Goal: Feedback & Contribution: Contribute content

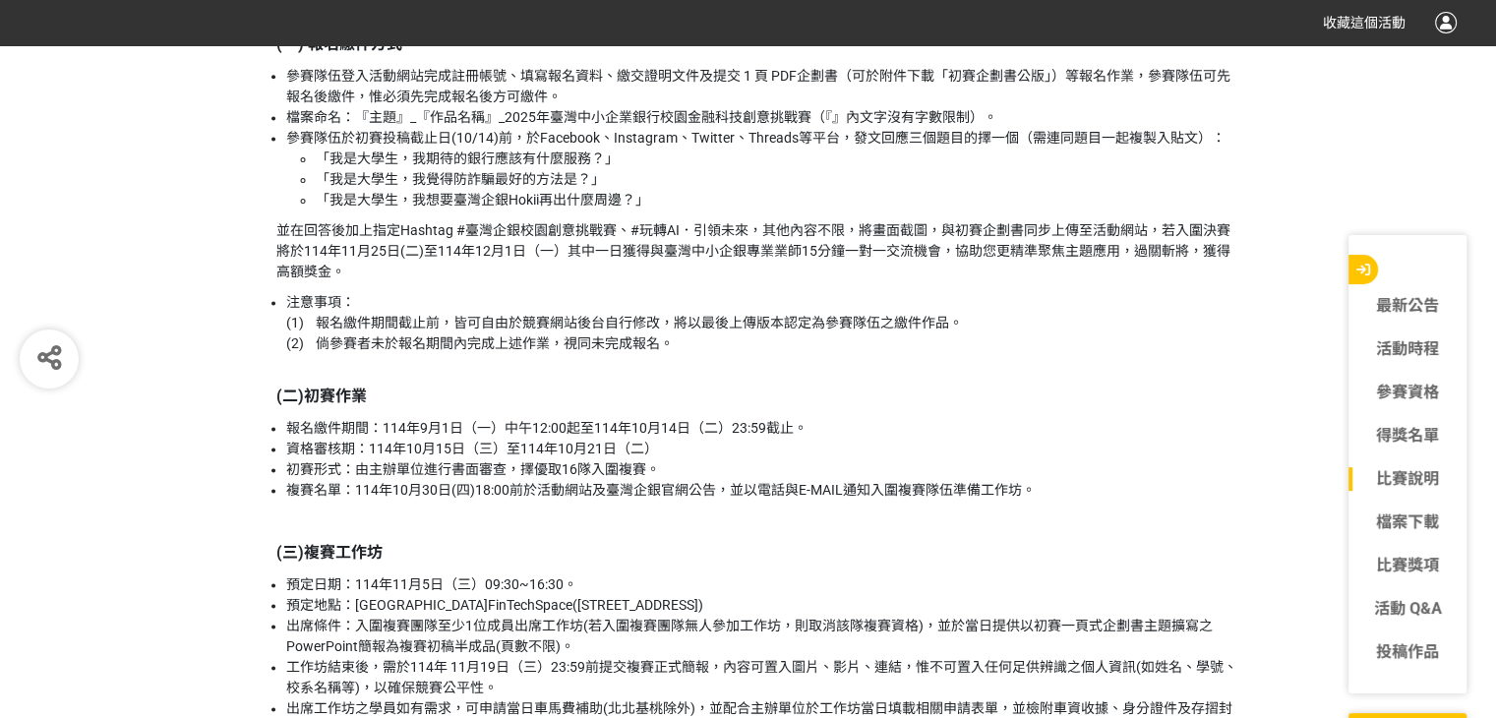
scroll to position [2655, 0]
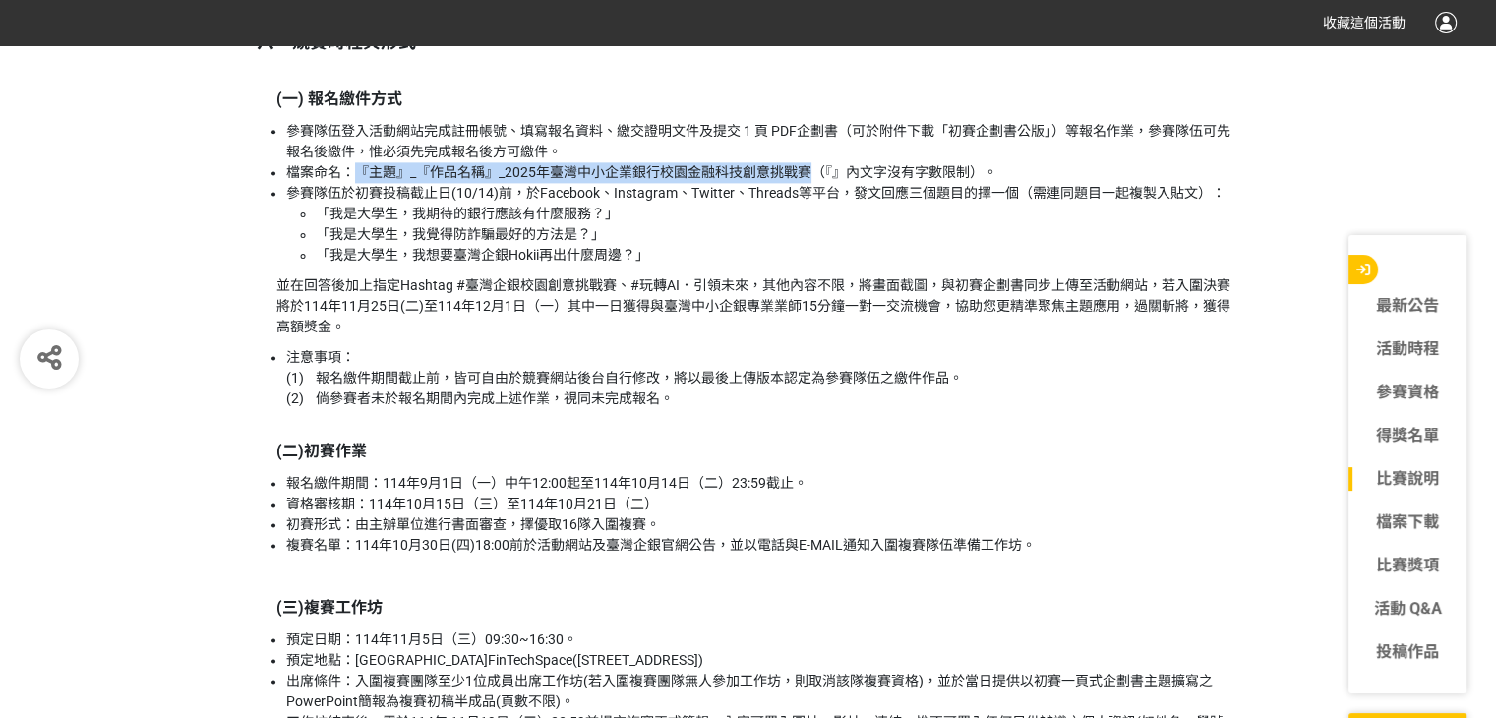
drag, startPoint x: 353, startPoint y: 172, endPoint x: 802, endPoint y: 176, distance: 449.4
click at [802, 176] on li "檔案命名：『主題』_『作品名稱』_2025年臺灣中小企業銀行校園金融科技創意挑戰賽（『』內文字沒有字數限制）。" at bounding box center [763, 172] width 954 height 21
copy li "『主題』_『作品名稱』_2025年臺灣中小企業銀行校園金融科技創意挑戰賽"
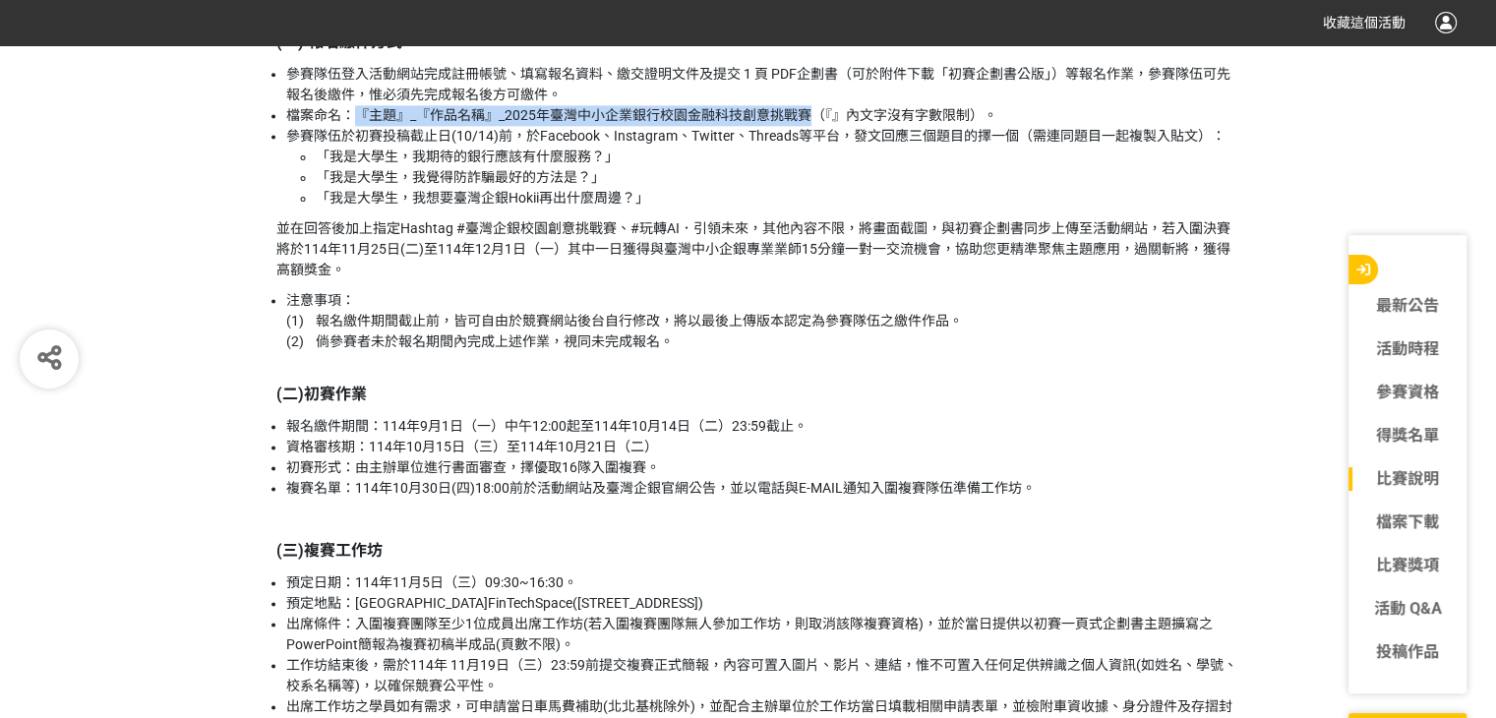
scroll to position [2753, 0]
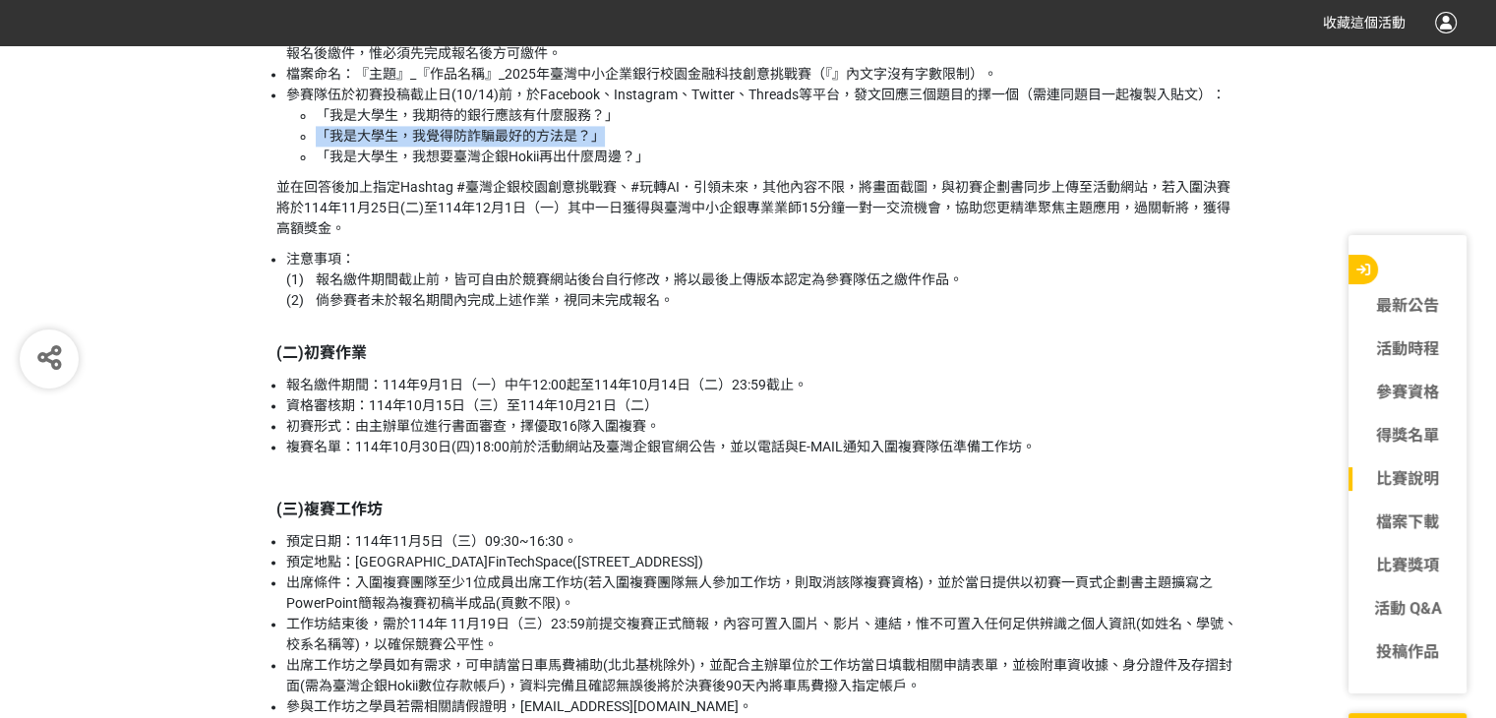
drag, startPoint x: 600, startPoint y: 132, endPoint x: 320, endPoint y: 133, distance: 280.3
click at [320, 133] on li "「我是大學生，我覺得防詐騙最好的方法是？」" at bounding box center [778, 136] width 924 height 21
copy li "「我是大學生，我覺得防詐騙最好的方法是？」"
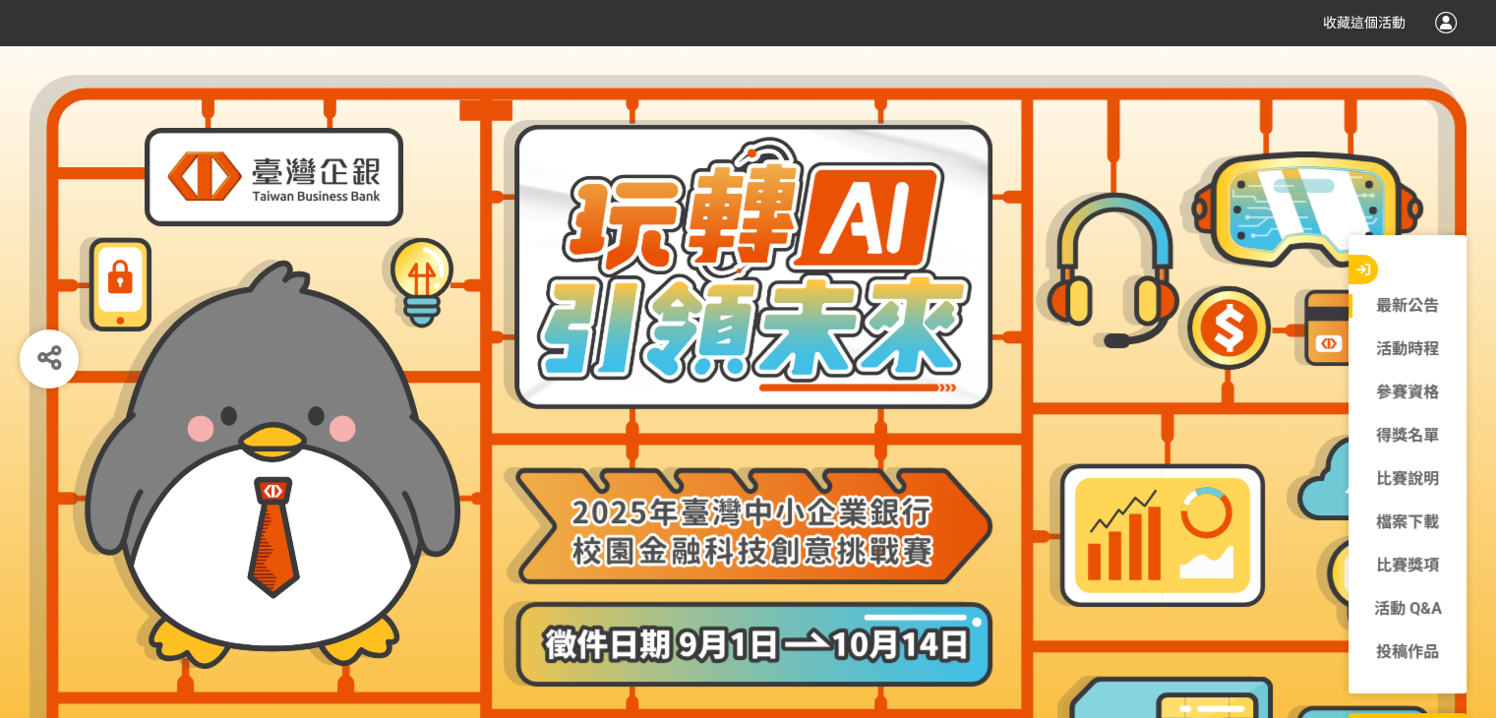
scroll to position [0, 0]
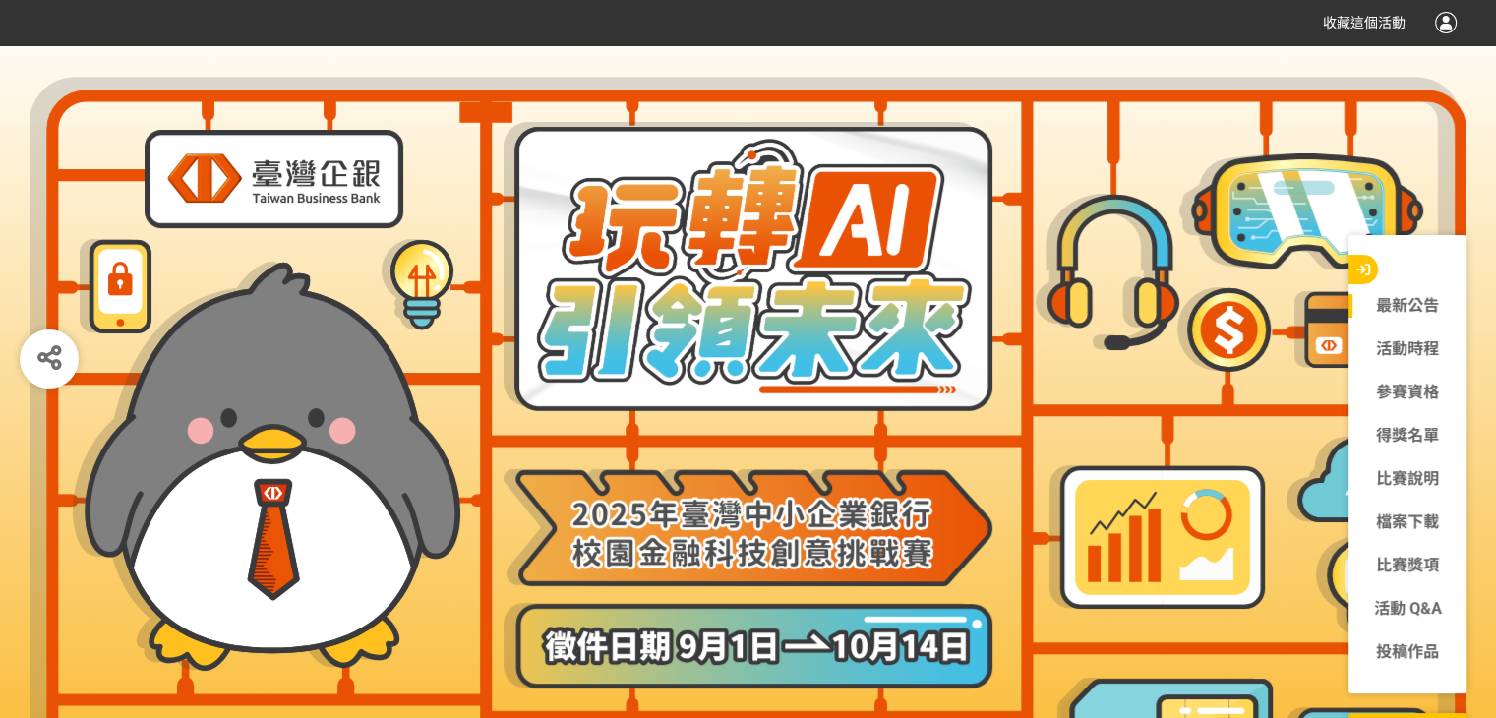
click at [768, 327] on img at bounding box center [747, 266] width 489 height 289
click at [637, 661] on img at bounding box center [747, 646] width 489 height 86
click at [237, 123] on div at bounding box center [748, 469] width 1437 height 808
drag, startPoint x: 464, startPoint y: 265, endPoint x: 516, endPoint y: 139, distance: 136.2
click at [466, 255] on div at bounding box center [748, 469] width 1437 height 808
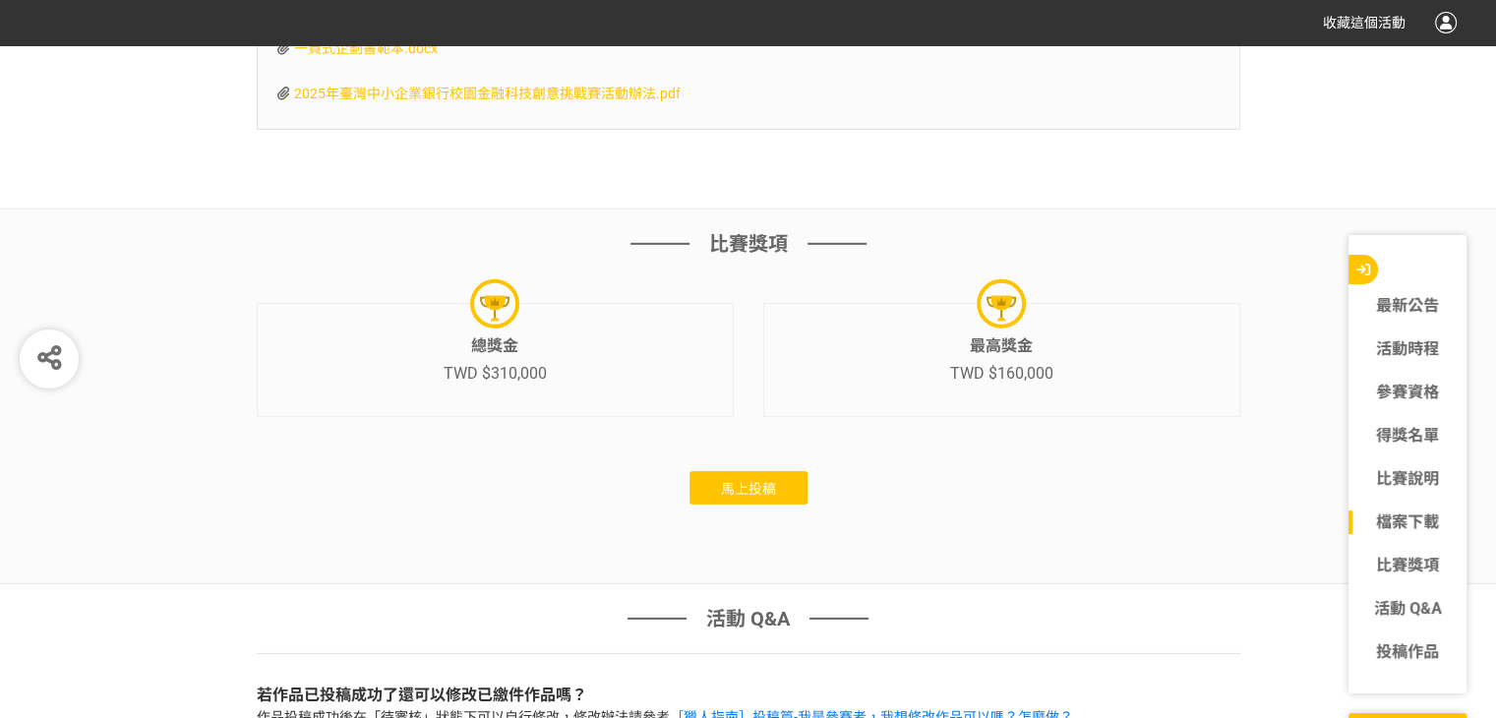
scroll to position [6050, 0]
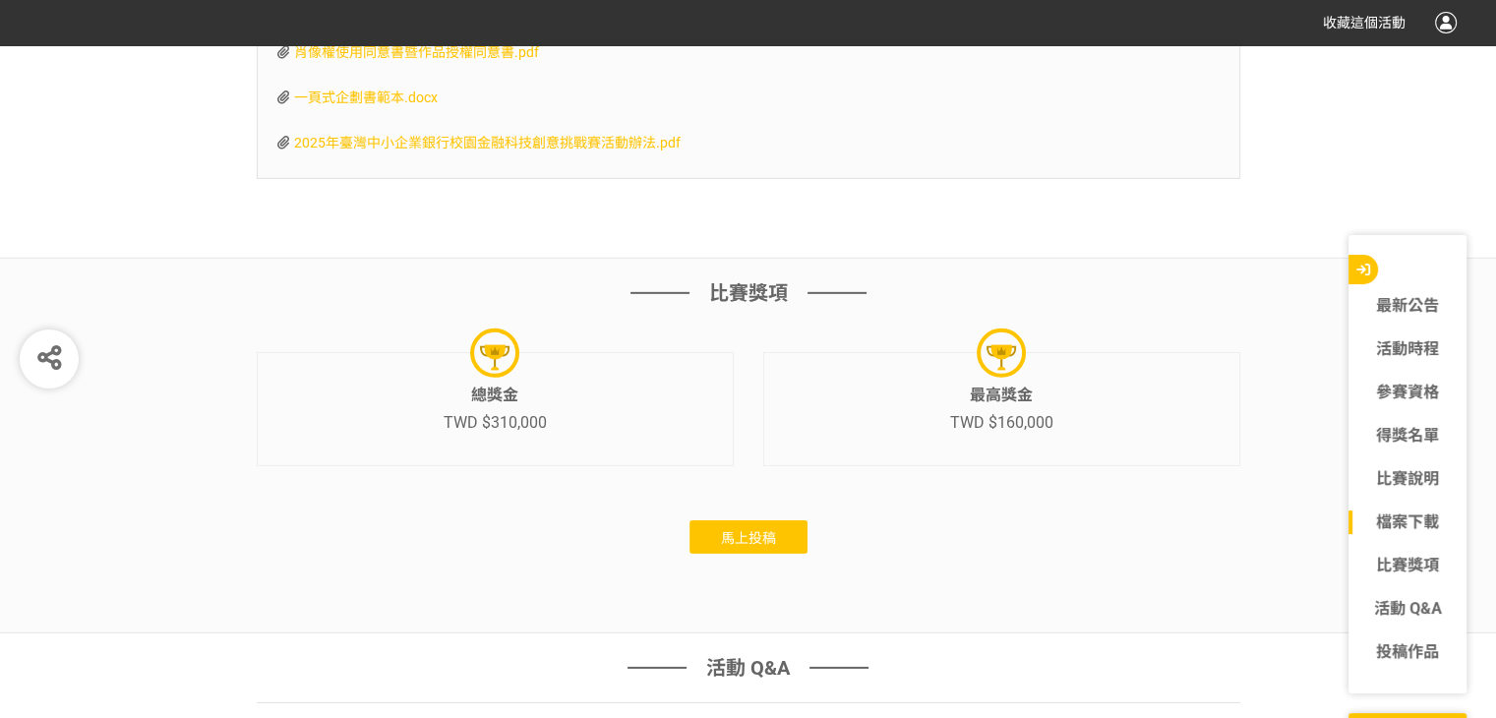
click at [743, 521] on button "馬上投稿" at bounding box center [748, 536] width 118 height 33
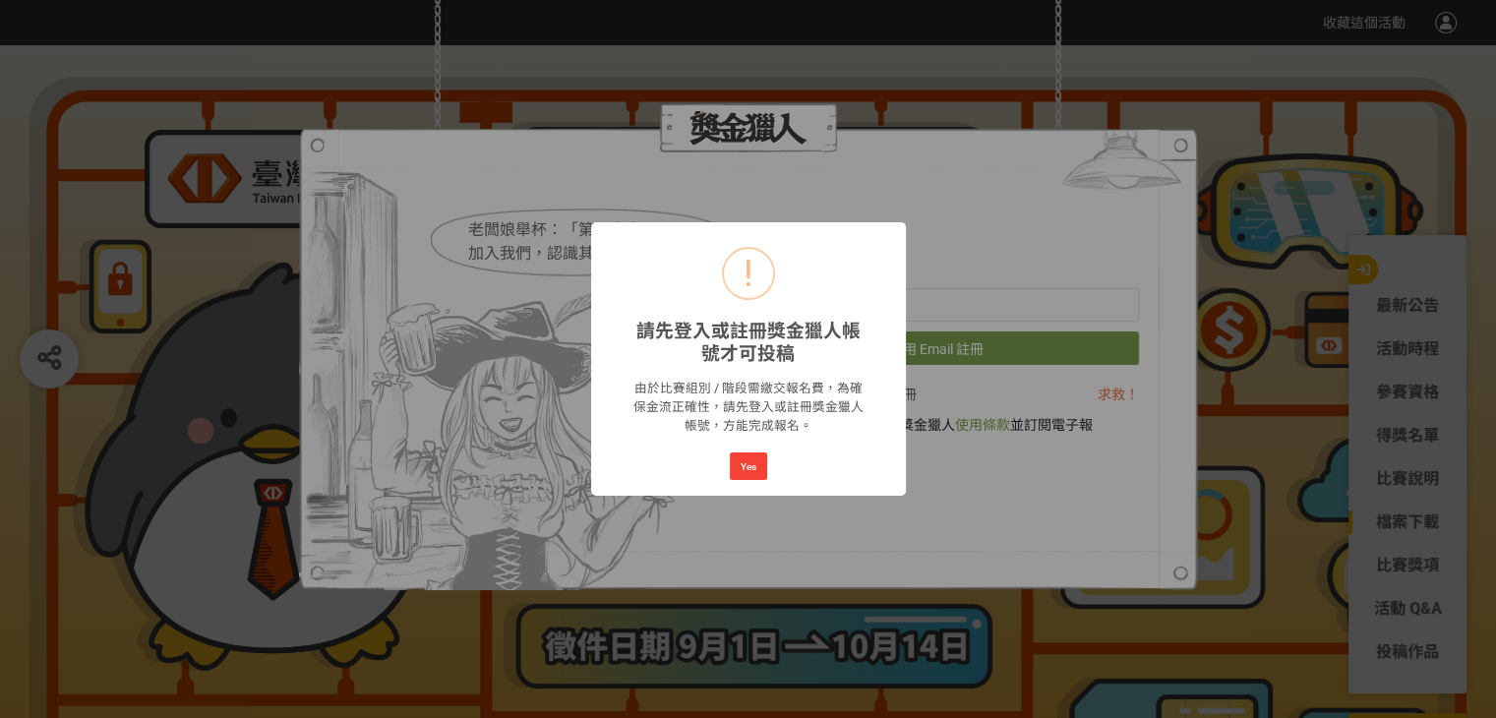
scroll to position [0, 0]
click at [741, 466] on button "Yes" at bounding box center [748, 466] width 37 height 28
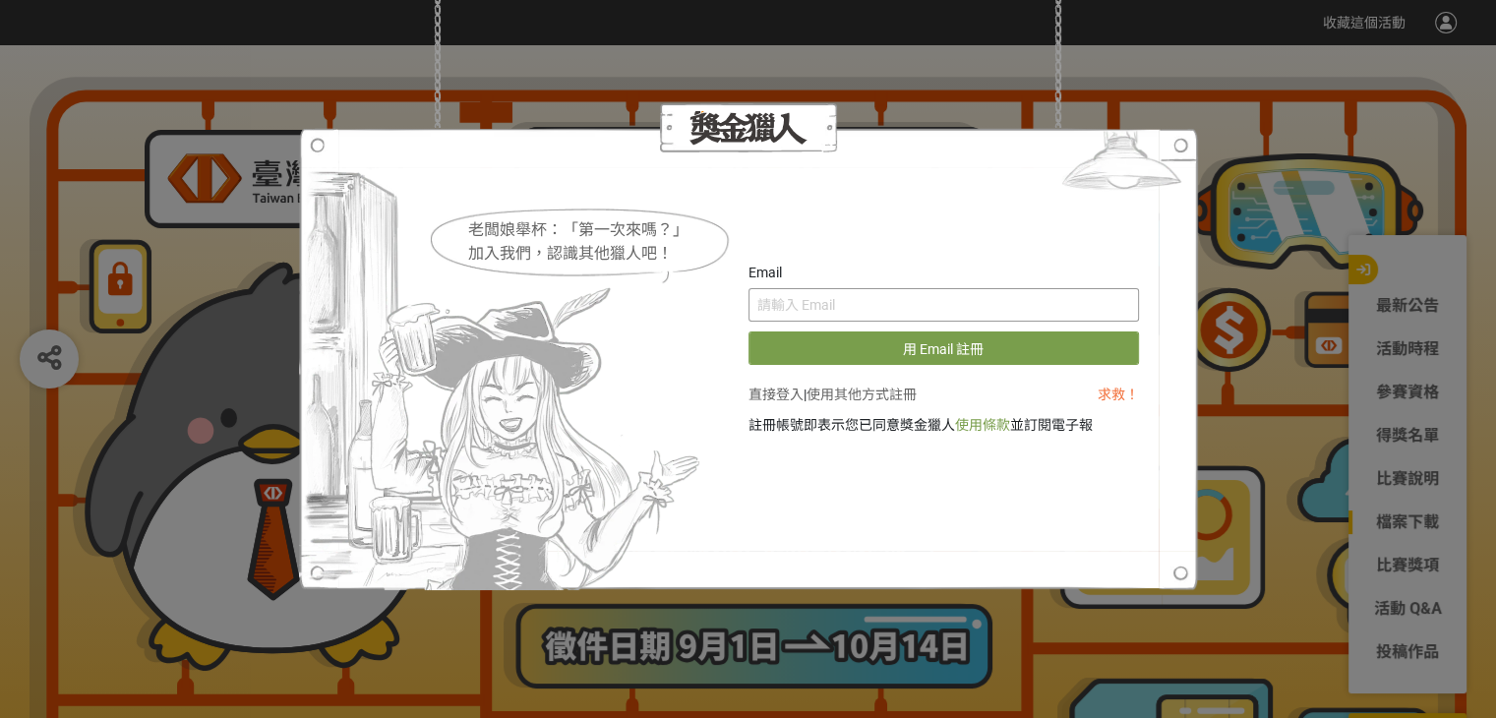
click at [880, 300] on input "text" at bounding box center [943, 304] width 390 height 33
type input "˙"
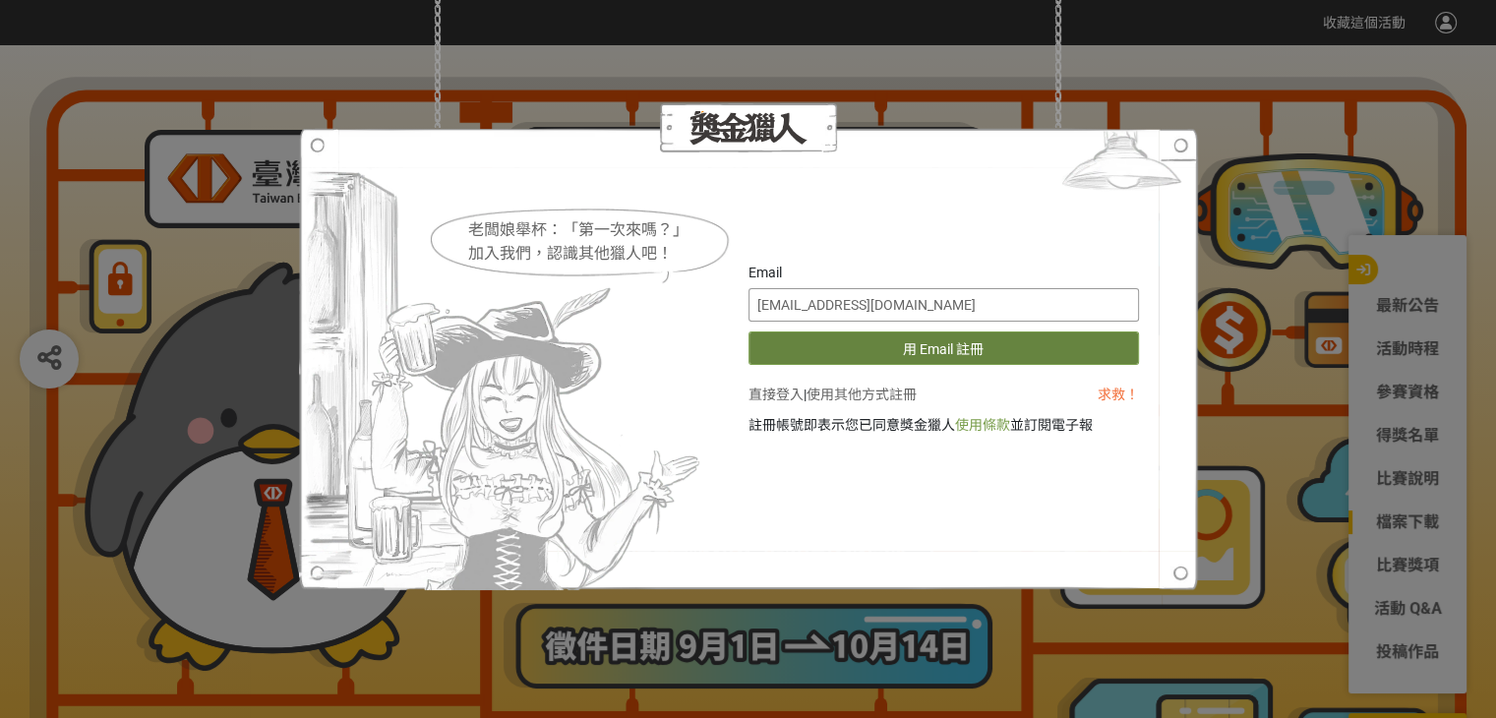
type input "71113elva@gmail.com"
click at [865, 355] on button "用 Email 註冊" at bounding box center [943, 347] width 390 height 33
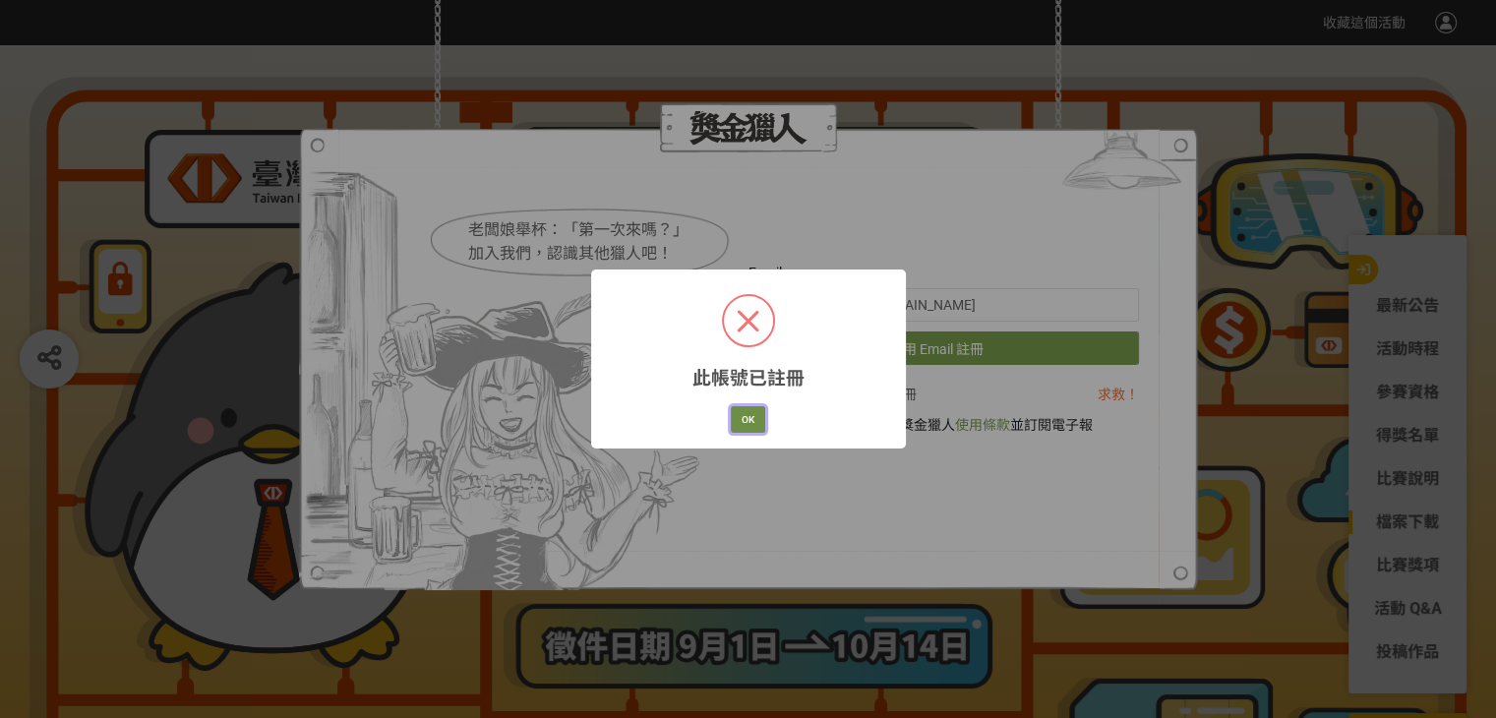
click at [755, 422] on button "OK" at bounding box center [748, 420] width 34 height 28
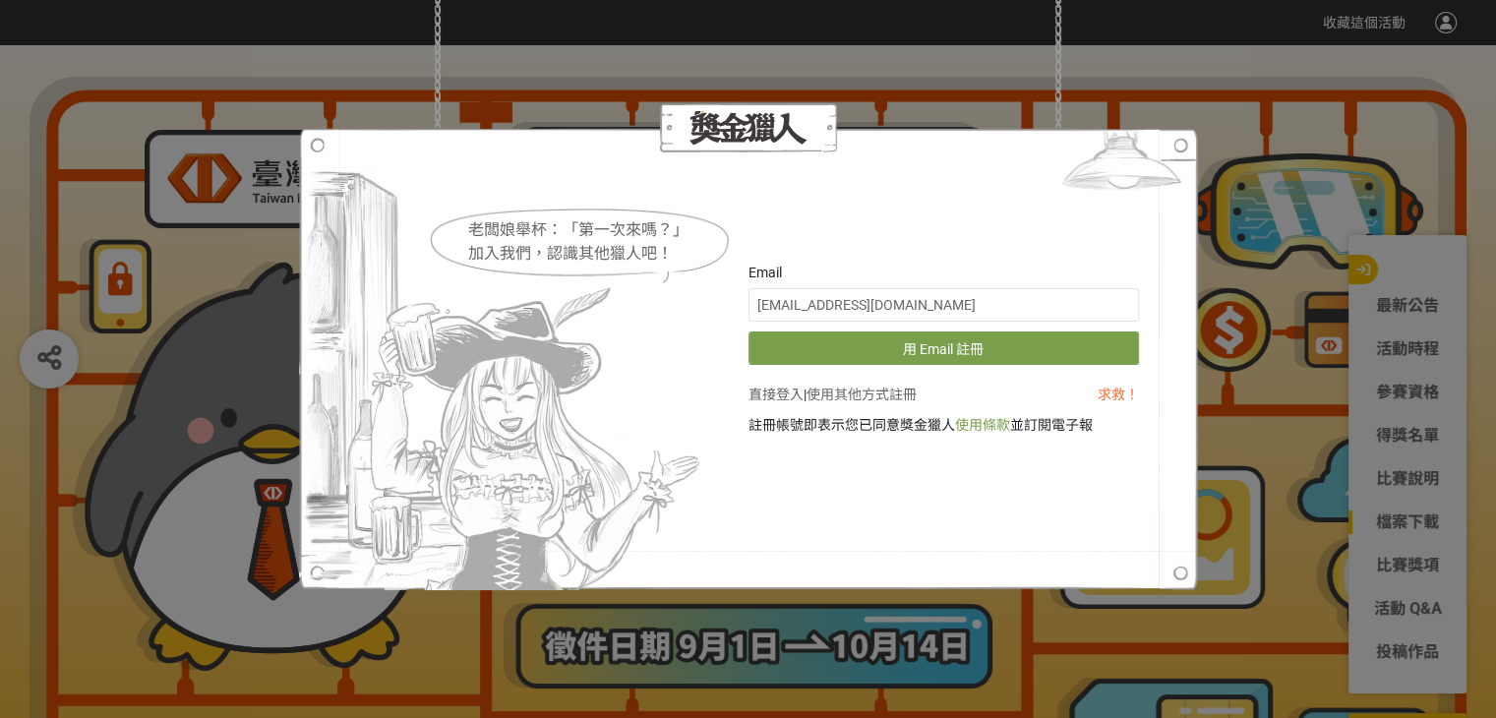
click at [759, 390] on link "直接登入" at bounding box center [775, 394] width 55 height 16
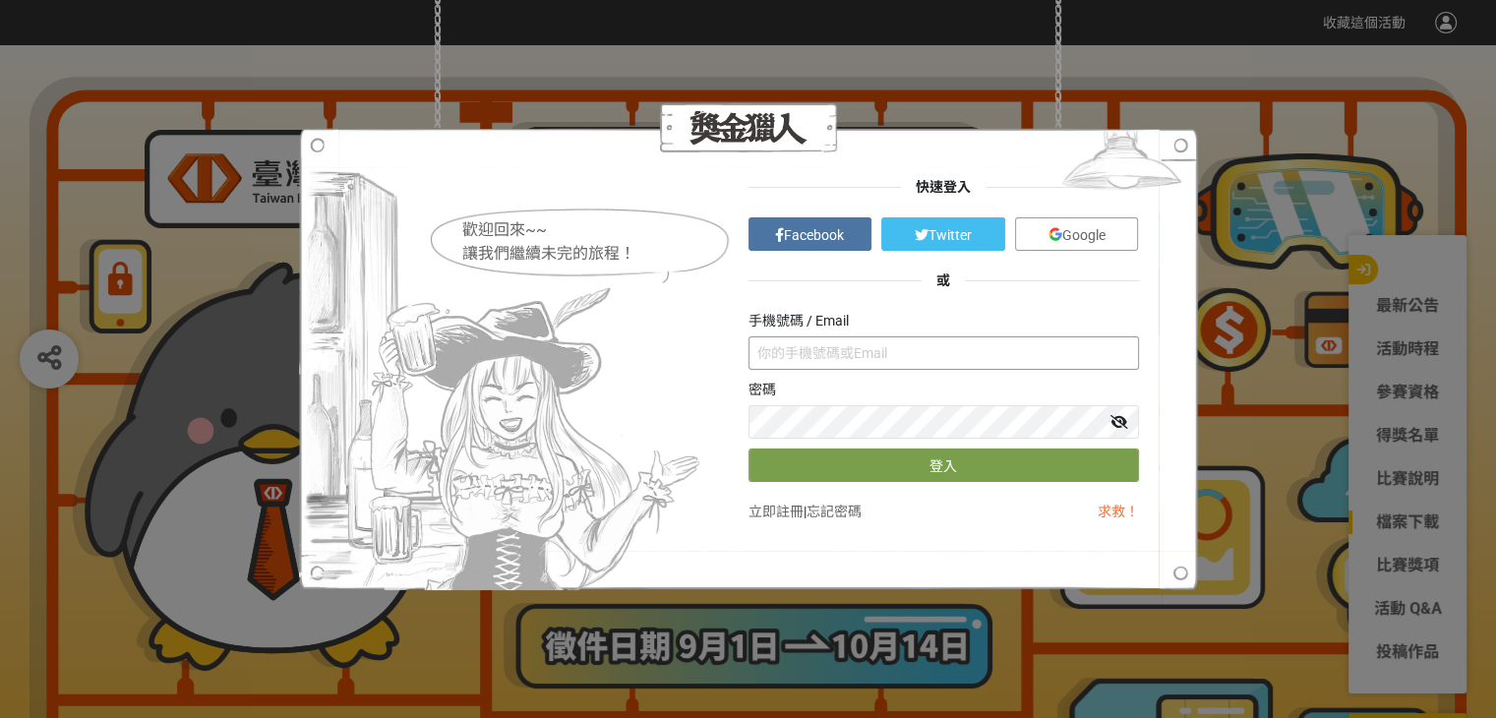
click at [863, 355] on input "text" at bounding box center [943, 352] width 390 height 33
click at [944, 460] on button "登入" at bounding box center [943, 464] width 390 height 33
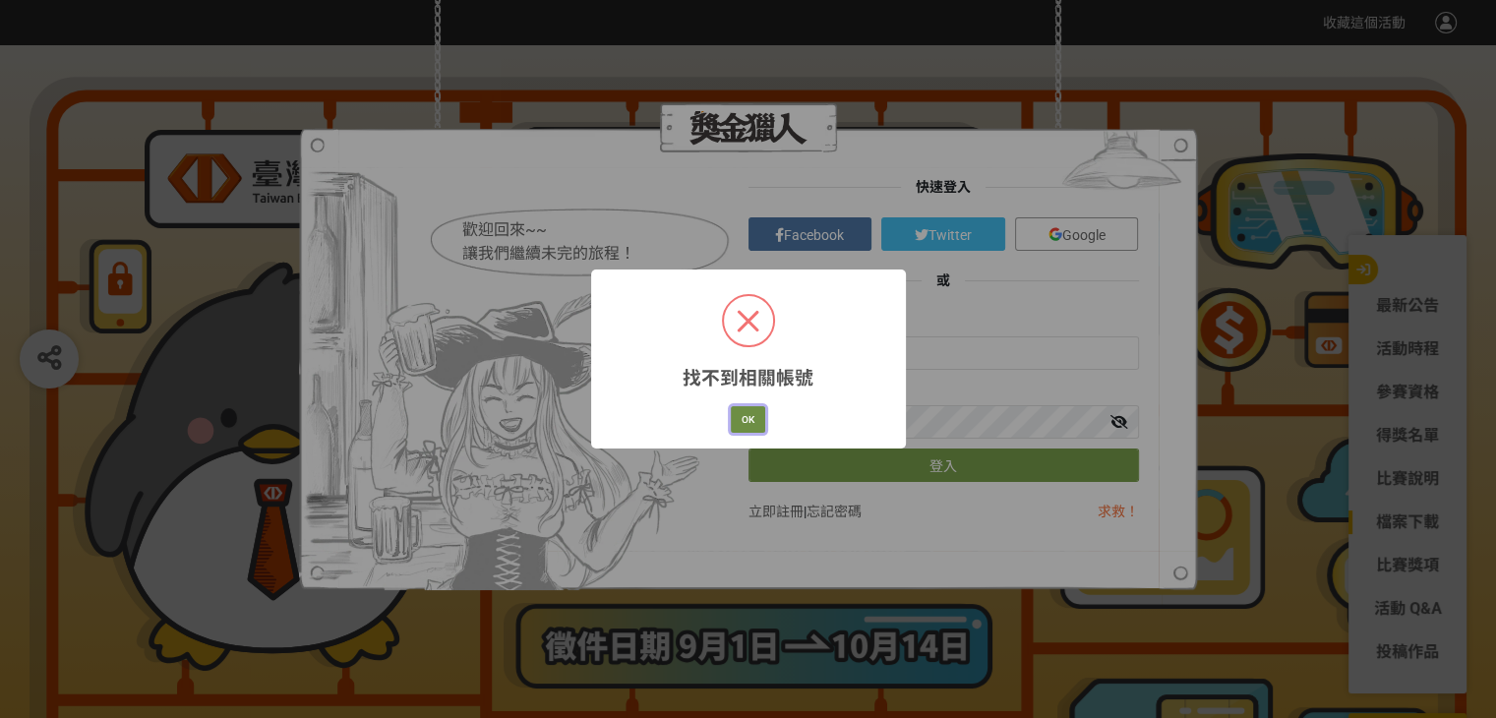
click at [761, 430] on button "OK" at bounding box center [748, 420] width 34 height 28
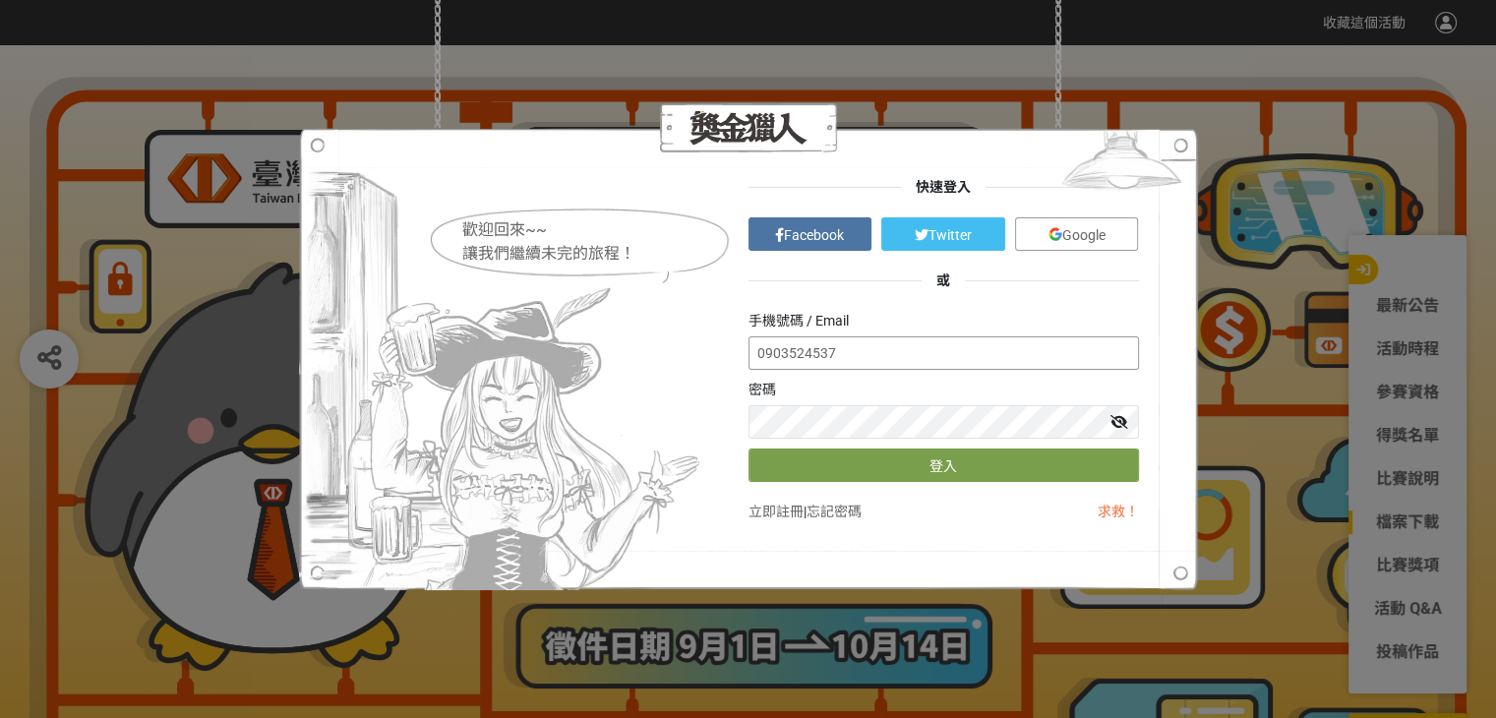
drag, startPoint x: 913, startPoint y: 353, endPoint x: 611, endPoint y: 370, distance: 302.3
click at [611, 370] on div "歡迎回來~~ 讓我們繼續未完的旅程！ 快速登入 Facebook Twitter Google 或 手機號碼 / Email 0903524537 密碼 登入…" at bounding box center [748, 359] width 781 height 365
click at [1115, 416] on icon at bounding box center [1119, 422] width 18 height 14
click at [1115, 416] on icon at bounding box center [1119, 422] width 16 height 14
drag, startPoint x: 940, startPoint y: 364, endPoint x: 542, endPoint y: 363, distance: 398.3
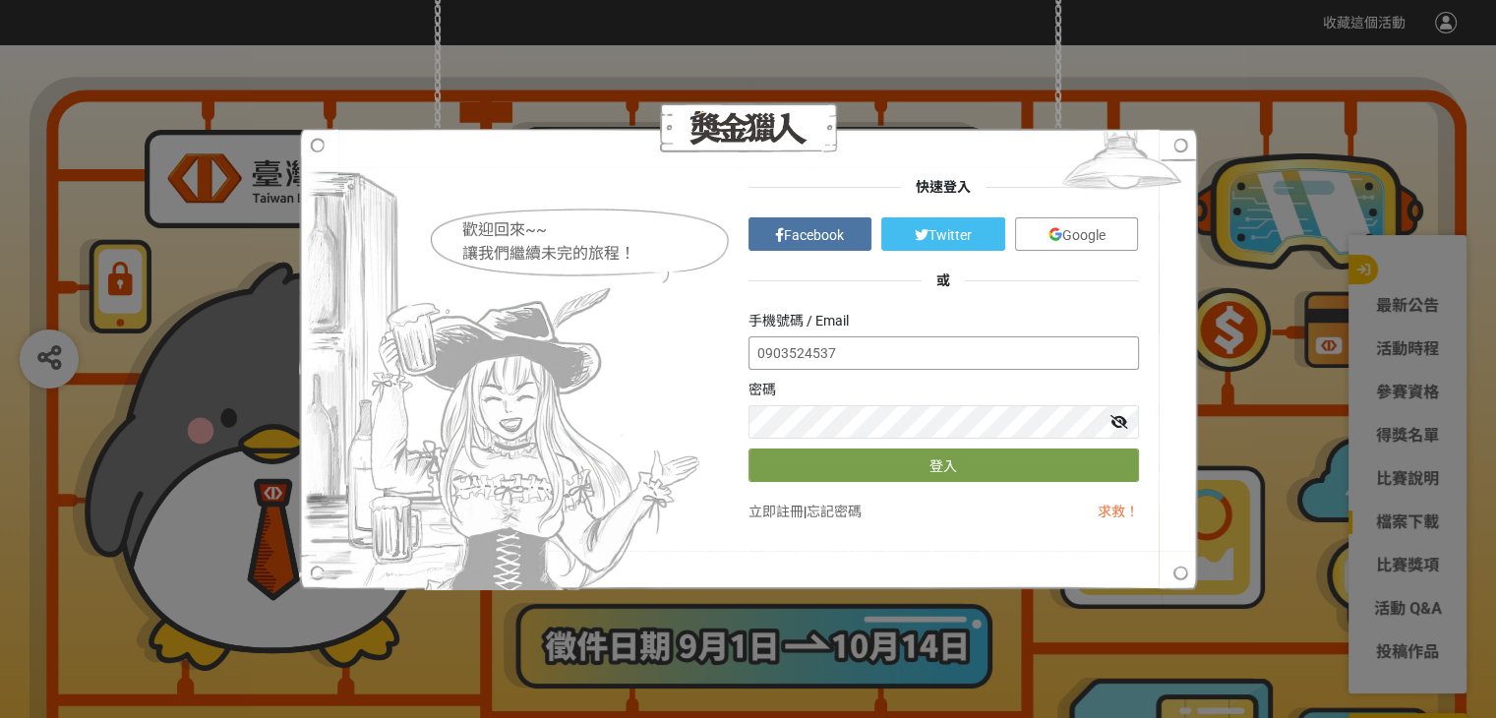
click at [511, 364] on div "歡迎回來~~ 讓我們繼續未完的旅程！ 快速登入 Facebook Twitter Google 或 手機號碼 / Email 0903524537 密碼 登入…" at bounding box center [748, 359] width 781 height 365
type input "71113elva@gmail.com"
click at [915, 465] on button "登入" at bounding box center [943, 464] width 390 height 33
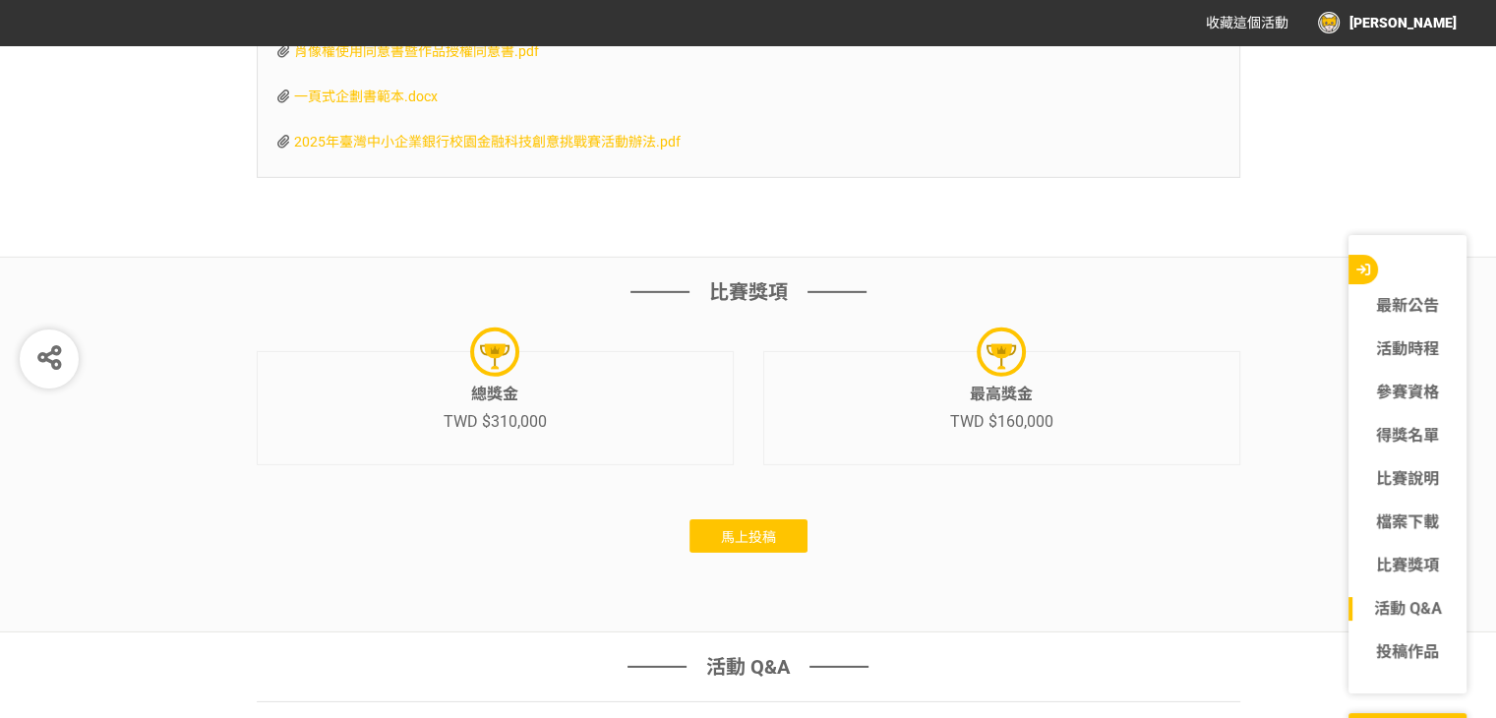
scroll to position [6293, 0]
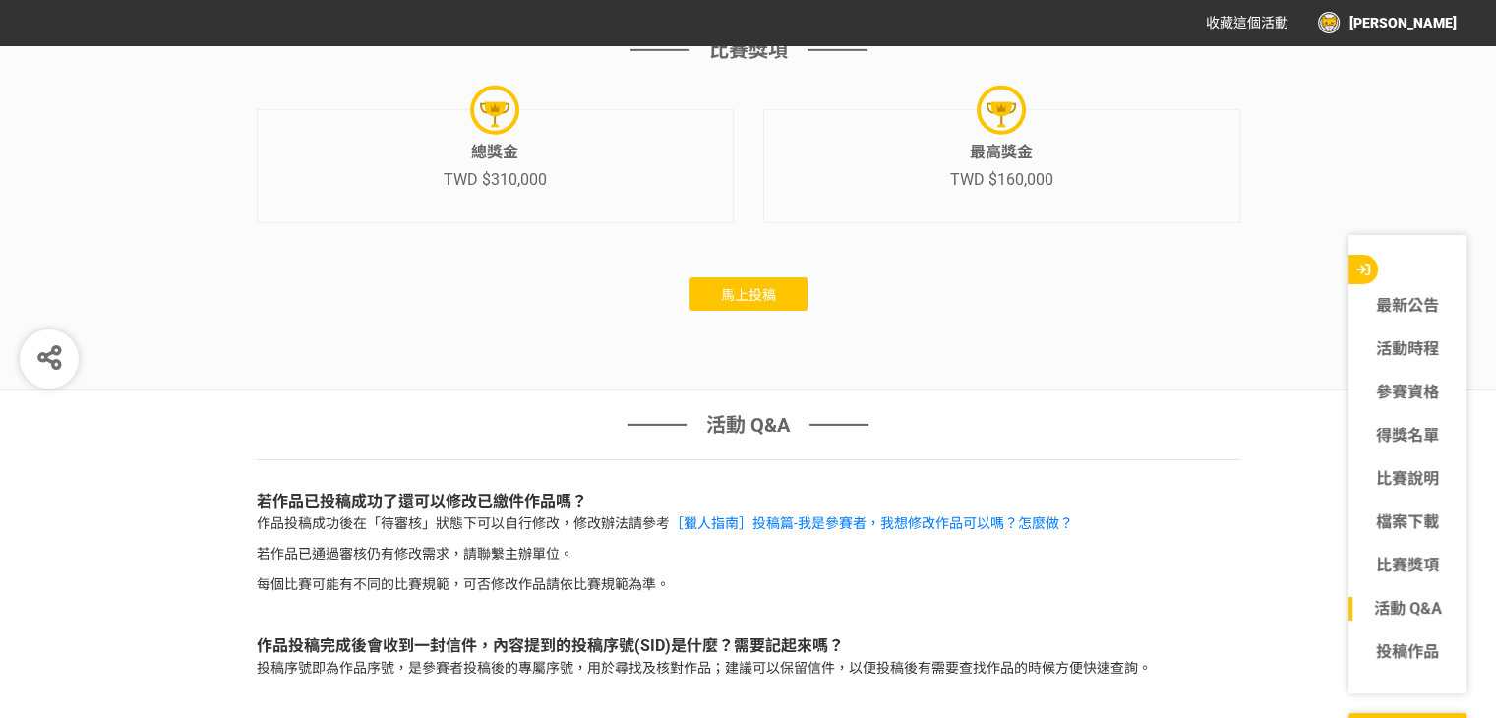
click at [754, 292] on span "馬上投稿" at bounding box center [748, 295] width 55 height 16
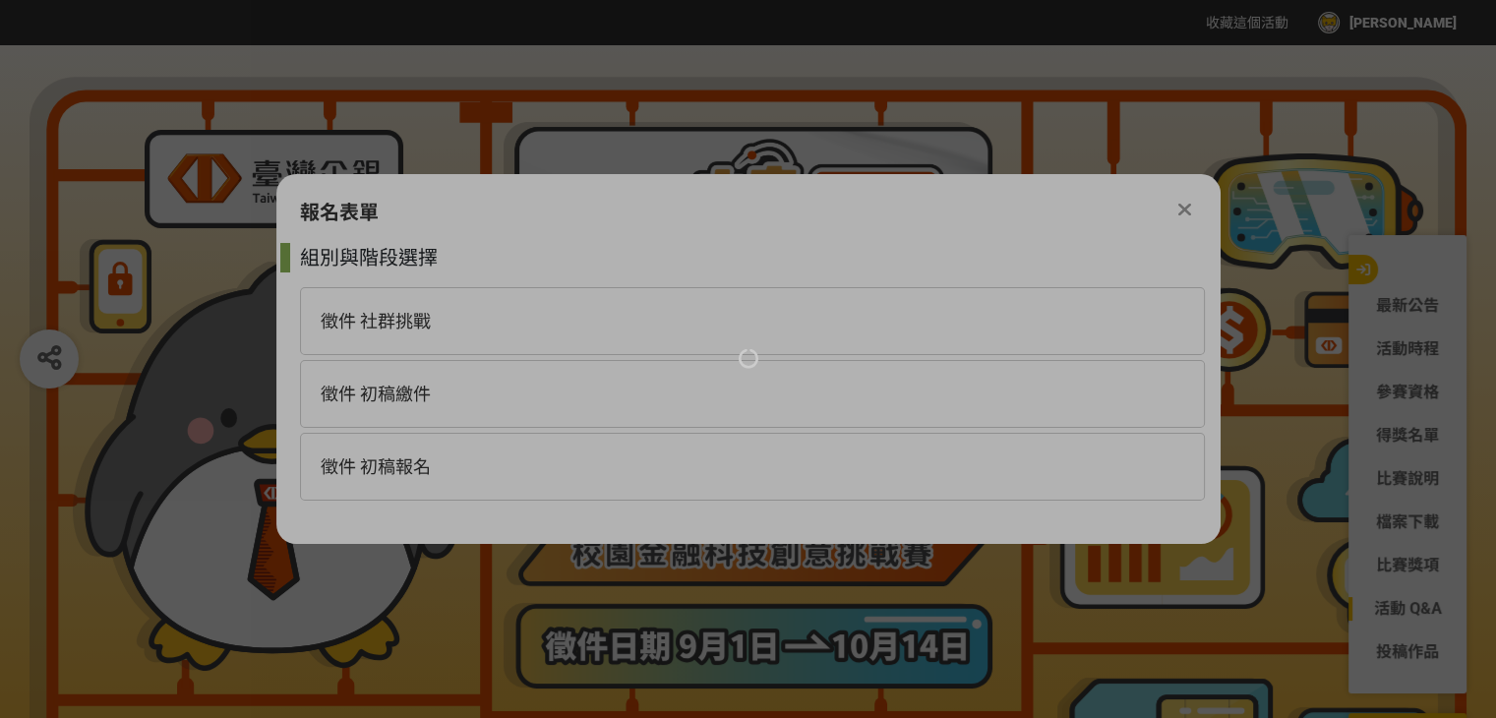
scroll to position [0, 0]
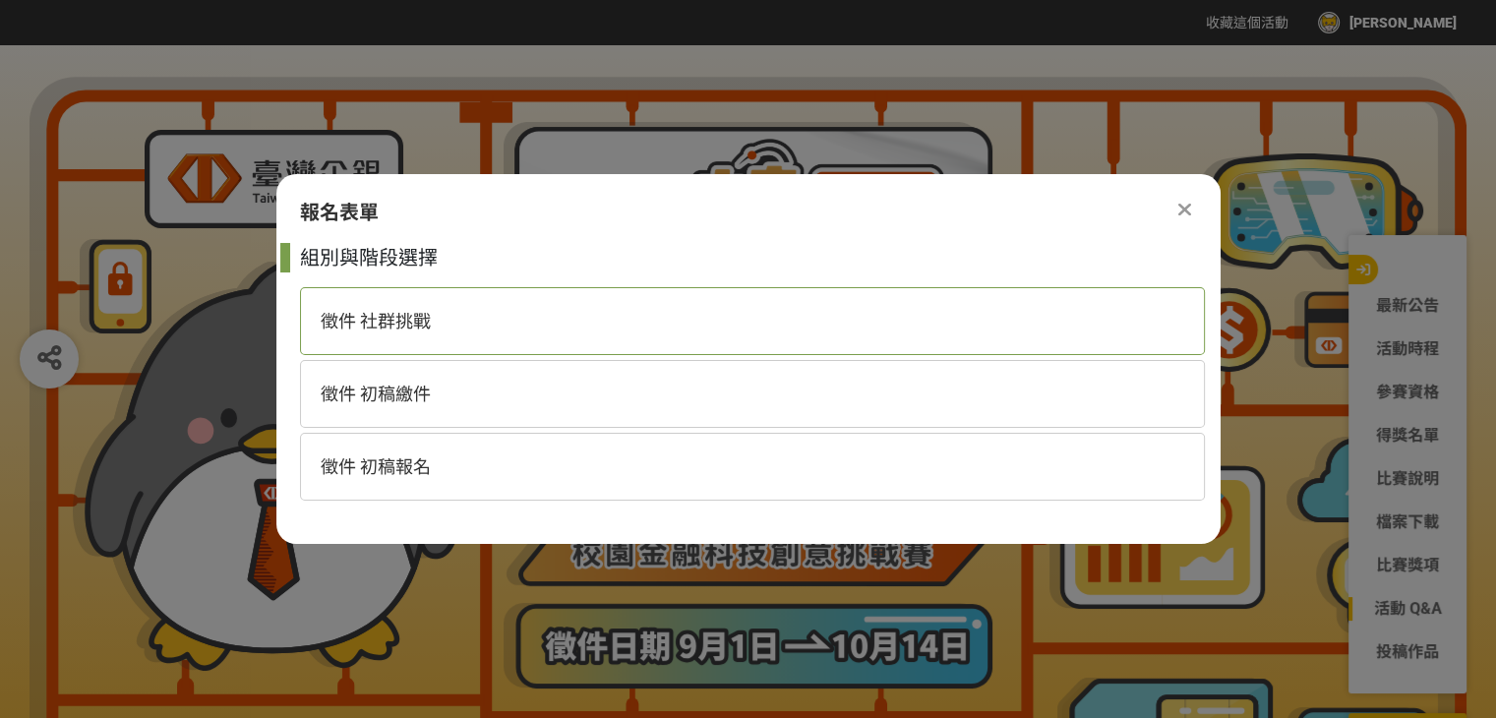
click at [411, 324] on span "徵件 社群挑戰" at bounding box center [376, 321] width 110 height 21
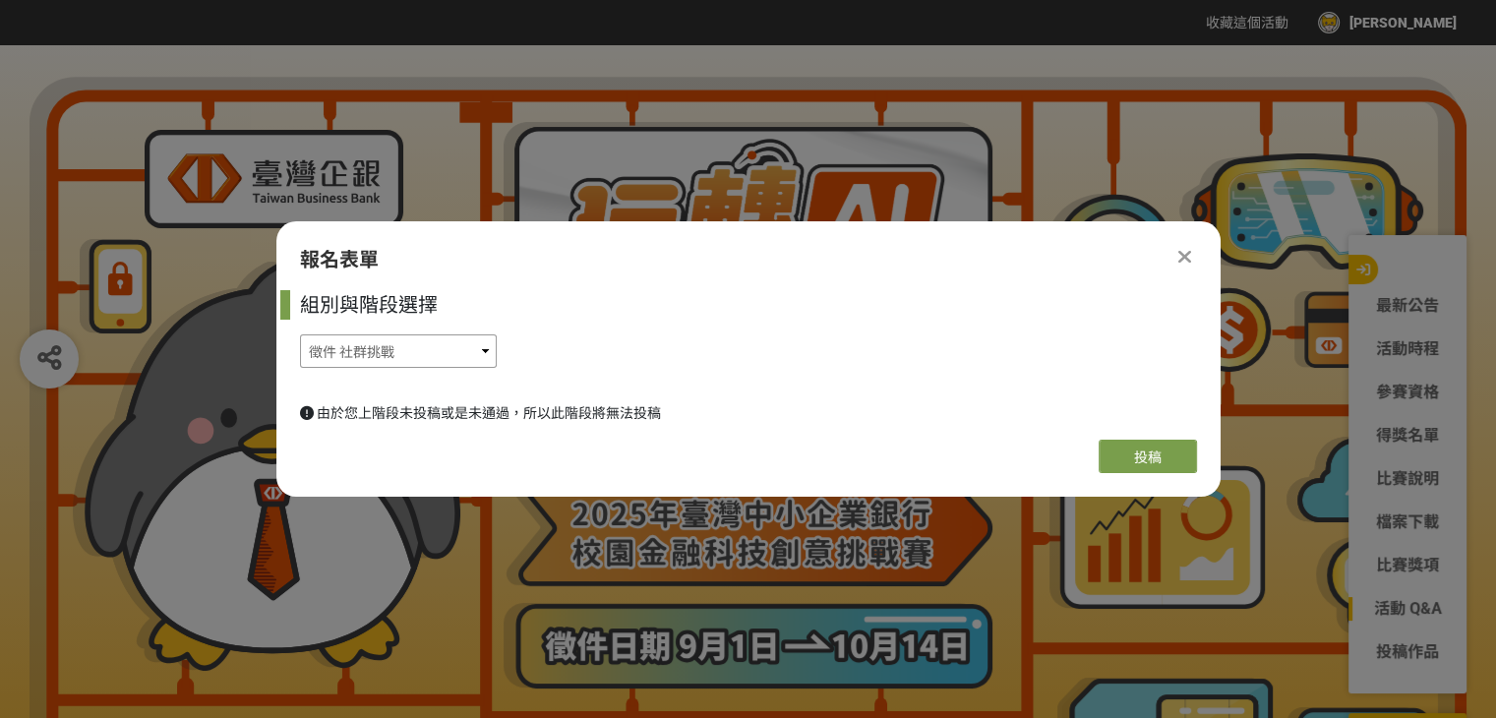
click at [463, 345] on select "徵件 社群挑戰 徵件 初稿繳件 徵件 初稿報名" at bounding box center [398, 350] width 197 height 33
click at [300, 334] on select "徵件 社群挑戰 徵件 初稿繳件 徵件 初稿報名" at bounding box center [398, 350] width 197 height 33
click at [1129, 464] on button "投稿" at bounding box center [1147, 456] width 98 height 33
click at [502, 359] on div "徵件 社群挑戰 徵件 初稿繳件 徵件 初稿報名" at bounding box center [752, 350] width 905 height 33
click at [482, 355] on select "徵件 社群挑戰 徵件 初稿繳件 徵件 初稿報名" at bounding box center [398, 350] width 197 height 33
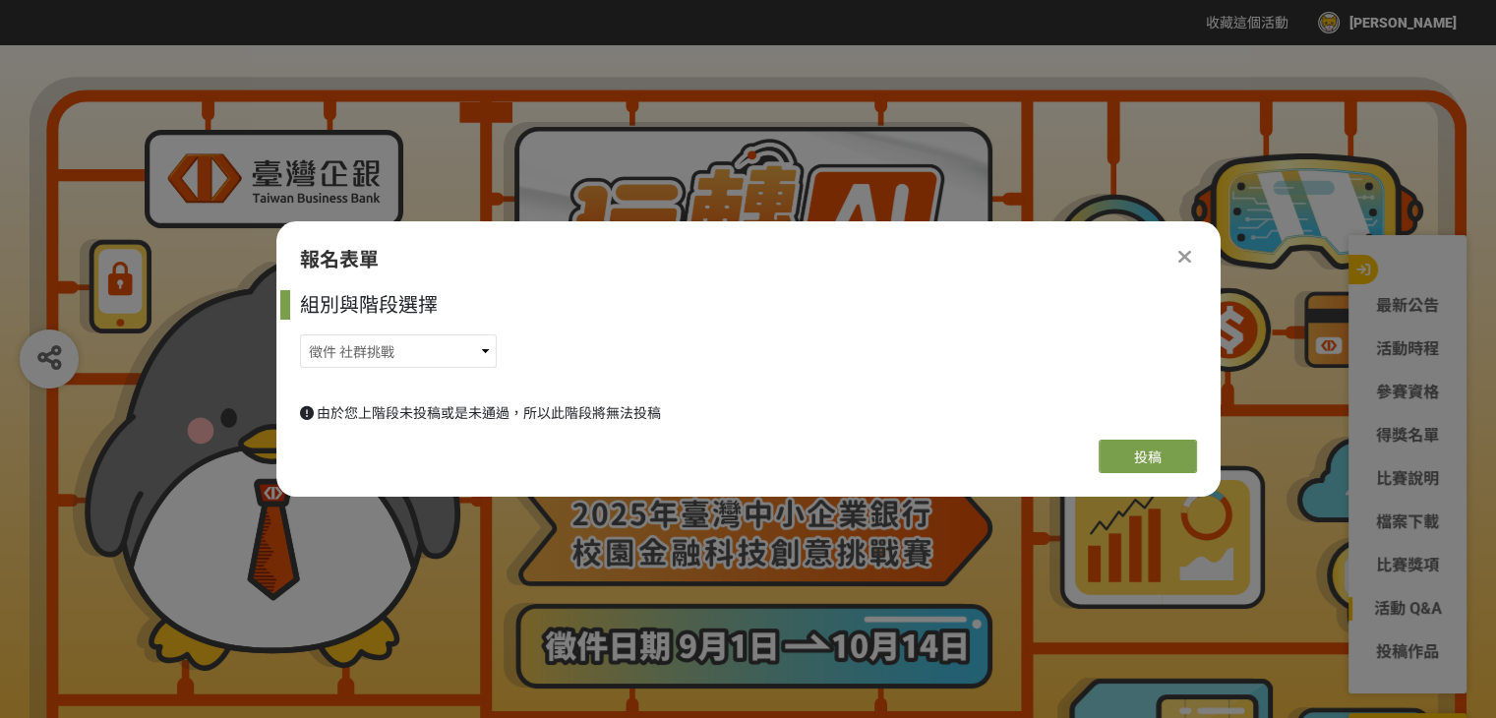
click at [1174, 257] on div at bounding box center [1185, 257] width 24 height 24
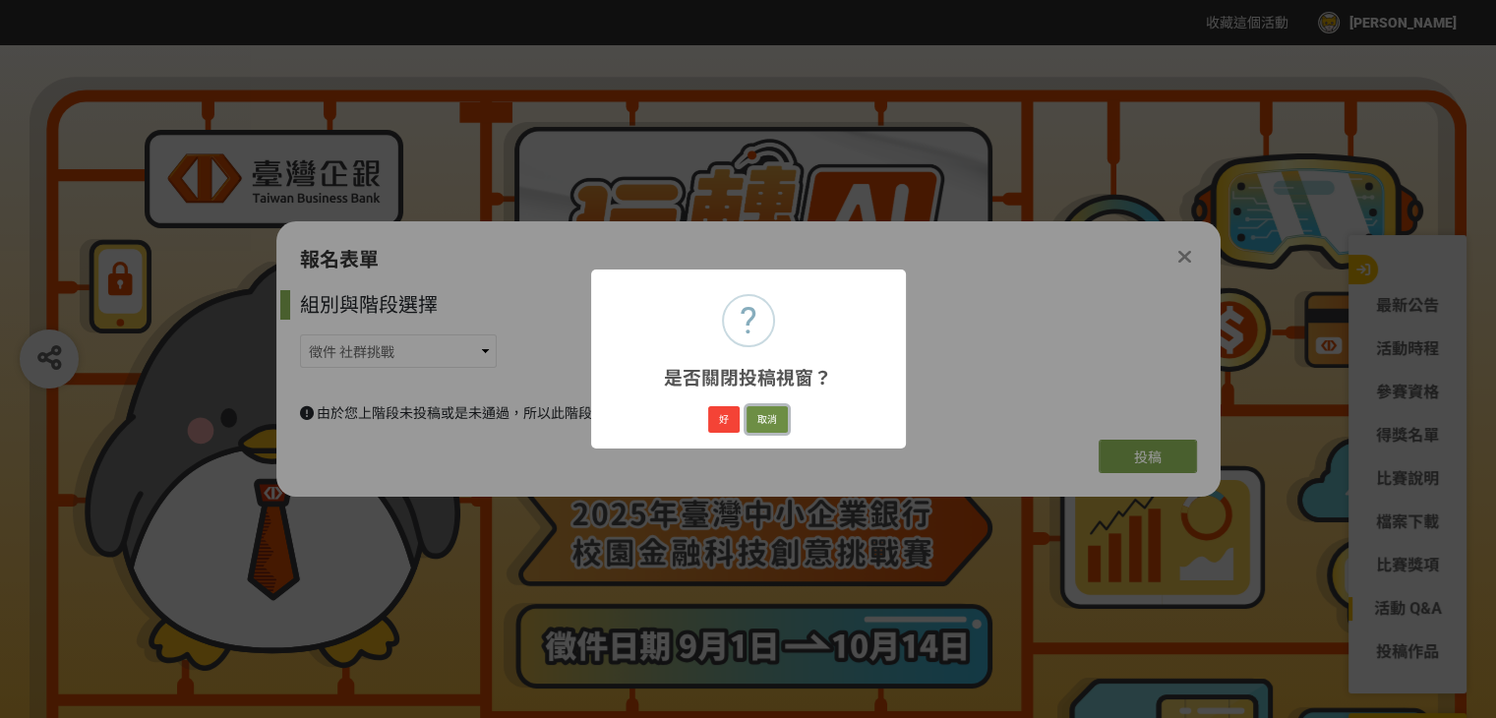
click at [763, 422] on button "取消" at bounding box center [766, 420] width 41 height 28
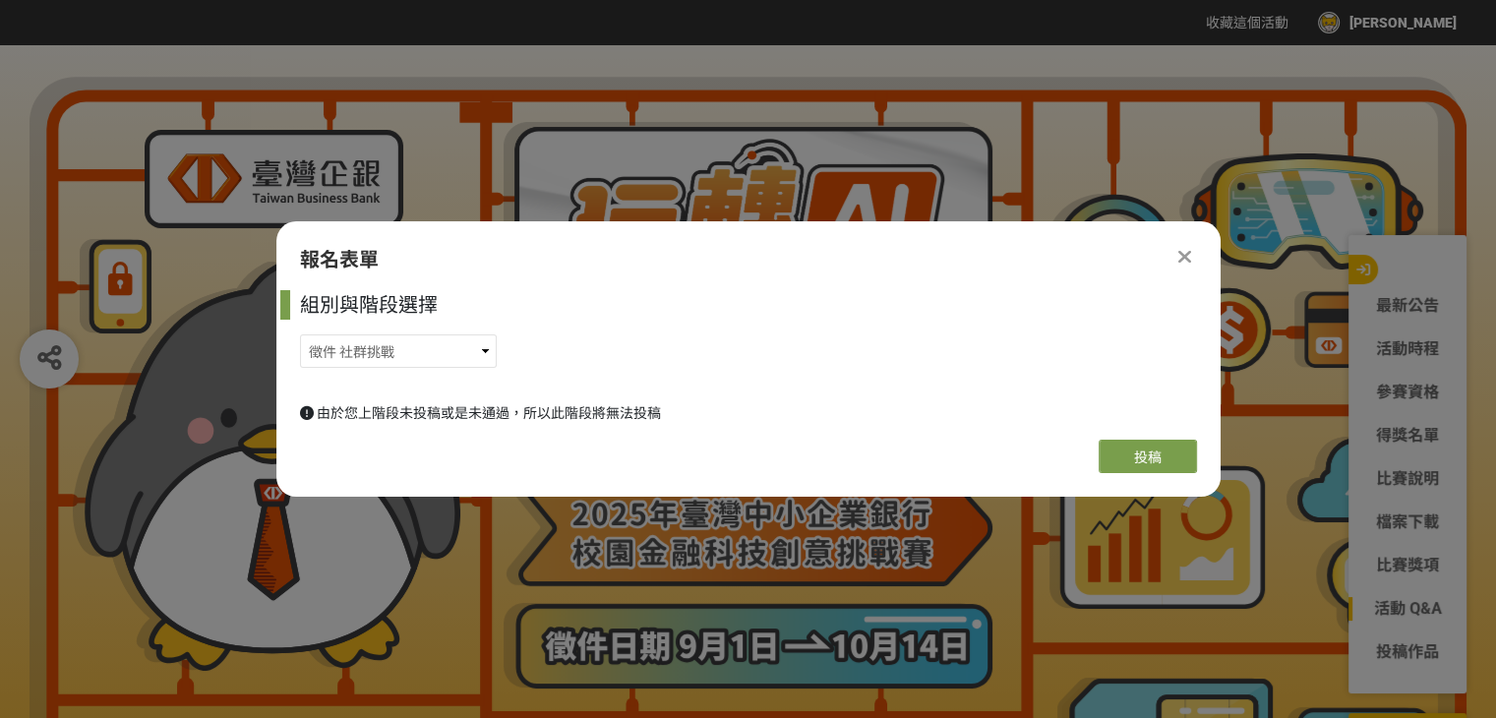
click at [1184, 261] on icon at bounding box center [1184, 257] width 13 height 20
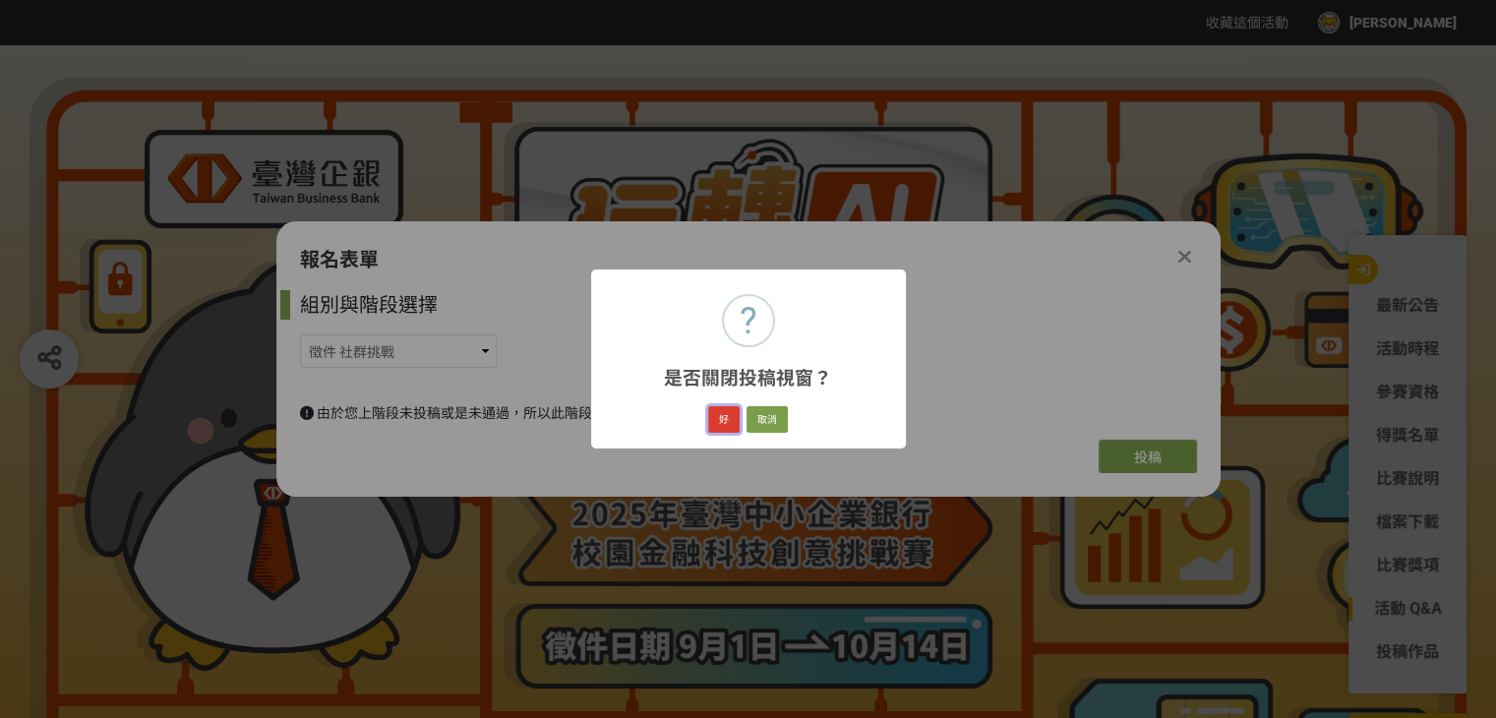
click at [727, 420] on button "好" at bounding box center [723, 420] width 31 height 28
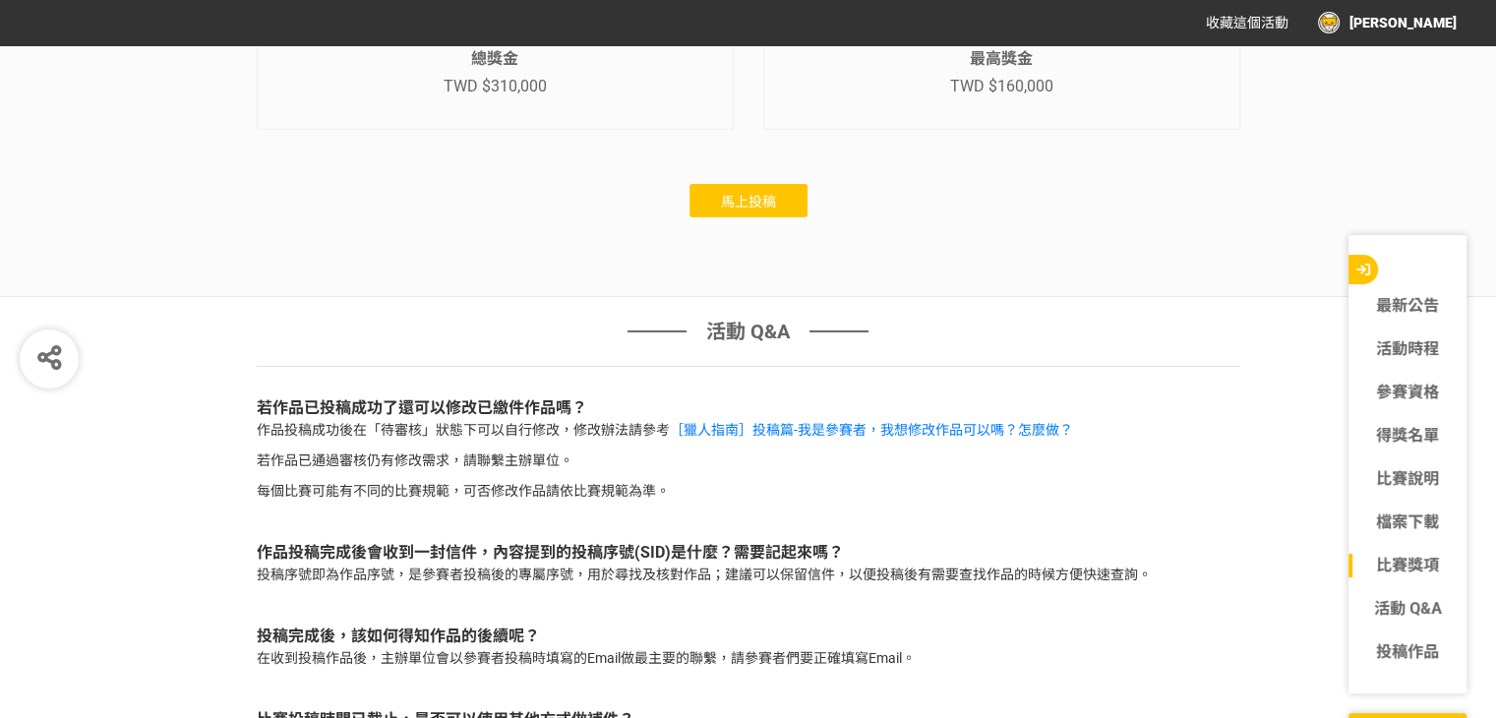
scroll to position [6345, 0]
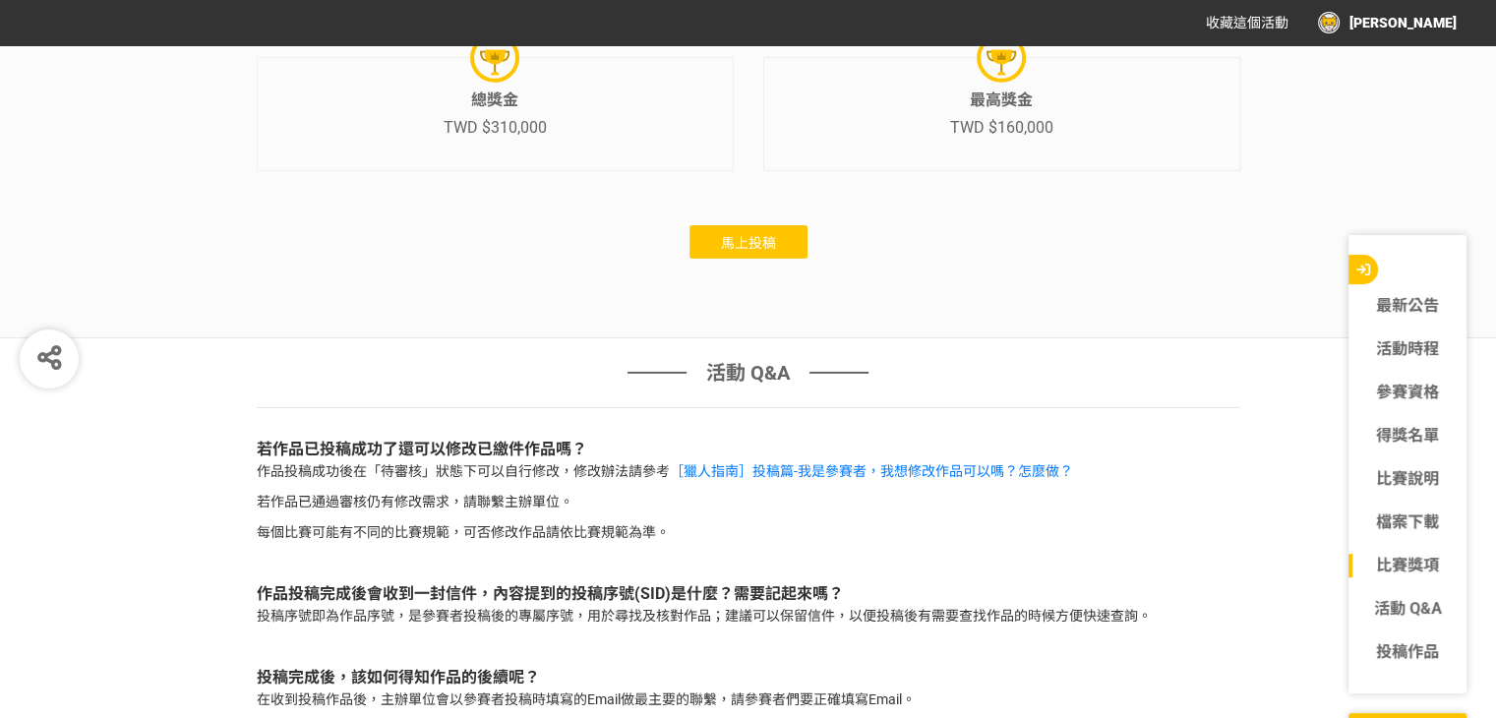
click at [734, 237] on span "馬上投稿" at bounding box center [748, 243] width 55 height 16
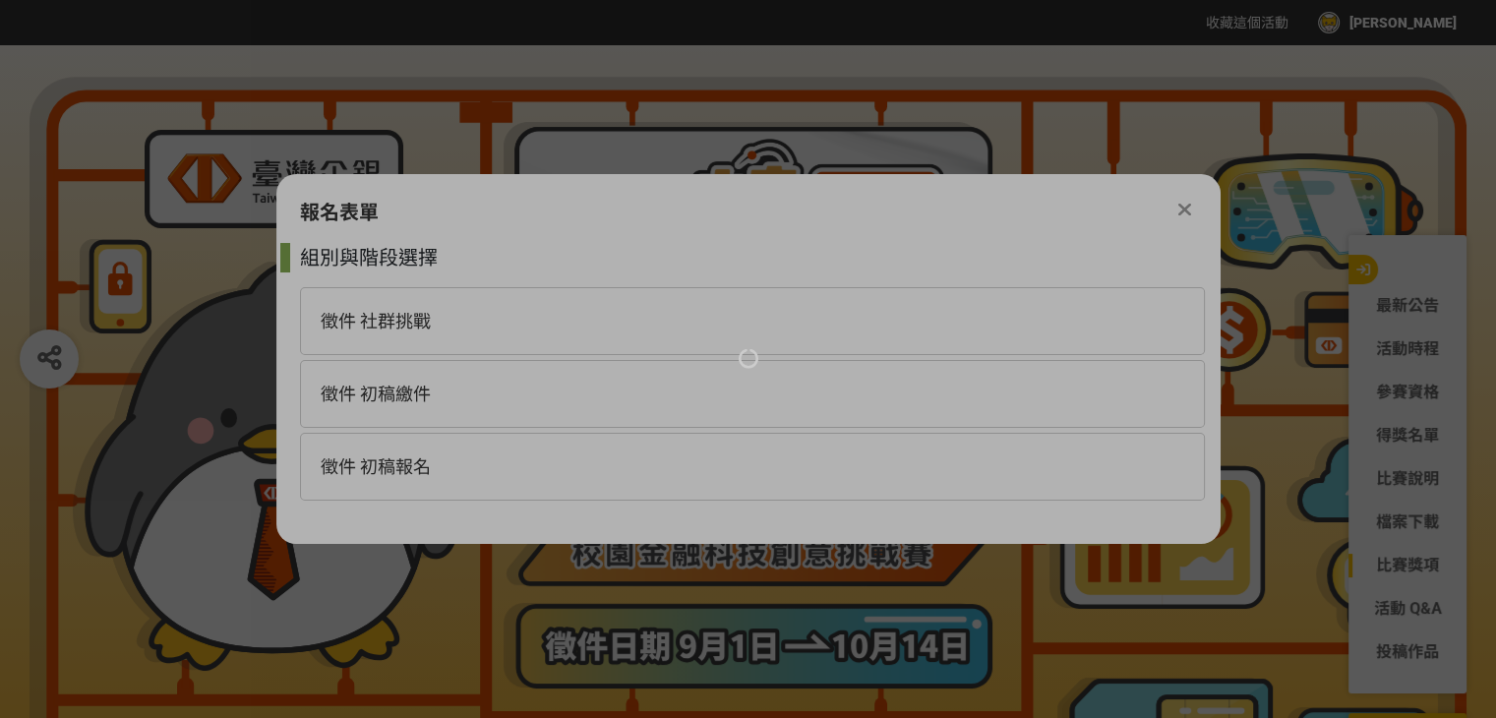
scroll to position [0, 0]
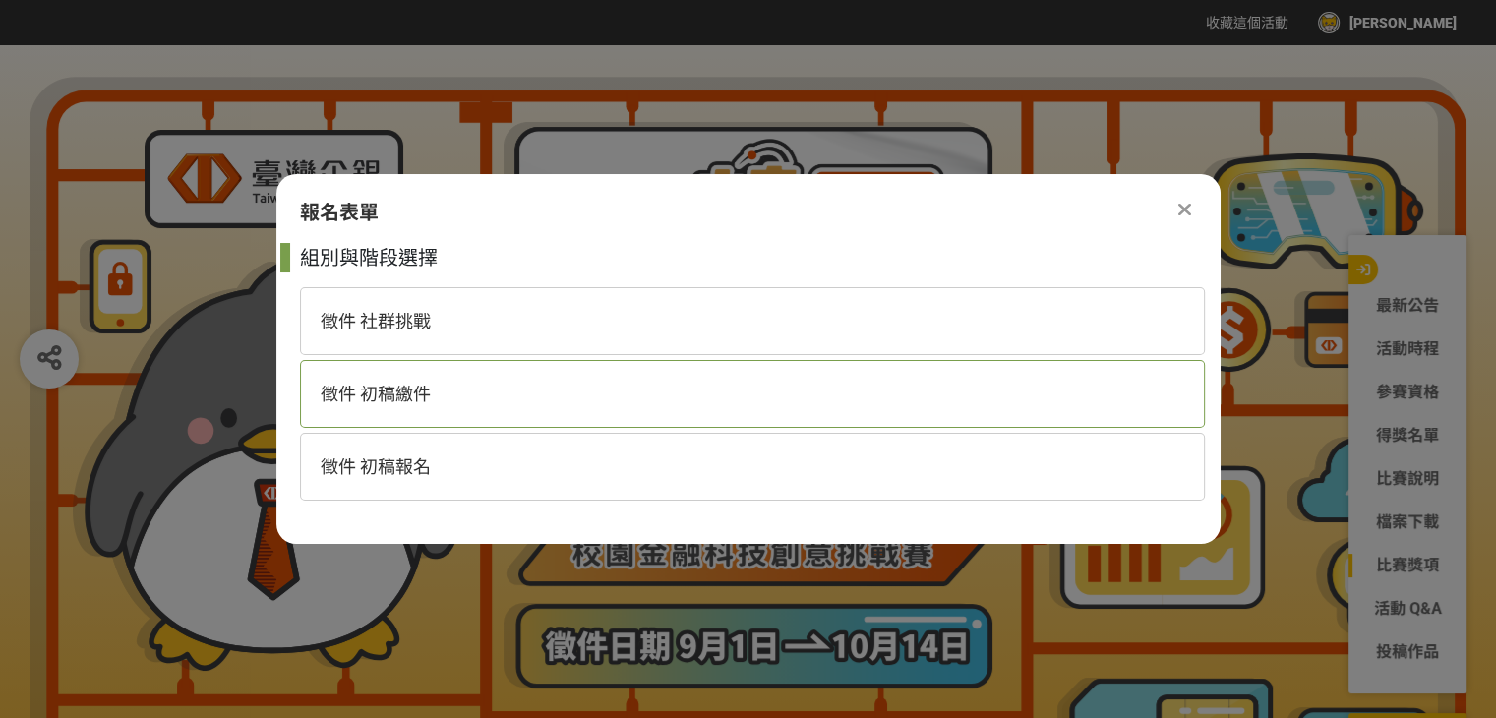
click at [543, 398] on div "徵件 初稿繳件" at bounding box center [752, 394] width 905 height 68
select select "185368:185627"
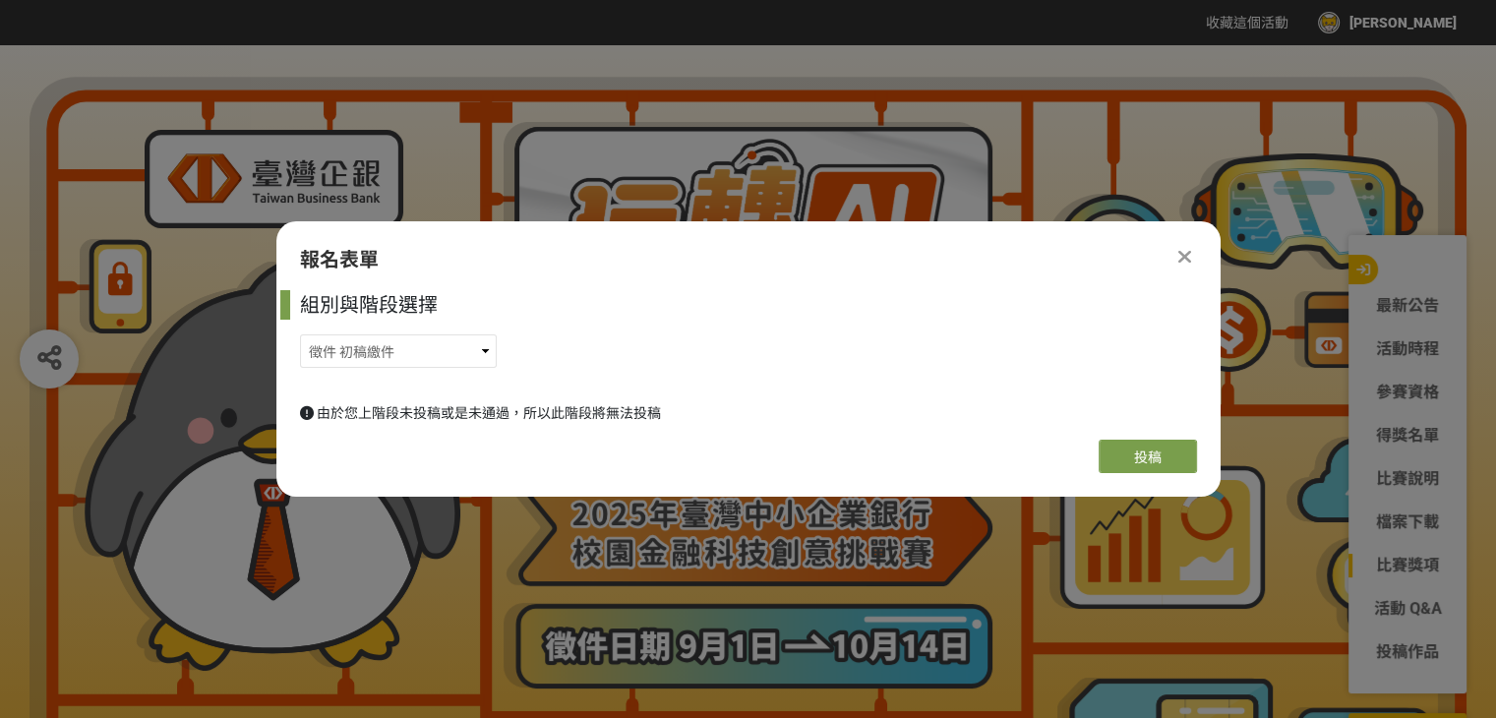
click at [1184, 257] on icon at bounding box center [1184, 257] width 13 height 20
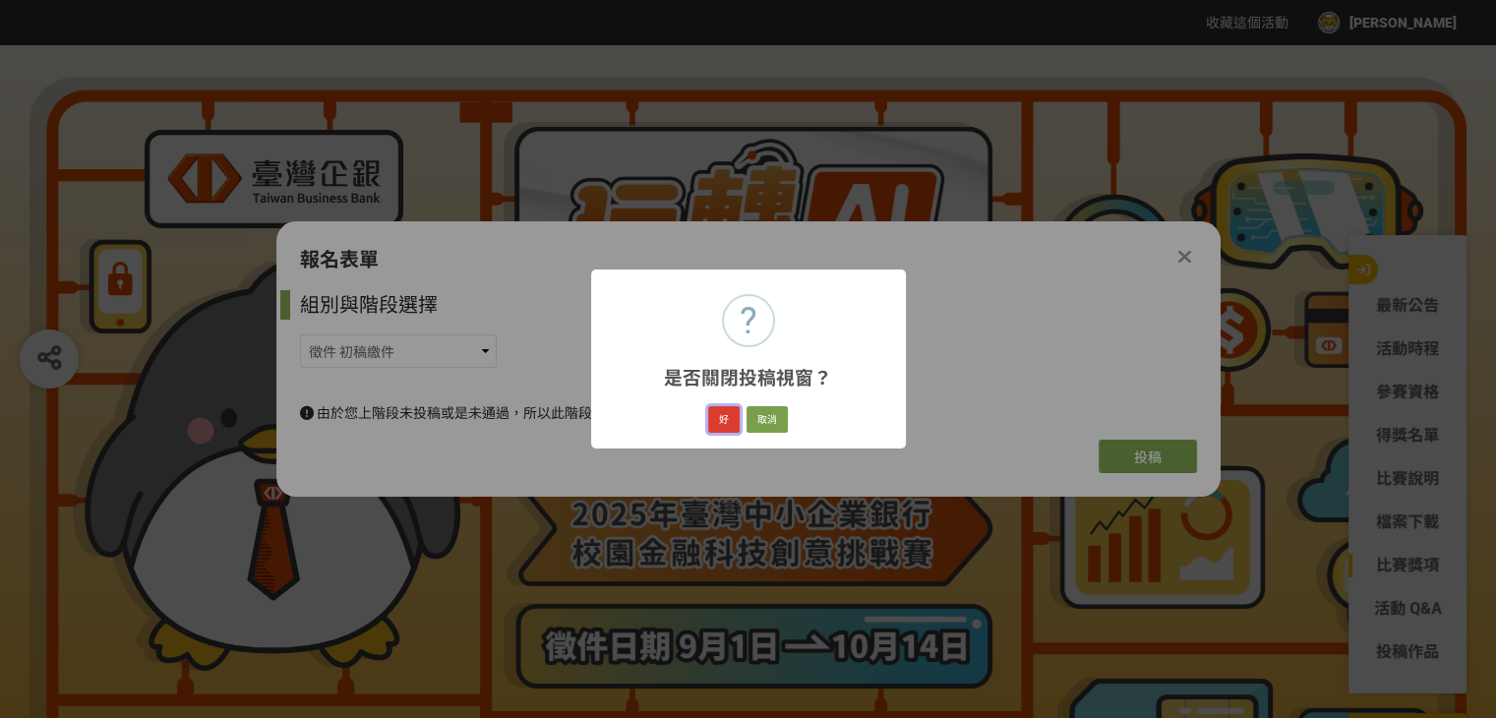
click at [719, 419] on button "好" at bounding box center [723, 420] width 31 height 28
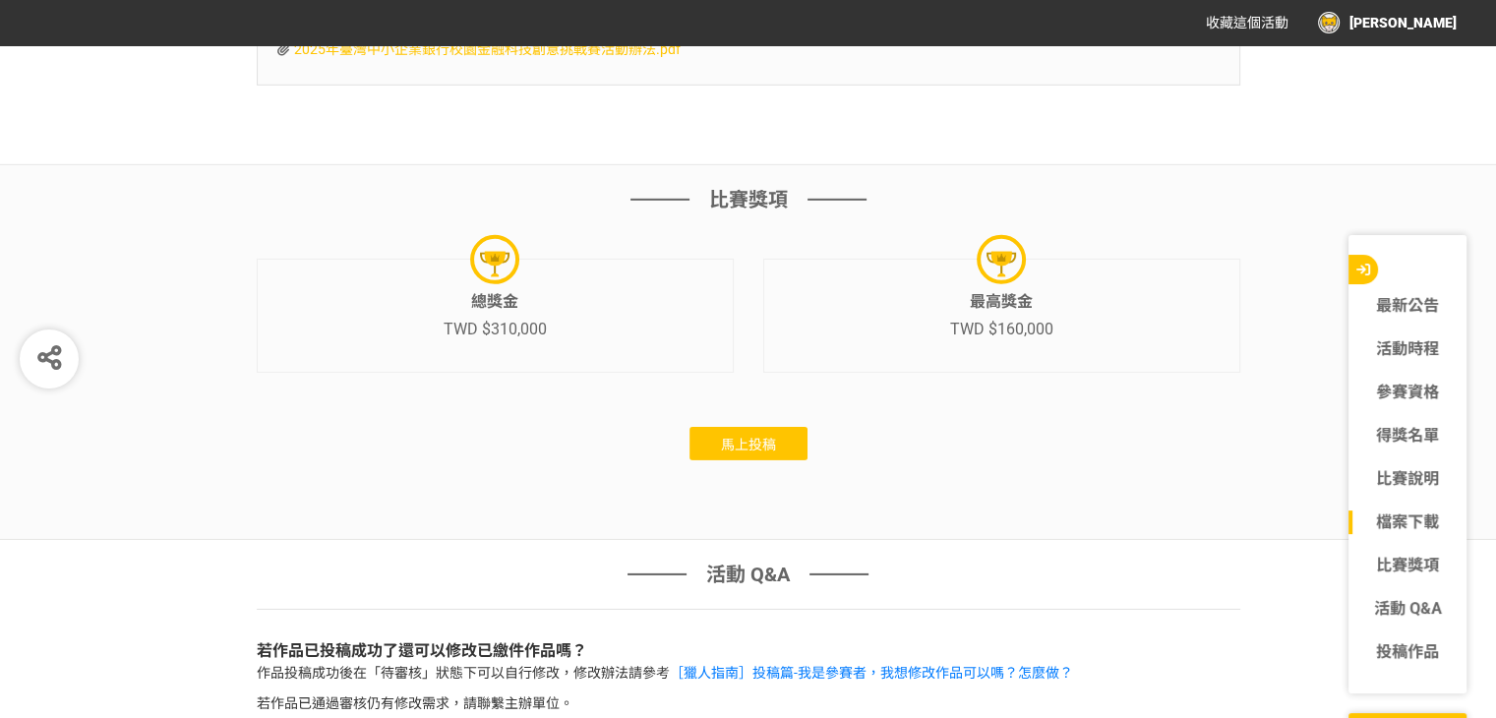
scroll to position [6143, 0]
drag, startPoint x: 792, startPoint y: 456, endPoint x: 783, endPoint y: 445, distance: 14.0
click at [791, 455] on div "比賽獎項 總獎金 TWD $310,000 最高獎金 TWD $160,000 馬上投稿" at bounding box center [748, 353] width 1496 height 375
click at [769, 440] on span "馬上投稿" at bounding box center [748, 446] width 55 height 16
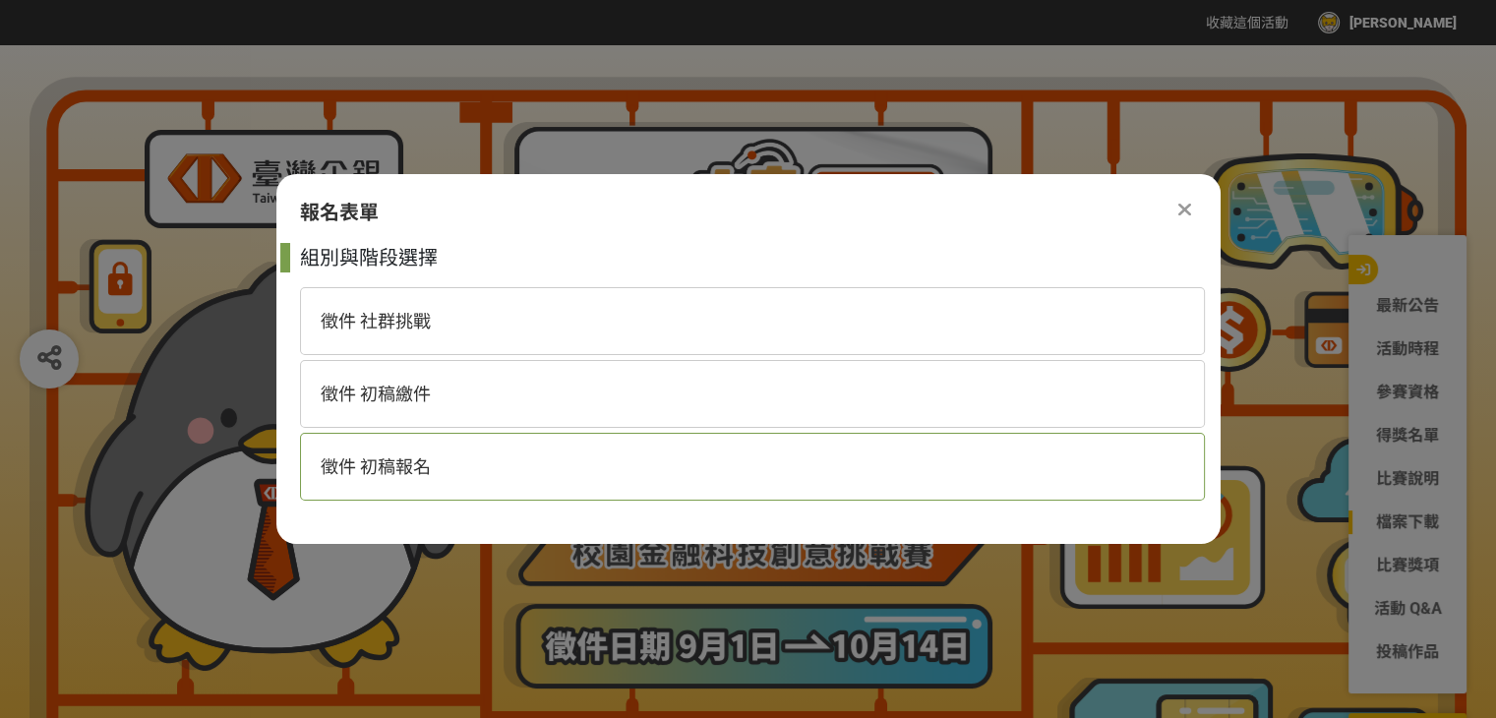
click at [422, 461] on span "徵件 初稿報名" at bounding box center [376, 466] width 110 height 21
select select "185368:185625"
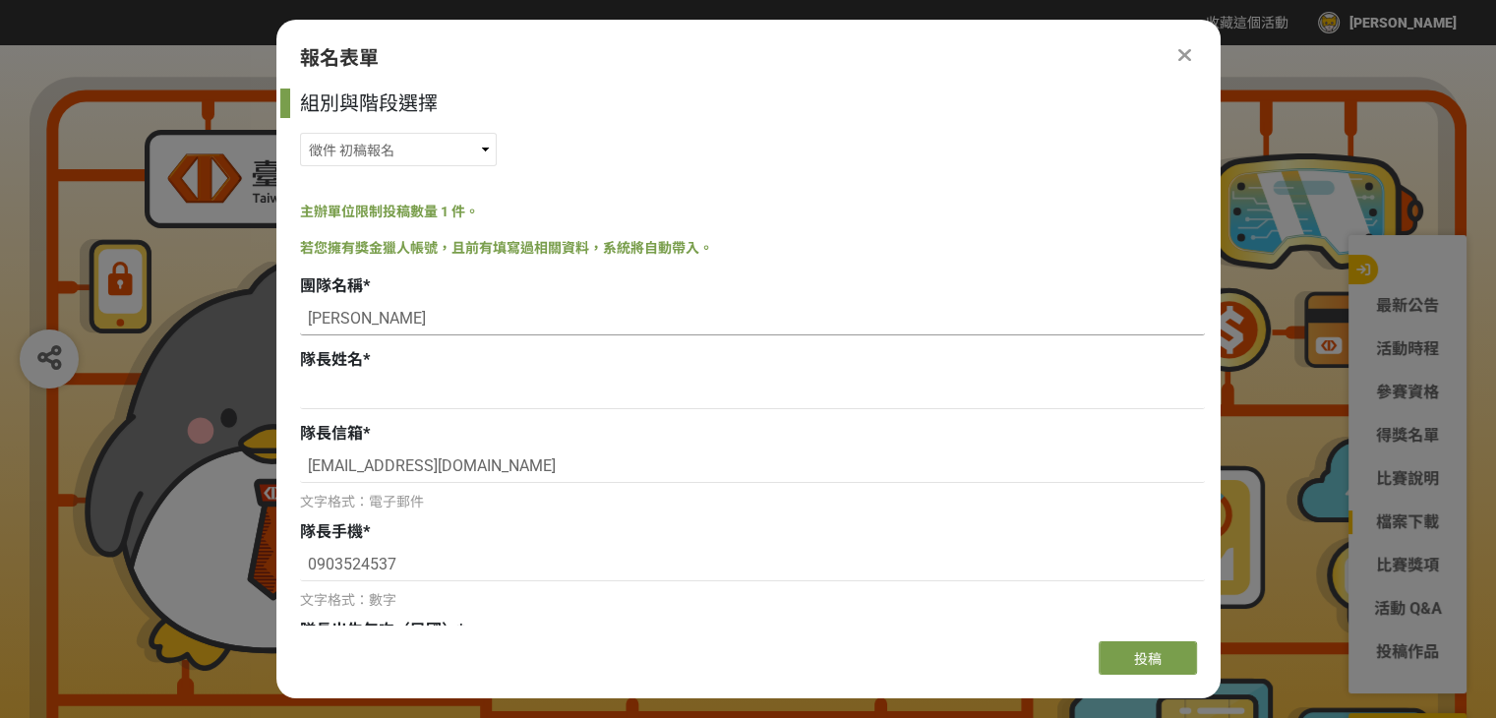
click at [380, 316] on input "[PERSON_NAME]" at bounding box center [752, 318] width 905 height 33
drag, startPoint x: 382, startPoint y: 325, endPoint x: 223, endPoint y: 324, distance: 158.3
paste input "零跡者 Zero Trace"
type input "零跡者 Zero Trace"
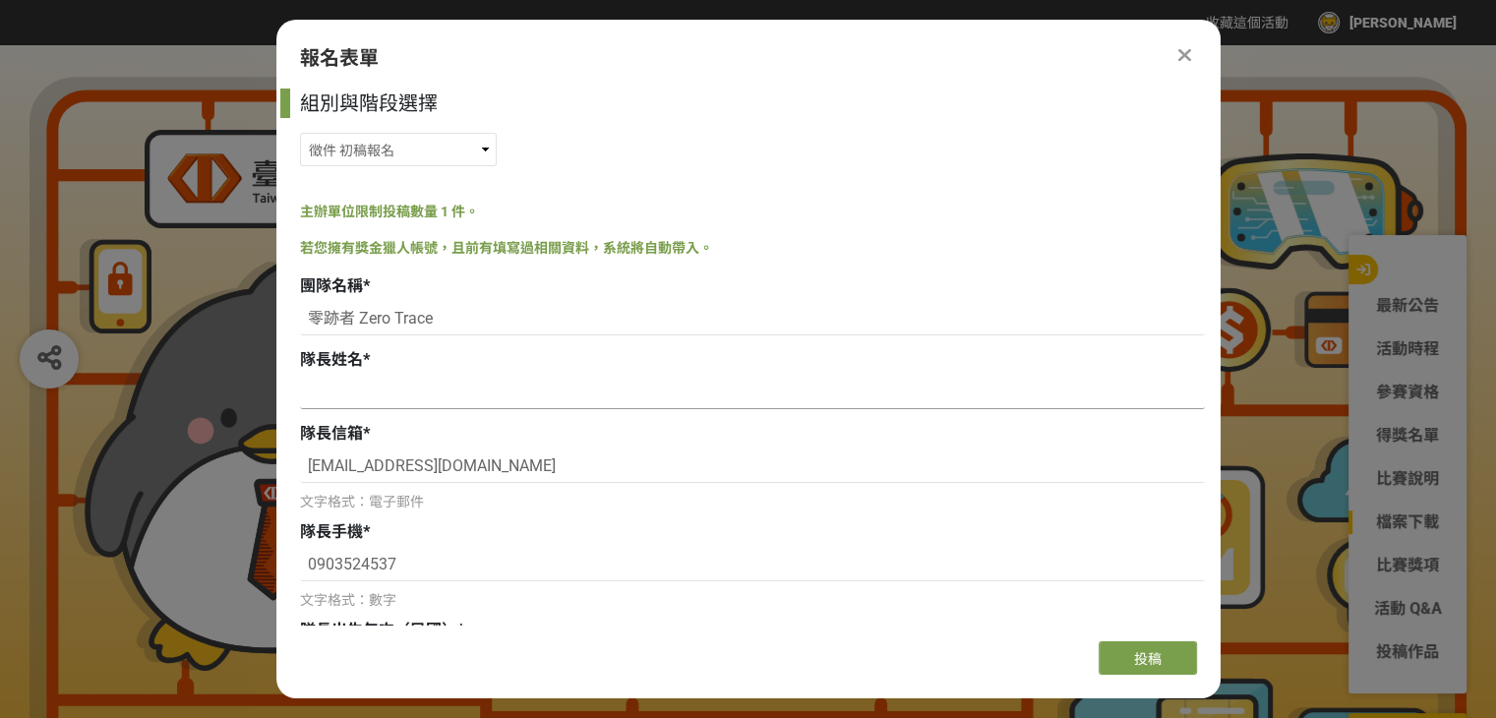
click at [336, 397] on input at bounding box center [752, 392] width 905 height 33
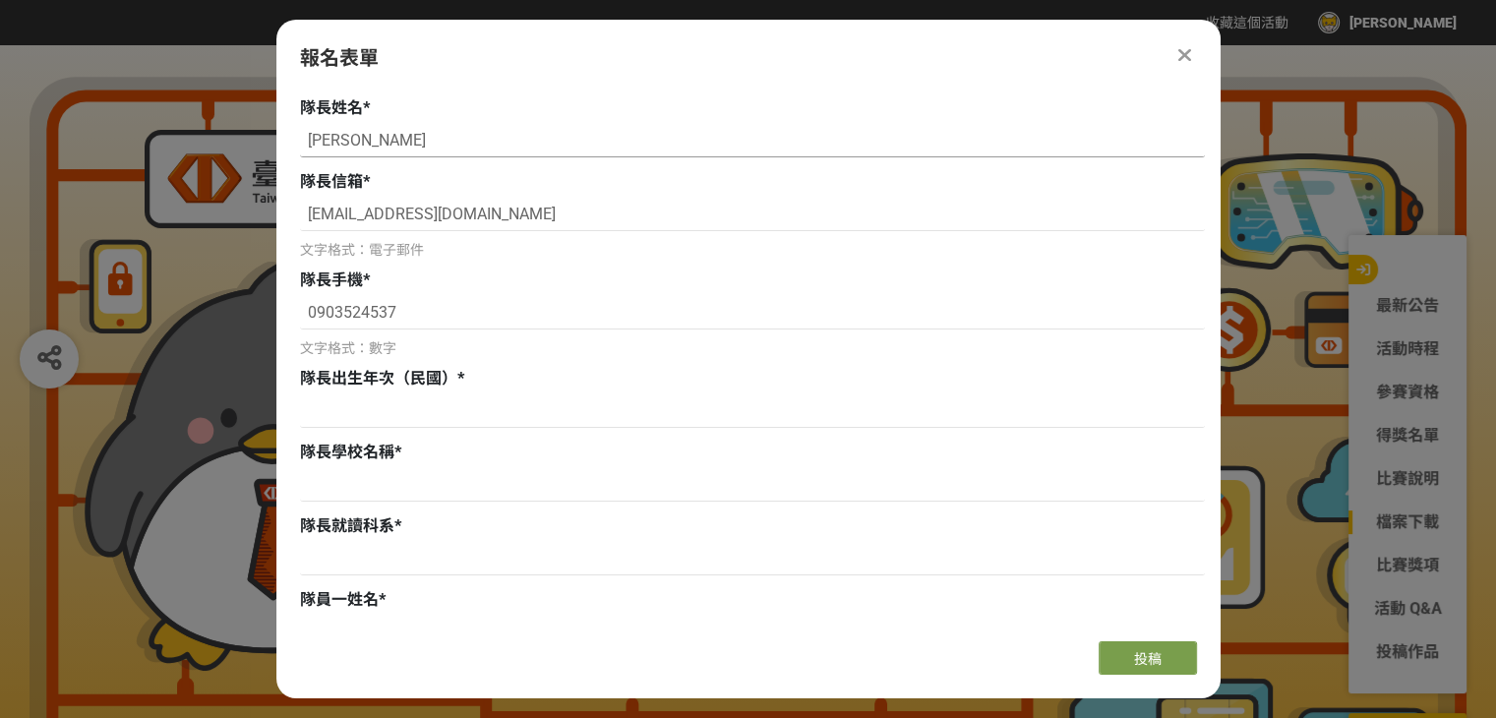
scroll to position [295, 0]
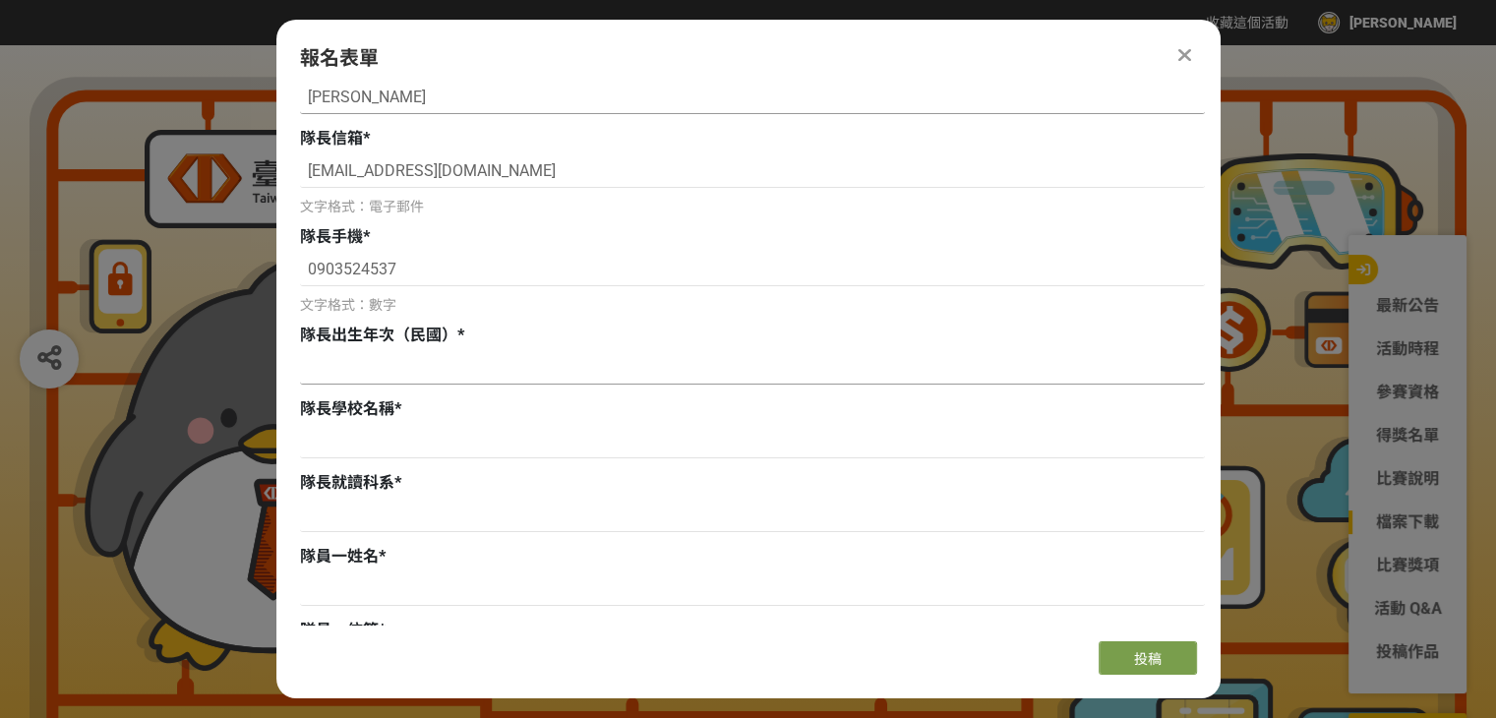
type input "[PERSON_NAME]"
click at [352, 373] on input at bounding box center [752, 367] width 905 height 33
type input "92"
click at [389, 451] on input at bounding box center [752, 441] width 905 height 33
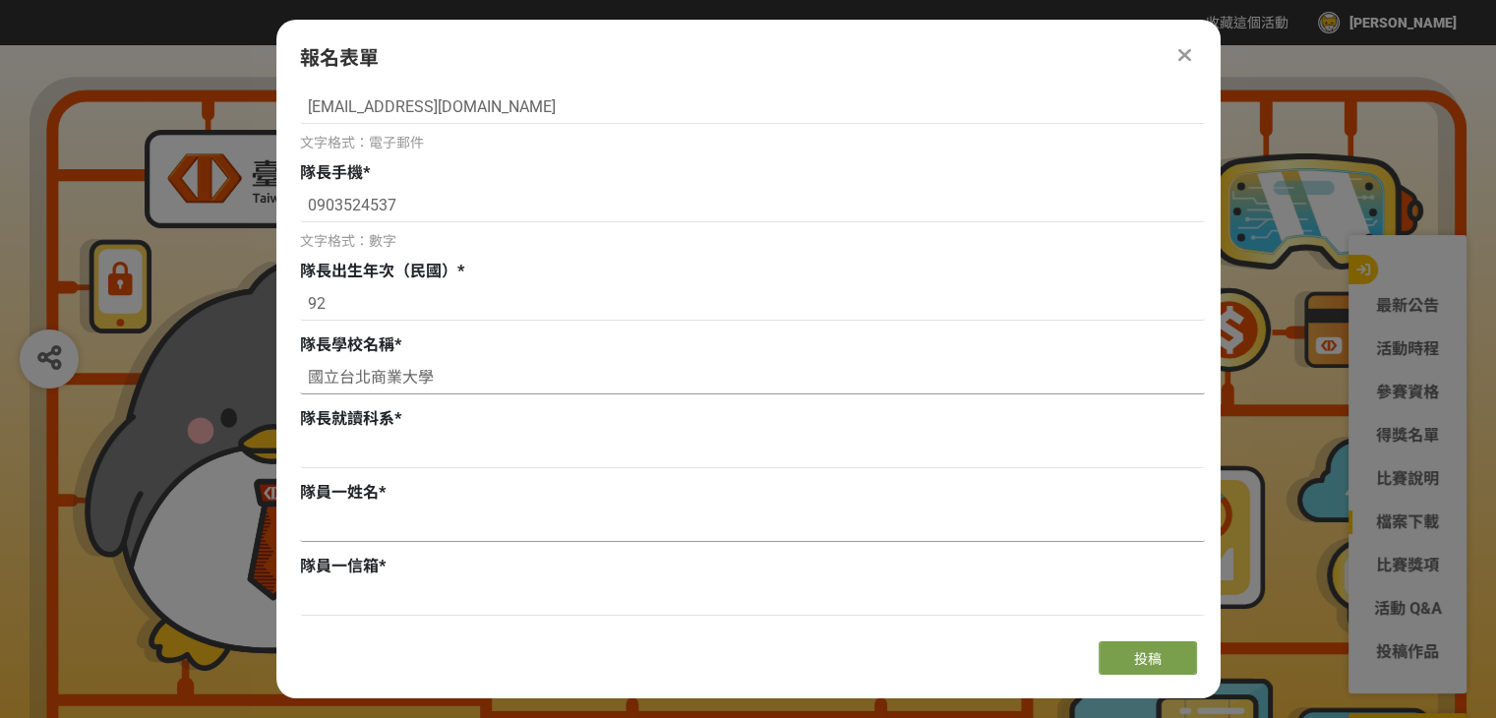
scroll to position [492, 0]
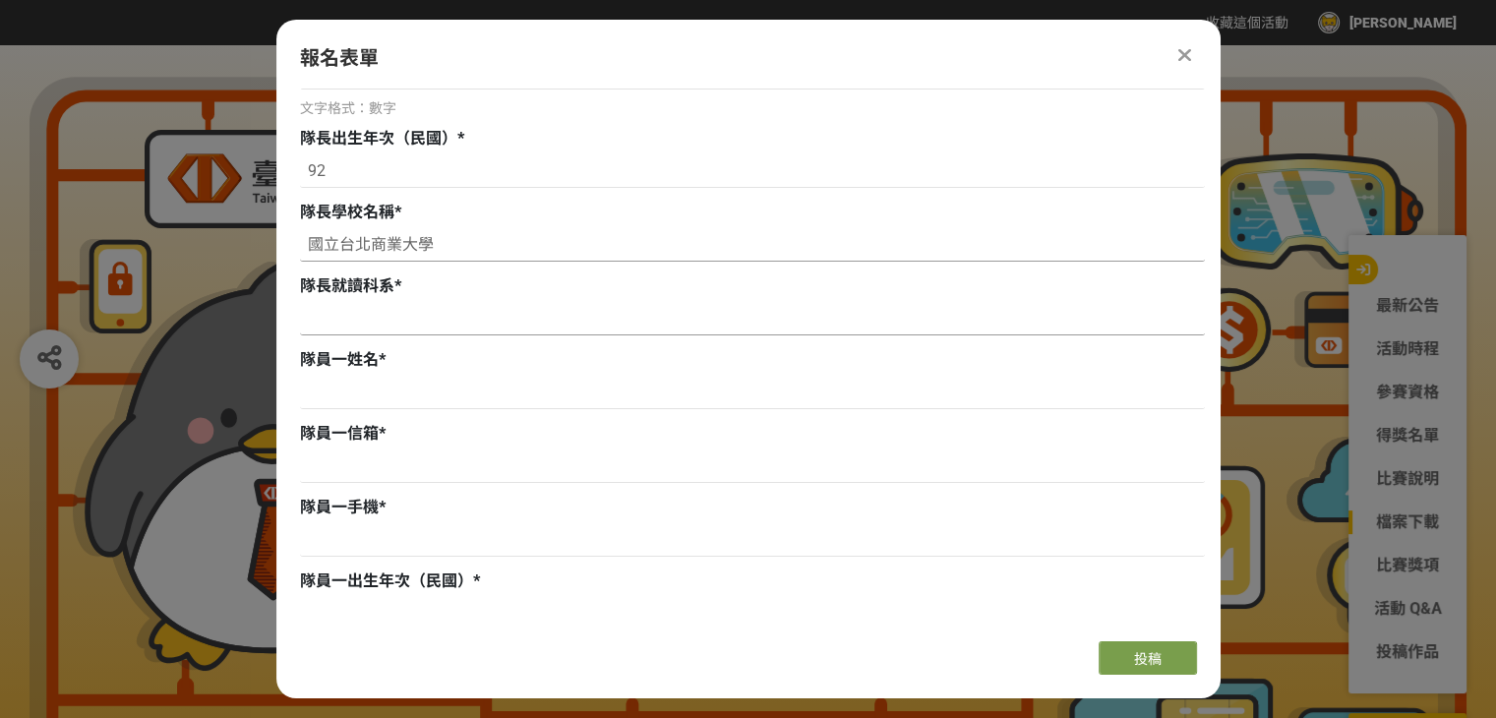
type input "國立台北商業大學"
click at [370, 326] on input at bounding box center [752, 318] width 905 height 33
type input "會計資訊系"
click at [355, 396] on input at bounding box center [752, 392] width 905 height 33
type input "胡宜暄"
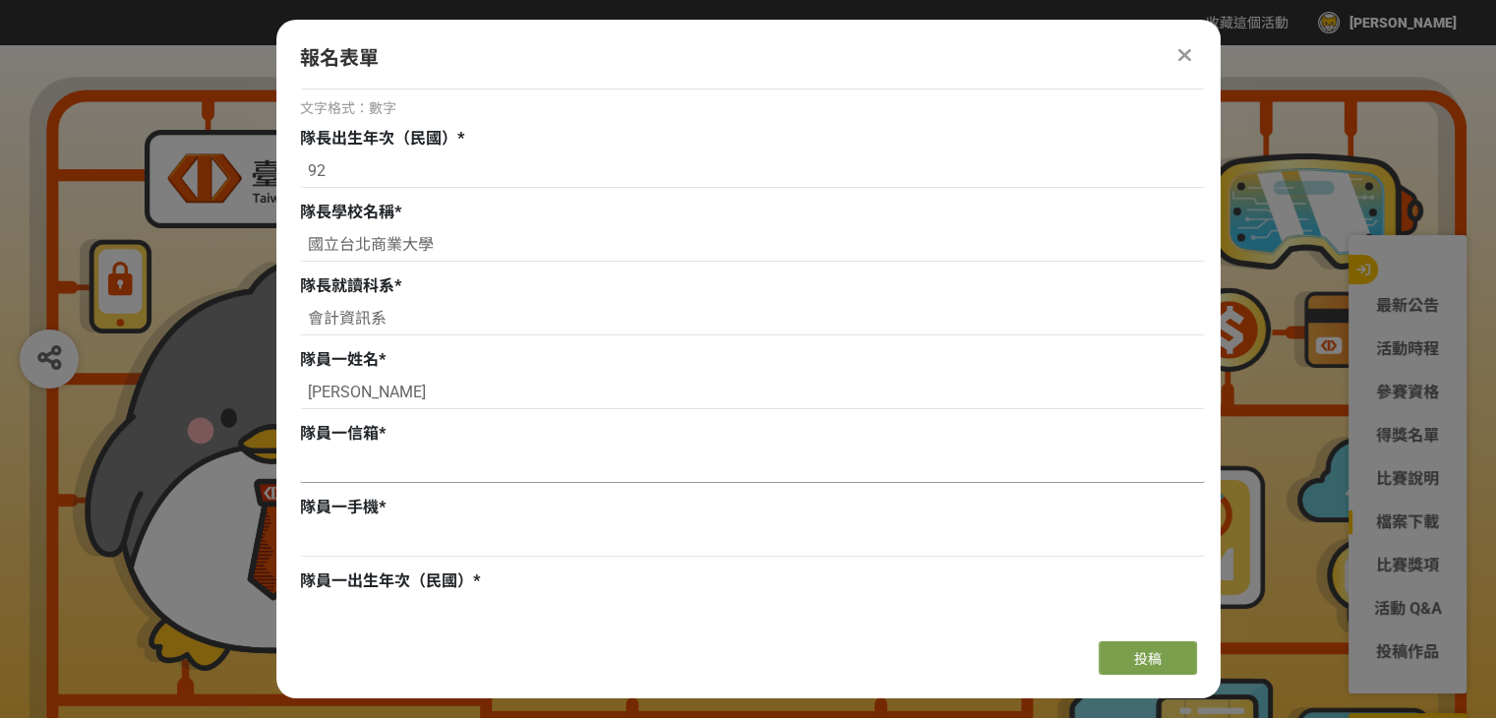
click at [359, 452] on input at bounding box center [752, 465] width 905 height 33
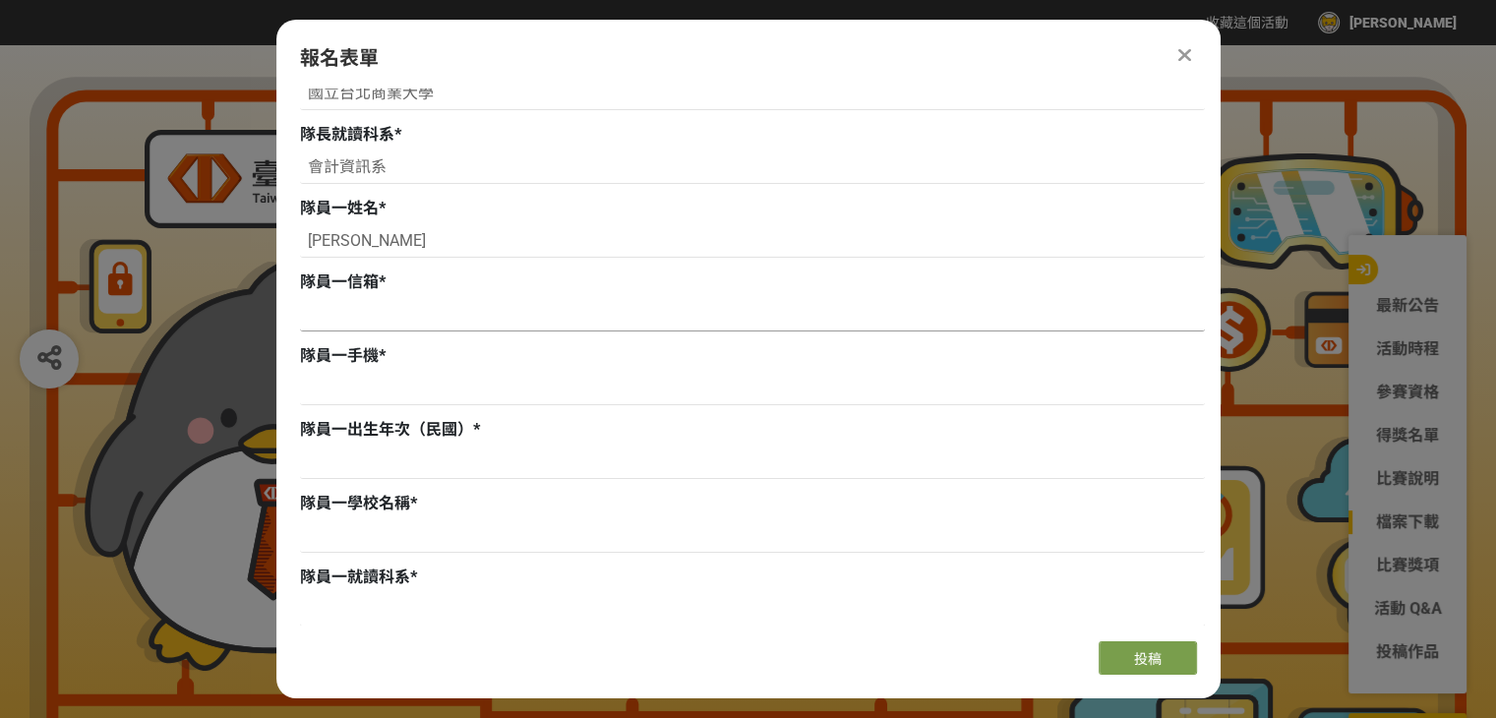
scroll to position [688, 0]
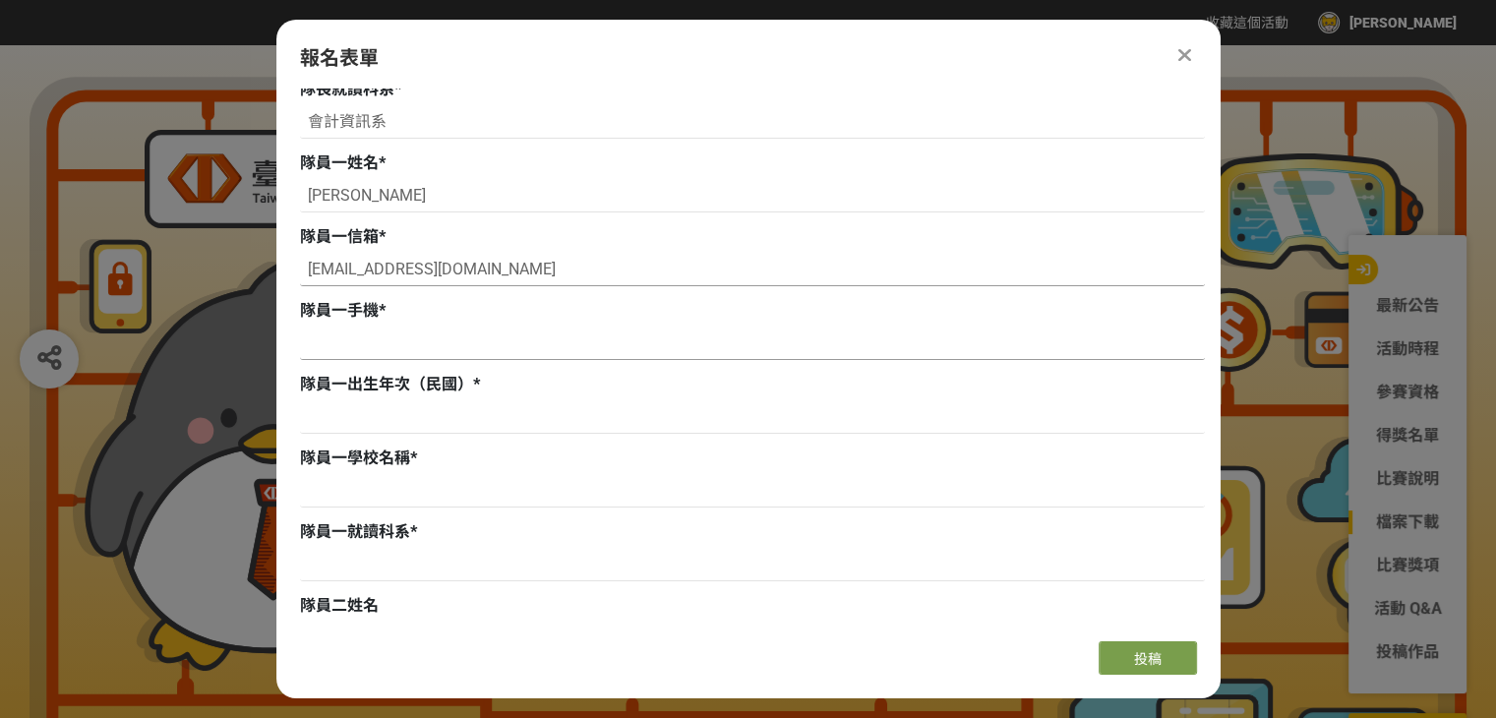
type input "11141072@ntub.edu.tw"
click at [313, 335] on input at bounding box center [752, 342] width 905 height 33
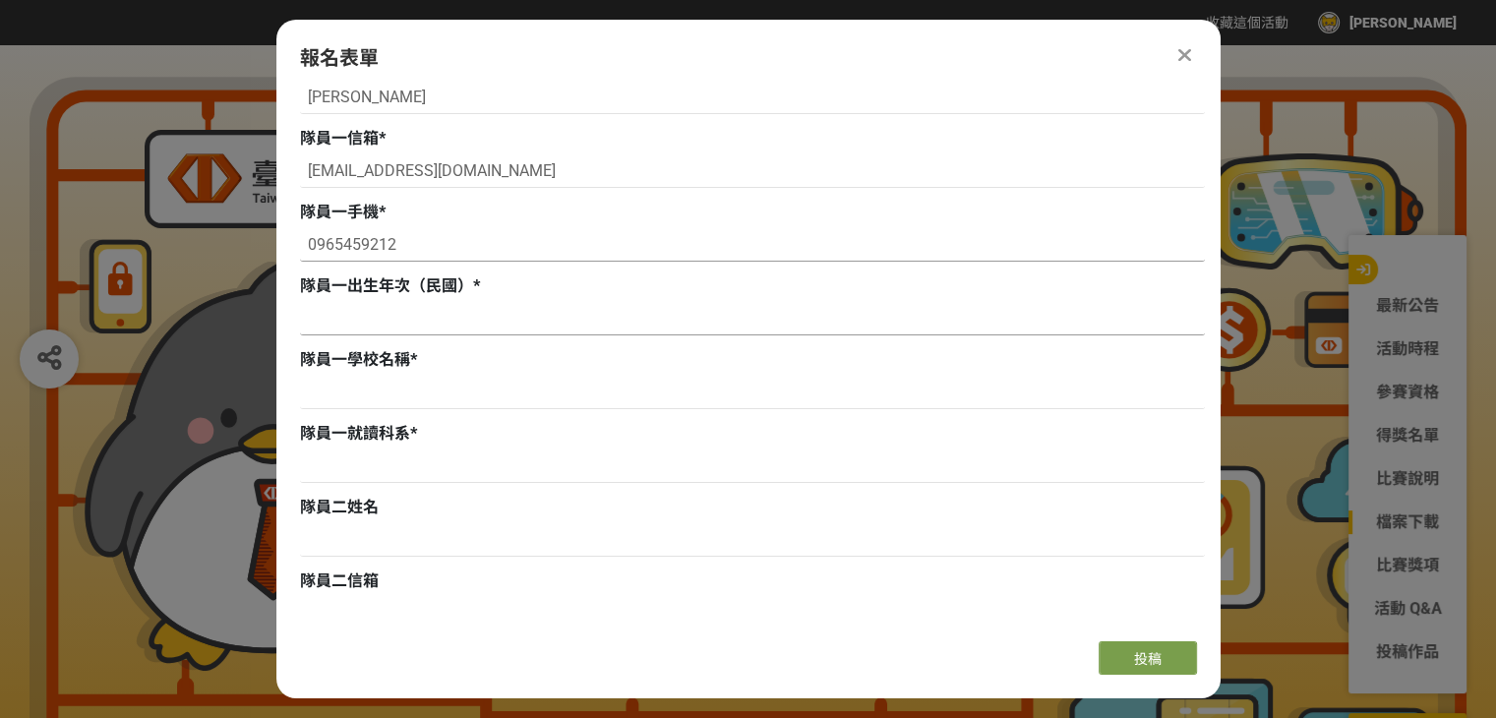
type input "0965459212"
click at [426, 325] on input at bounding box center [752, 318] width 905 height 33
type input "92"
click at [380, 394] on input at bounding box center [752, 392] width 905 height 33
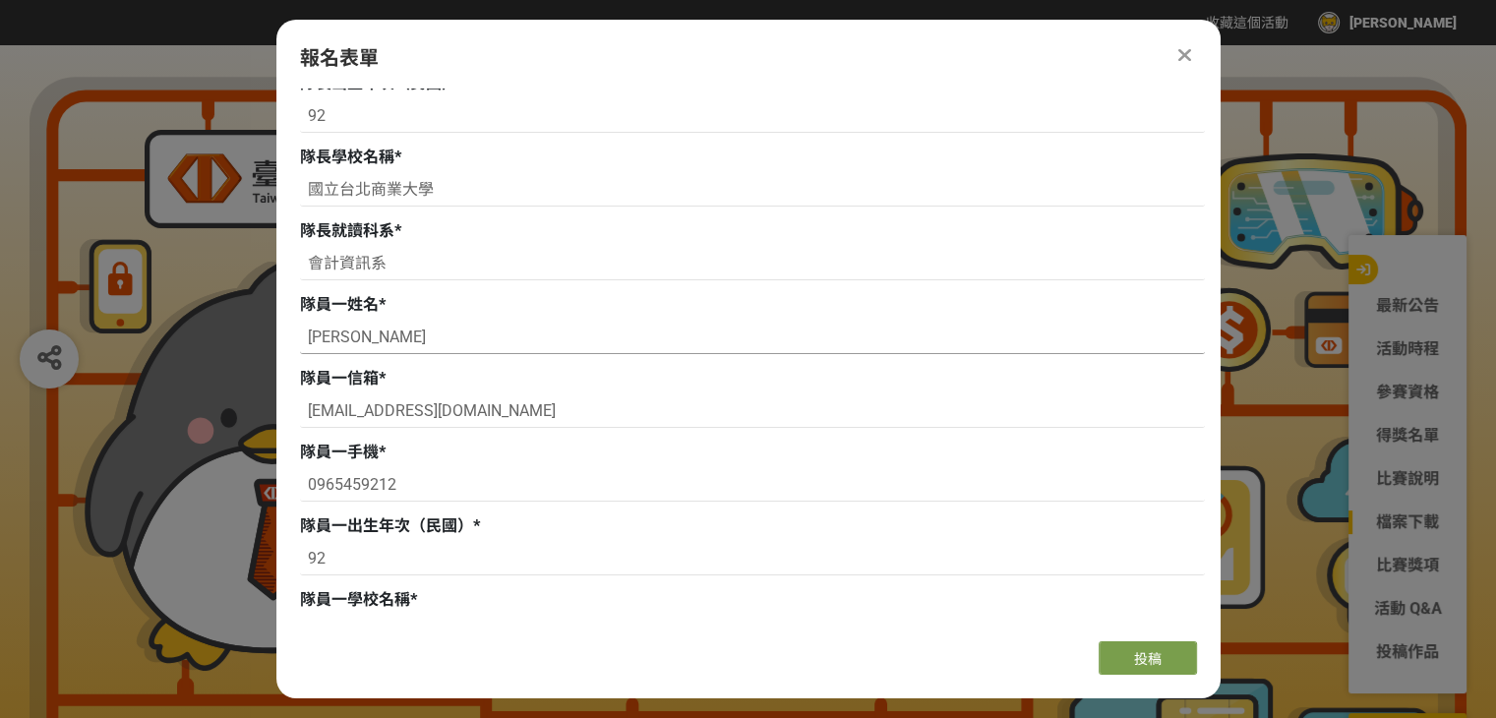
scroll to position [492, 0]
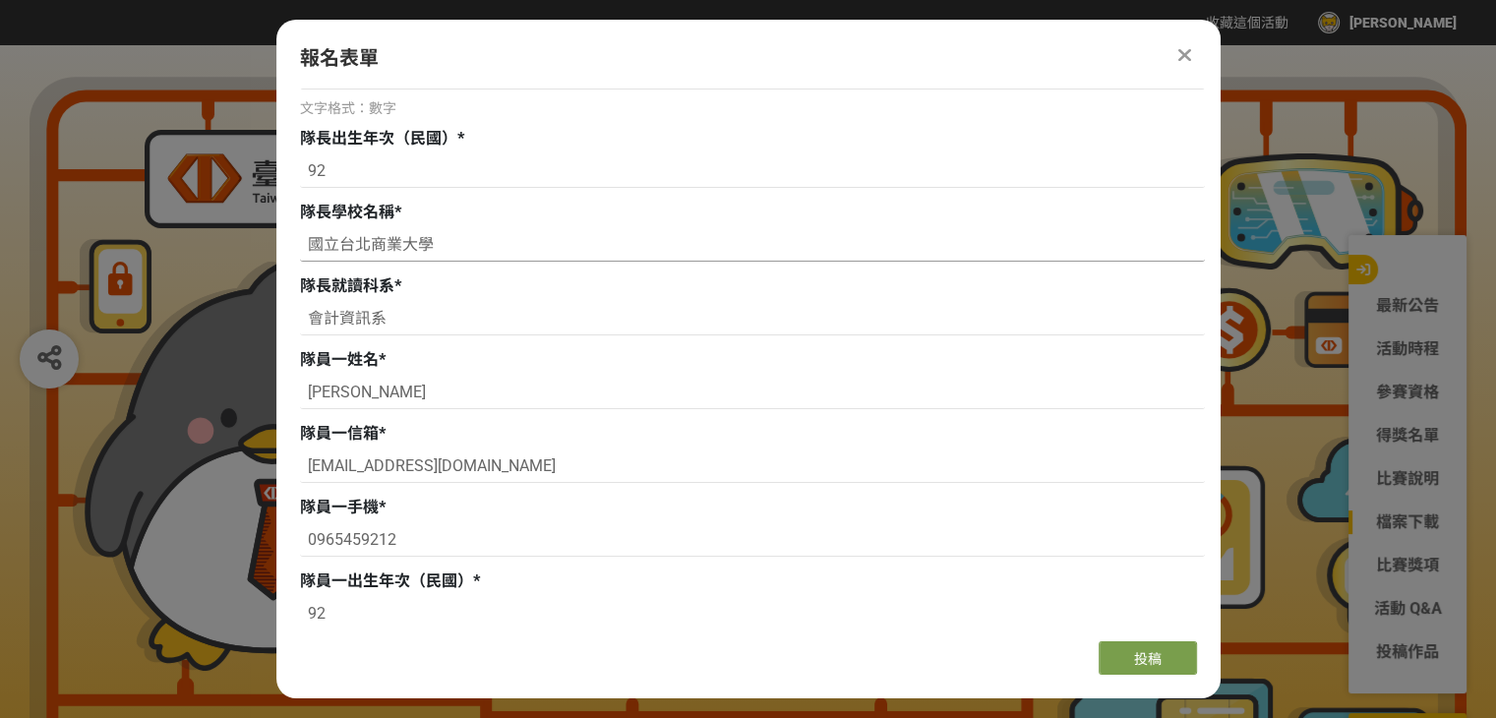
drag, startPoint x: 438, startPoint y: 253, endPoint x: 281, endPoint y: 264, distance: 156.7
click at [281, 264] on div "組別與階段選擇 徵件 社群挑戰 徵件 初稿繳件 徵件 初稿報名 主辦單位限制投稿數量 1 件。 若您擁有獎金獵人帳號，且前有填寫過相關資料，系統將自動帶入。 …" at bounding box center [748, 357] width 944 height 537
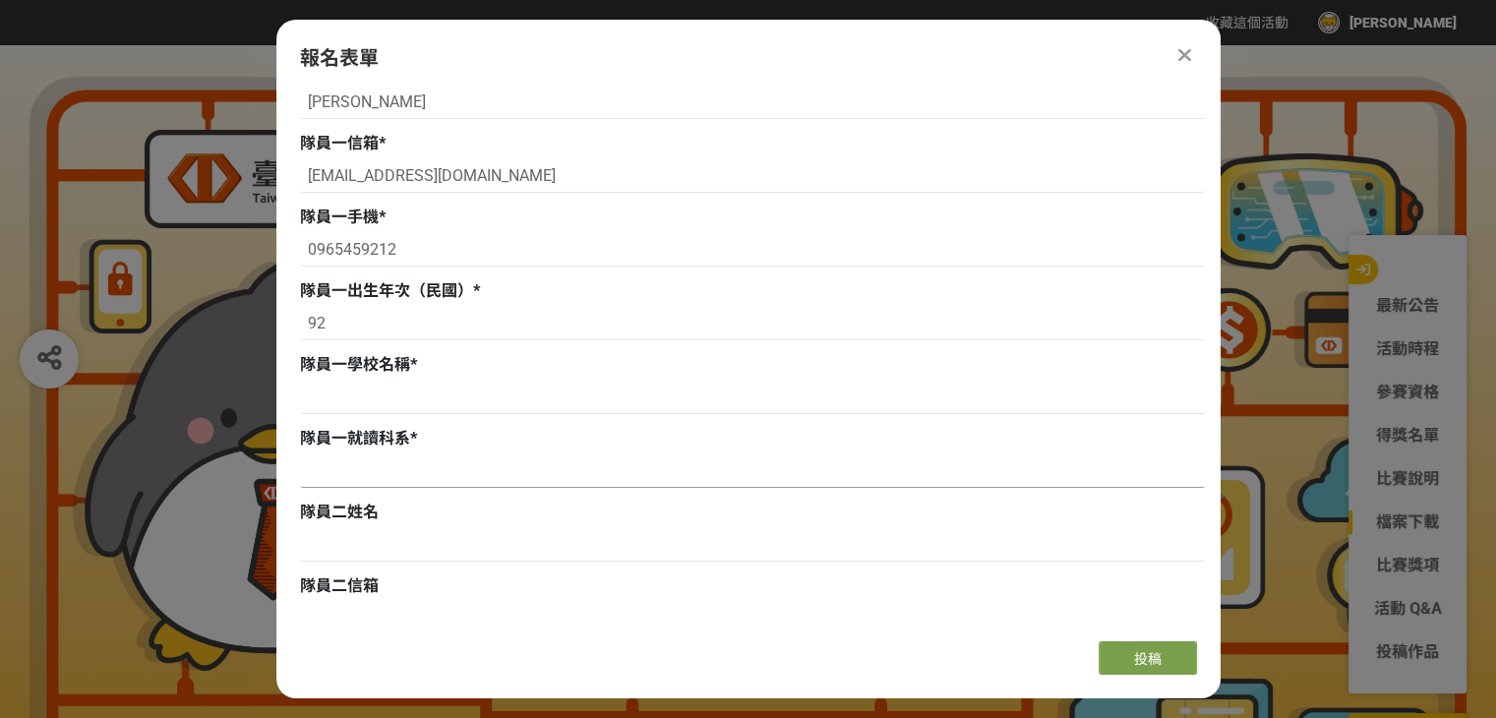
scroll to position [787, 0]
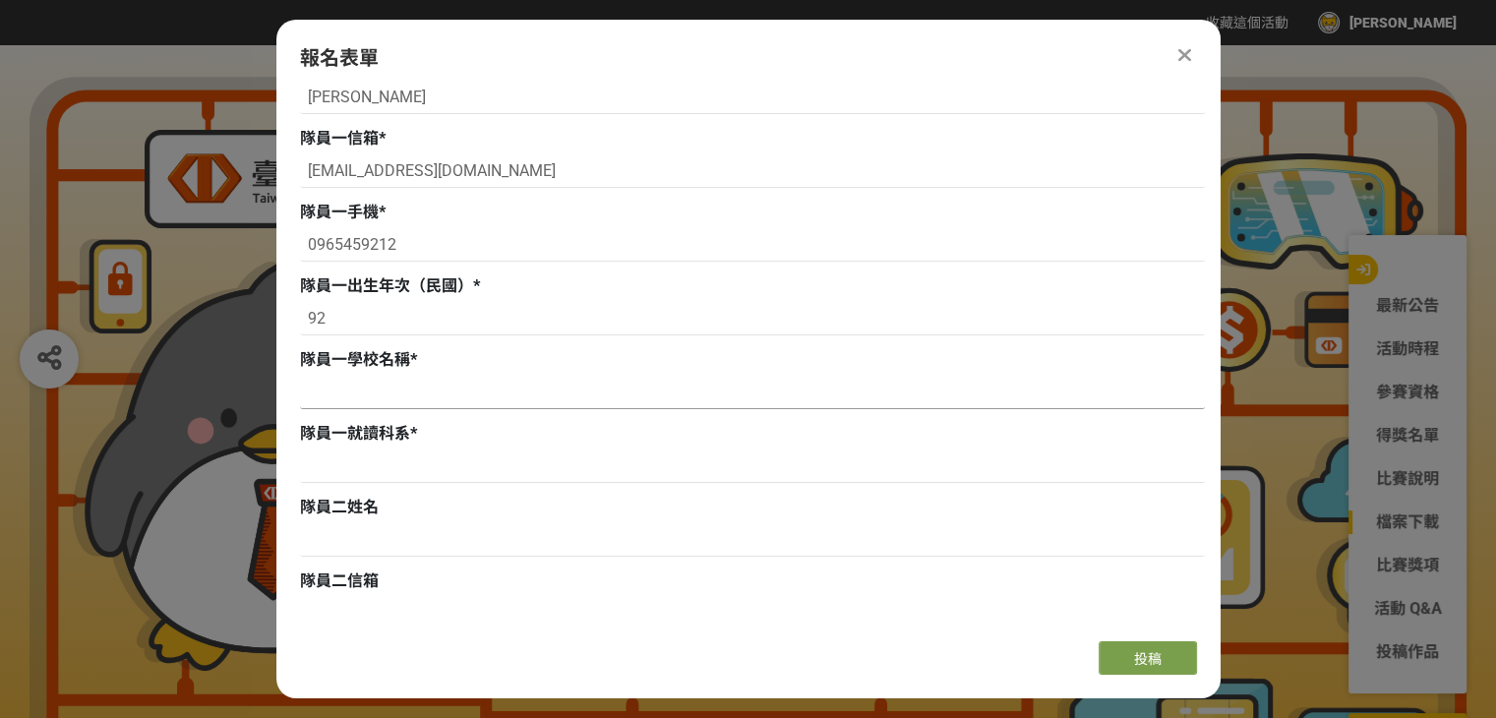
click at [379, 401] on input at bounding box center [752, 392] width 905 height 33
paste input "國立台北商業大學"
type input "國立台北商業大學"
click at [428, 463] on input at bounding box center [752, 465] width 905 height 33
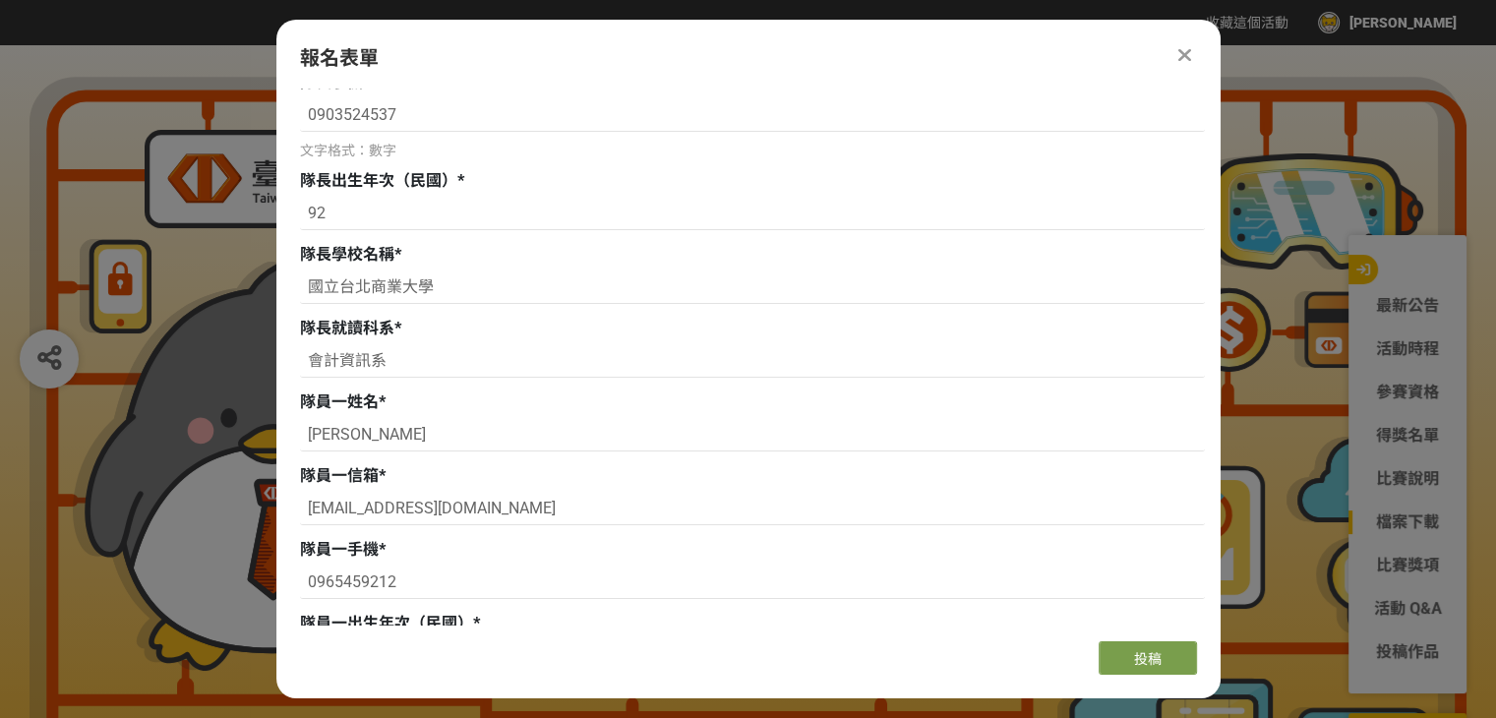
scroll to position [393, 0]
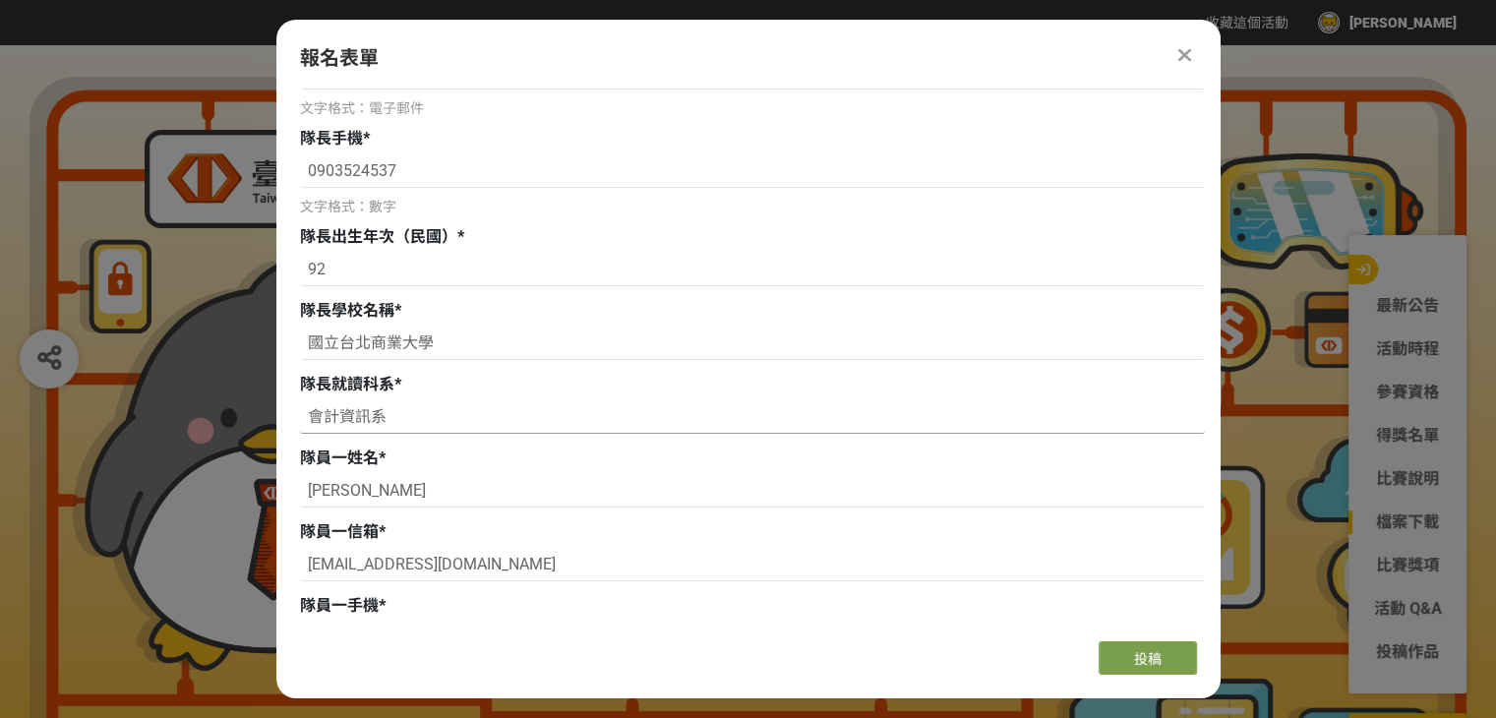
drag, startPoint x: 414, startPoint y: 418, endPoint x: 271, endPoint y: 439, distance: 144.1
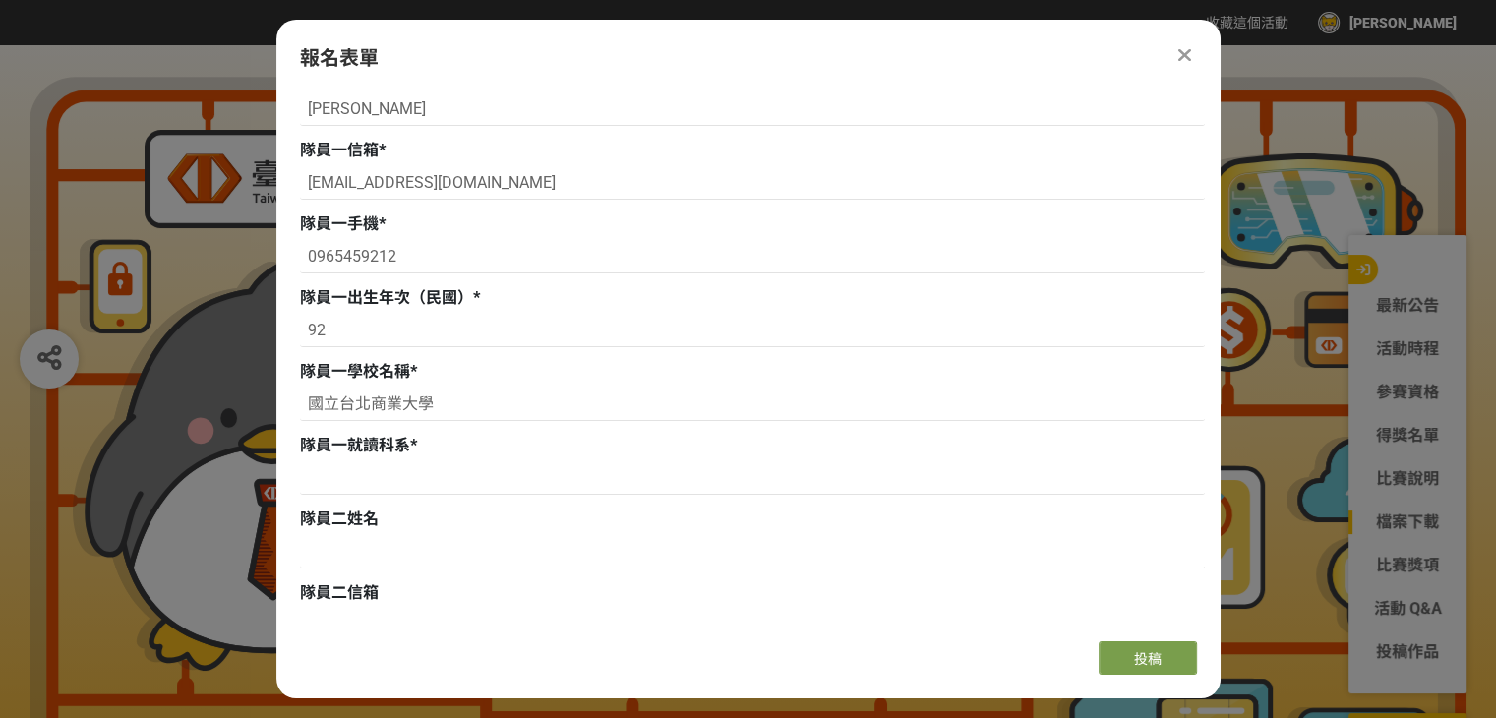
scroll to position [787, 0]
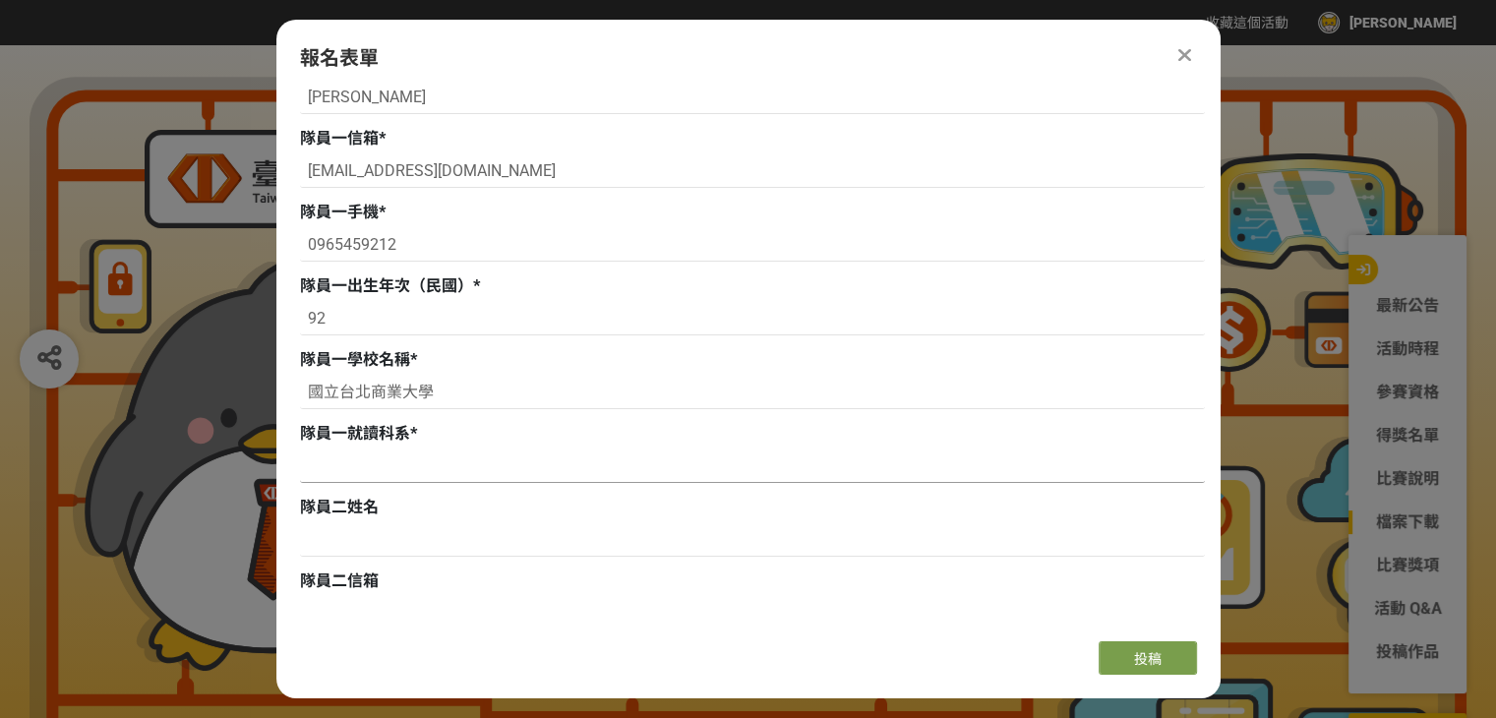
click at [370, 459] on input at bounding box center [752, 465] width 905 height 33
paste input "會計資訊系"
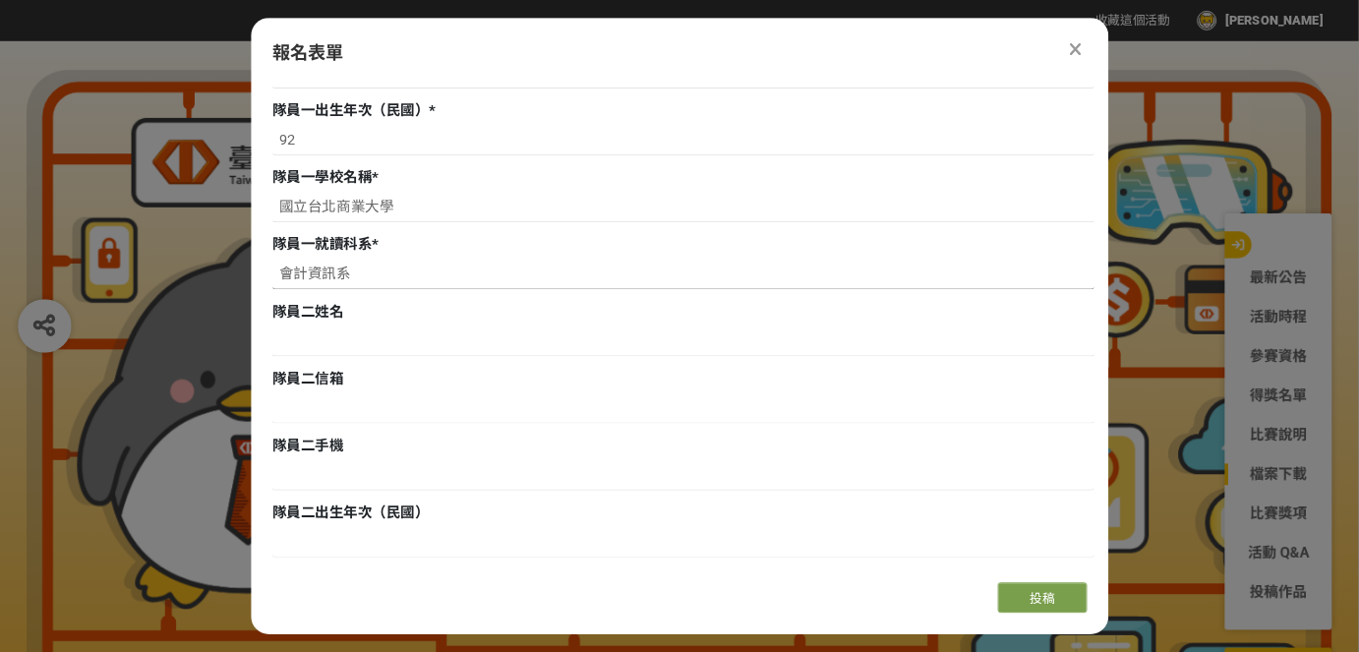
scroll to position [983, 0]
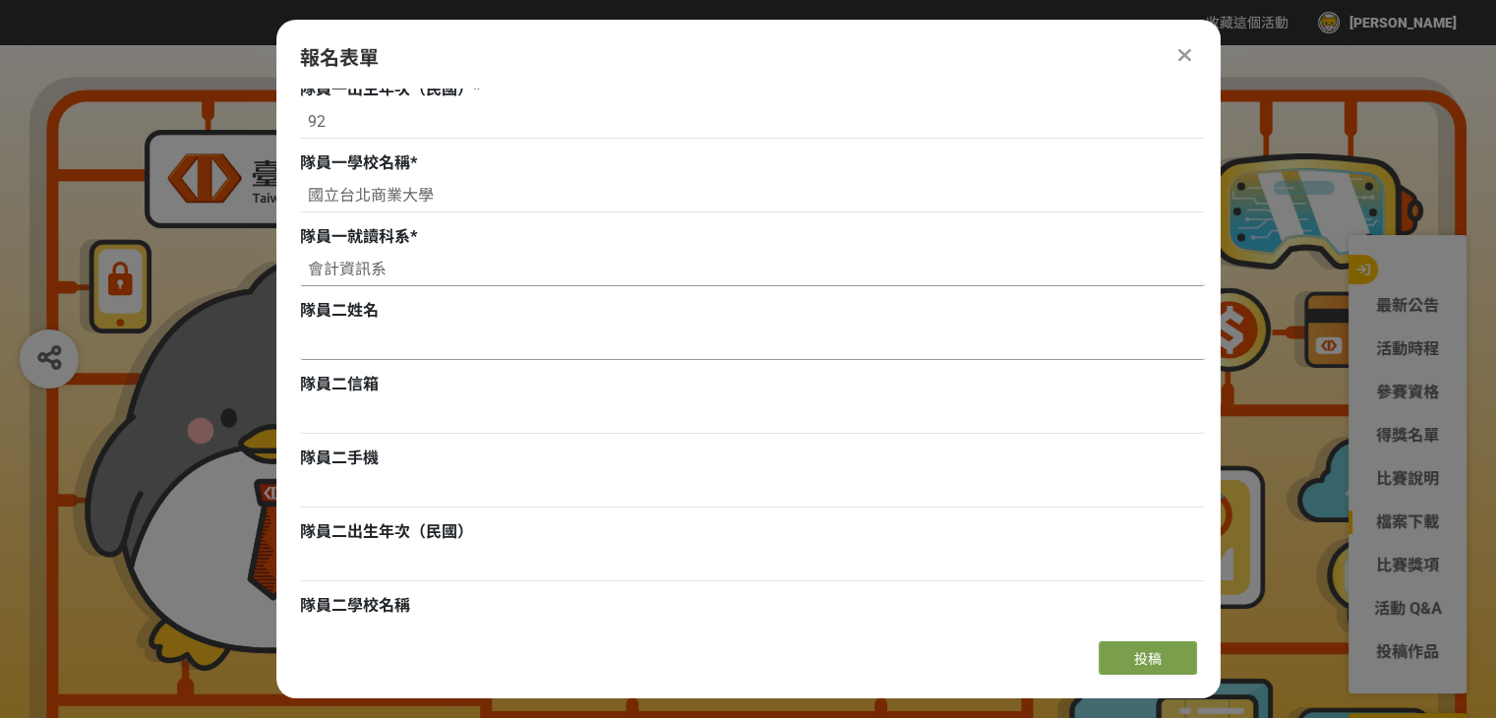
type input "會計資訊系"
click at [318, 351] on input at bounding box center [752, 342] width 905 height 33
type input "x"
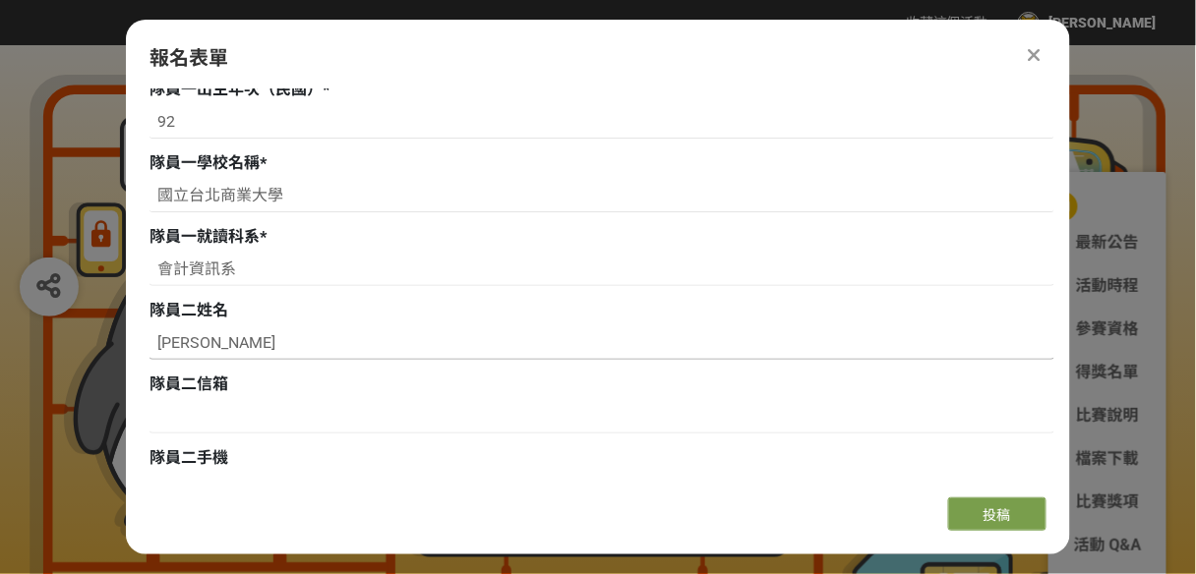
drag, startPoint x: 1509, startPoint y: 0, endPoint x: 225, endPoint y: 339, distance: 1328.3
click at [225, 339] on input "藍苡珊" at bounding box center [601, 342] width 905 height 33
type input "藍苡珊"
click at [212, 423] on input at bounding box center [601, 416] width 905 height 33
type input "ㄅ"
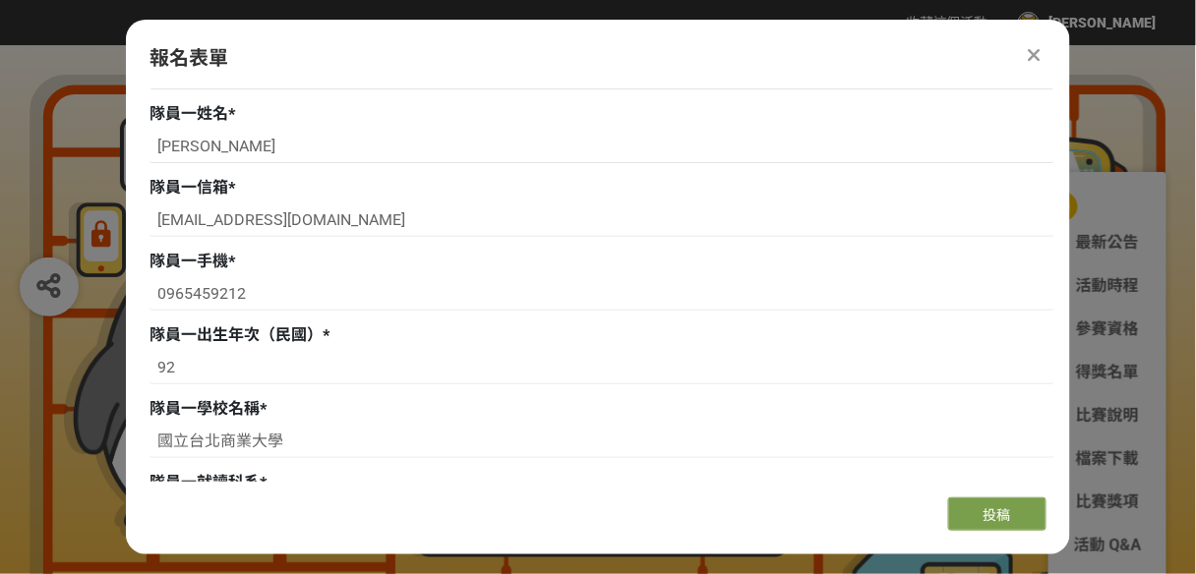
scroll to position [669, 0]
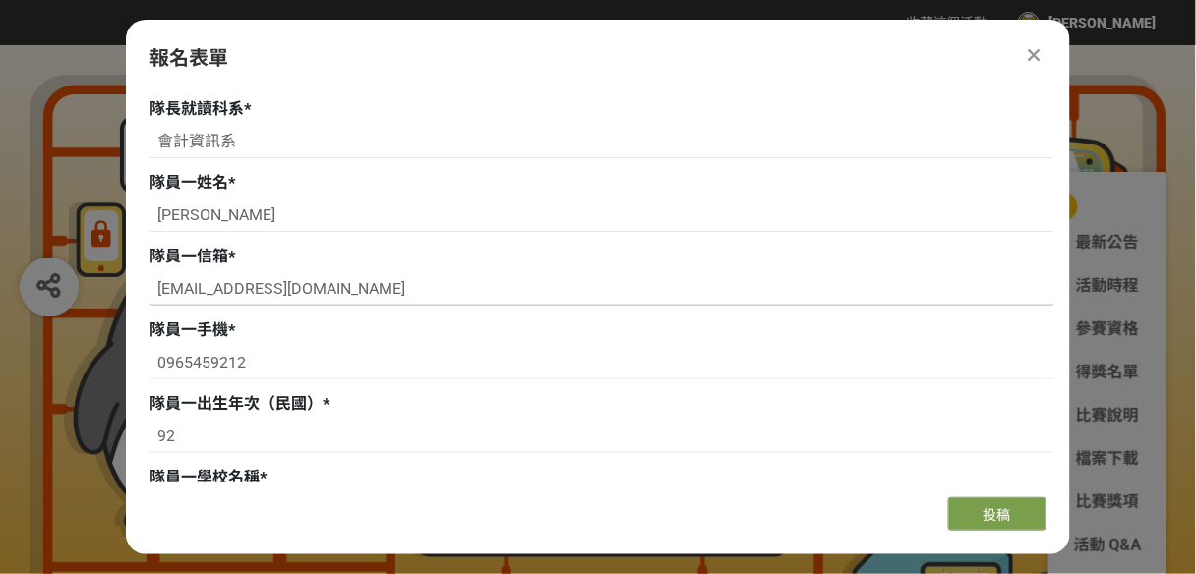
drag, startPoint x: 330, startPoint y: 288, endPoint x: 232, endPoint y: 298, distance: 98.8
click at [232, 298] on input "11141072@ntub.edu.tw" at bounding box center [601, 288] width 905 height 33
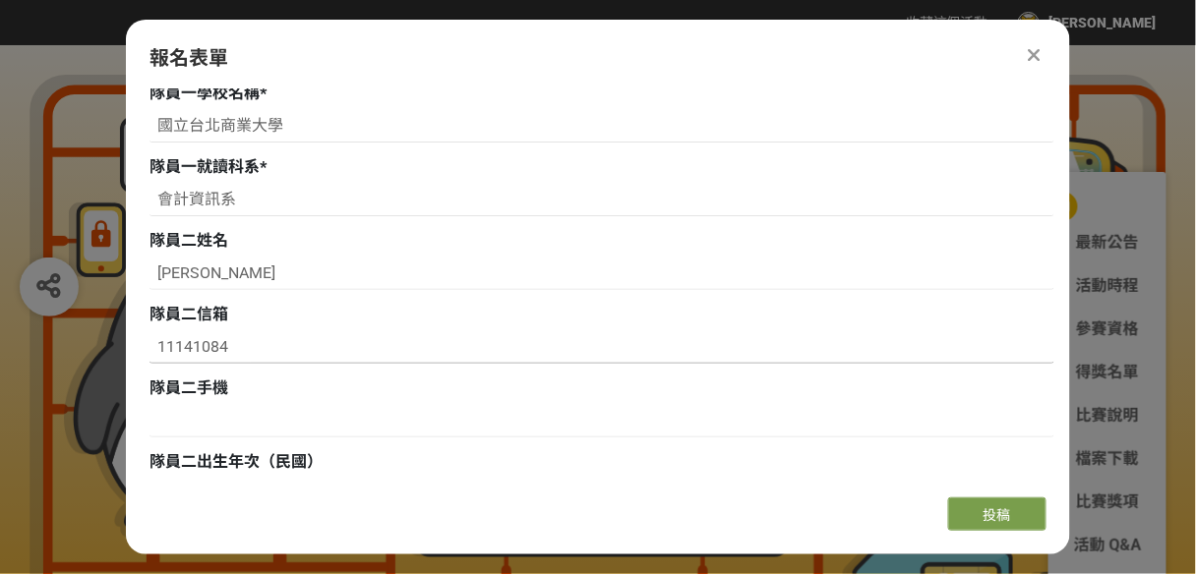
scroll to position [1062, 0]
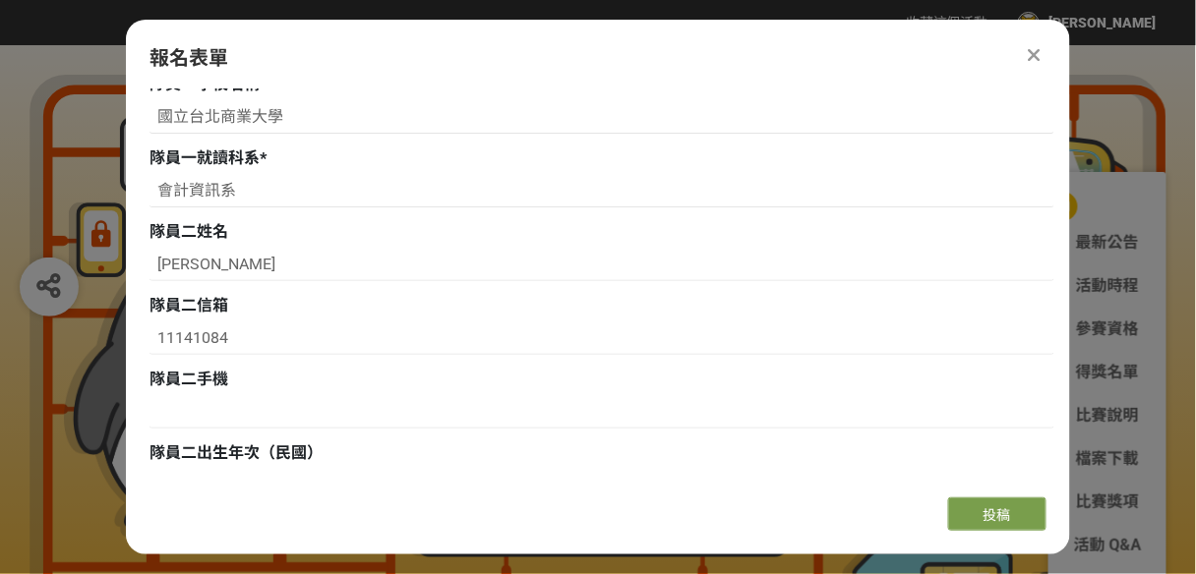
click at [255, 317] on div "隊員二信箱" at bounding box center [601, 306] width 905 height 24
click at [245, 332] on input "11141084" at bounding box center [601, 338] width 905 height 33
paste input "@ntub.edu.tw"
type input "11141084@ntub.edu.tw"
click at [212, 413] on input at bounding box center [601, 411] width 905 height 33
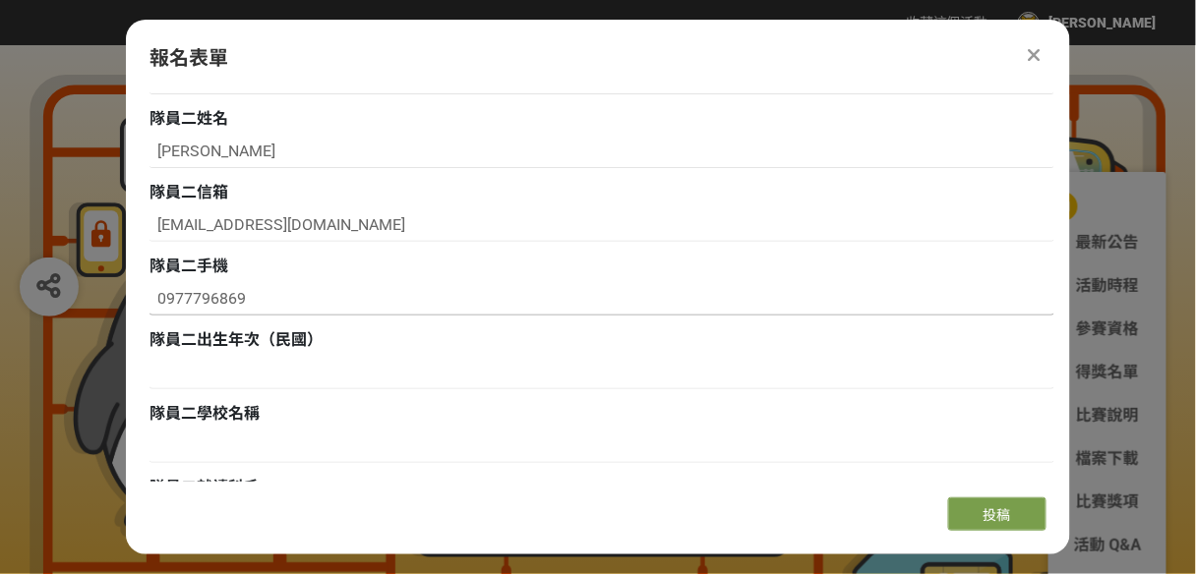
scroll to position [1219, 0]
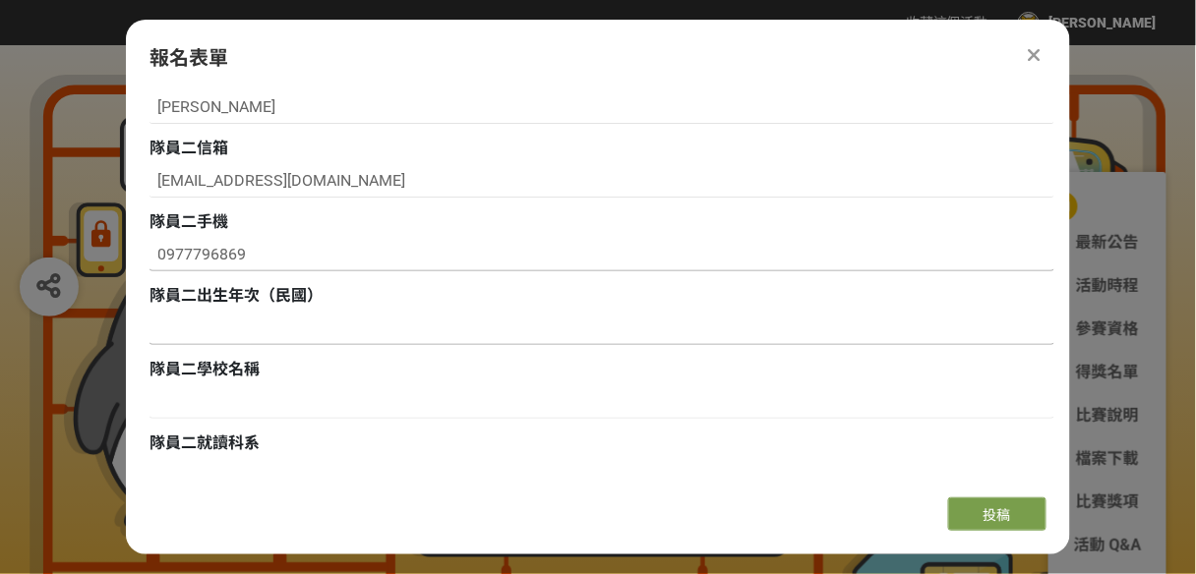
type input "0977796869"
click at [263, 328] on input at bounding box center [601, 328] width 905 height 33
type input "92"
click at [228, 411] on input at bounding box center [601, 401] width 905 height 33
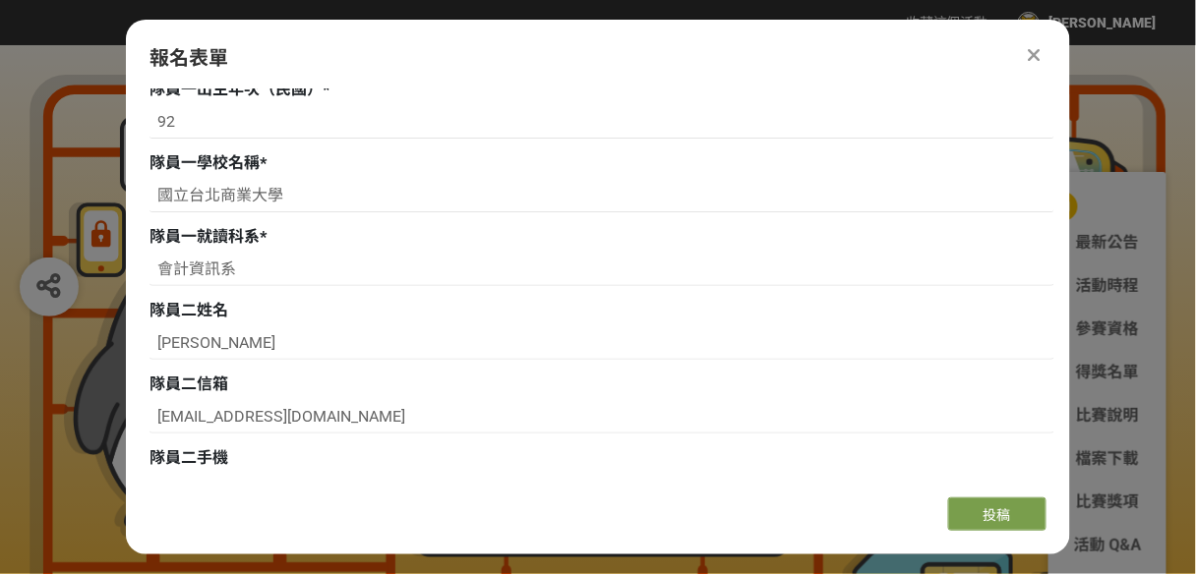
scroll to position [983, 0]
drag, startPoint x: 291, startPoint y: 191, endPoint x: 113, endPoint y: 196, distance: 178.1
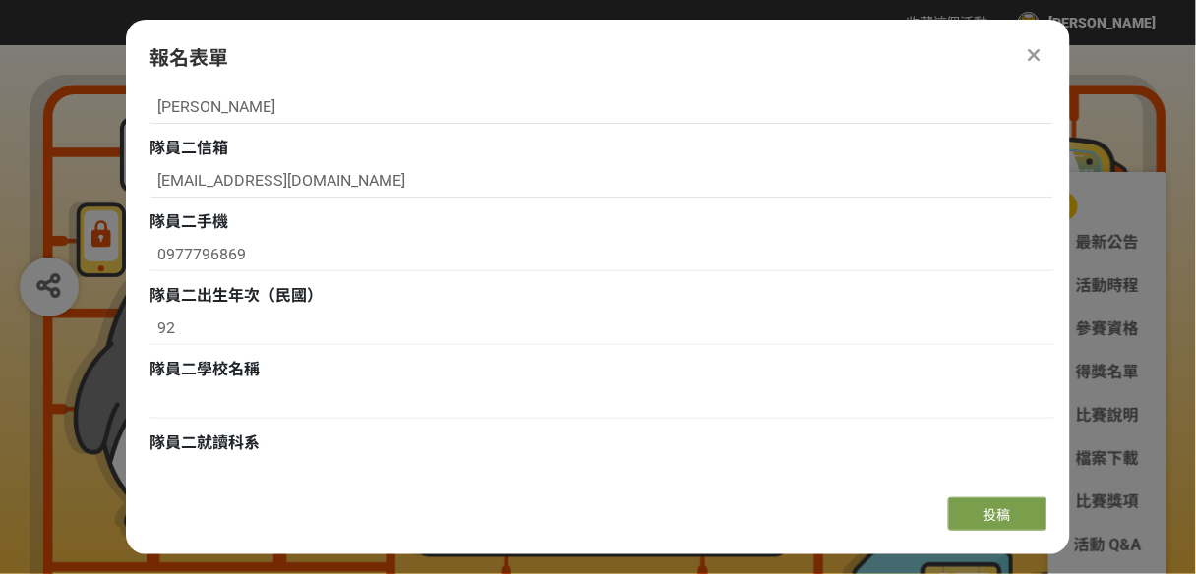
scroll to position [1298, 0]
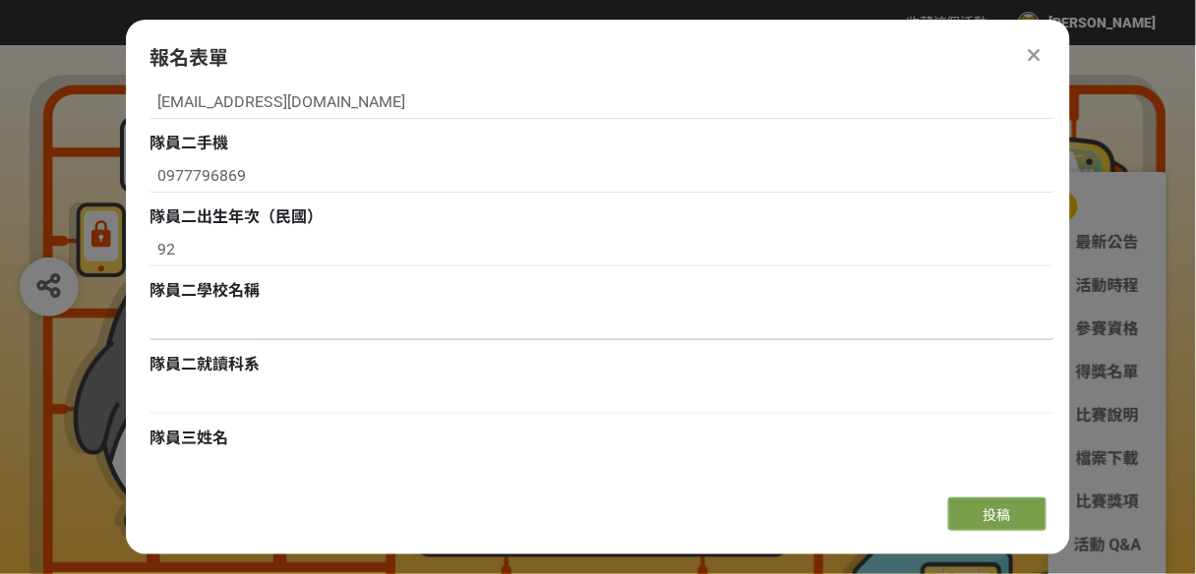
click at [209, 315] on input at bounding box center [601, 323] width 905 height 33
paste input "國立台北商業大學"
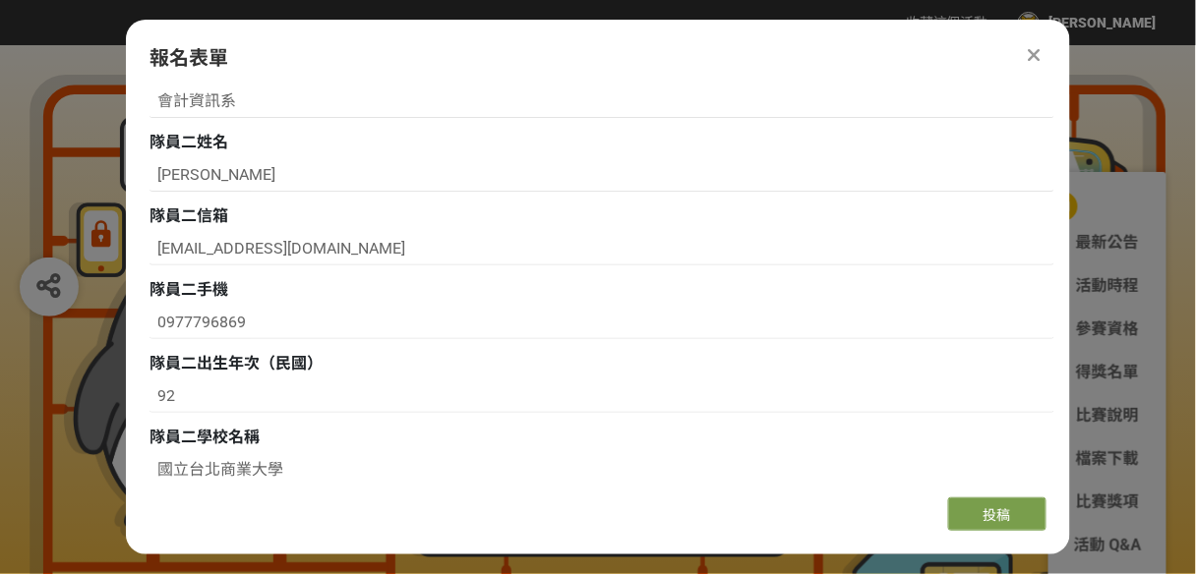
scroll to position [1062, 0]
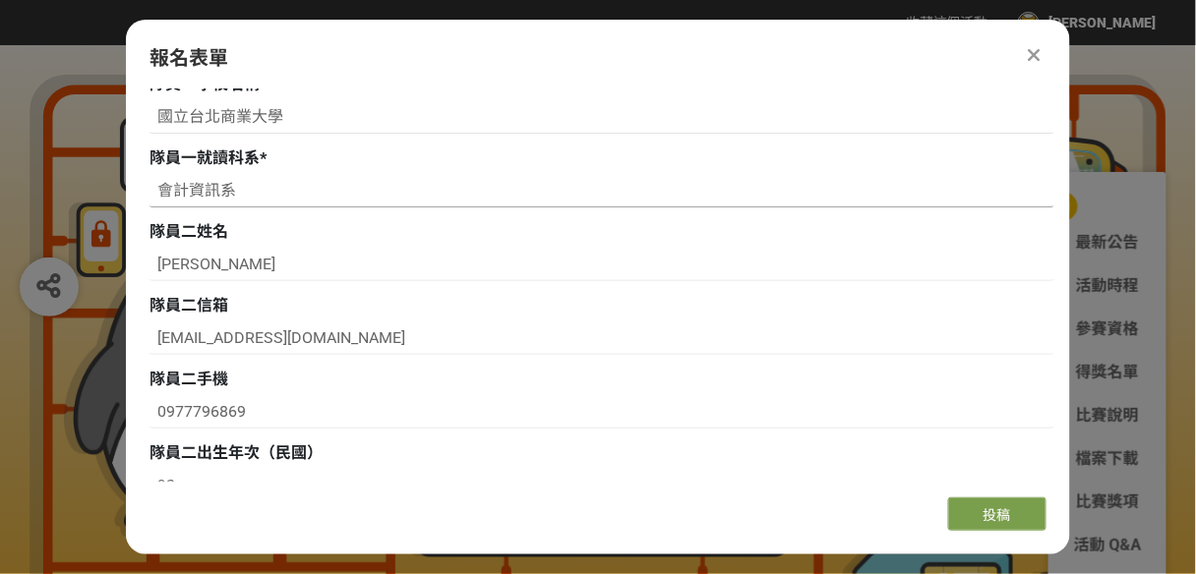
type input "國立台北商業大學"
drag, startPoint x: 242, startPoint y: 191, endPoint x: 115, endPoint y: 180, distance: 127.3
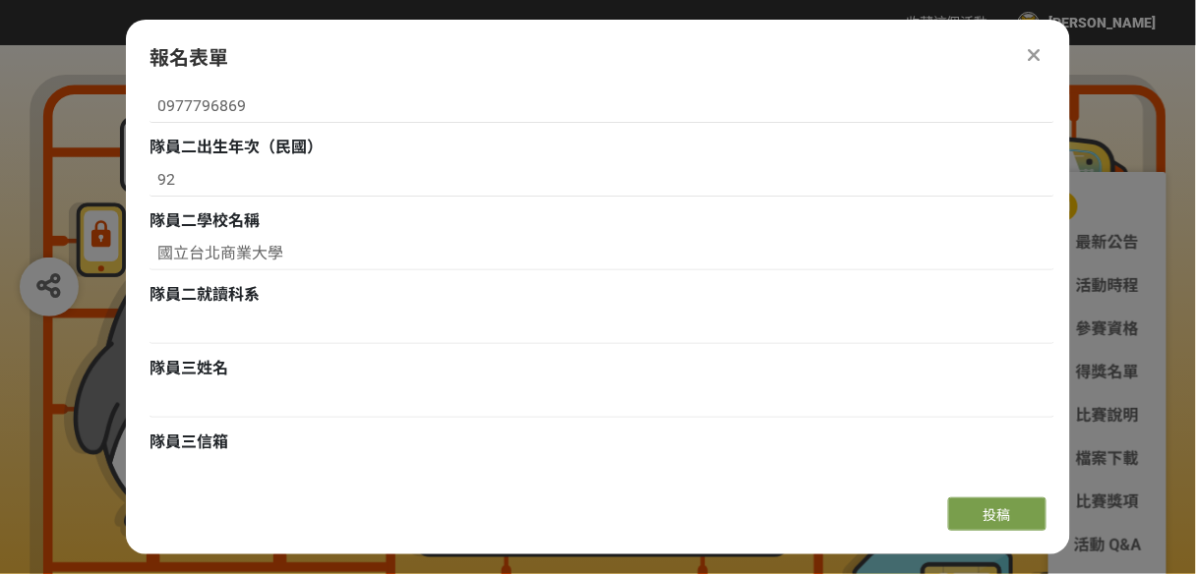
scroll to position [1377, 0]
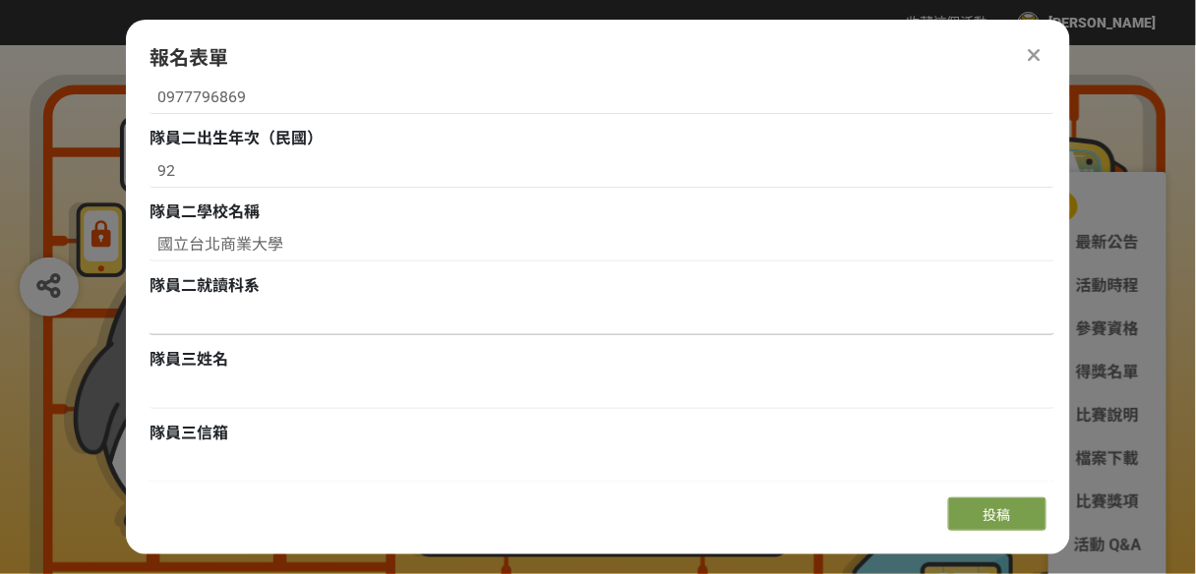
click at [187, 310] on input at bounding box center [601, 318] width 905 height 33
paste input "會計資訊系"
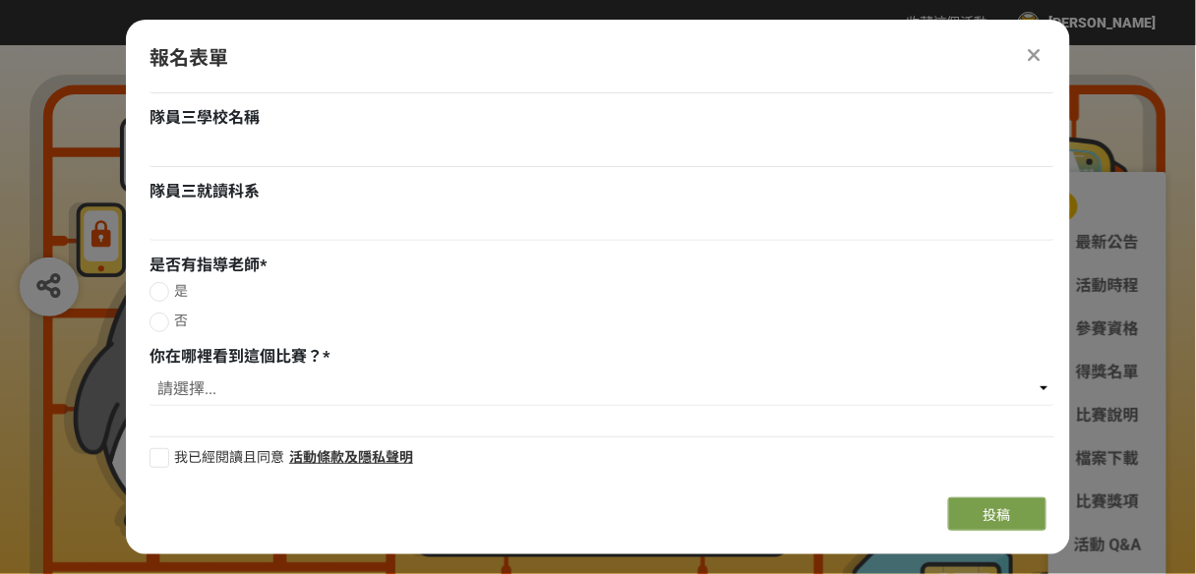
scroll to position [1915, 0]
type input "會計資訊系"
click at [164, 291] on div at bounding box center [159, 291] width 20 height 20
radio input "true"
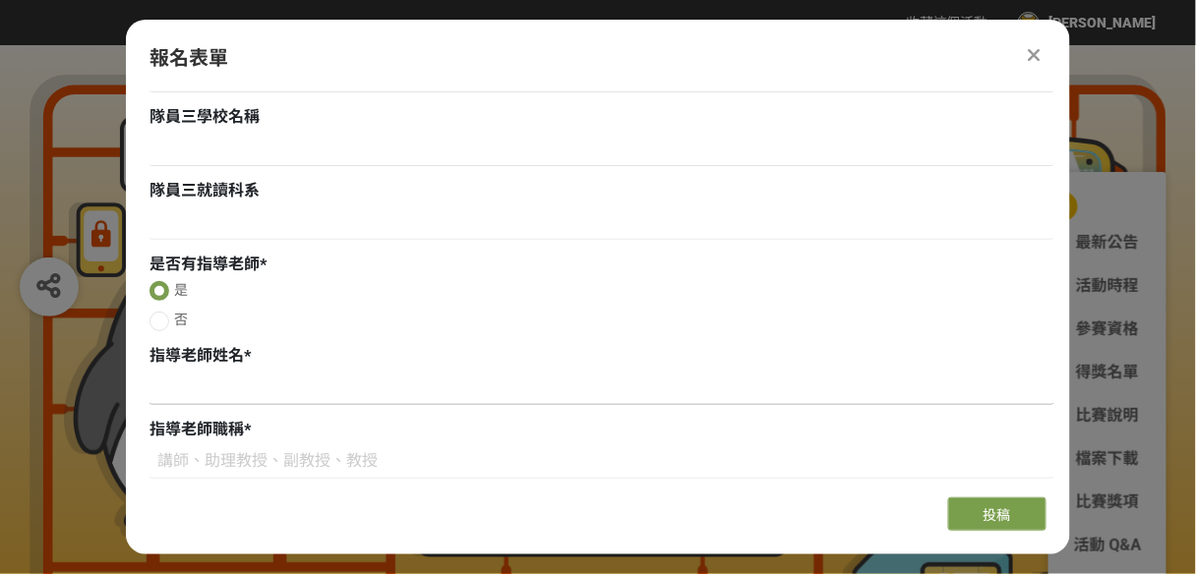
click at [211, 384] on input at bounding box center [601, 388] width 905 height 33
type input "x"
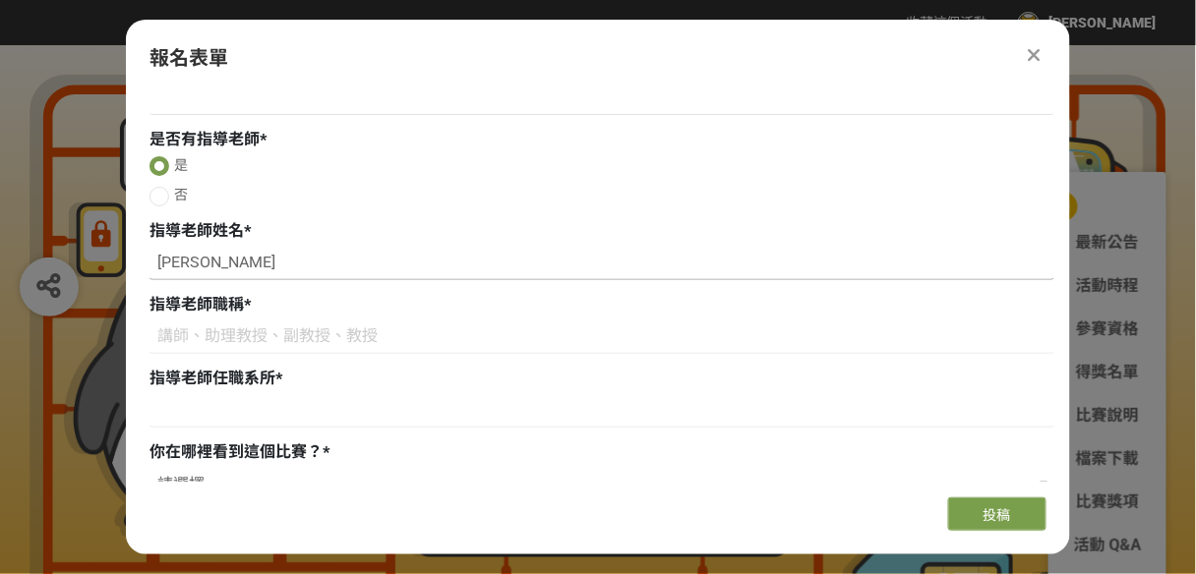
scroll to position [2072, 0]
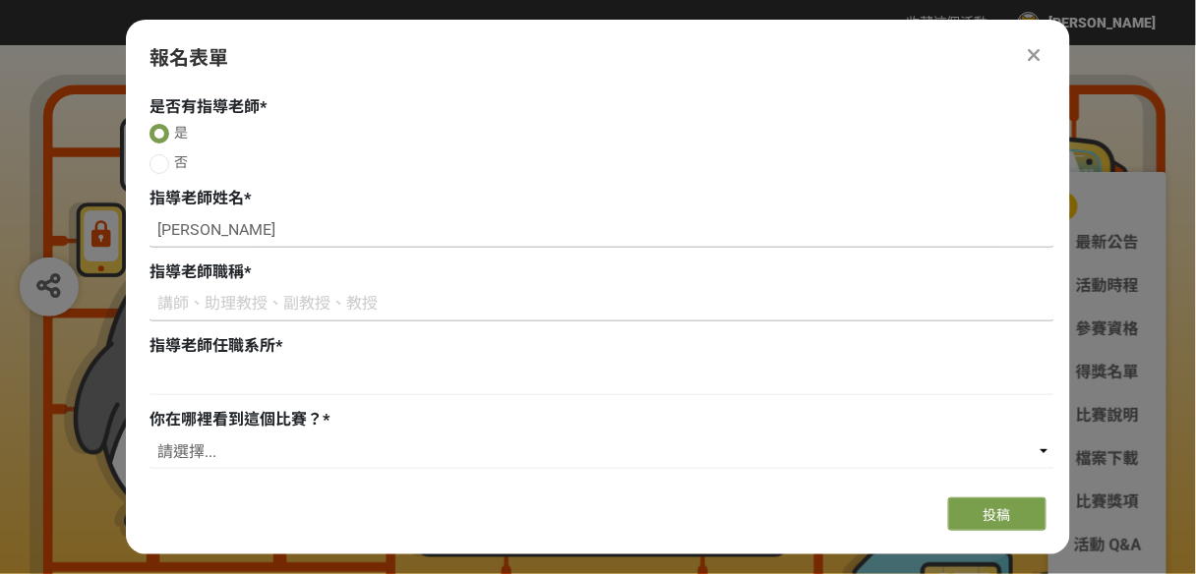
type input "陸裕豪"
click at [234, 302] on input at bounding box center [601, 304] width 905 height 33
drag, startPoint x: 214, startPoint y: 234, endPoint x: 238, endPoint y: 233, distance: 23.6
click at [159, 234] on input "陸裕豪" at bounding box center [601, 230] width 905 height 33
click at [252, 290] on input at bounding box center [601, 304] width 905 height 33
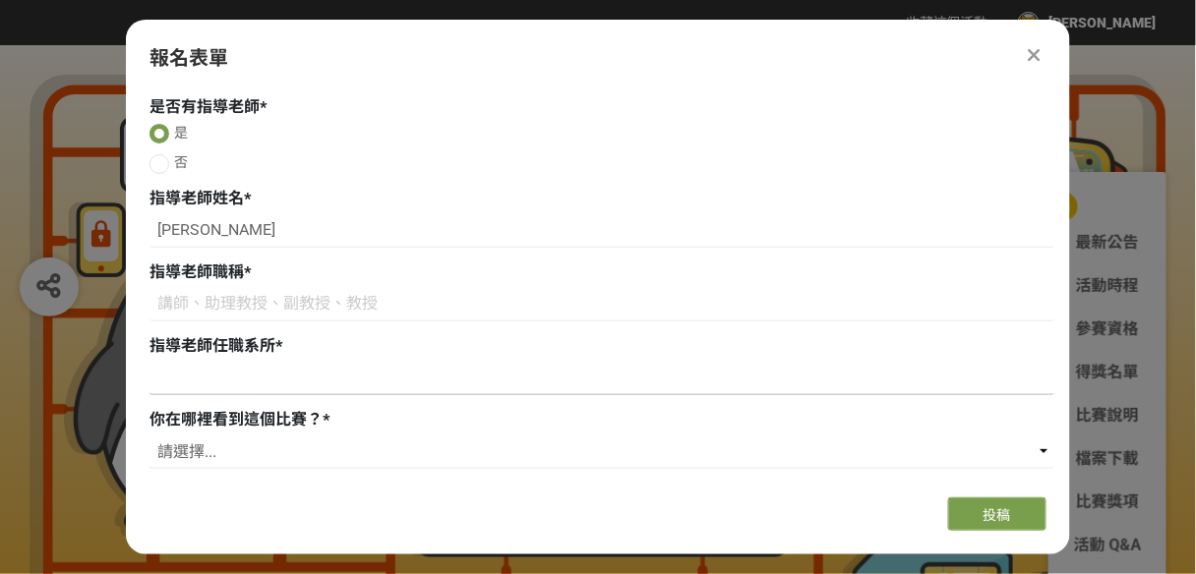
click at [227, 381] on input at bounding box center [601, 378] width 905 height 33
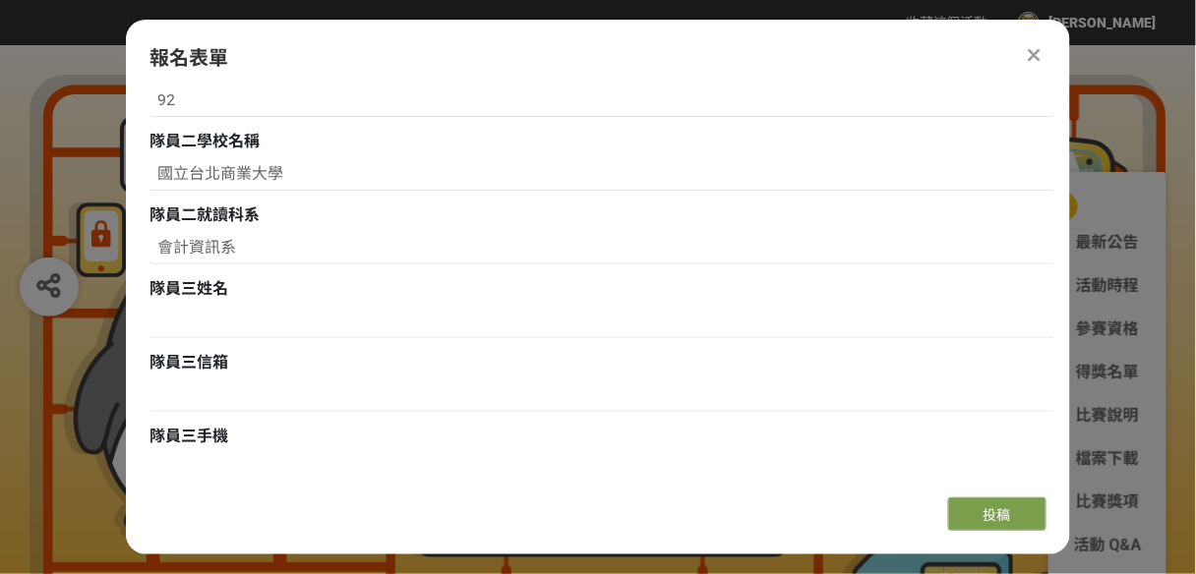
scroll to position [1443, 0]
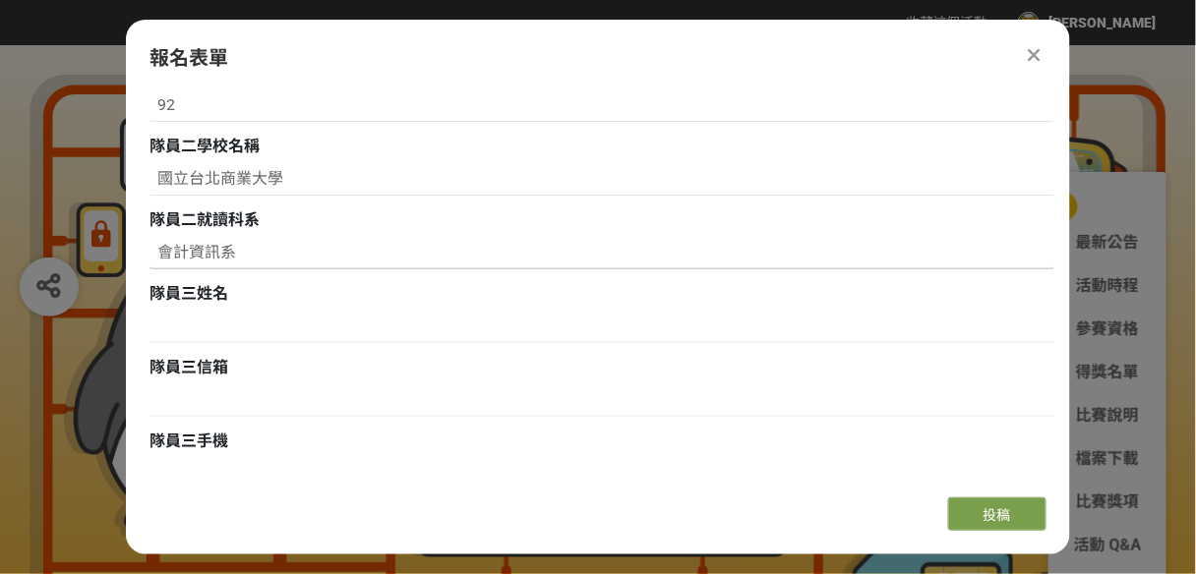
drag, startPoint x: 255, startPoint y: 263, endPoint x: 101, endPoint y: 259, distance: 153.5
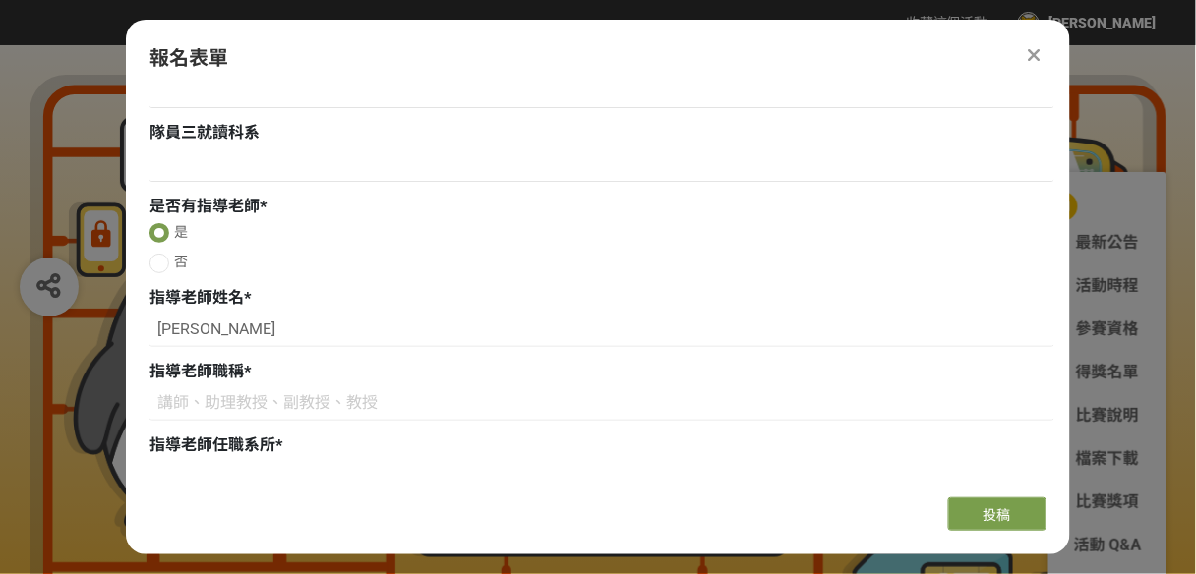
scroll to position [2072, 0]
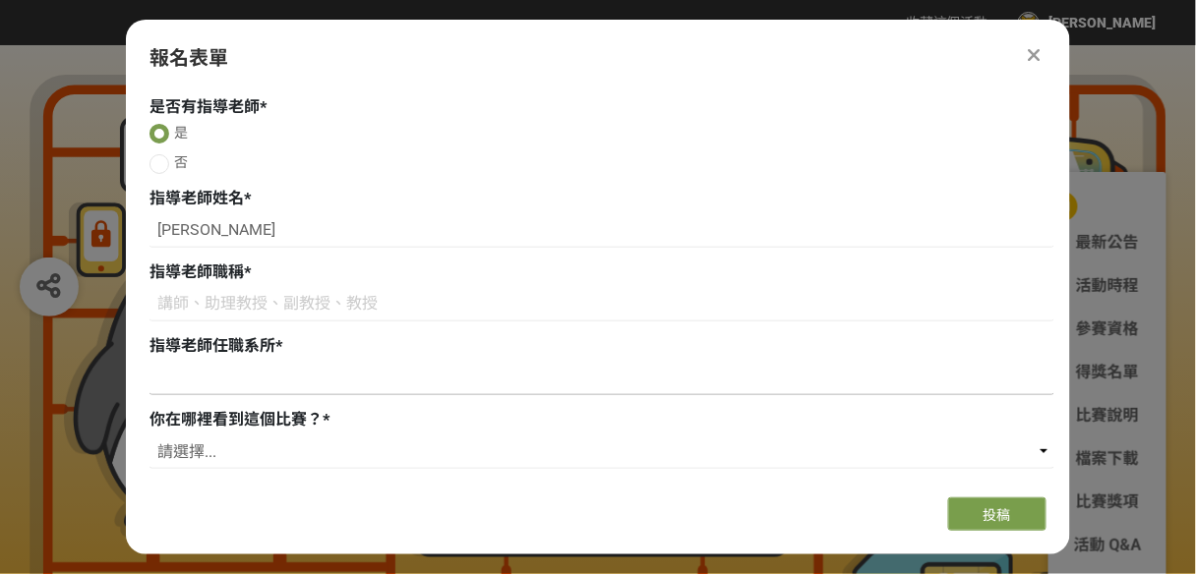
click at [262, 377] on input at bounding box center [601, 378] width 905 height 33
paste input "會計資訊系"
type input "會計資訊系"
click at [233, 306] on input at bounding box center [601, 304] width 905 height 33
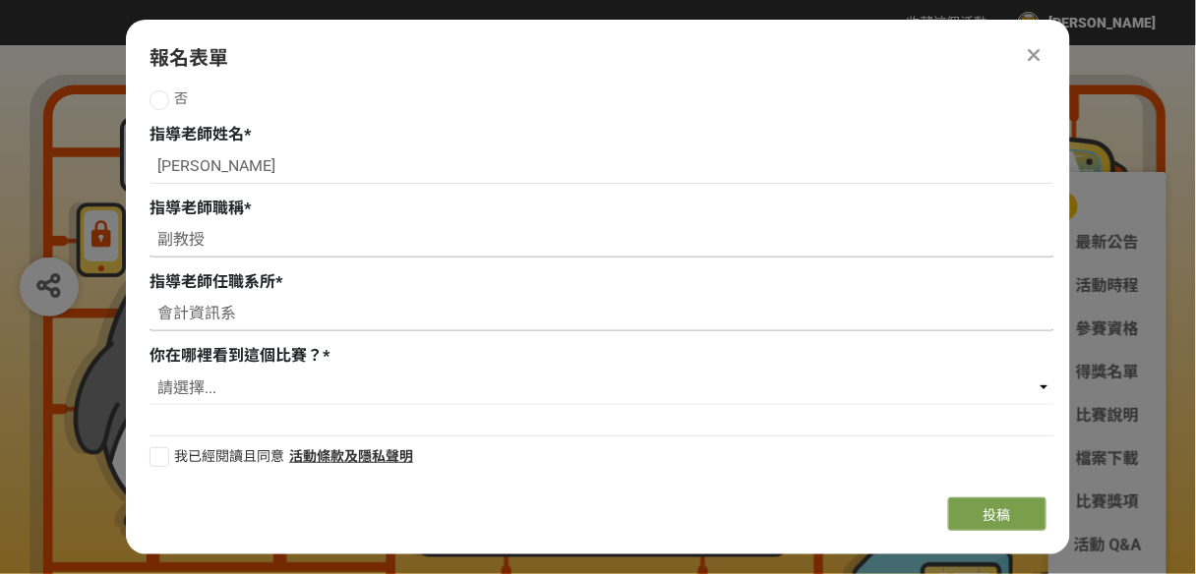
type input "副教授"
click at [255, 318] on input "會計資訊系" at bounding box center [601, 314] width 905 height 33
click at [223, 391] on select "請選擇... 獎金獵人網站 Facebook / Instagram 校園講座 / 老師系上推薦 電子郵件 海報 其他" at bounding box center [601, 388] width 905 height 33
select select "校園講座 / 老師系上推薦"
click at [149, 372] on select "請選擇... 獎金獵人網站 Facebook / Instagram 校園講座 / 老師系上推薦 電子郵件 海報 其他" at bounding box center [601, 388] width 905 height 33
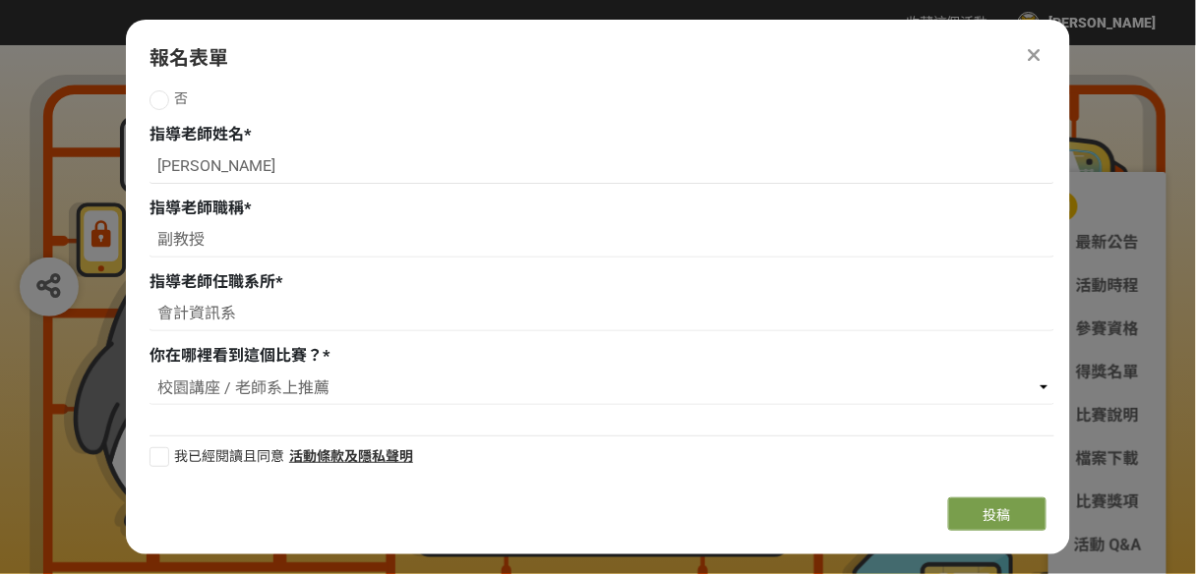
click at [148, 457] on div "組別與階段選擇 徵件 社群挑戰 徵件 初稿繳件 徵件 初稿報名 主辦單位限制投稿數量 1 件。 若您擁有獎金獵人帳號，且前有填寫過相關資料，系統將自動帶入。 …" at bounding box center [598, 285] width 944 height 393
click at [158, 451] on div at bounding box center [159, 457] width 20 height 20
checkbox input "true"
click at [1012, 518] on button "投稿" at bounding box center [997, 514] width 98 height 33
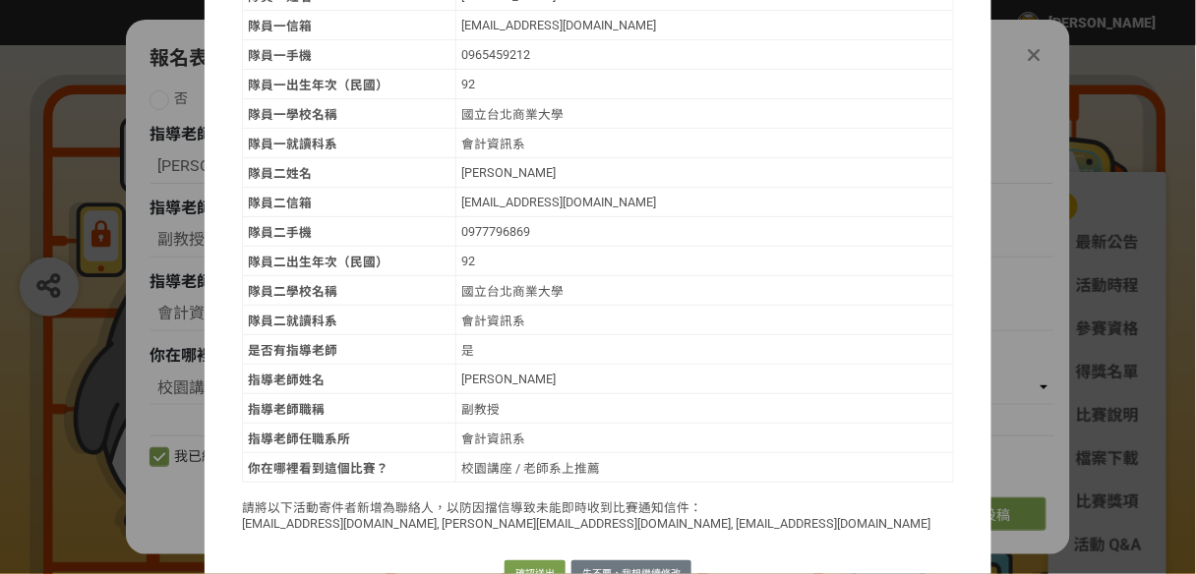
scroll to position [408, 0]
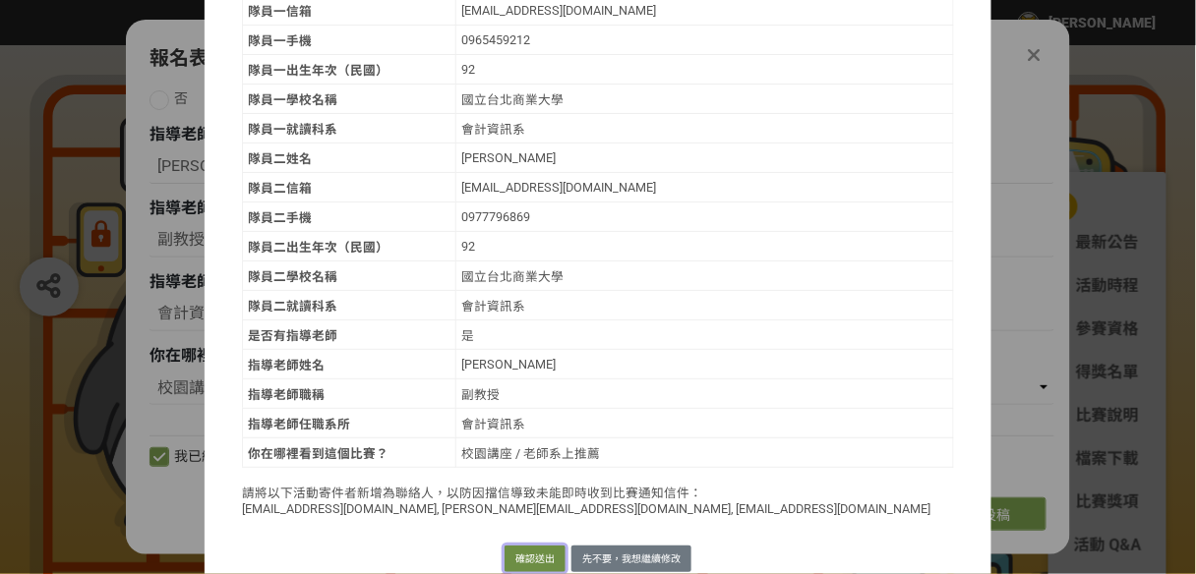
click at [549, 546] on button "確認送出" at bounding box center [534, 560] width 61 height 28
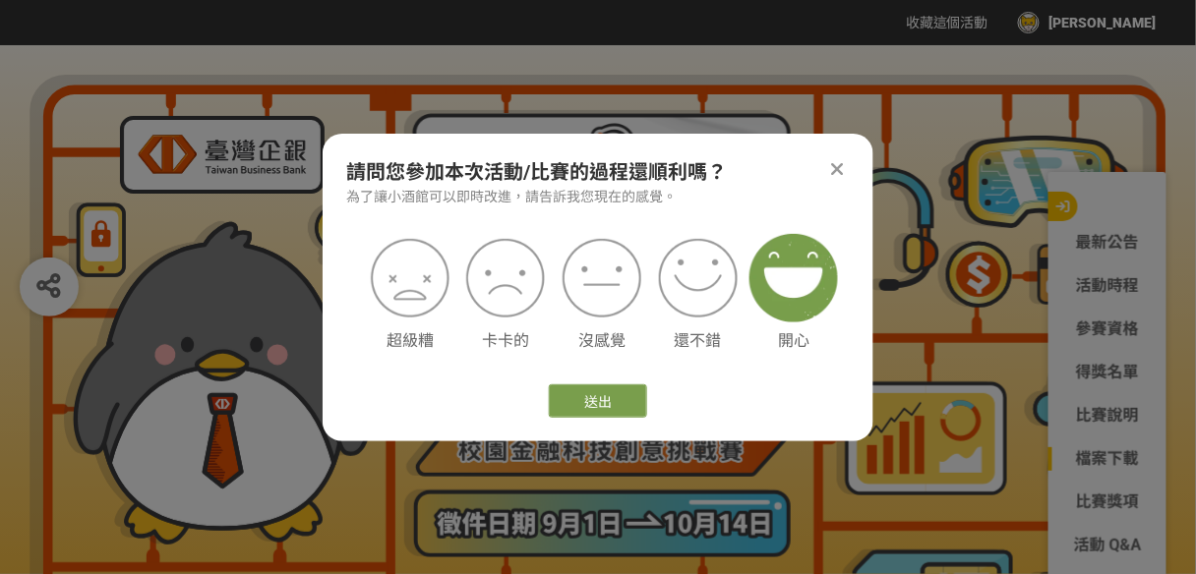
click at [797, 288] on img at bounding box center [793, 278] width 89 height 89
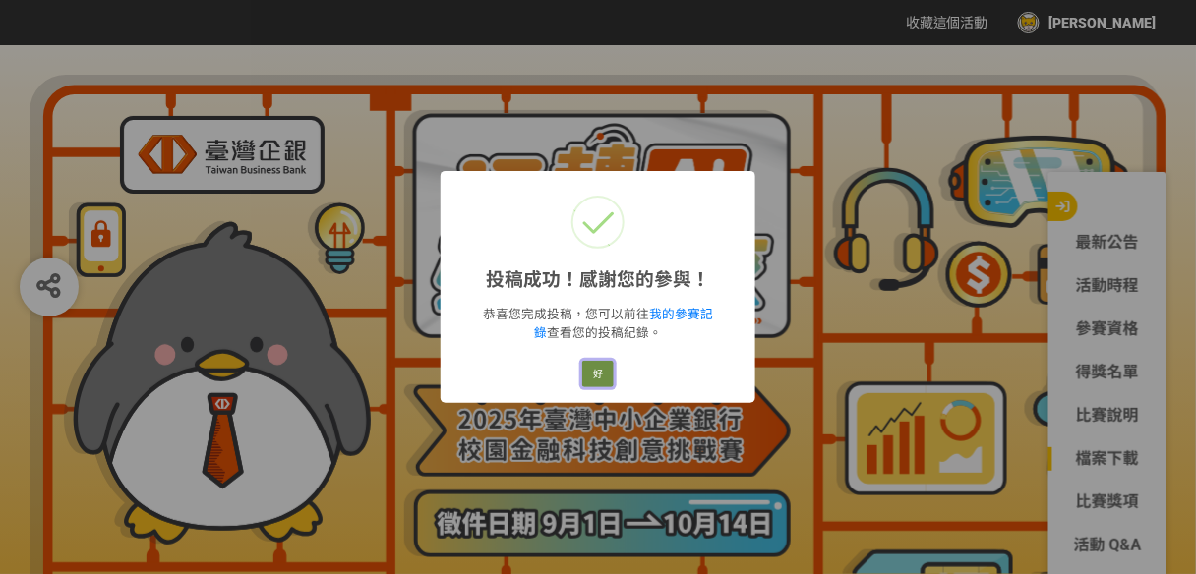
click at [599, 372] on button "好" at bounding box center [597, 375] width 31 height 28
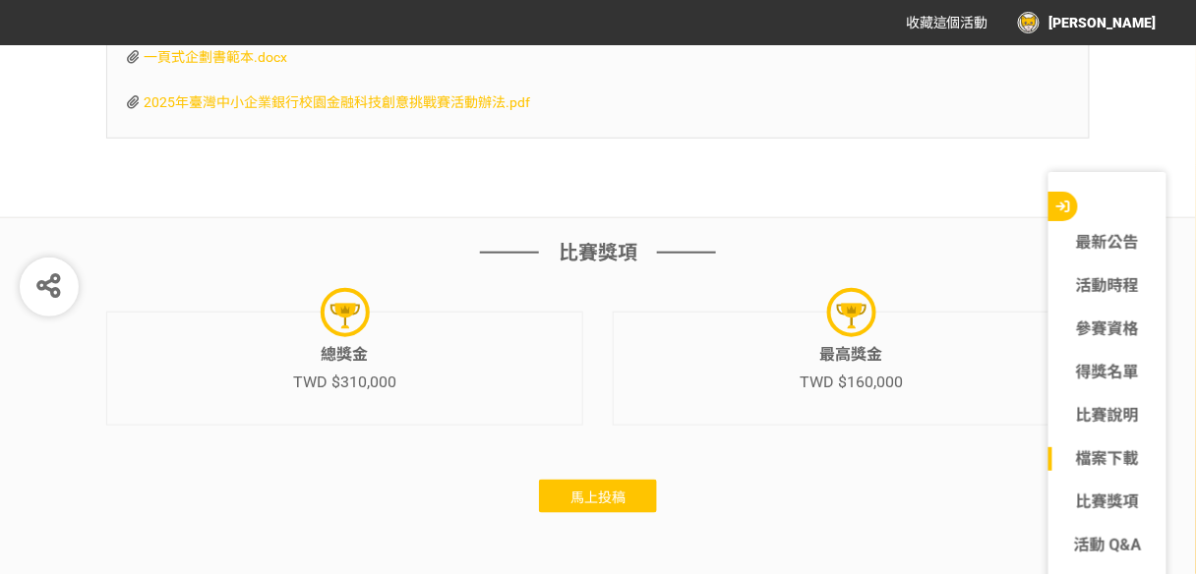
scroll to position [6136, 0]
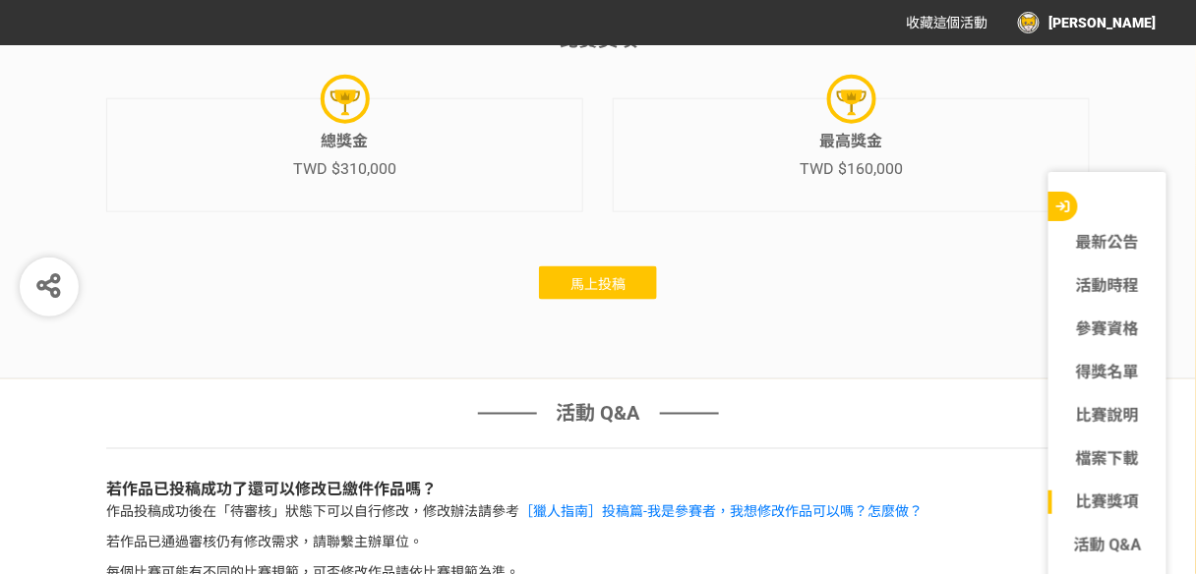
click at [605, 266] on button "馬上投稿" at bounding box center [598, 282] width 118 height 33
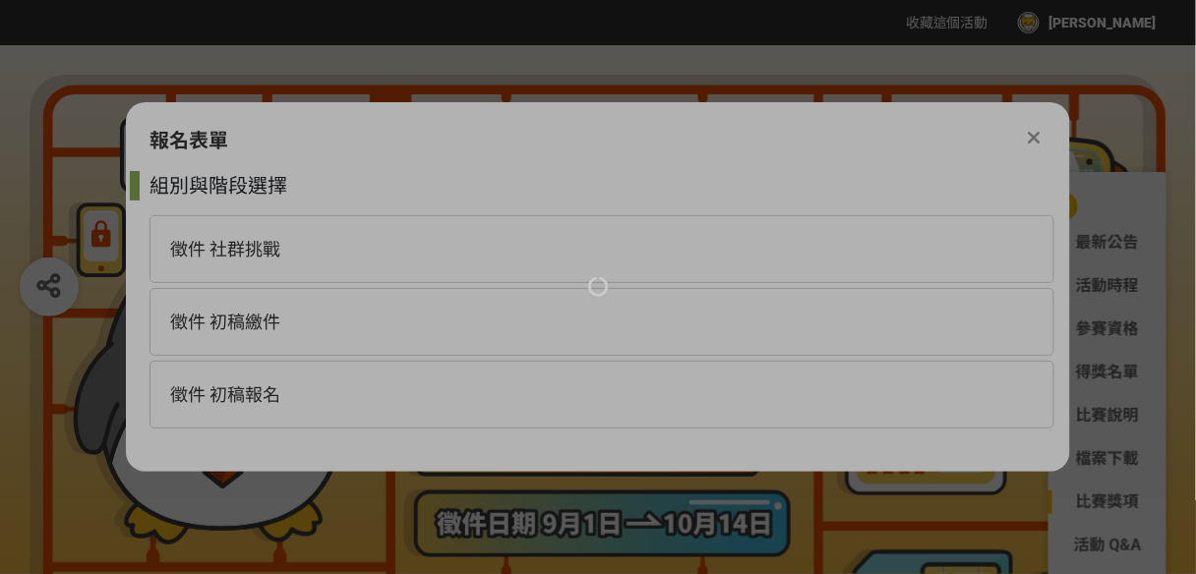
scroll to position [0, 0]
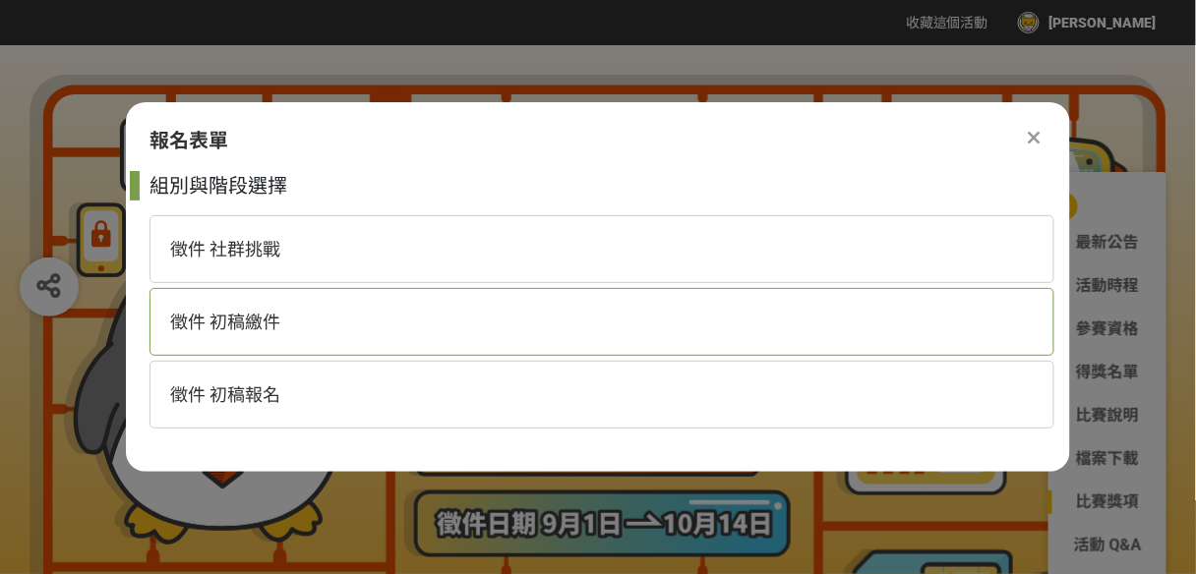
click at [280, 334] on div "徵件 初稿繳件" at bounding box center [601, 322] width 905 height 68
select select "185368:185627"
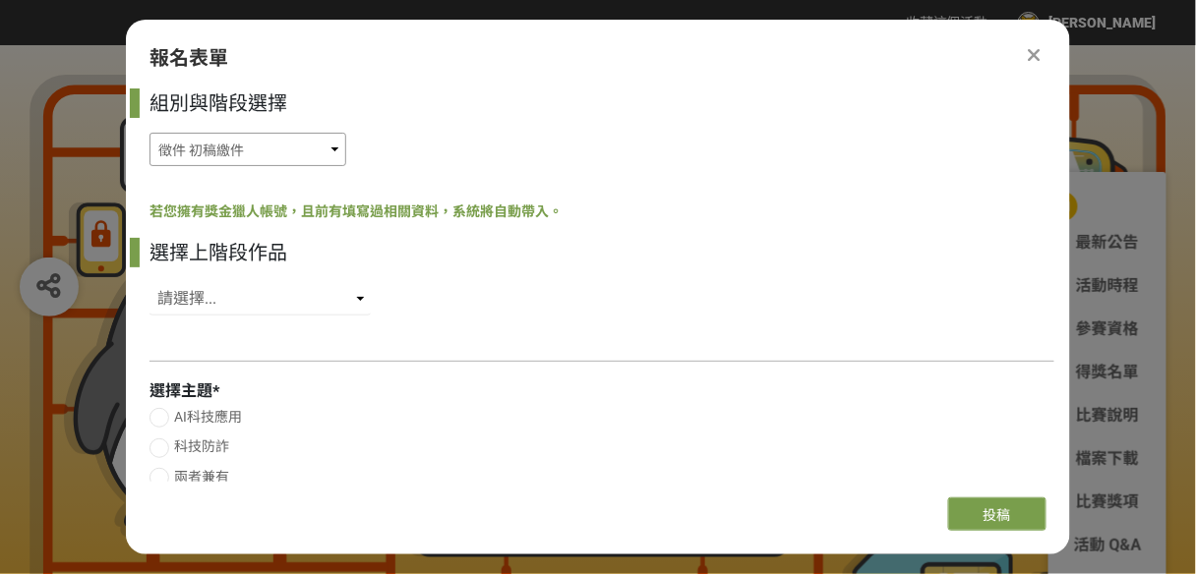
click at [284, 154] on select "徵件 社群挑戰 徵件 初稿繳件 徵件 初稿報名" at bounding box center [247, 149] width 197 height 33
click at [149, 133] on select "徵件 社群挑戰 徵件 初稿繳件 徵件 初稿報名" at bounding box center [247, 149] width 197 height 33
click at [275, 309] on select "請選擇... SID: 350379, 標題: (未知標題)" at bounding box center [259, 298] width 221 height 33
click at [386, 260] on div "選擇上階段作品" at bounding box center [601, 253] width 905 height 30
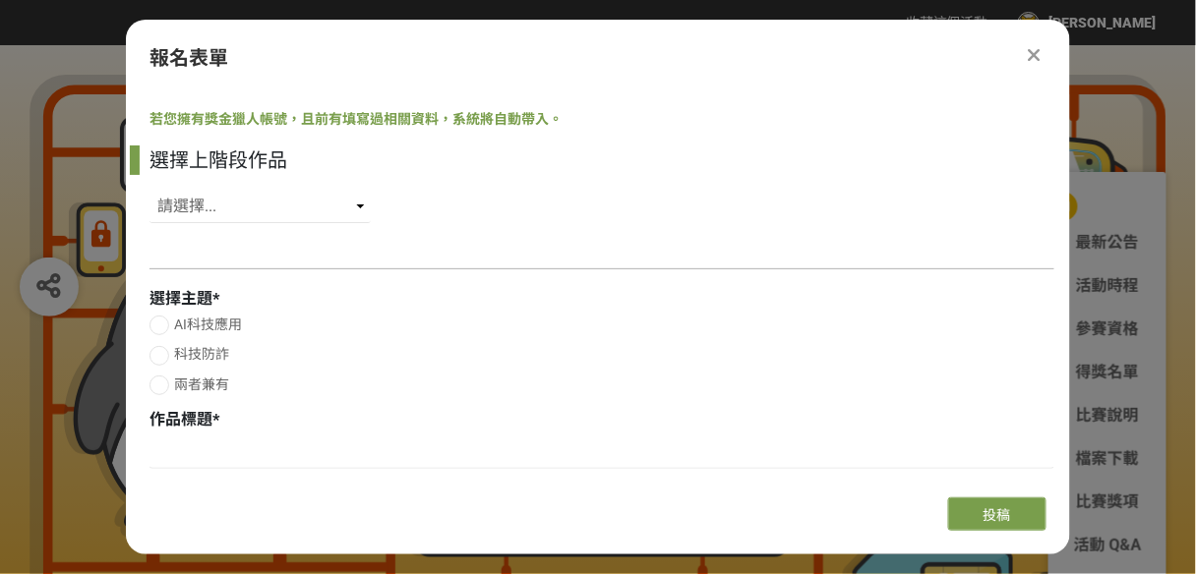
scroll to position [79, 0]
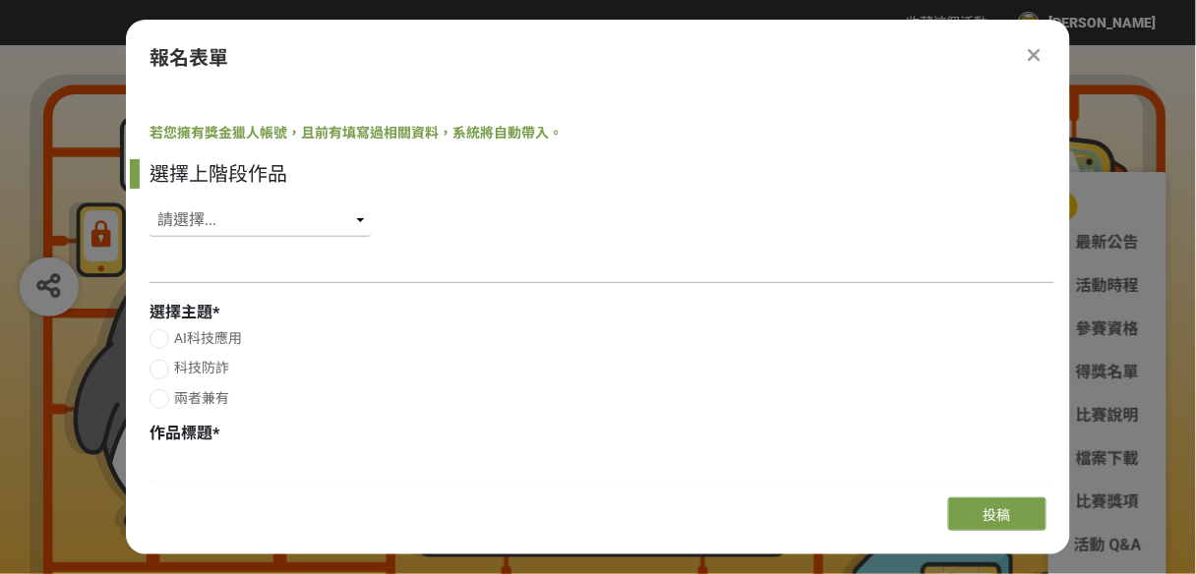
click at [296, 223] on select "請選擇... SID: 350379, 標題: (未知標題)" at bounding box center [259, 220] width 221 height 33
click at [286, 335] on label "AI科技應用" at bounding box center [601, 338] width 905 height 21
click at [163, 335] on input "AI科技應用" at bounding box center [156, 338] width 13 height 13
radio input "false"
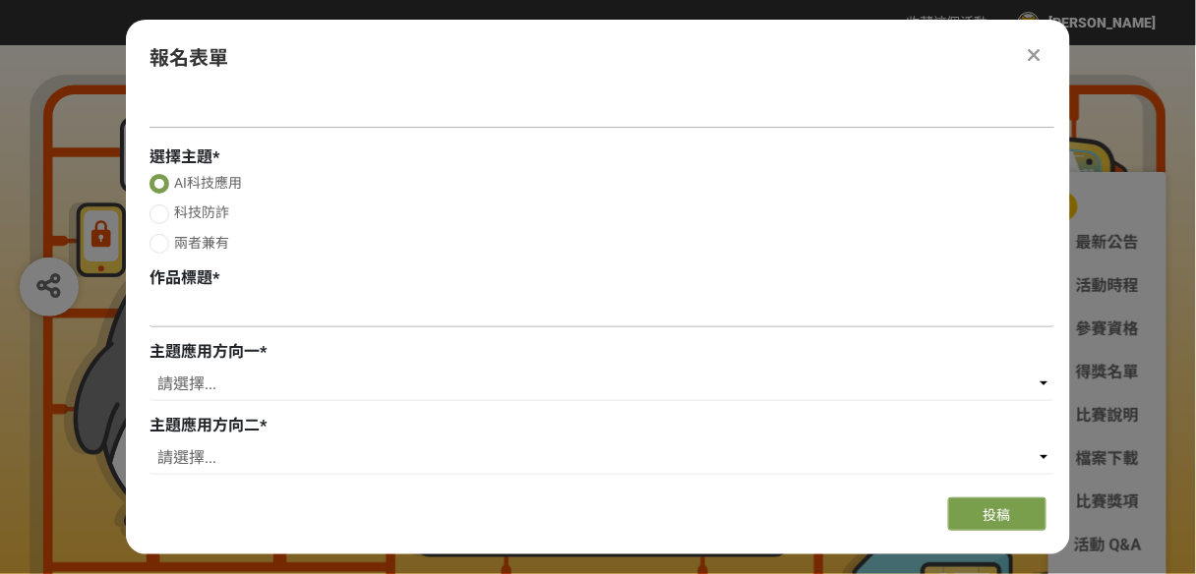
scroll to position [236, 0]
click at [201, 241] on span "兩者兼有" at bounding box center [201, 241] width 55 height 16
click at [163, 241] on input "兩者兼有" at bounding box center [156, 241] width 13 height 13
radio input "false"
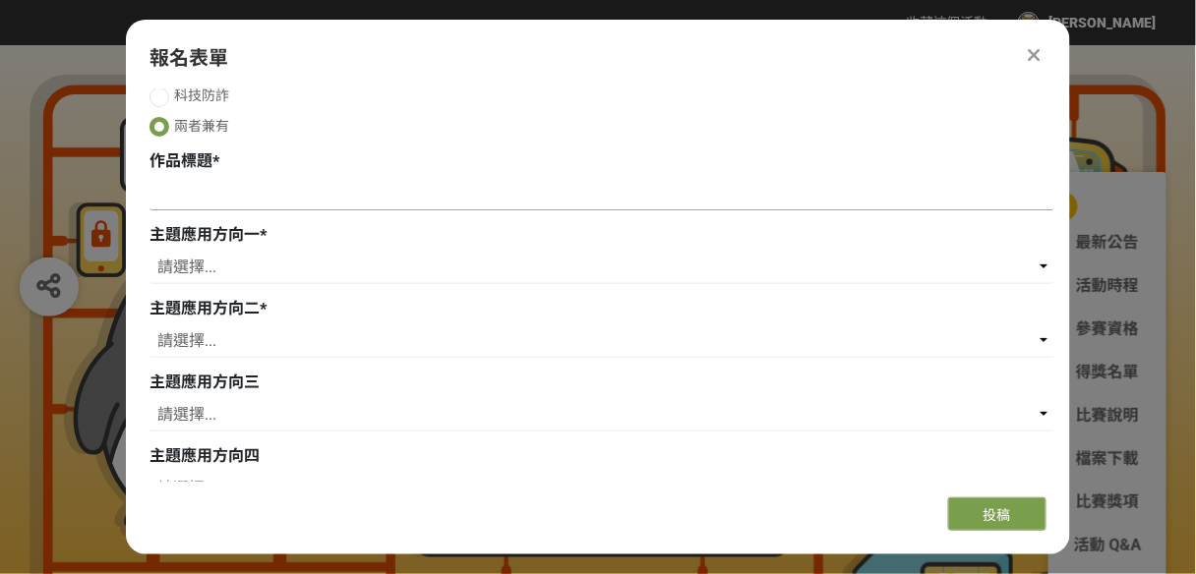
scroll to position [315, 0]
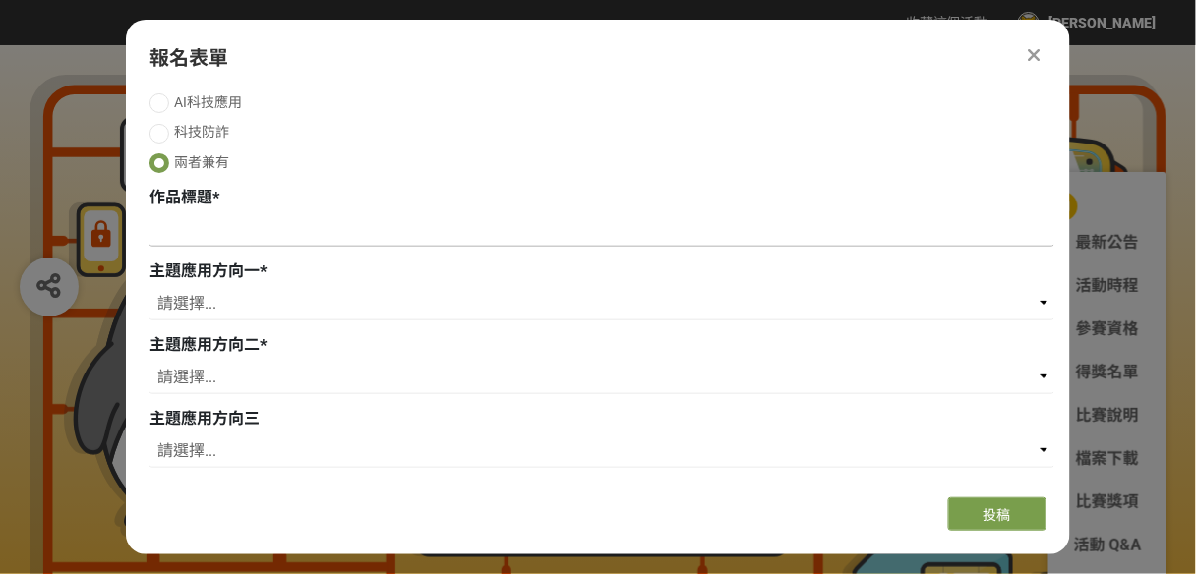
click at [210, 232] on input at bounding box center [601, 229] width 905 height 33
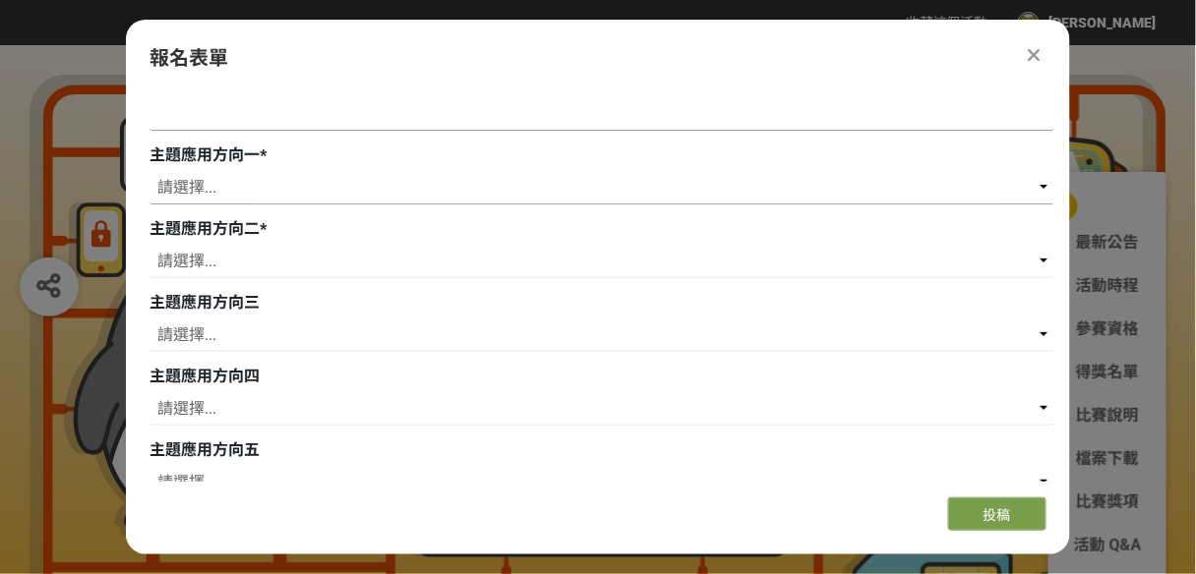
scroll to position [393, 0]
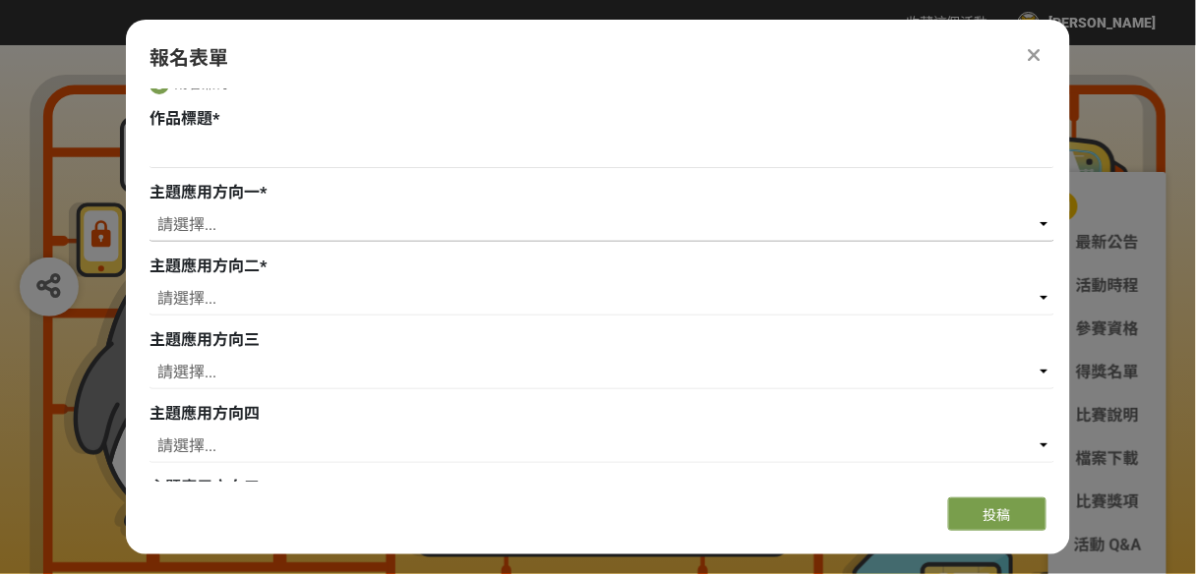
click at [1039, 225] on select "請選擇... 存款 個人金融 企業金融 外匯 理財 電子支付 個人網路銀行 企業網路銀行 行動銀行APP 風控法遵 信用卡 內部管理 流程優化 內部訓練 保險…" at bounding box center [601, 224] width 905 height 33
click at [284, 222] on select "請選擇... 存款 個人金融 企業金融 外匯 理財 電子支付 個人網路銀行 企業網路銀行 行動銀行APP 風控法遵 信用卡 內部管理 流程優化 內部訓練 保險…" at bounding box center [601, 224] width 905 height 33
click at [267, 155] on input at bounding box center [601, 151] width 905 height 33
click at [220, 161] on input at bounding box center [601, 151] width 905 height 33
paste input "用區塊鏈身份認證防止電話詐騙"
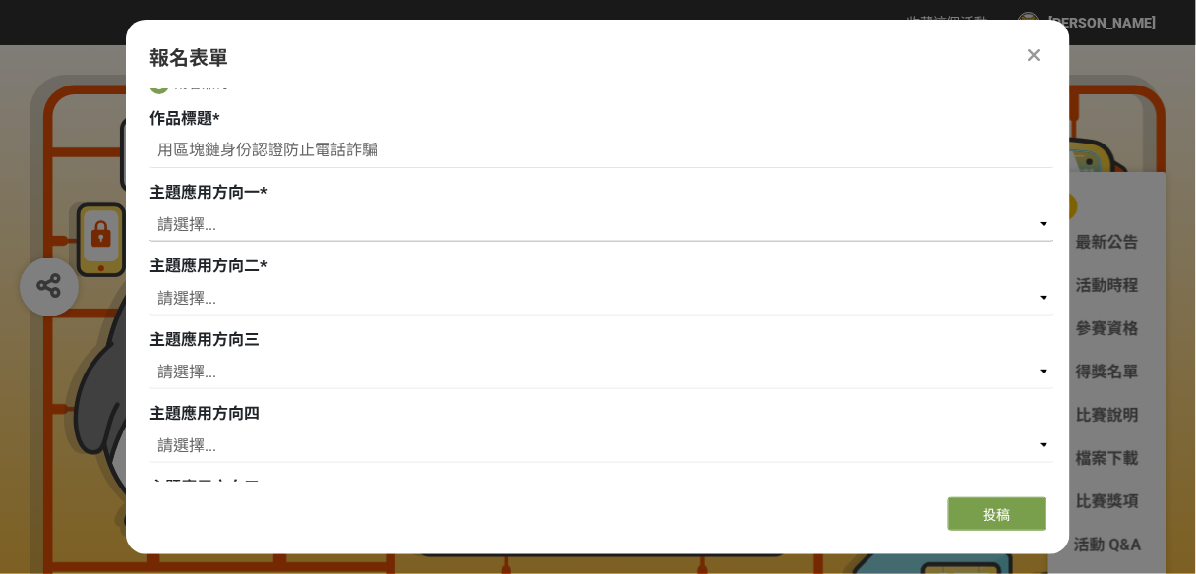
click at [1036, 224] on select "請選擇... 存款 個人金融 企業金融 外匯 理財 電子支付 個人網路銀行 企業網路銀行 行動銀行APP 風控法遵 信用卡 內部管理 流程優化 內部訓練 保險…" at bounding box center [601, 224] width 905 height 33
drag, startPoint x: 1031, startPoint y: 227, endPoint x: 1018, endPoint y: 227, distance: 12.8
click at [1031, 227] on select "請選擇... 存款 個人金融 企業金融 外匯 理財 電子支付 個人網路銀行 企業網路銀行 行動銀行APP 風控法遵 信用卡 內部管理 流程優化 內部訓練 保險…" at bounding box center [601, 224] width 905 height 33
drag, startPoint x: 408, startPoint y: 157, endPoint x: 129, endPoint y: 171, distance: 279.6
click at [129, 171] on div "組別與階段選擇 徵件 社群挑戰 徵件 初稿繳件 徵件 初稿報名 若您擁有獎金獵人帳號，且前有填寫過相關資料，系統將自動帶入。 選擇上階段作品 請選擇... S…" at bounding box center [598, 285] width 944 height 393
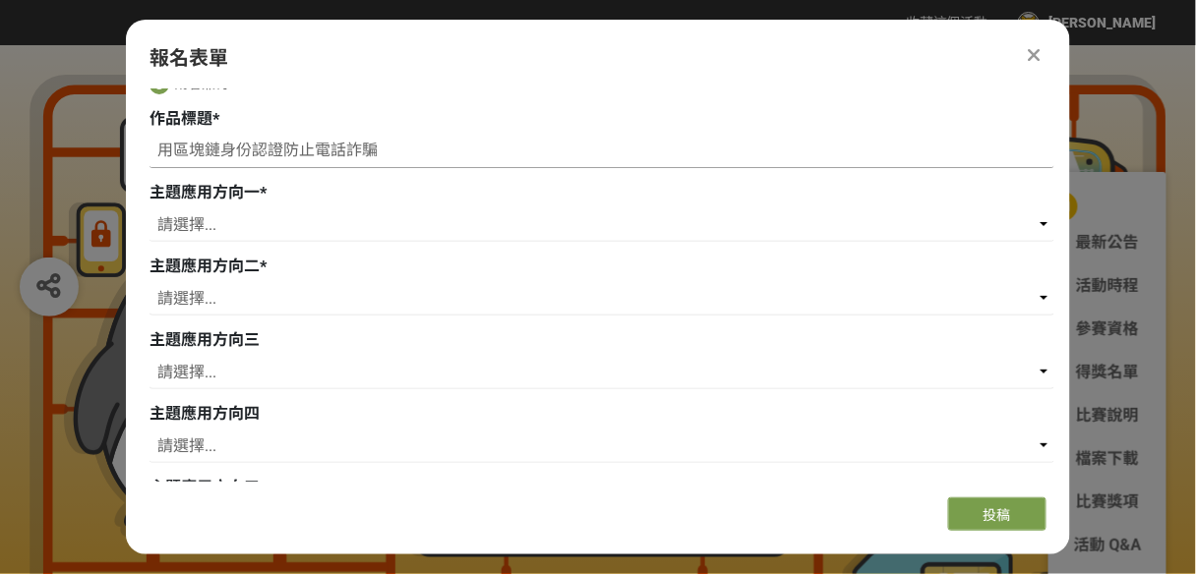
click at [275, 146] on input "用區塊鏈身份認證防止電話詐騙" at bounding box center [601, 151] width 905 height 33
click at [168, 153] on input "用AI防止電話詐騙" at bounding box center [601, 151] width 905 height 33
click at [158, 148] on input "用AI防止電話詐騙" at bounding box center [601, 151] width 905 height 33
click at [358, 142] on input "如何用AI防止電話詐騙" at bounding box center [601, 151] width 905 height 33
type input "如何用AI防止電話詐騙"
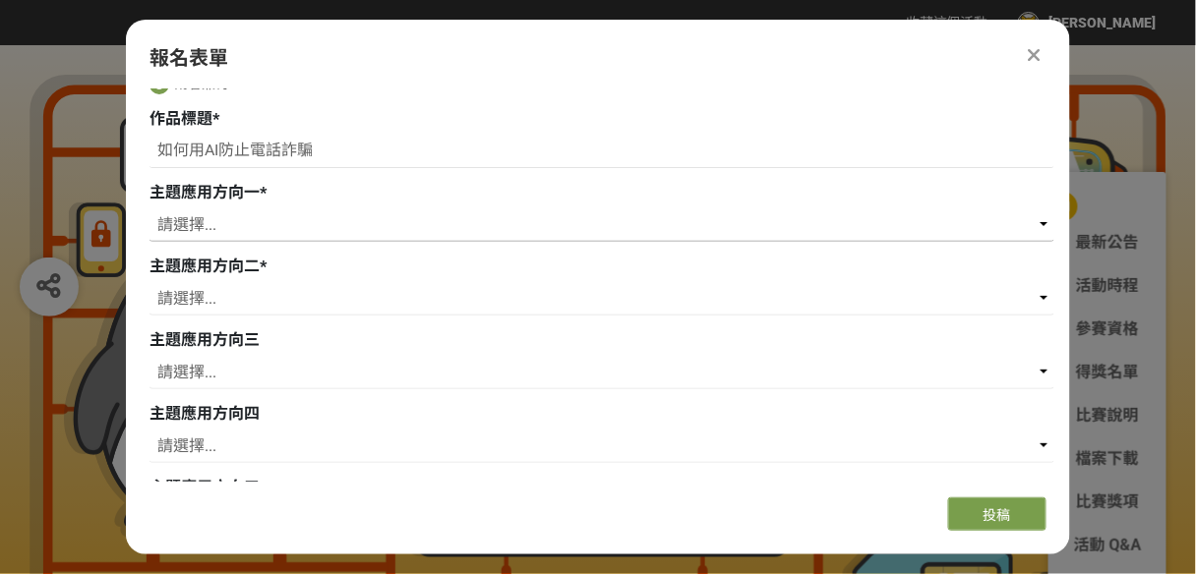
click at [255, 225] on select "請選擇... 存款 個人金融 企業金融 外匯 理財 電子支付 個人網路銀行 企業網路銀行 行動銀行APP 風控法遵 信用卡 內部管理 流程優化 內部訓練 保險…" at bounding box center [601, 224] width 905 height 33
click at [304, 218] on select "請選擇... 存款 個人金融 企業金融 外匯 理財 電子支付 個人網路銀行 企業網路銀行 行動銀行APP 風控法遵 信用卡 內部管理 流程優化 內部訓練 保險…" at bounding box center [601, 224] width 905 height 33
click at [337, 146] on input "如何用AI防止電話詐騙" at bounding box center [601, 151] width 905 height 33
click at [1017, 220] on select "請選擇... 存款 個人金融 企業金融 外匯 理財 電子支付 個人網路銀行 企業網路銀行 行動銀行APP 風控法遵 信用卡 內部管理 流程優化 內部訓練 保險…" at bounding box center [601, 224] width 905 height 33
select select "防詐機制"
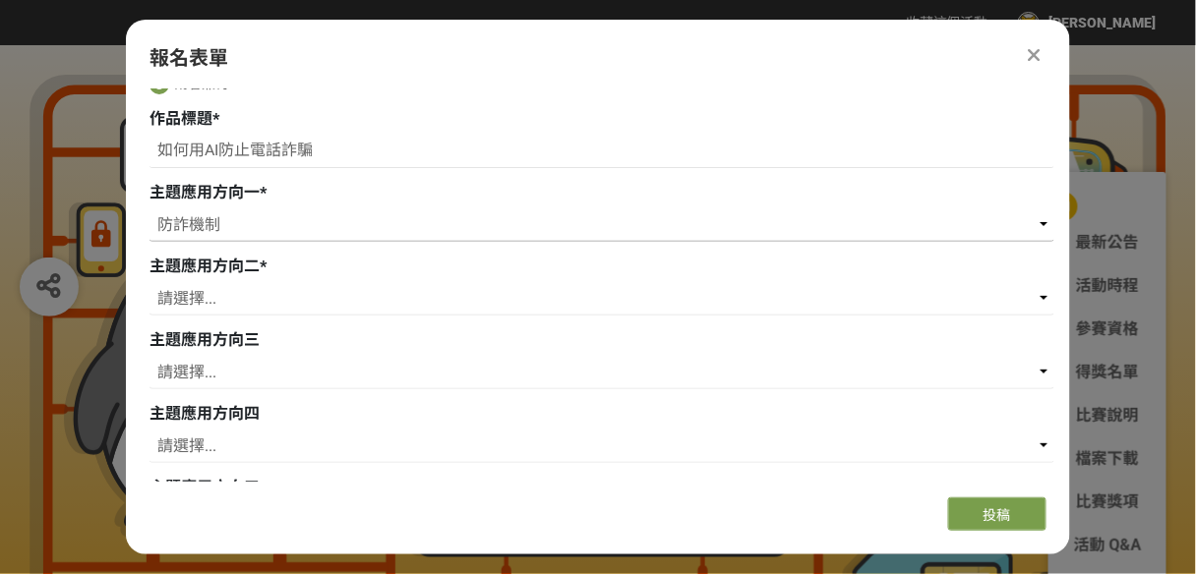
click at [149, 208] on select "請選擇... 存款 個人金融 企業金融 外匯 理財 電子支付 個人網路銀行 企業網路銀行 行動銀行APP 風控法遵 信用卡 內部管理 流程優化 內部訓練 保險…" at bounding box center [601, 224] width 905 height 33
click at [1033, 292] on select "請選擇... 存款 個人金融 企業金融 外匯 理財 電子支付 個人網路銀行 企業網路銀行 行動銀行APP 風控法遵 信用卡 內部管理 流程優化 內部訓練 保險…" at bounding box center [601, 298] width 905 height 33
select select "數據整合"
click at [149, 282] on select "請選擇... 存款 個人金融 企業金融 外匯 理財 電子支付 個人網路銀行 企業網路銀行 行動銀行APP 風控法遵 信用卡 內部管理 流程優化 內部訓練 保險…" at bounding box center [601, 298] width 905 height 33
drag, startPoint x: 262, startPoint y: 368, endPoint x: 264, endPoint y: 357, distance: 11.0
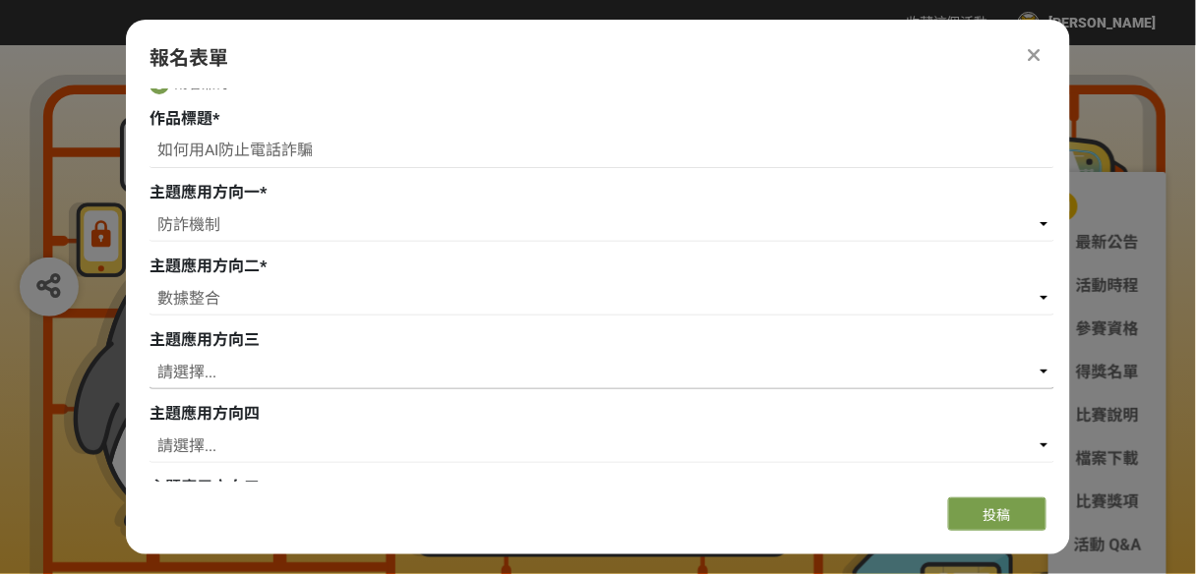
click at [262, 368] on select "請選擇... 存款 個人金融 企業金融 外匯 理財 電子支付 個人網路銀行 企業網路銀行 行動銀行APP 風控法遵 信用卡 內部管理 流程優化 內部訓練 保險…" at bounding box center [601, 372] width 905 height 33
select select "個人金融"
click at [149, 356] on select "請選擇... 存款 個人金融 企業金融 外匯 理財 電子支付 個人網路銀行 企業網路銀行 行動銀行APP 風控法遵 信用卡 內部管理 流程優化 內部訓練 保險…" at bounding box center [601, 372] width 905 height 33
drag, startPoint x: 277, startPoint y: 442, endPoint x: 278, endPoint y: 432, distance: 9.9
click at [277, 441] on select "請選擇... 存款 個人金融 企業金融 外匯 理財 電子支付 個人網路銀行 企業網路銀行 行動銀行APP 風控法遵 信用卡 內部管理 流程優化 內部訓練 保險…" at bounding box center [601, 446] width 905 height 33
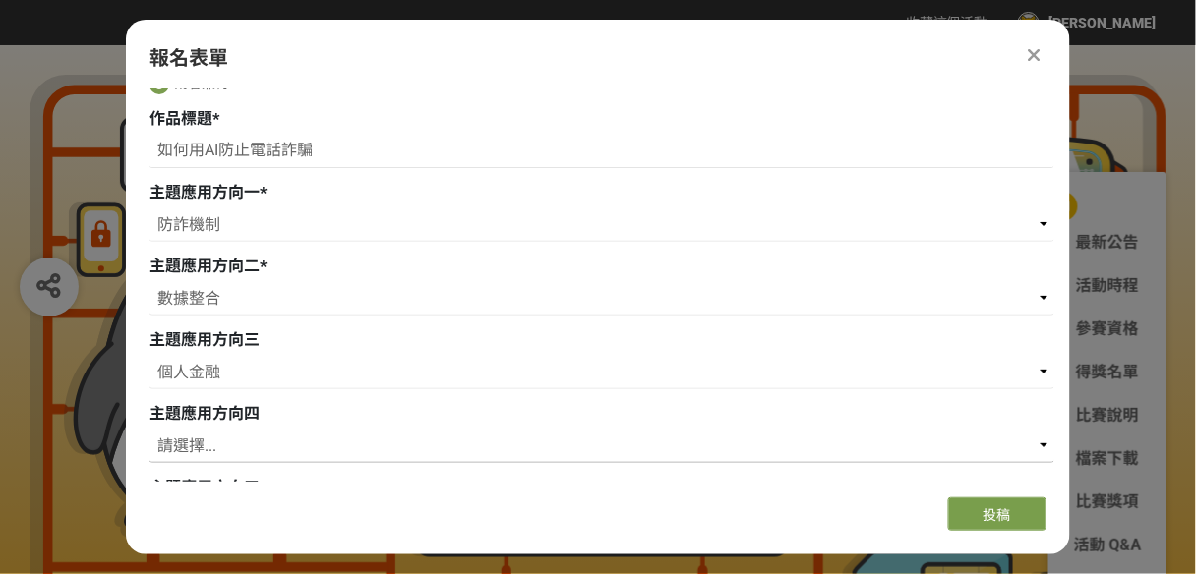
select select "跨平台數位通路"
click at [149, 430] on select "請選擇... 存款 個人金融 企業金融 外匯 理財 電子支付 個人網路銀行 企業網路銀行 行動銀行APP 風控法遵 信用卡 內部管理 流程優化 內部訓練 保險…" at bounding box center [601, 446] width 905 height 33
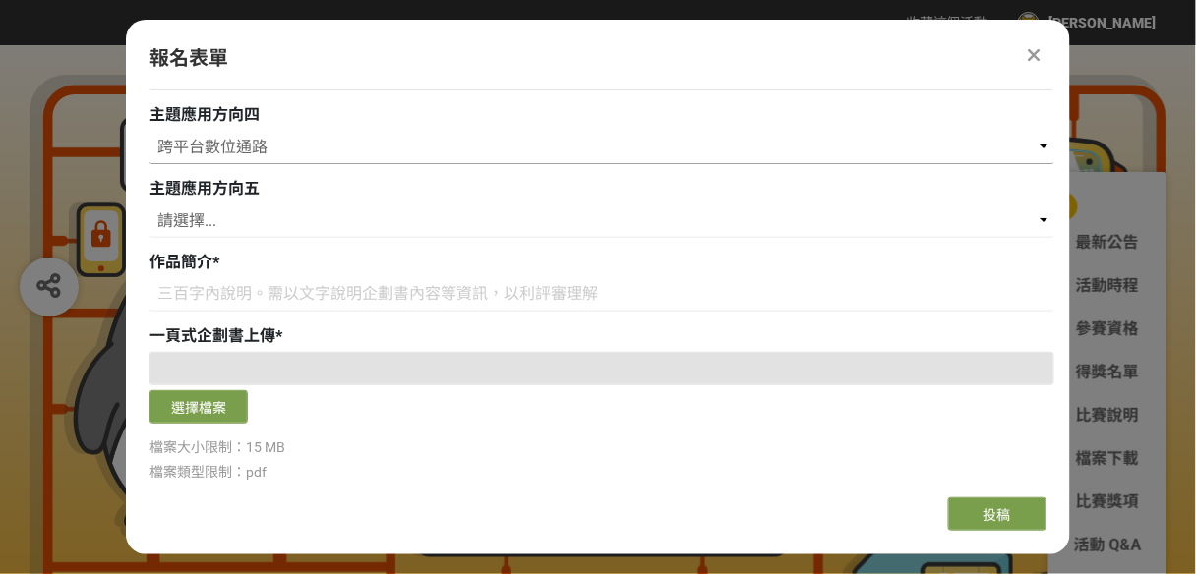
scroll to position [708, 0]
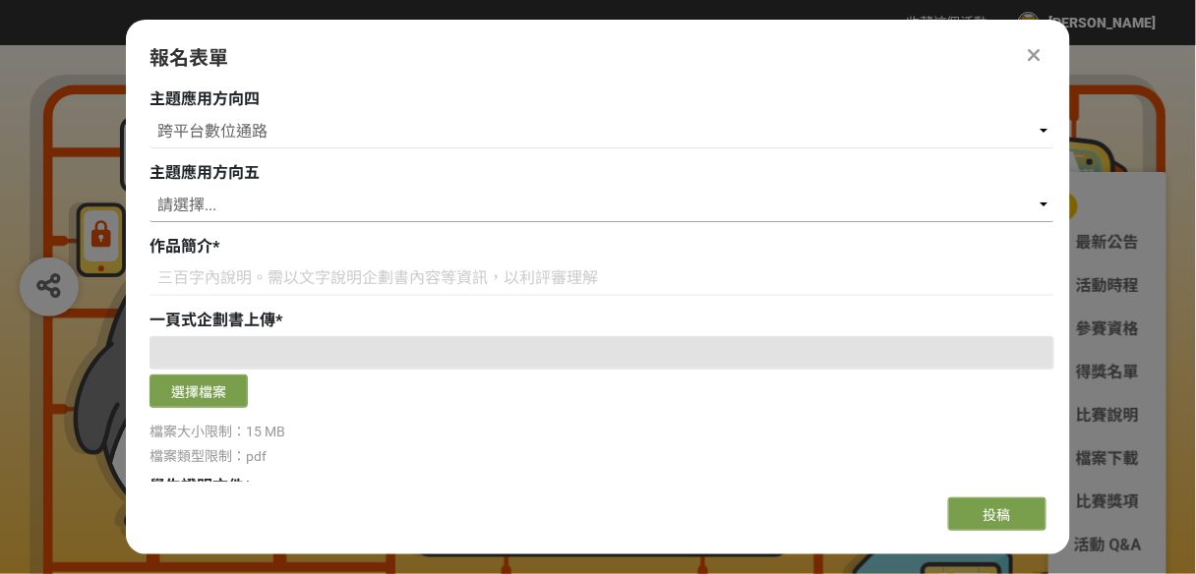
click at [1008, 205] on select "請選擇... 存款 個人金融 企業金融 外匯 理財 電子支付 個人網路銀行 企業網路銀行 行動銀行APP 風控法遵 信用卡 內部管理 流程優化 內部訓練 保險…" at bounding box center [601, 205] width 905 height 33
select select "cms:formUnit:otherOption:33c389028ae4a672cdcdfd2822c2f396"
click at [149, 189] on select "請選擇... 存款 個人金融 企業金融 外匯 理財 電子支付 個人網路銀行 企業網路銀行 行動銀行APP 風控法遵 信用卡 內部管理 流程優化 內部訓練 保險…" at bounding box center [601, 205] width 905 height 33
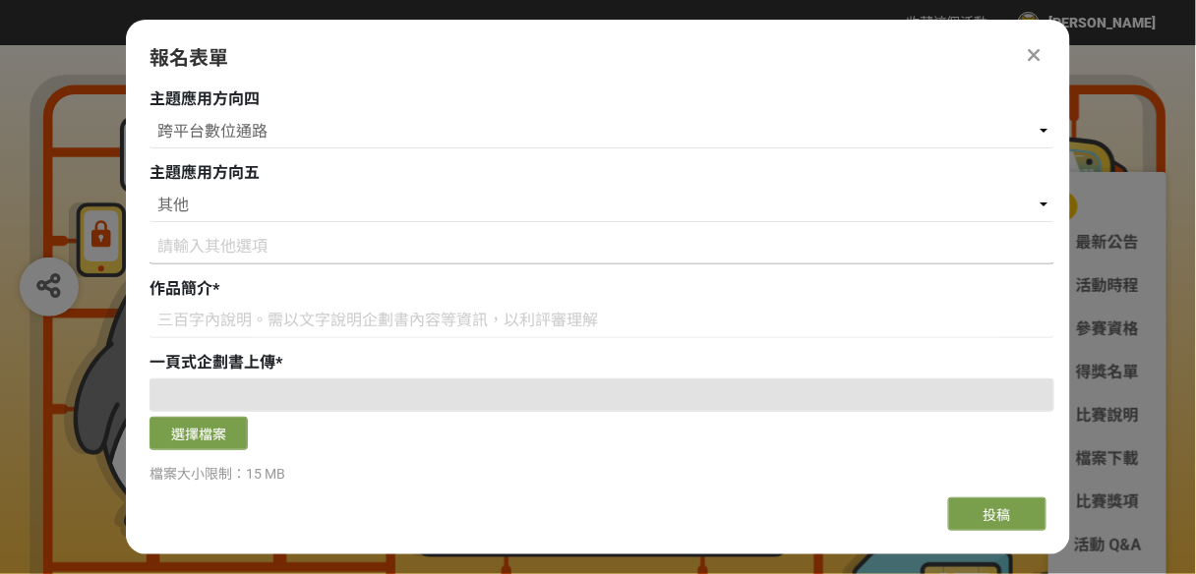
click at [297, 252] on input at bounding box center [601, 247] width 905 height 33
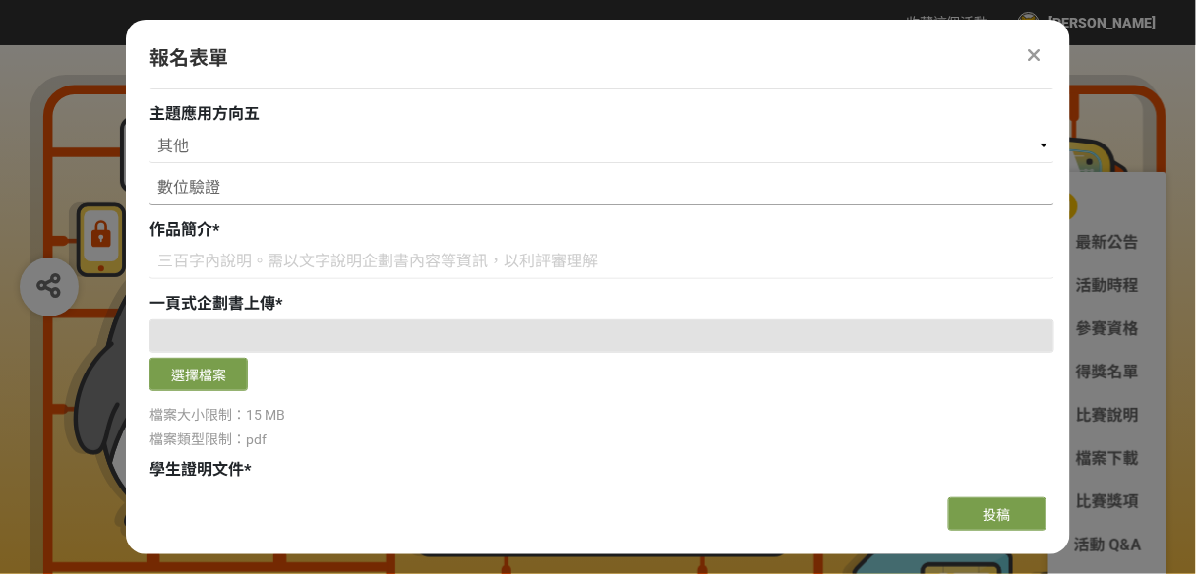
scroll to position [787, 0]
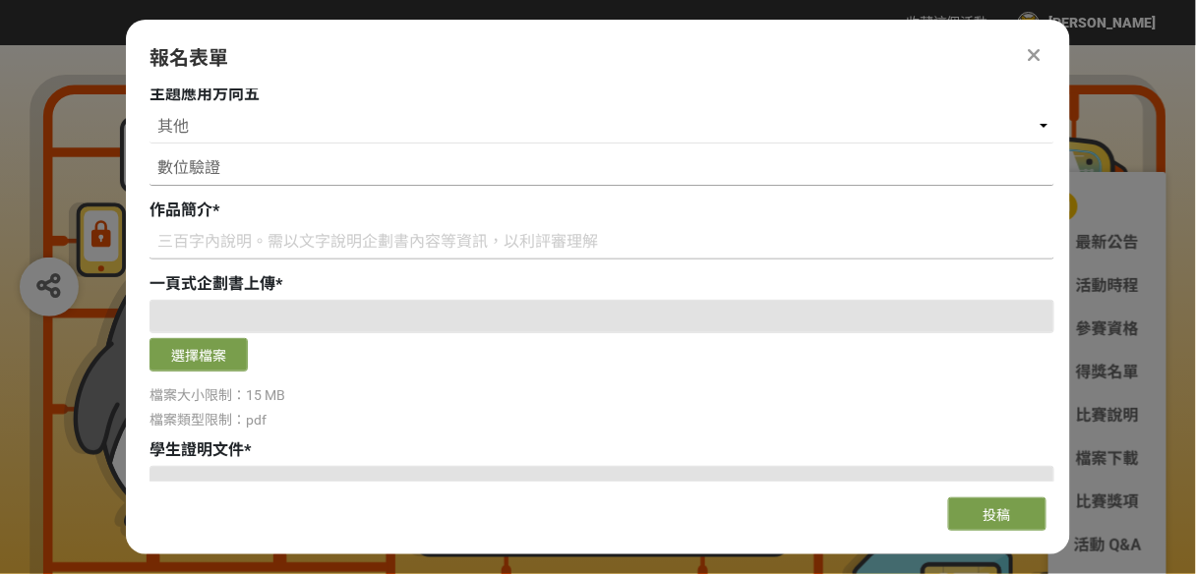
type input "數位驗證"
click at [189, 233] on input at bounding box center [601, 242] width 905 height 33
paste input "利用區塊鏈去中心化身份認證技術，為每個合法電話號碼建立可驗證身份，讓民眾和金融機構能即時確認來電真偽。系統結合數位簽章與可驗證憑證，提升防詐騙能力，使用者可一…"
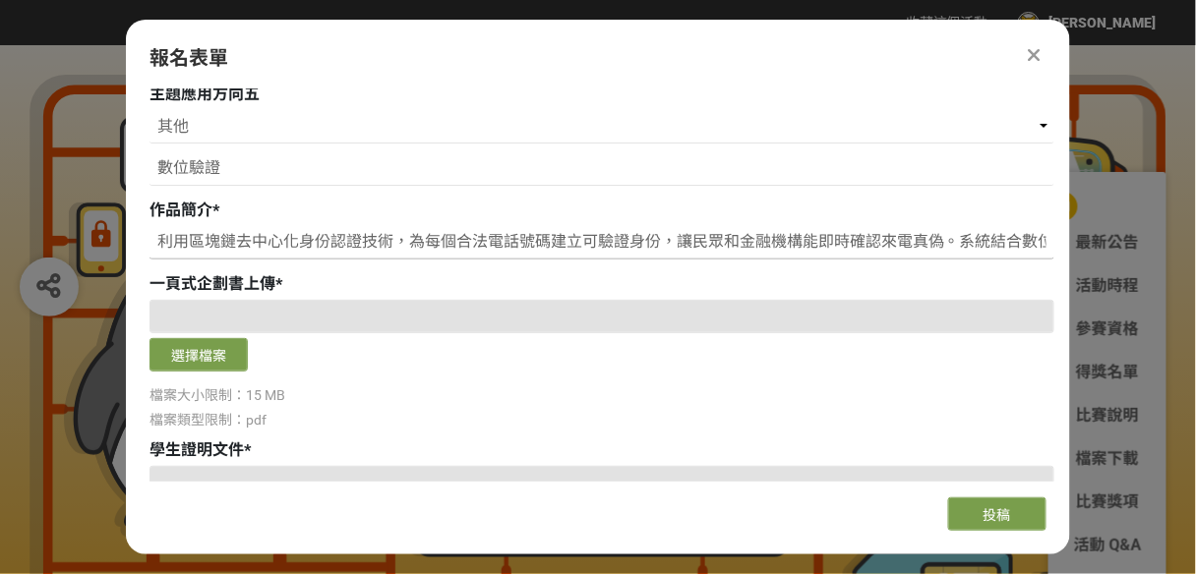
scroll to position [0, 1145]
type input "利用區塊鏈去中心化身份認證技術，為每個合法電話號碼建立可驗證身份，讓民眾和金融機構能即時確認來電真偽。系統結合數位簽章與可驗證憑證，提升防詐騙能力，使用者可一…"
click at [533, 319] on div at bounding box center [601, 316] width 905 height 33
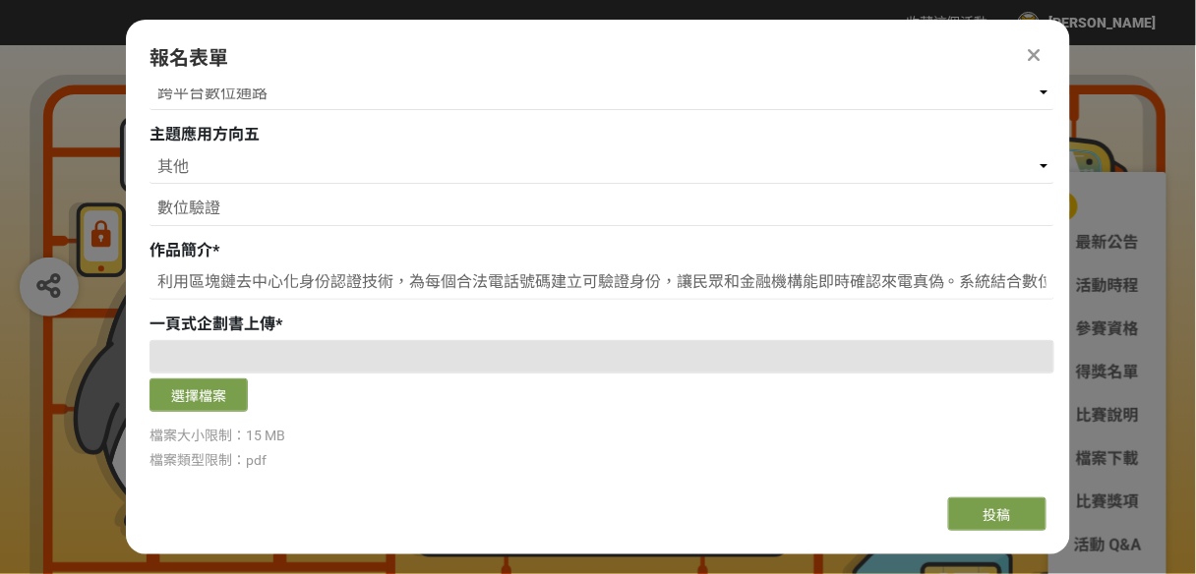
scroll to position [708, 0]
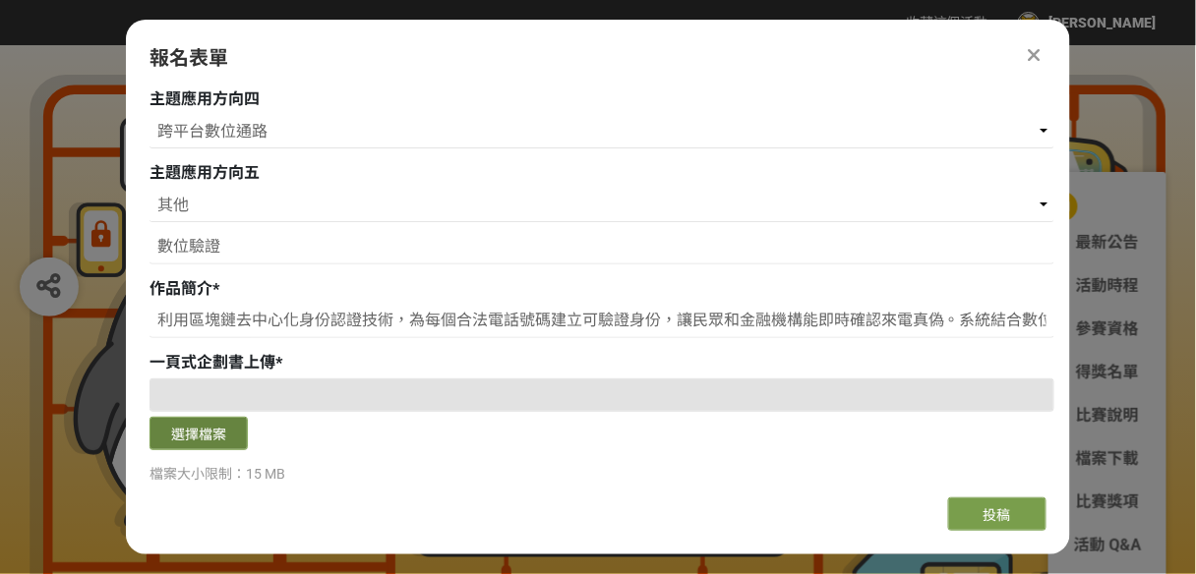
click at [227, 440] on button "選擇檔案" at bounding box center [198, 433] width 98 height 33
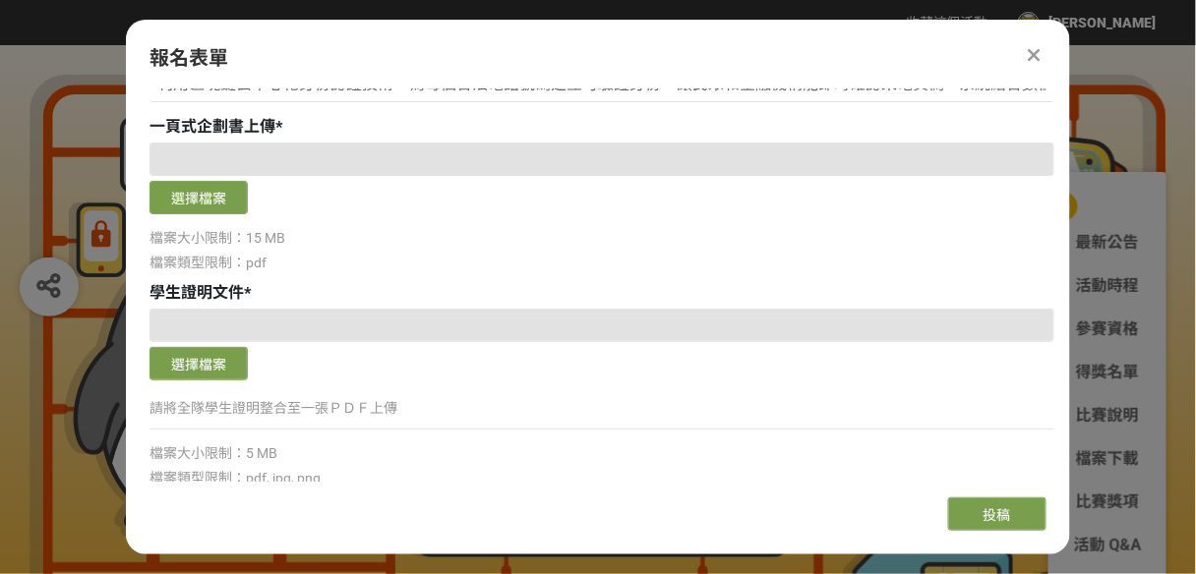
scroll to position [865, 0]
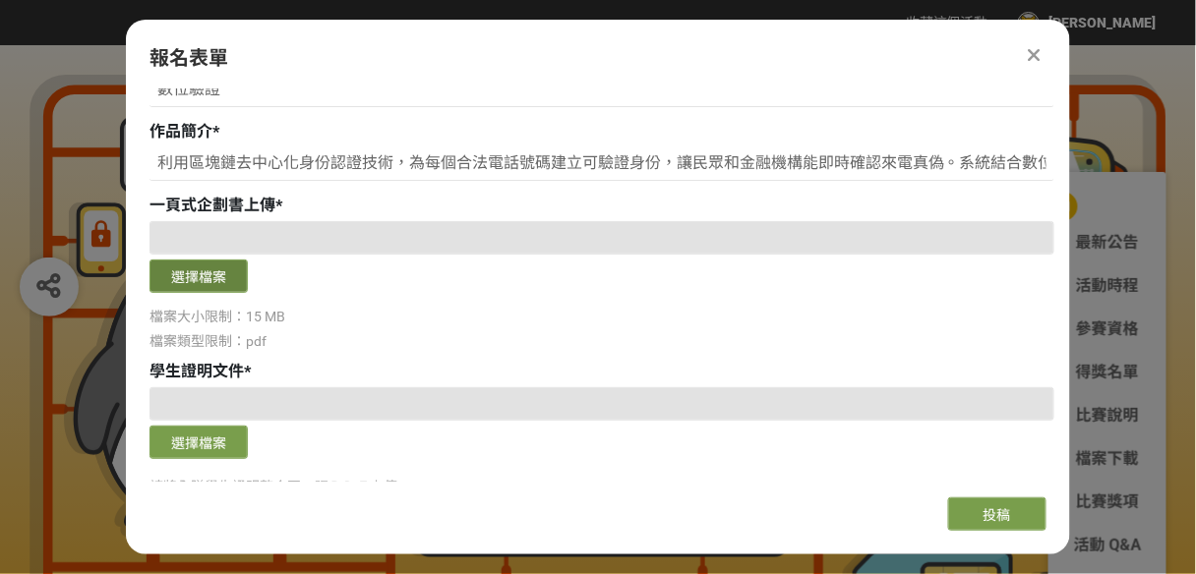
click at [209, 285] on button "選擇檔案" at bounding box center [198, 276] width 98 height 33
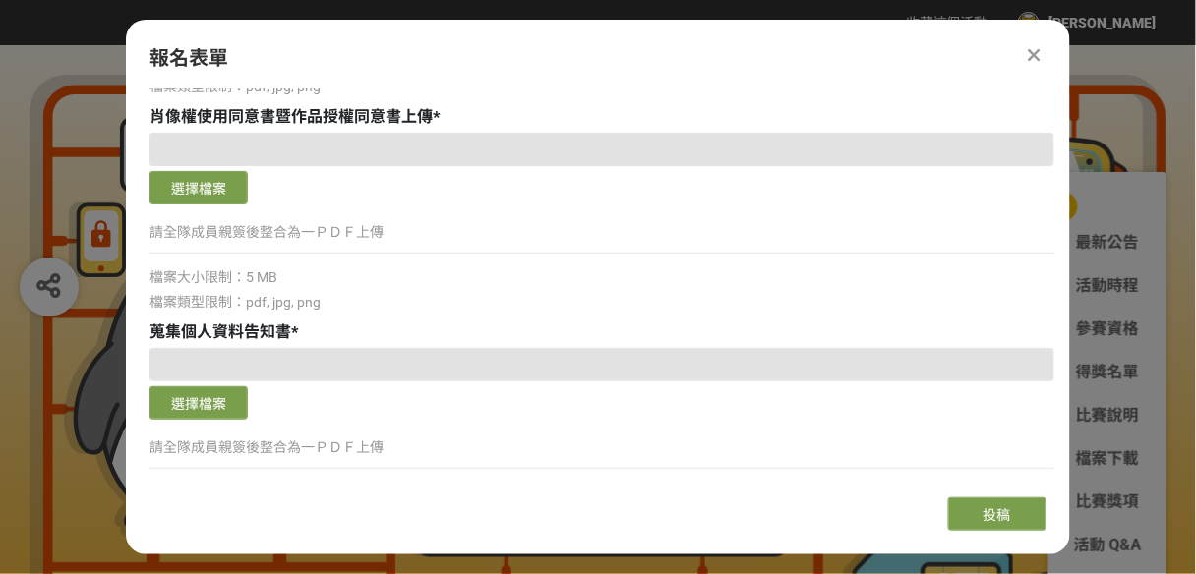
scroll to position [1337, 0]
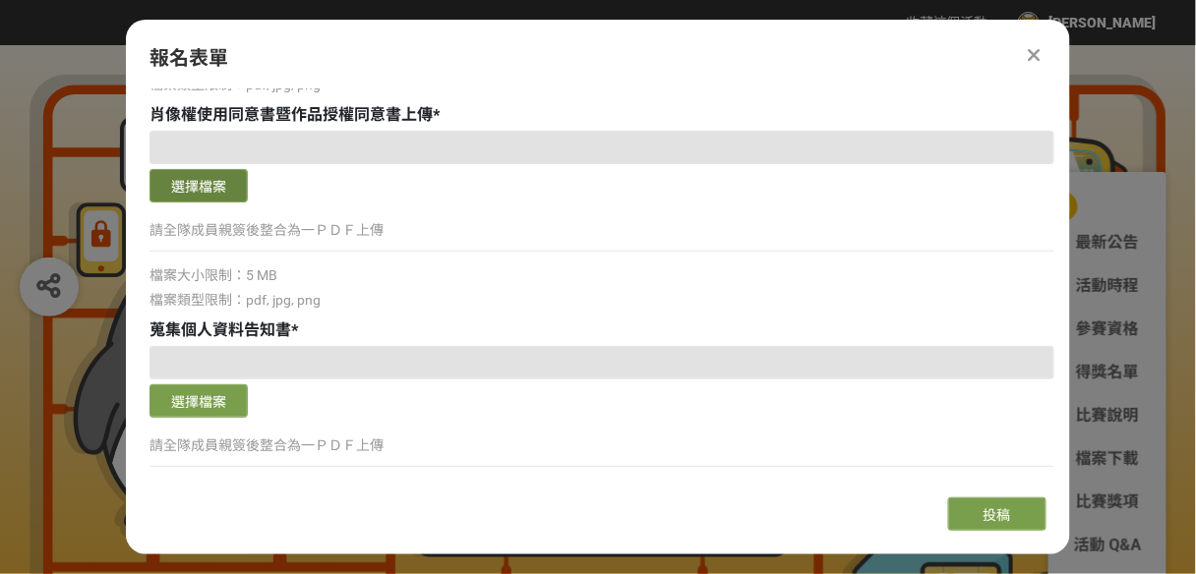
click at [220, 192] on button "選擇檔案" at bounding box center [198, 185] width 98 height 33
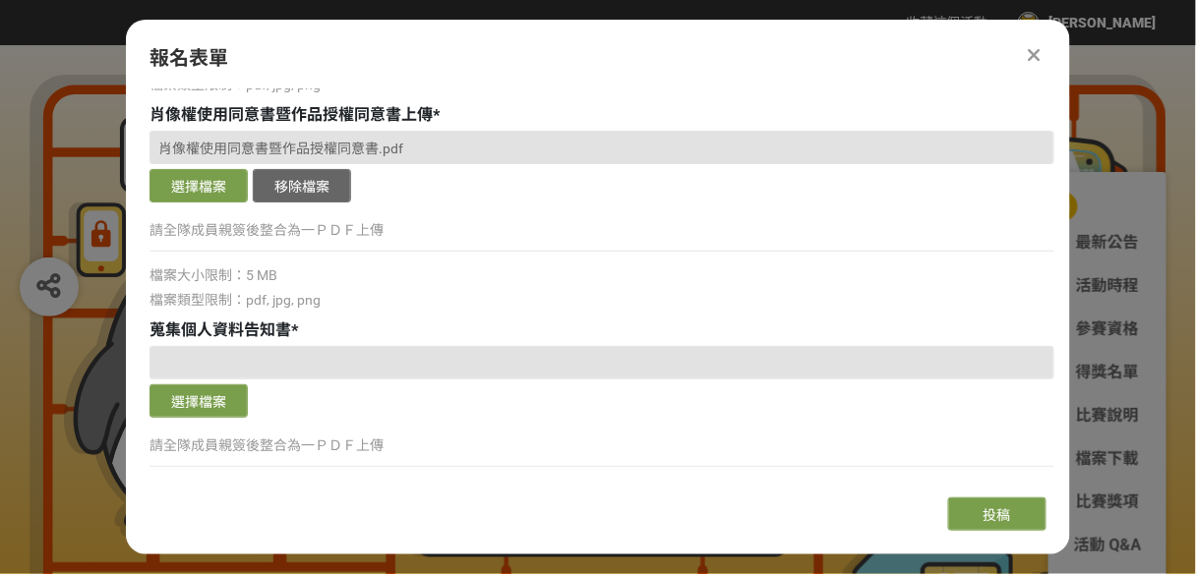
scroll to position [1416, 0]
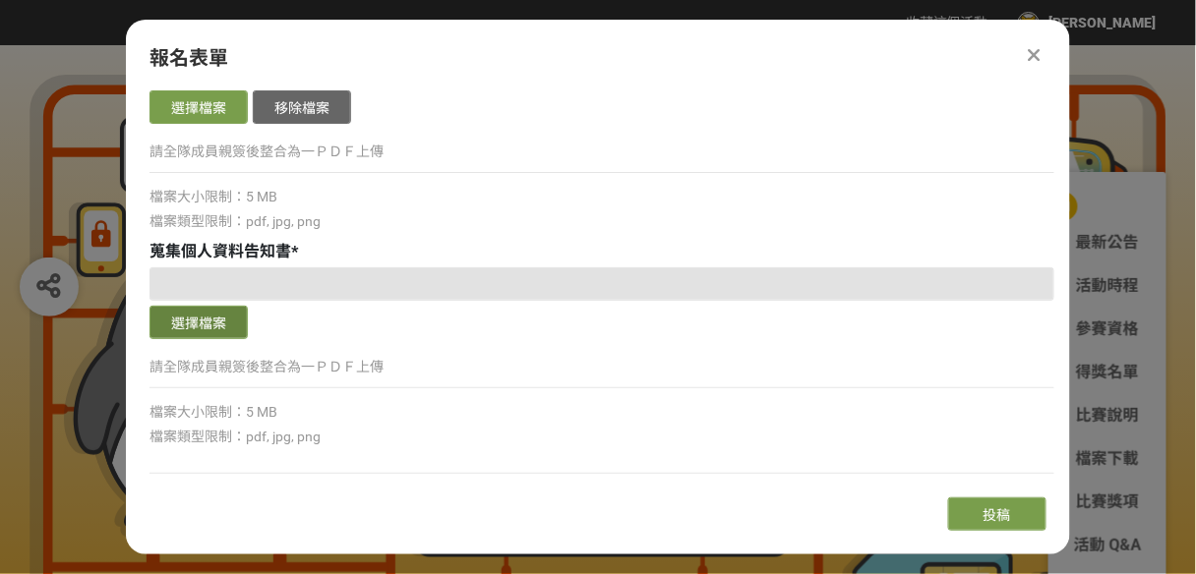
click at [223, 324] on button "選擇檔案" at bounding box center [198, 322] width 98 height 33
click at [212, 335] on button "選擇檔案" at bounding box center [198, 322] width 98 height 33
click at [196, 321] on button "選擇檔案" at bounding box center [198, 322] width 98 height 33
click at [200, 341] on div "選擇檔案" at bounding box center [601, 325] width 905 height 38
click at [214, 318] on button "選擇檔案" at bounding box center [198, 322] width 98 height 33
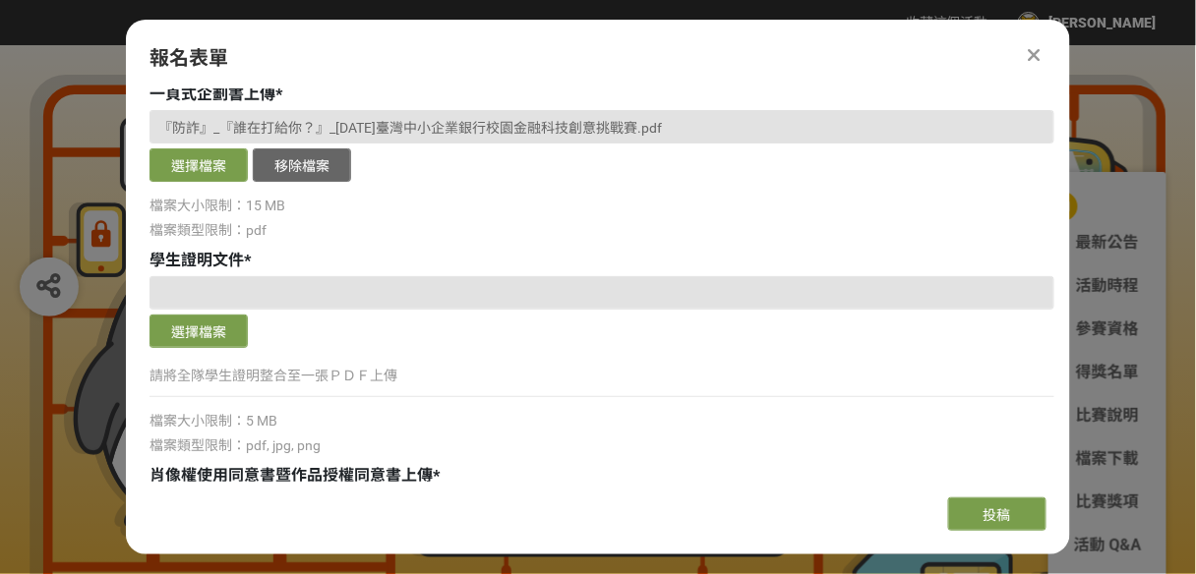
scroll to position [981, 0]
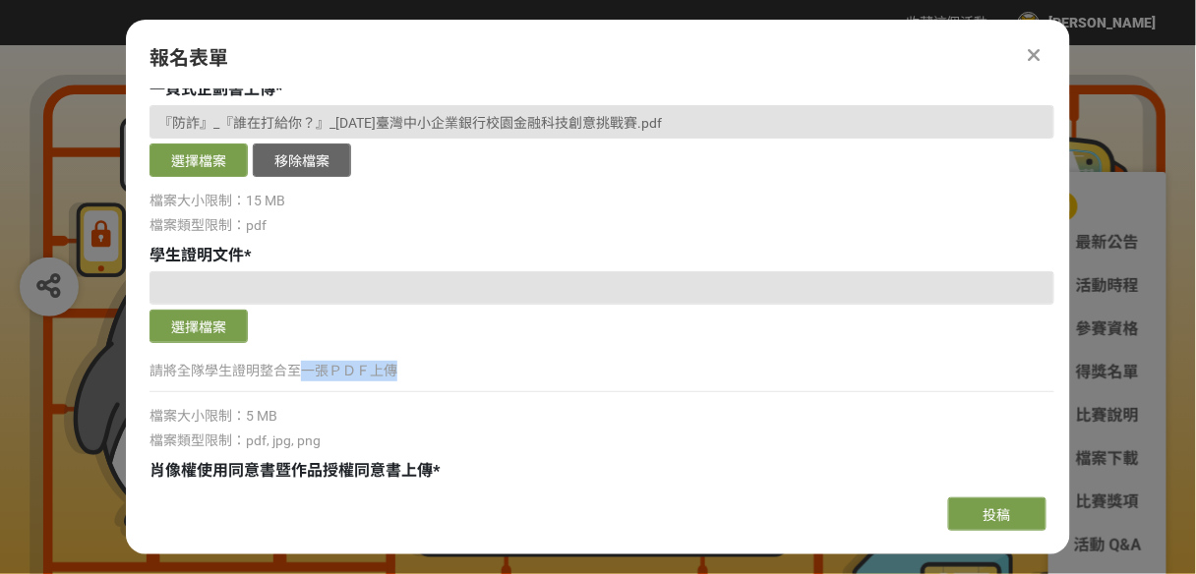
drag, startPoint x: 303, startPoint y: 373, endPoint x: 396, endPoint y: 376, distance: 93.5
click at [396, 376] on p "請將全隊學生證明整合至一張ＰＤＦ上傳" at bounding box center [601, 371] width 905 height 21
click at [401, 382] on p "請將全隊學生證明整合至一張ＰＤＦ上傳" at bounding box center [601, 371] width 905 height 21
click at [232, 326] on button "選擇檔案" at bounding box center [198, 326] width 98 height 33
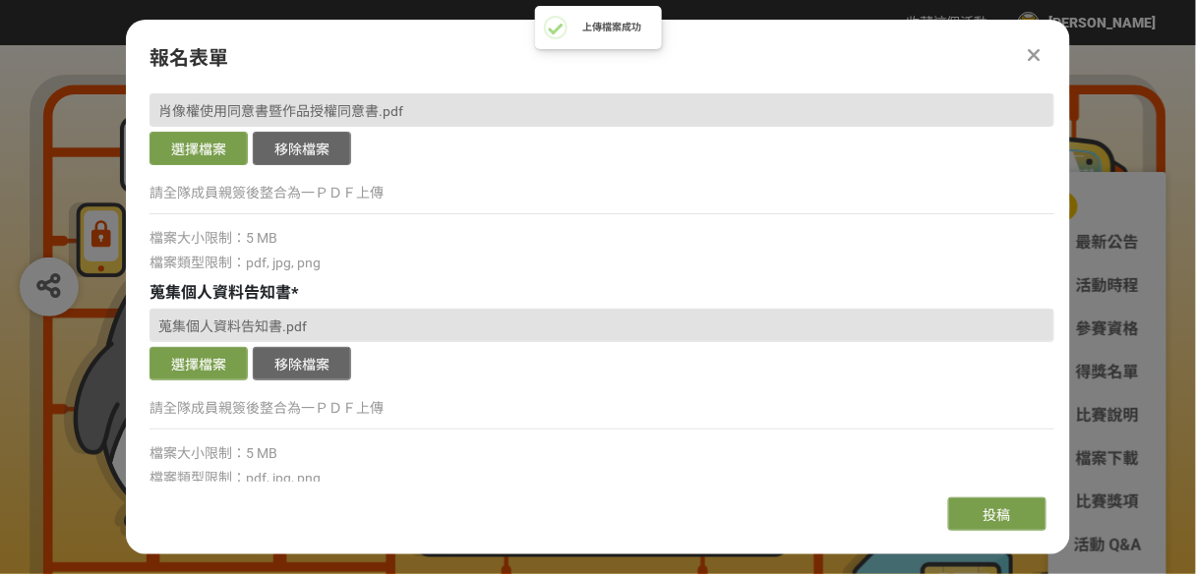
scroll to position [1453, 0]
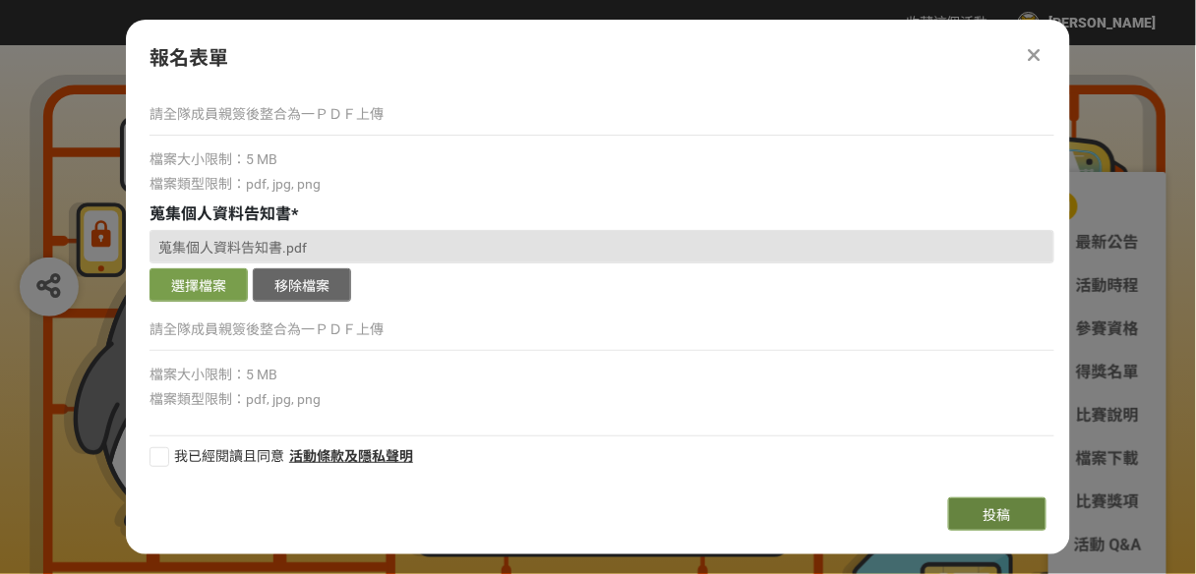
click at [993, 509] on span "投稿" at bounding box center [997, 515] width 28 height 16
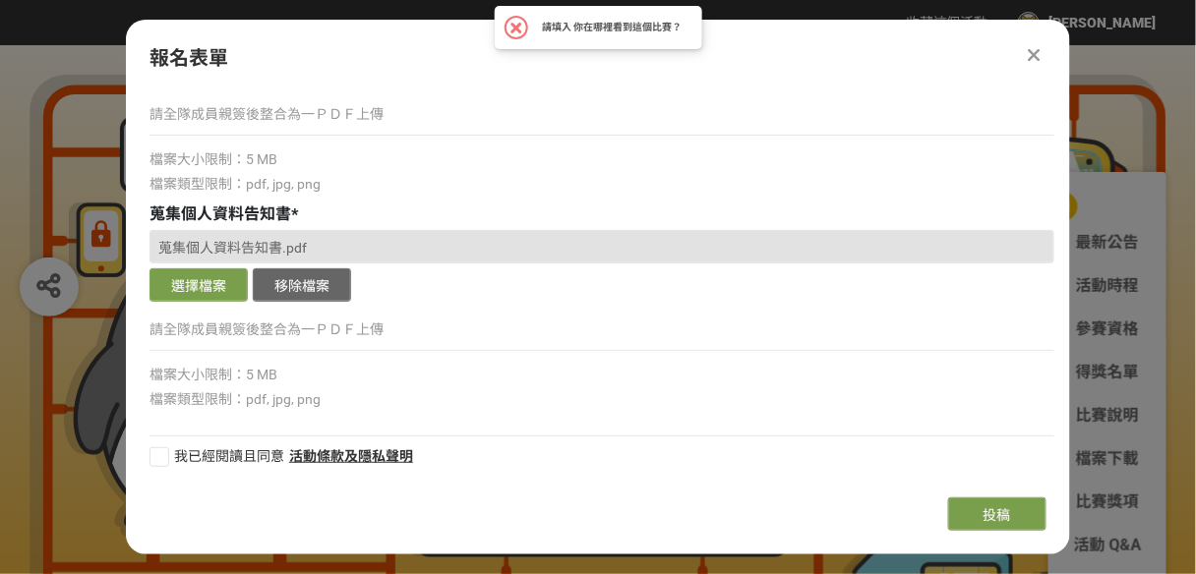
click at [160, 461] on div at bounding box center [159, 457] width 20 height 20
checkbox input "true"
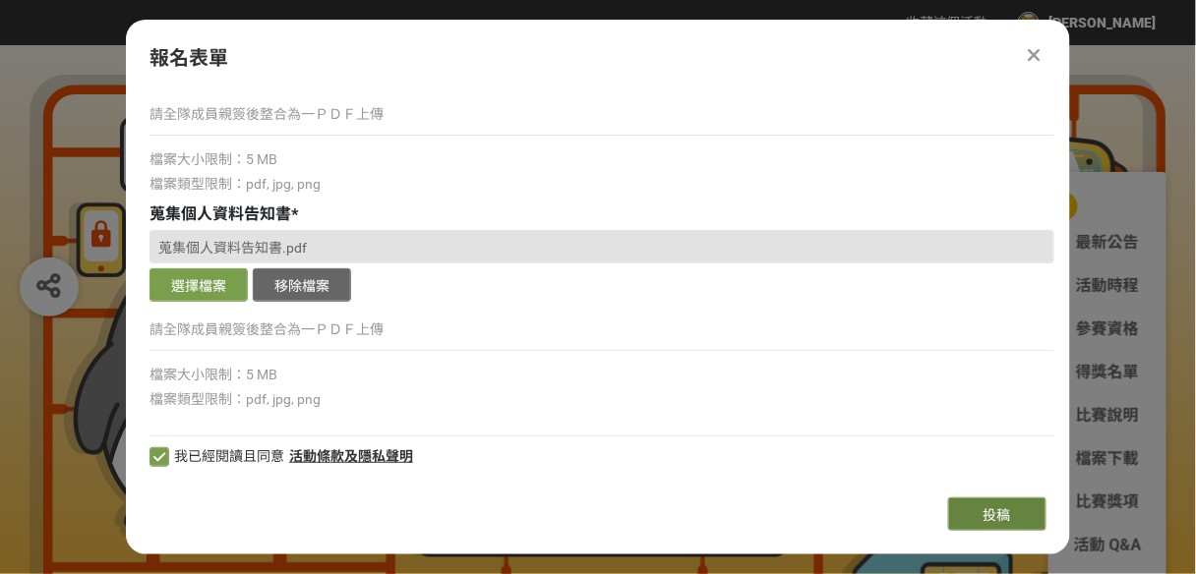
click at [983, 509] on span "投稿" at bounding box center [997, 515] width 28 height 16
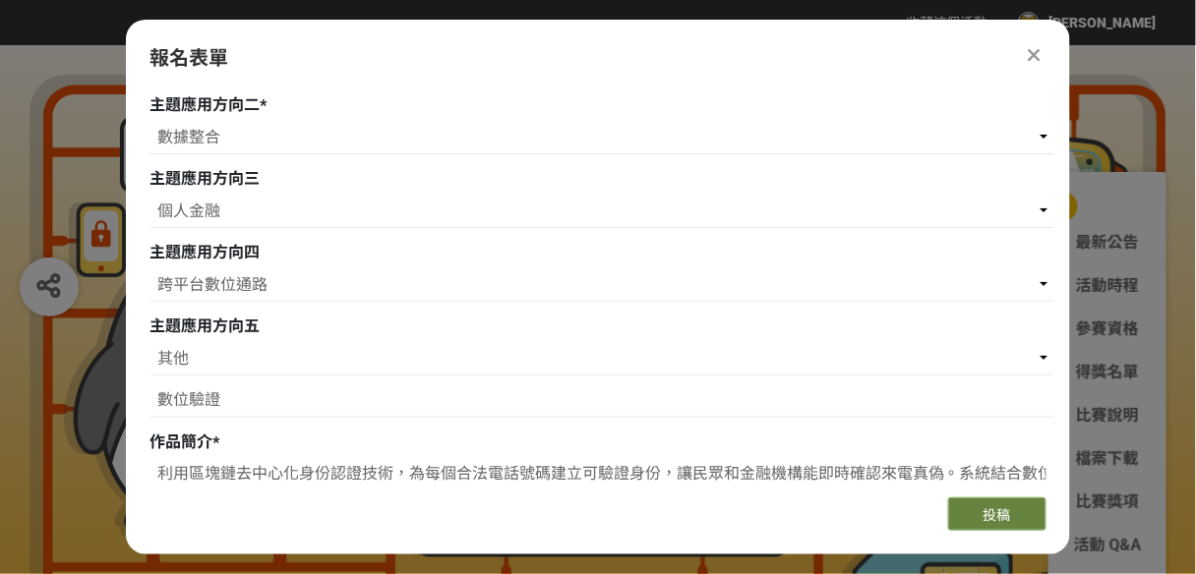
scroll to position [588, 0]
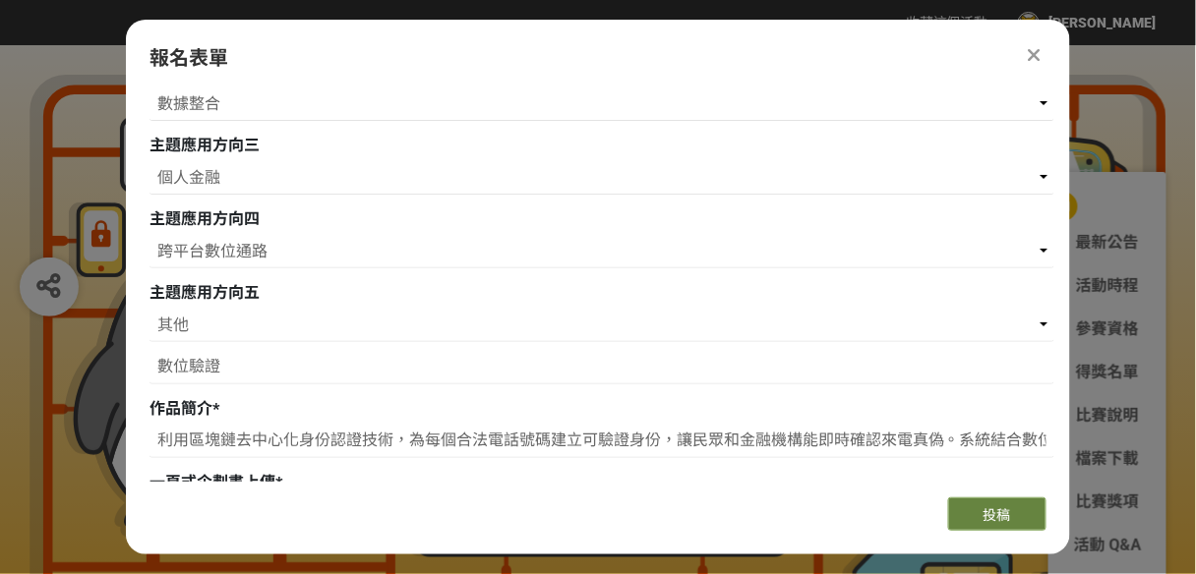
click at [1001, 507] on span "投稿" at bounding box center [997, 515] width 28 height 16
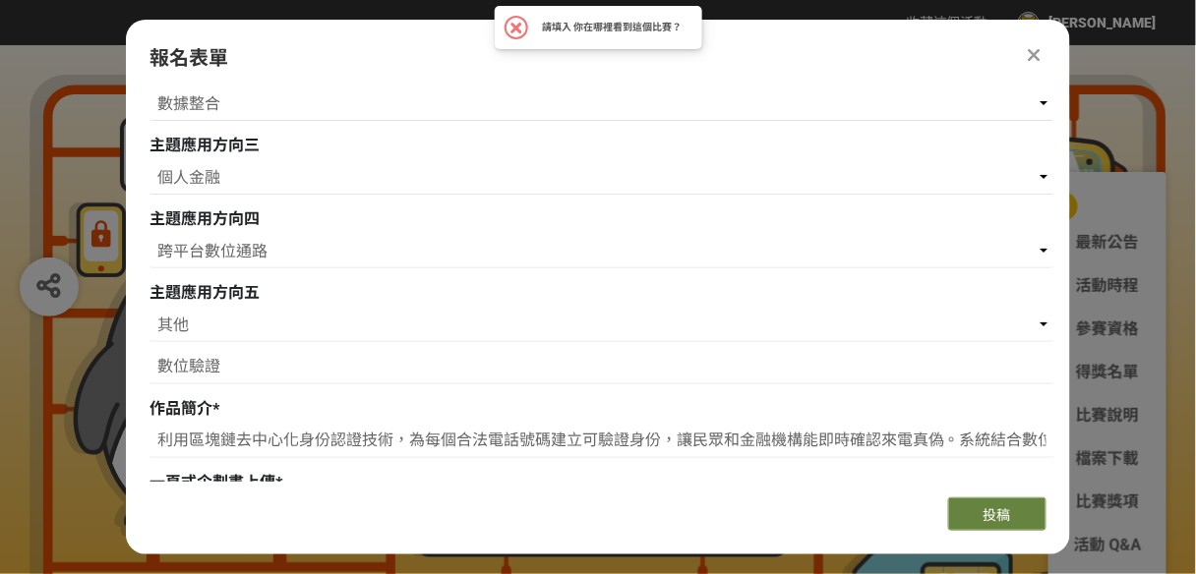
click at [1001, 507] on span "投稿" at bounding box center [997, 515] width 28 height 16
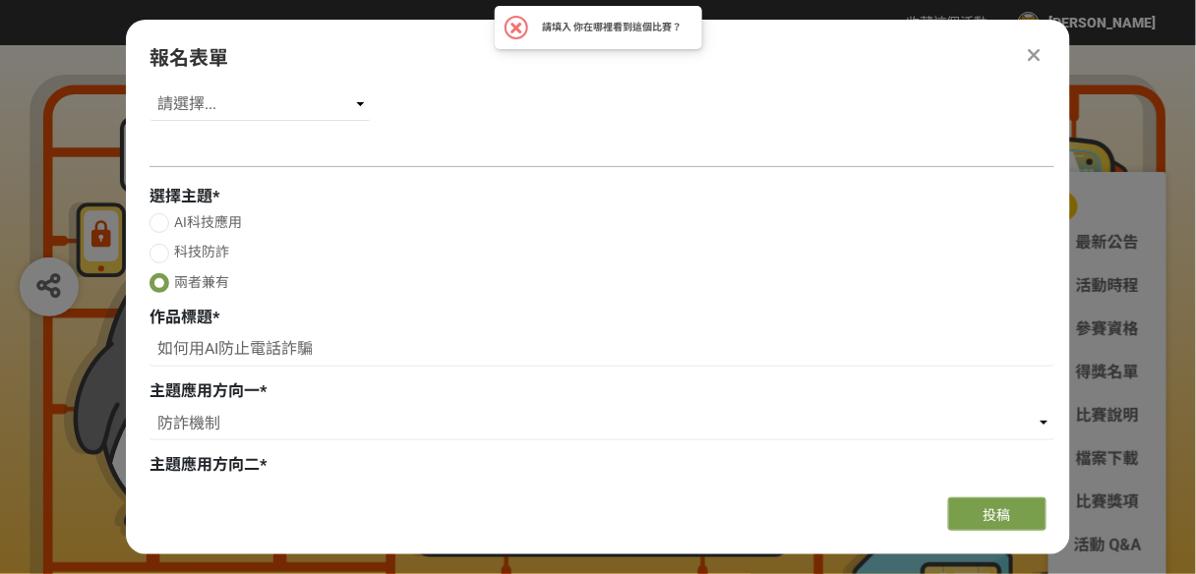
scroll to position [0, 0]
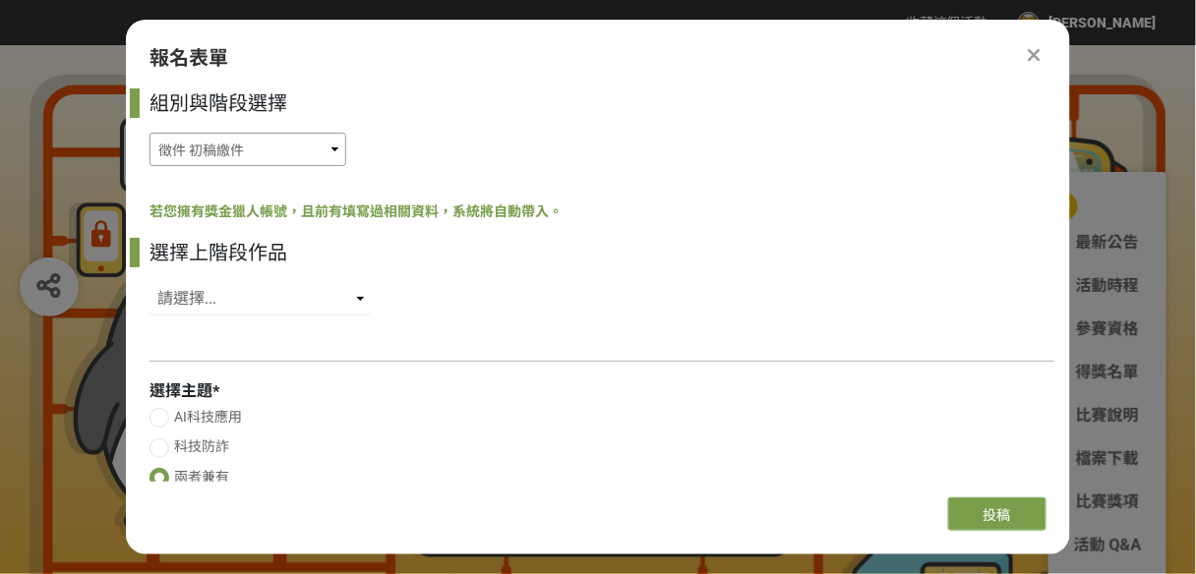
click at [327, 155] on select "徵件 社群挑戰 徵件 初稿繳件 徵件 初稿報名" at bounding box center [247, 149] width 197 height 33
click at [253, 153] on select "徵件 社群挑戰 徵件 初稿繳件 徵件 初稿報名" at bounding box center [247, 149] width 197 height 33
click at [314, 152] on select "徵件 社群挑戰 徵件 初稿繳件 徵件 初稿報名" at bounding box center [247, 149] width 197 height 33
select select "185368:185625"
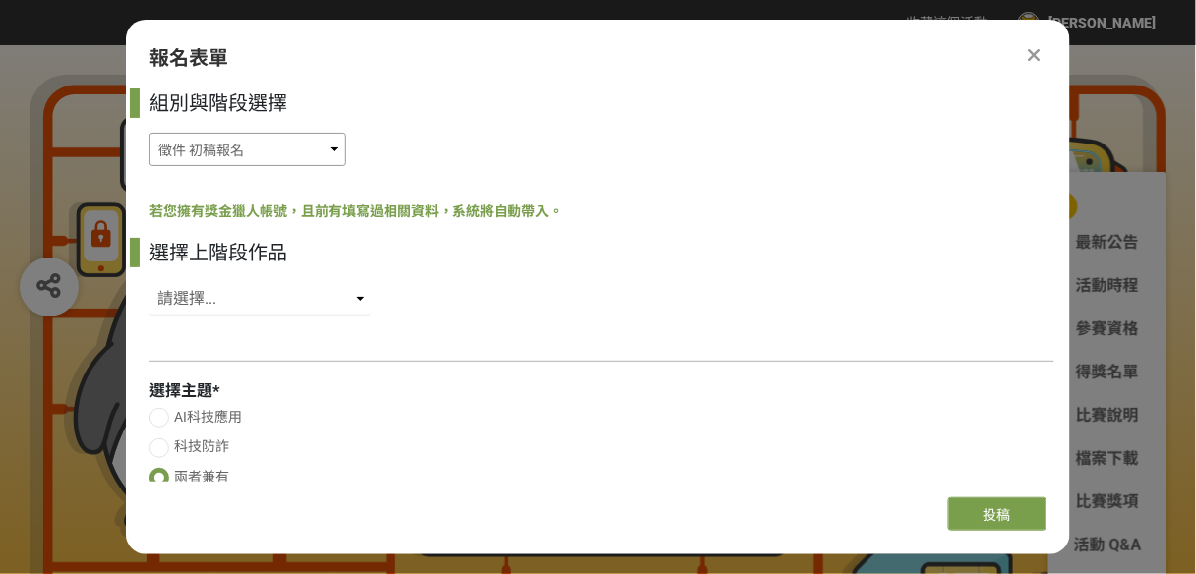
click at [149, 133] on select "徵件 社群挑戰 徵件 初稿繳件 徵件 初稿報名" at bounding box center [247, 149] width 197 height 33
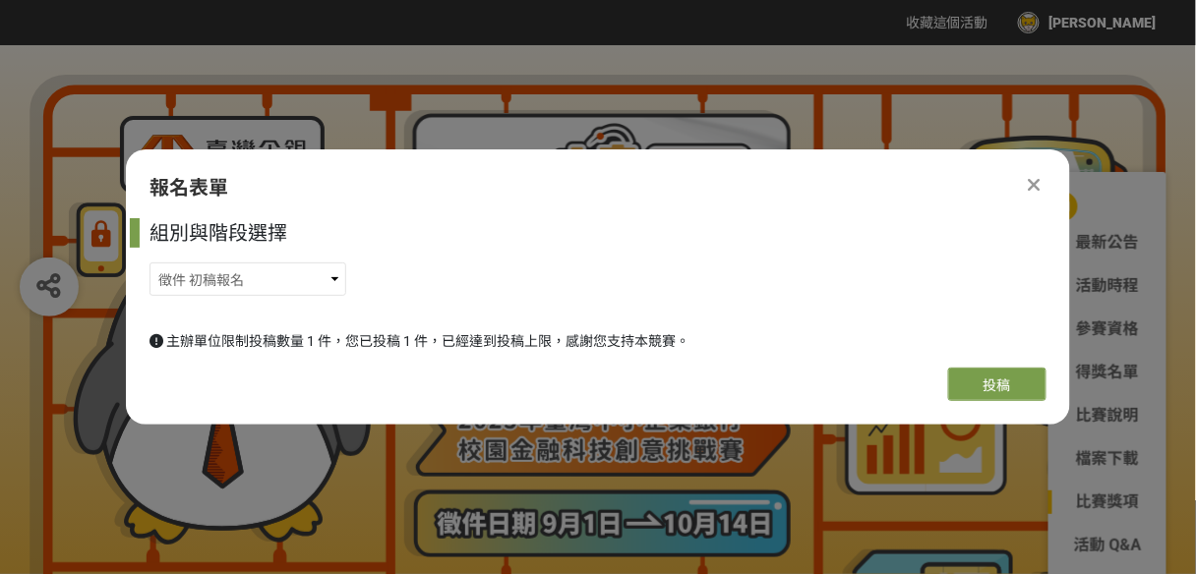
click at [1031, 191] on icon at bounding box center [1035, 185] width 13 height 20
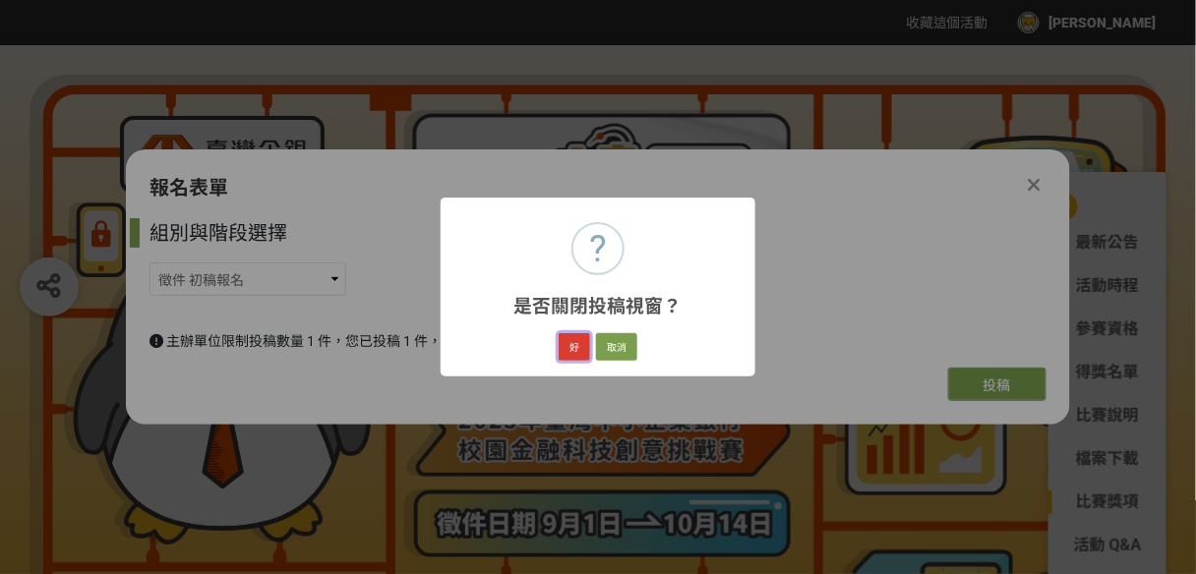
click at [583, 348] on button "好" at bounding box center [574, 347] width 31 height 28
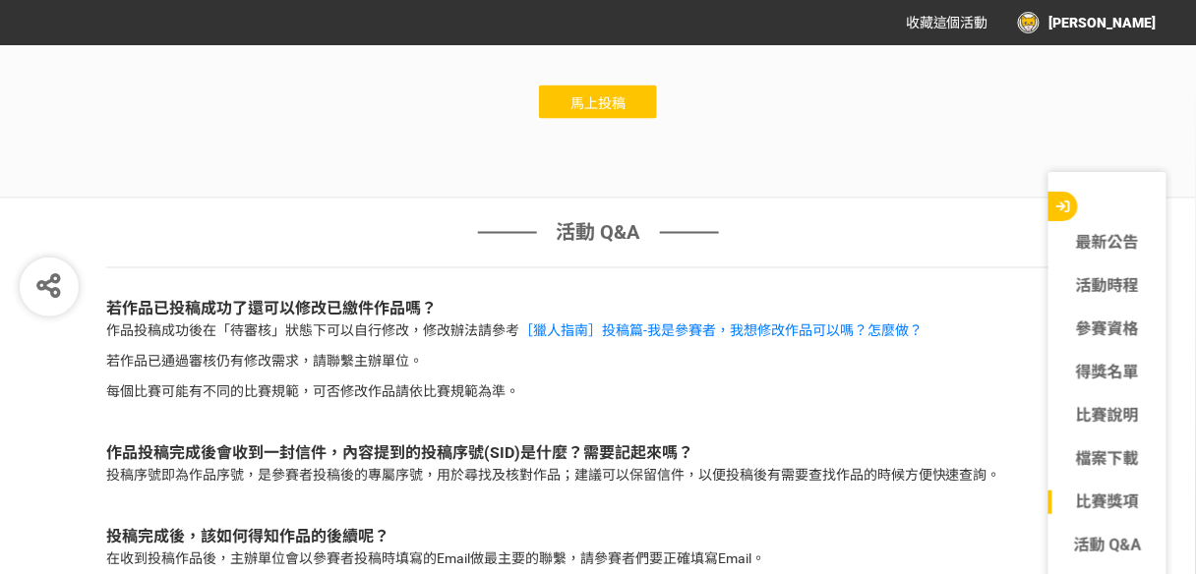
scroll to position [6316, 0]
click at [605, 96] on span "馬上投稿" at bounding box center [597, 104] width 55 height 16
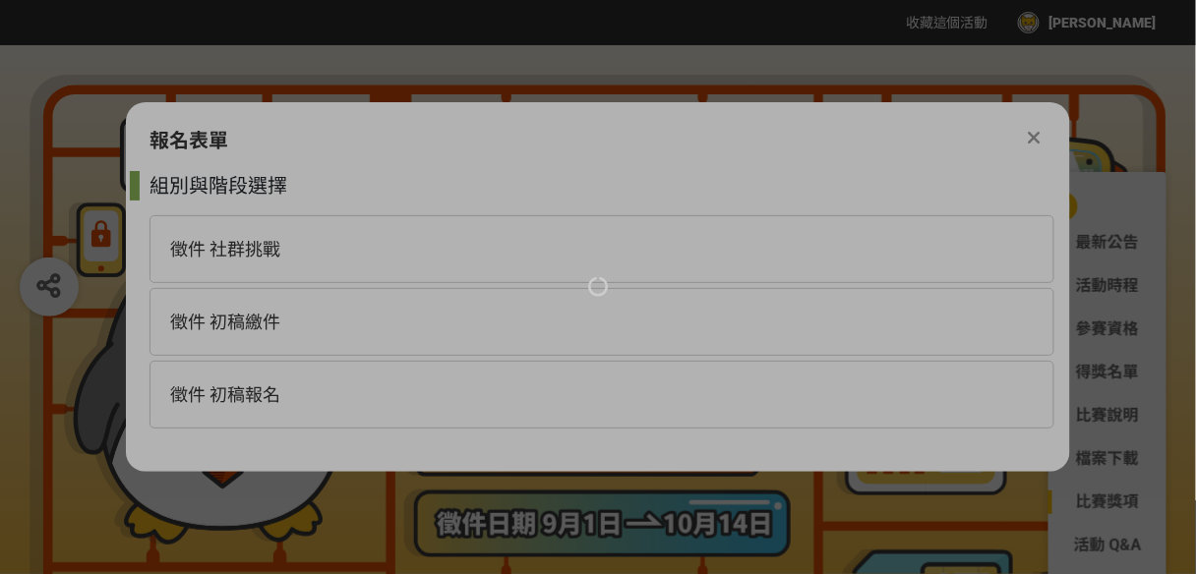
scroll to position [0, 0]
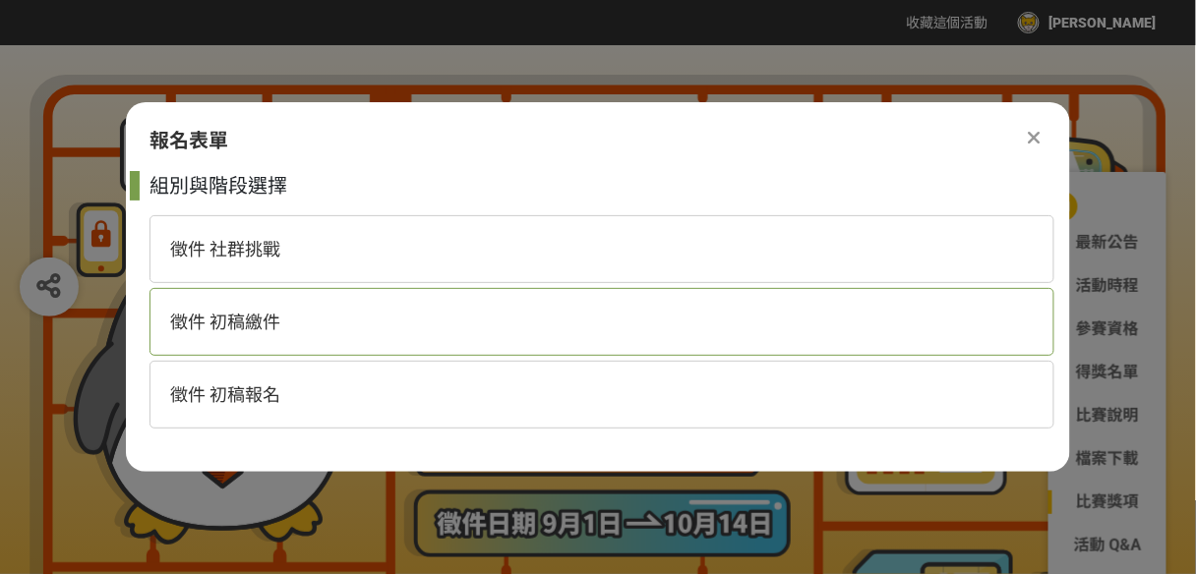
click at [662, 329] on div "徵件 初稿繳件" at bounding box center [601, 322] width 905 height 68
select select "185368:185627"
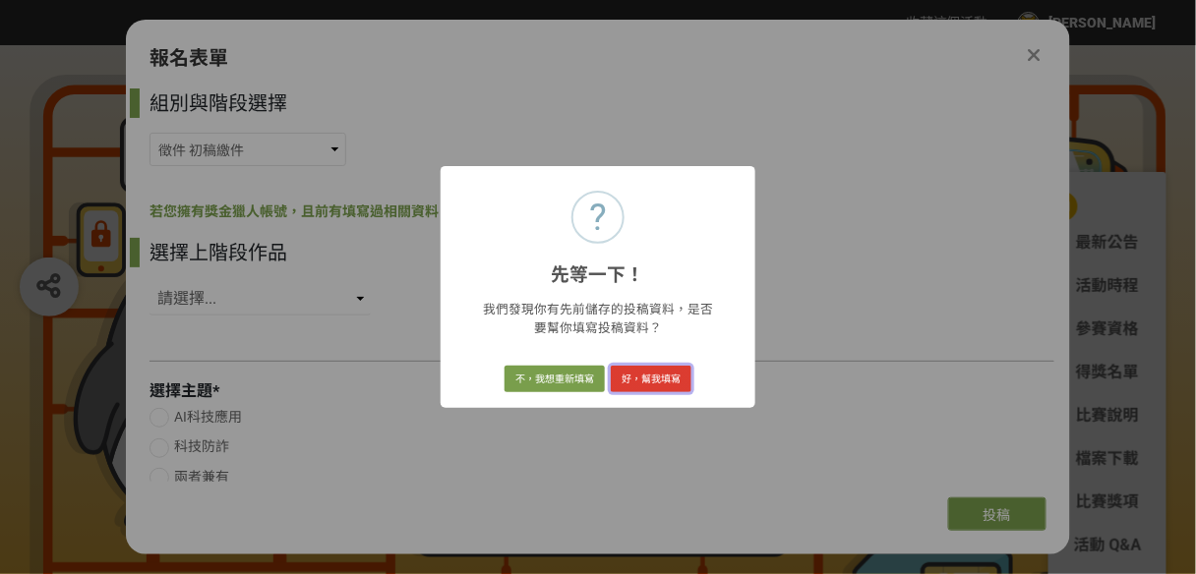
click at [627, 376] on button "好，幫我填寫" at bounding box center [651, 380] width 81 height 28
radio input "true"
type input "如何用AI防止電話詐騙"
select select "防詐機制"
select select "數據整合"
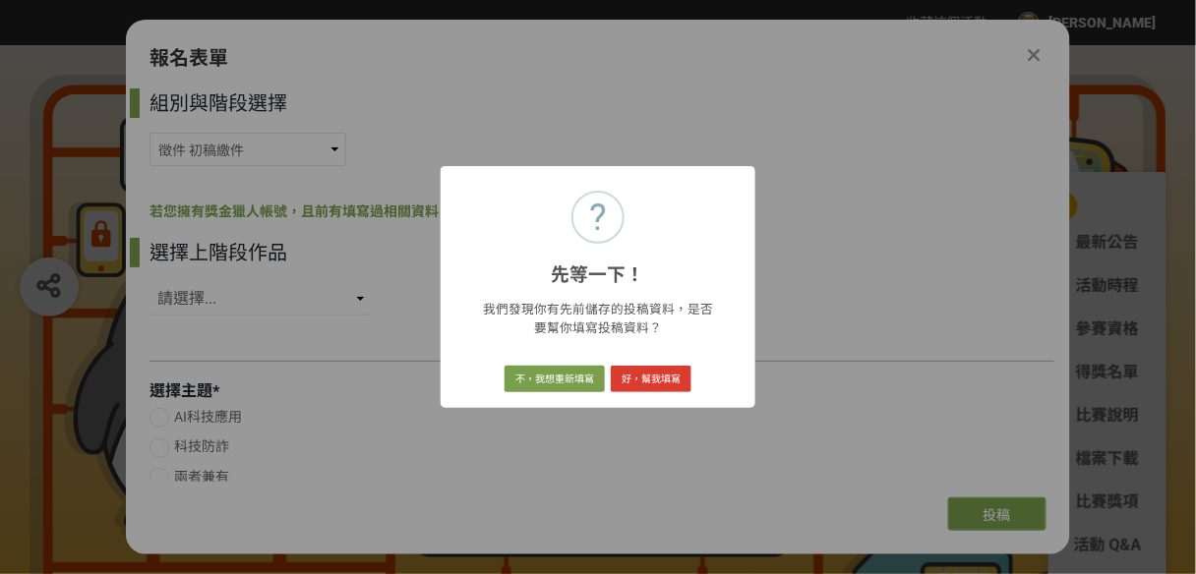
select select "個人金融"
select select "跨平台數位通路"
select select "cms:formUnit:otherOption:e07783513d88ce06fe87e3d3644d051b"
type input "利用區塊鏈去中心化身份認證技術，為每個合法電話號碼建立可驗證身份，讓民眾和金融機構能即時確認來電真偽。系統結合數位簽章與可驗證憑證，提升防詐騙能力，使用者可一…"
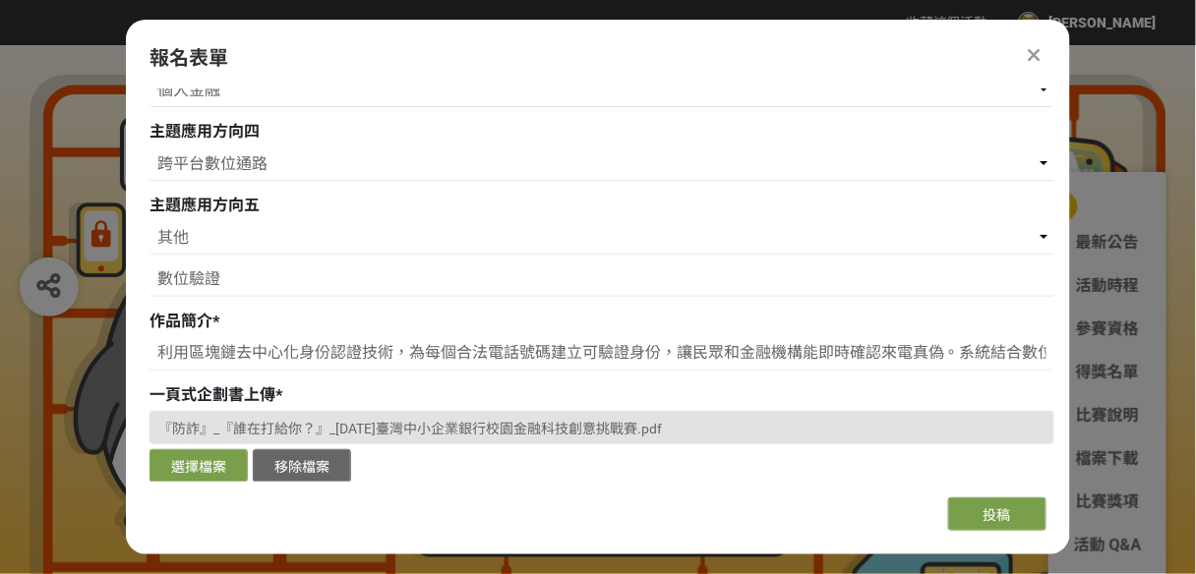
scroll to position [708, 0]
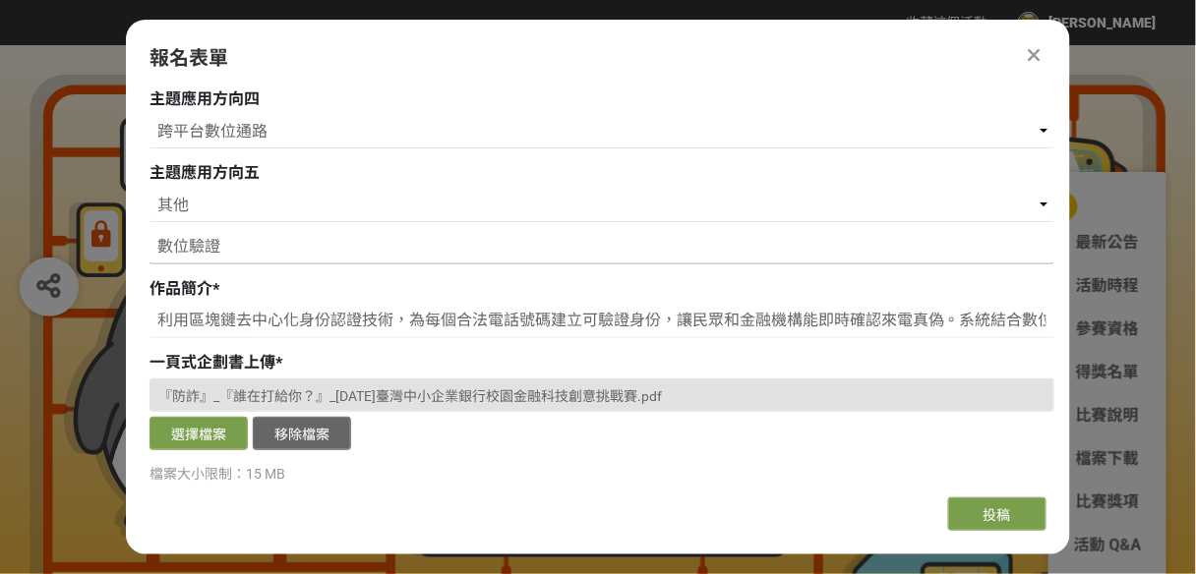
click at [250, 250] on input "數位驗證" at bounding box center [601, 247] width 905 height 33
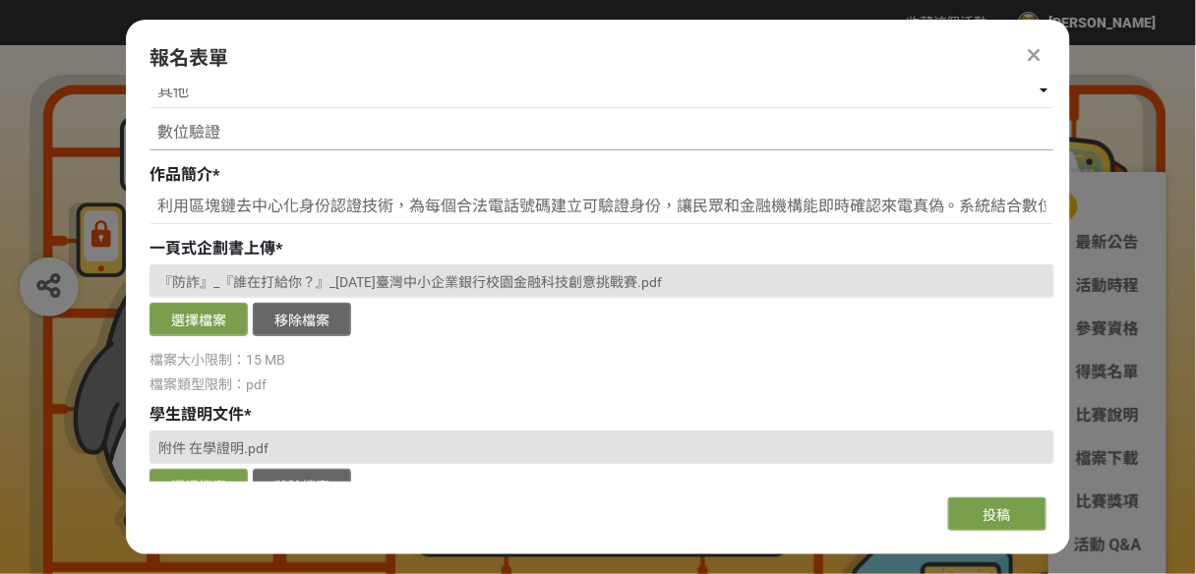
scroll to position [787, 0]
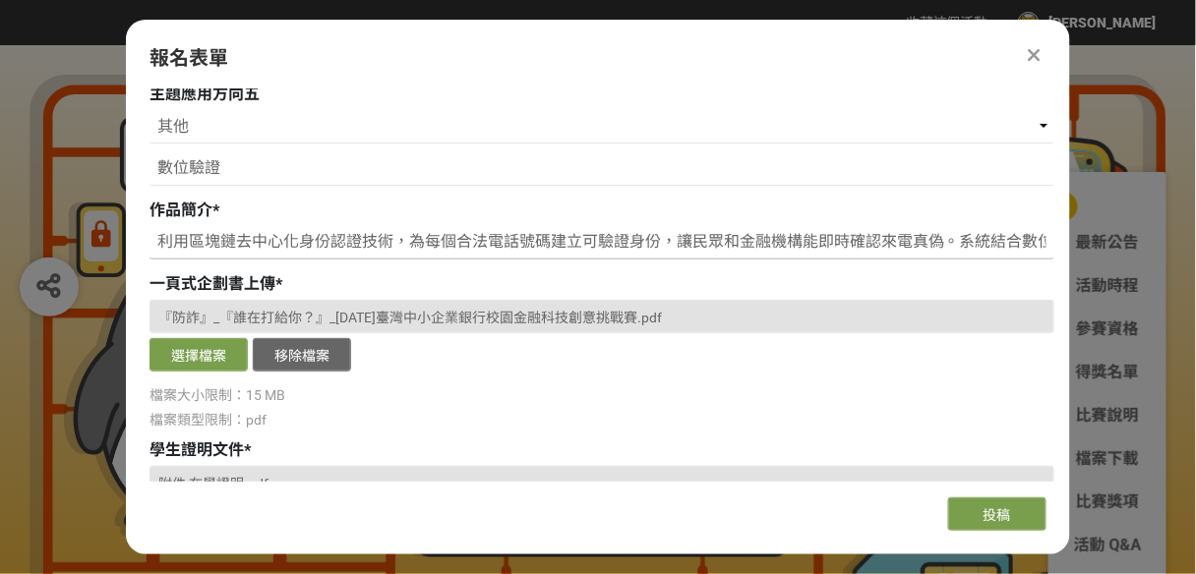
click at [992, 250] on input "利用區塊鏈去中心化身份認證技術，為每個合法電話號碼建立可驗證身份，讓民眾和金融機構能即時確認來電真偽。系統結合數位簽章與可驗證憑證，提升防詐騙能力，使用者可一…" at bounding box center [601, 242] width 905 height 33
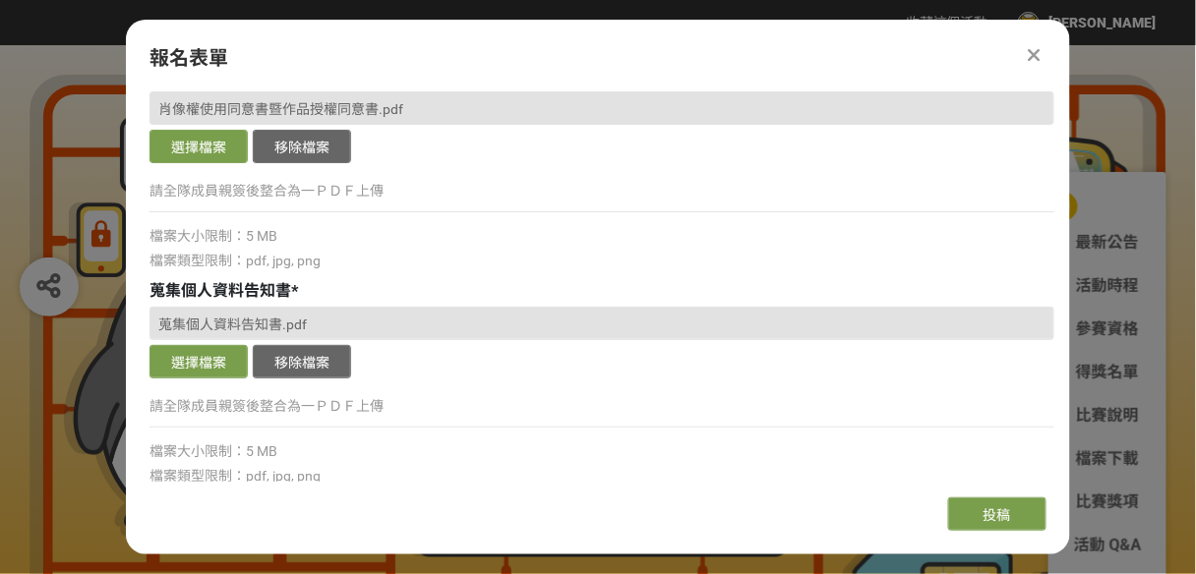
scroll to position [1453, 0]
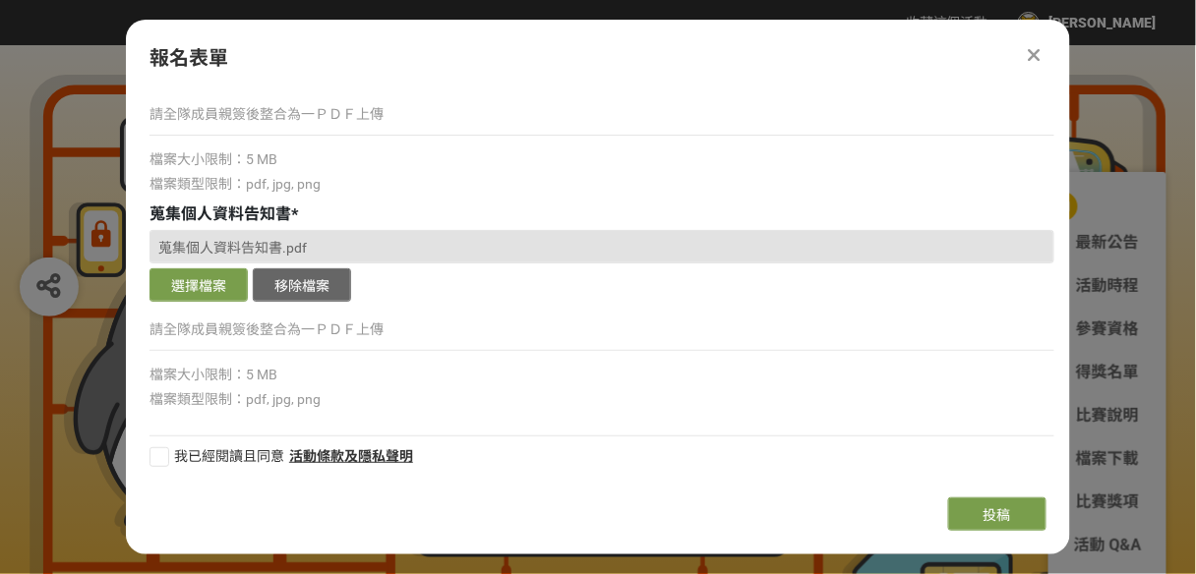
click at [164, 456] on div at bounding box center [159, 457] width 20 height 20
checkbox input "true"
click at [1020, 512] on button "投稿" at bounding box center [997, 514] width 98 height 33
click at [1008, 502] on button "投稿" at bounding box center [997, 514] width 98 height 33
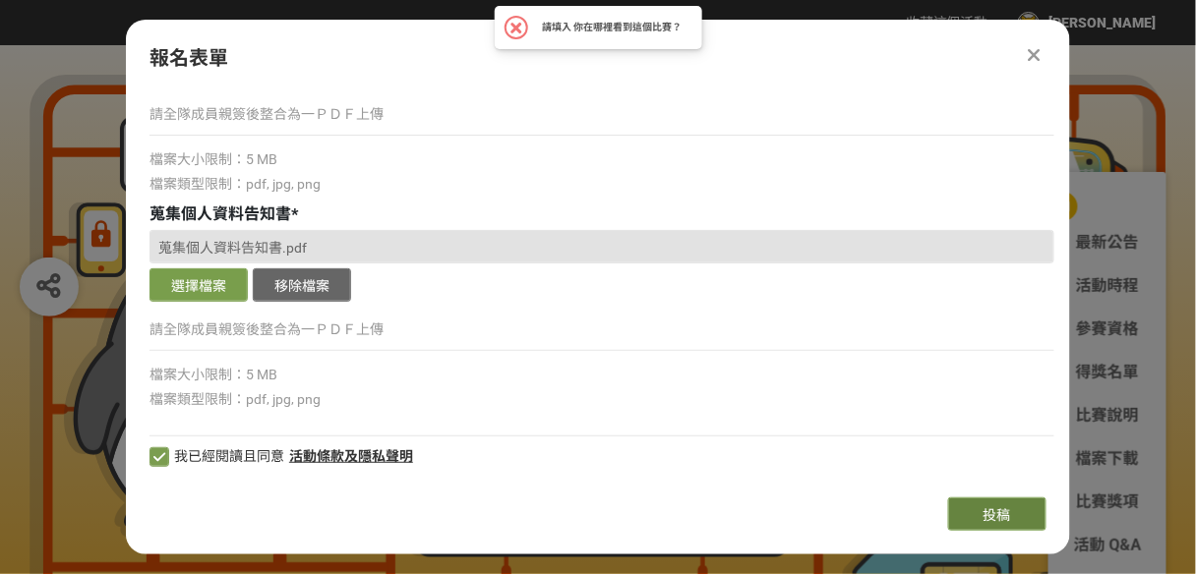
click at [1005, 507] on span "投稿" at bounding box center [997, 515] width 28 height 16
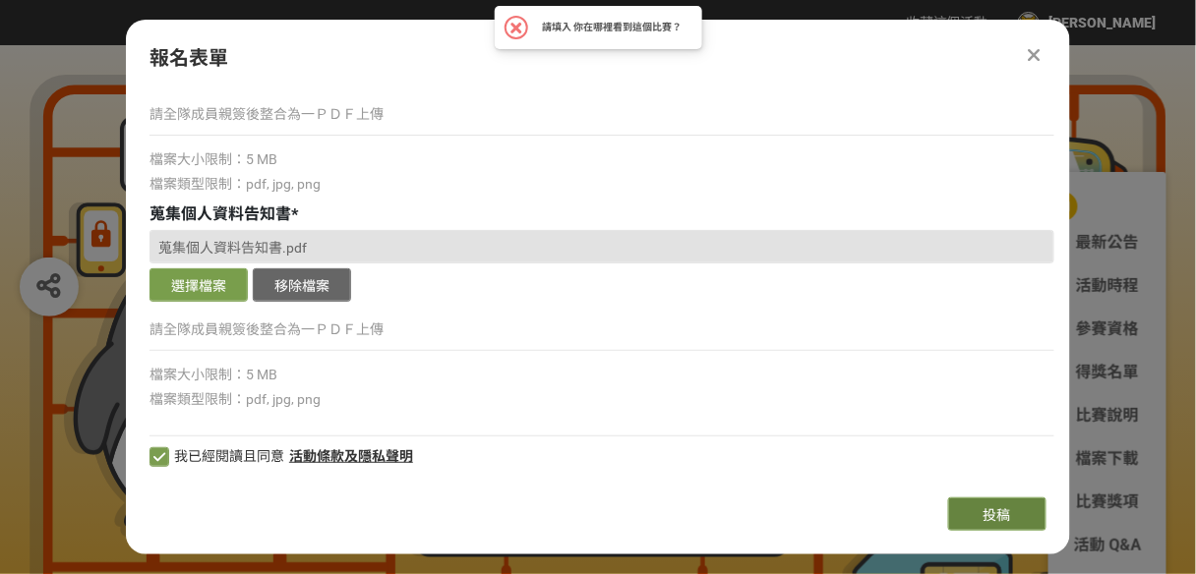
click at [1005, 507] on span "投稿" at bounding box center [997, 515] width 28 height 16
click at [1035, 48] on icon at bounding box center [1035, 55] width 13 height 20
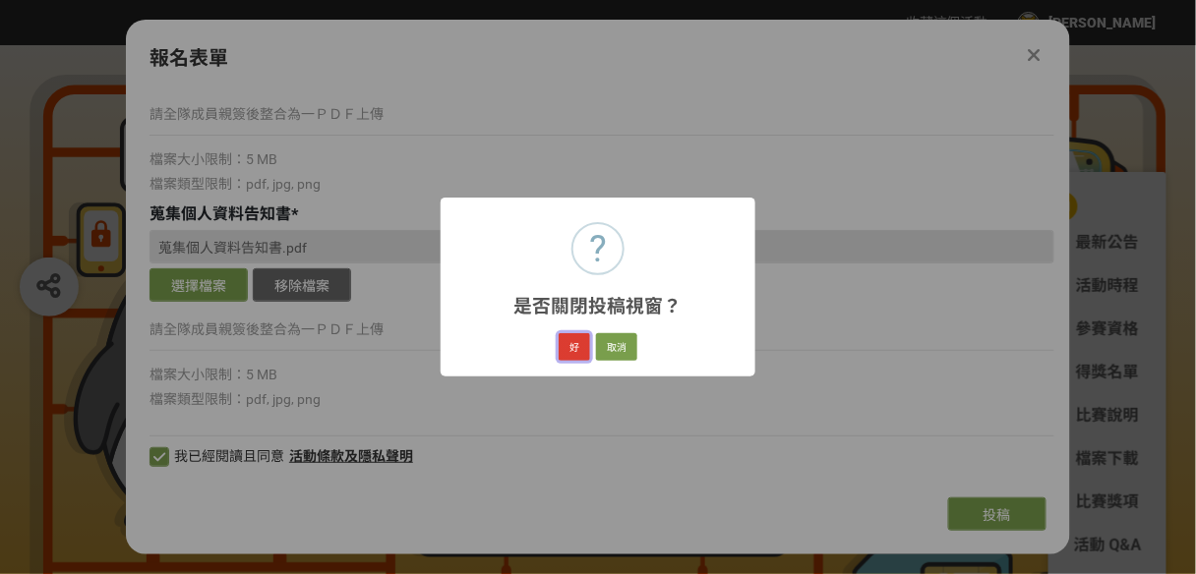
click at [571, 346] on button "好" at bounding box center [574, 347] width 31 height 28
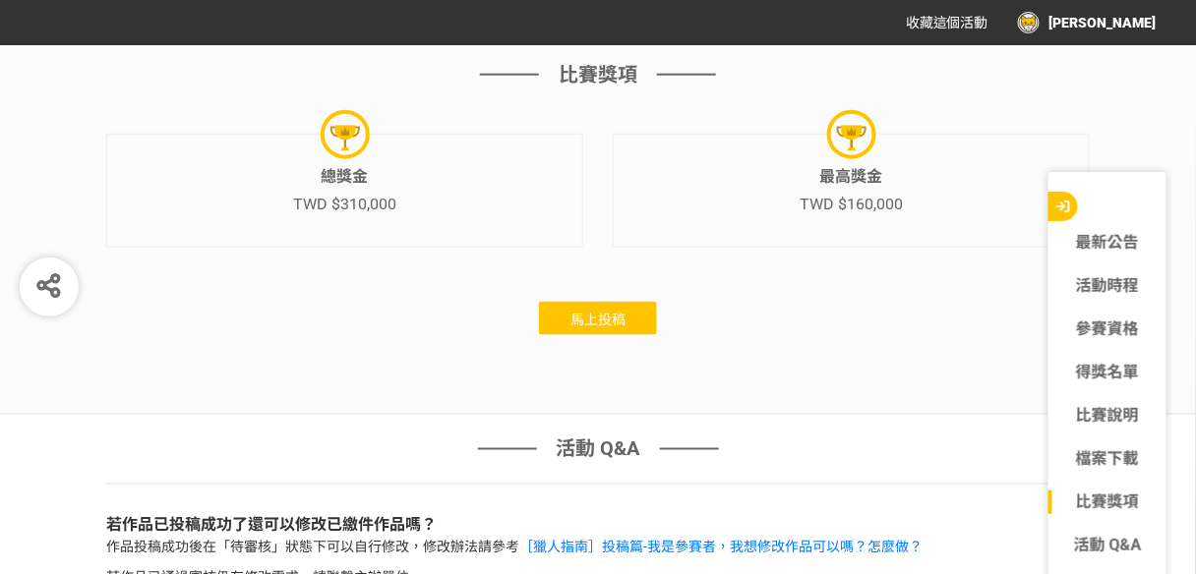
scroll to position [6080, 0]
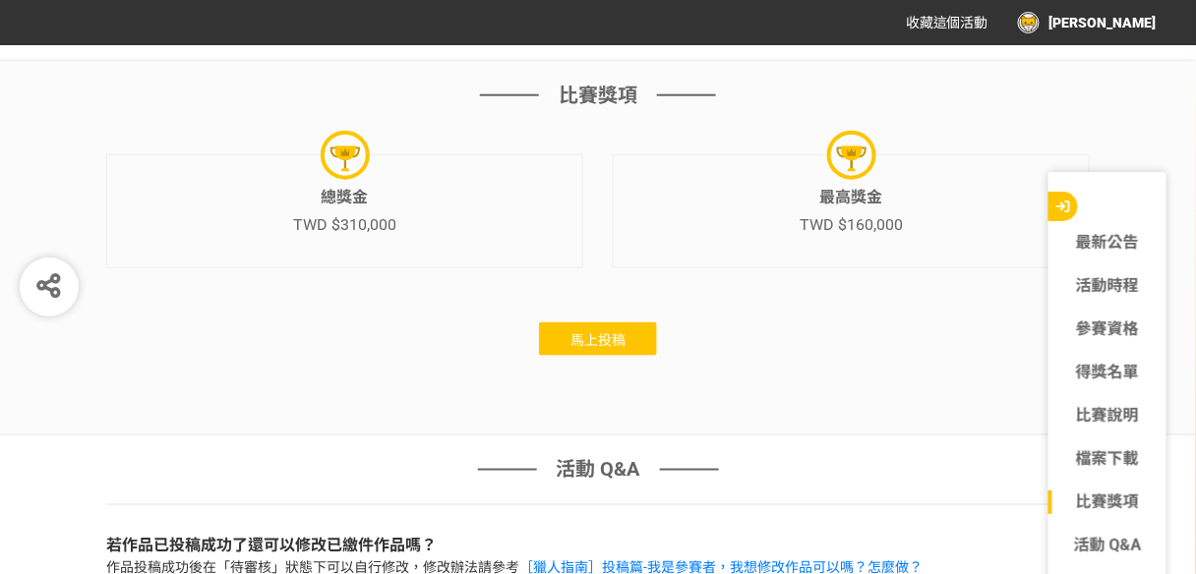
click at [625, 334] on span "馬上投稿" at bounding box center [597, 340] width 55 height 16
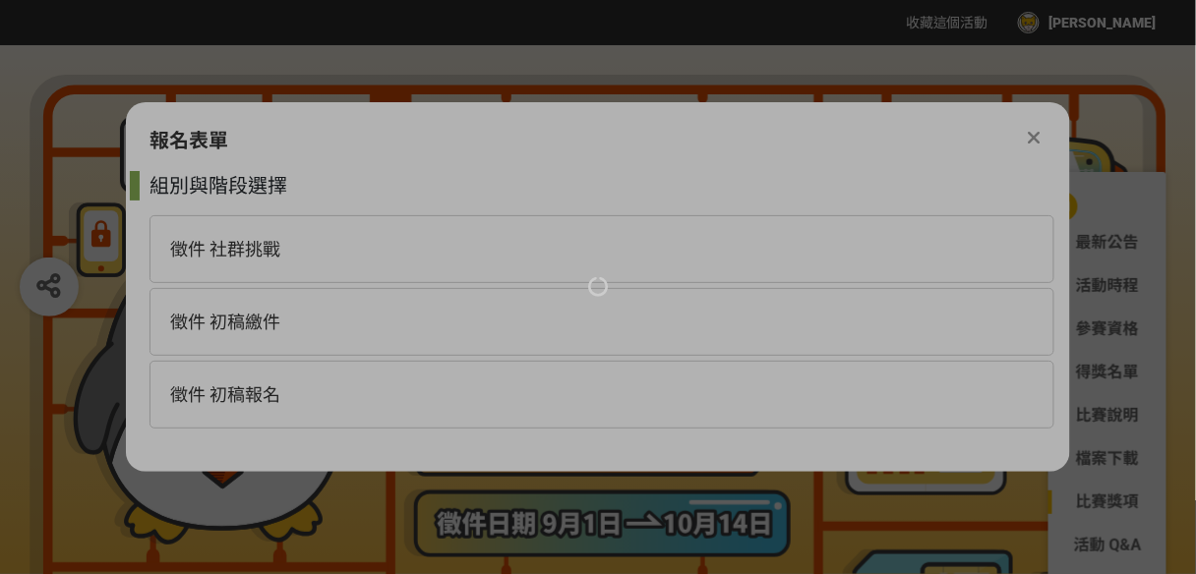
scroll to position [0, 0]
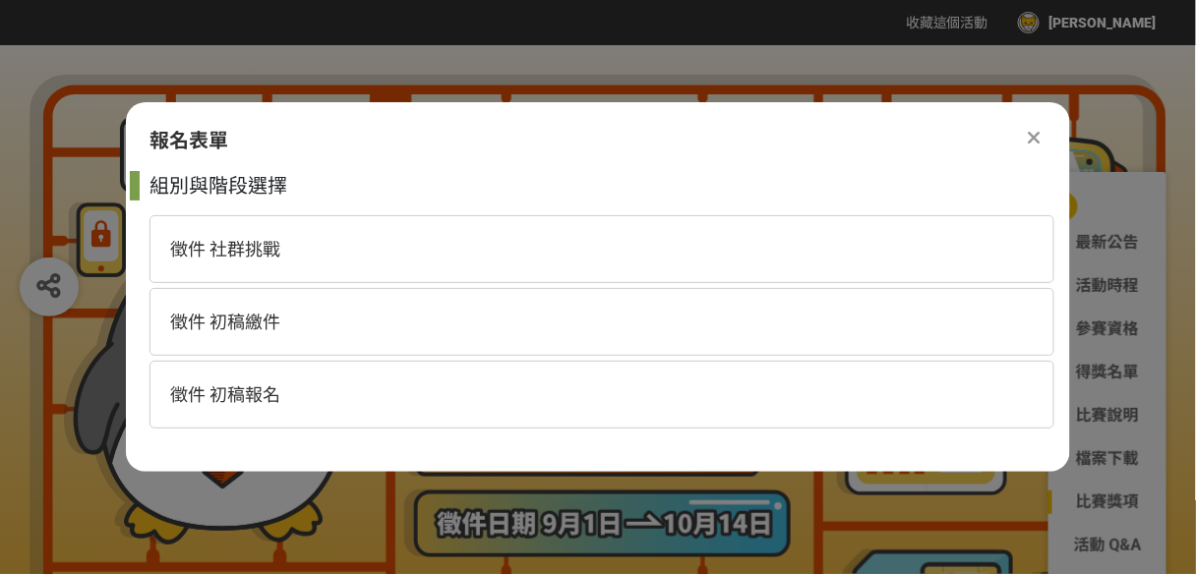
click at [1030, 140] on icon at bounding box center [1035, 138] width 13 height 20
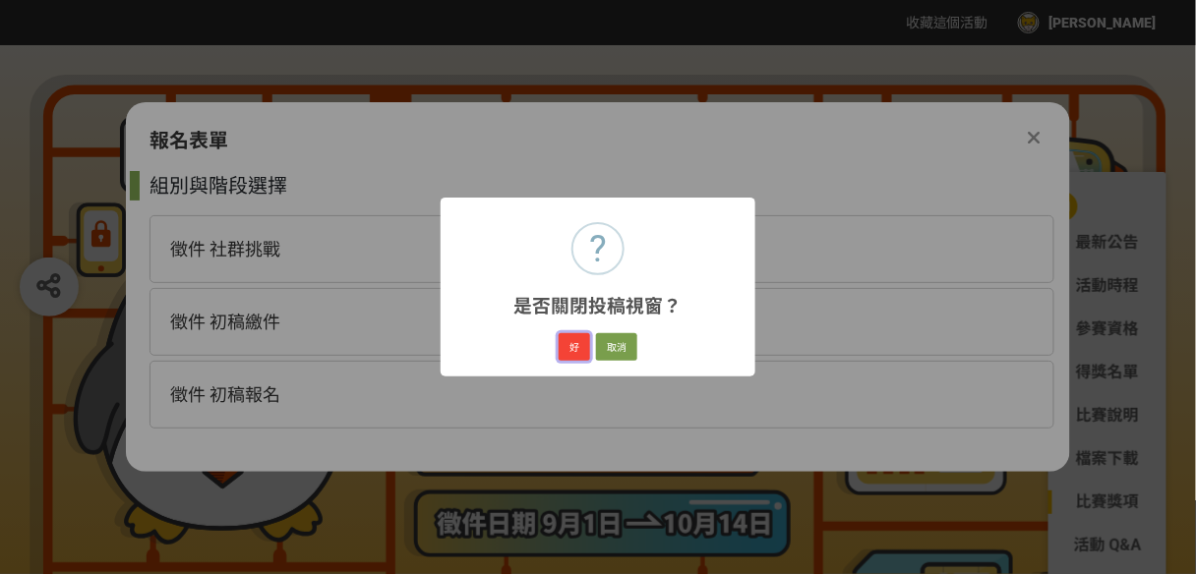
drag, startPoint x: 576, startPoint y: 347, endPoint x: 565, endPoint y: 331, distance: 19.1
click at [575, 347] on button "好" at bounding box center [574, 347] width 31 height 28
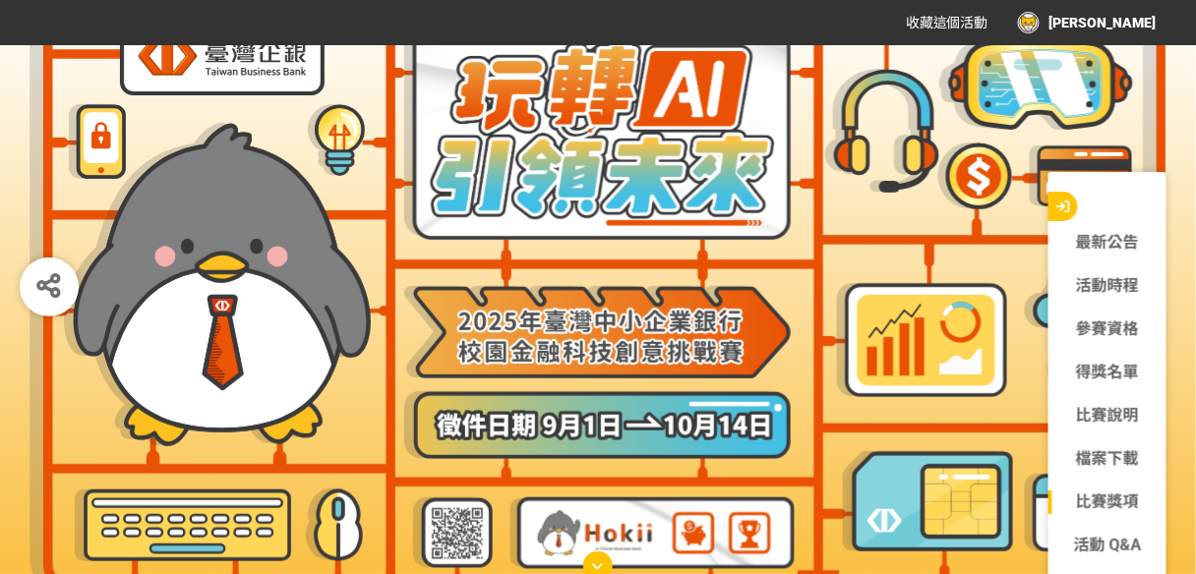
scroll to position [330, 0]
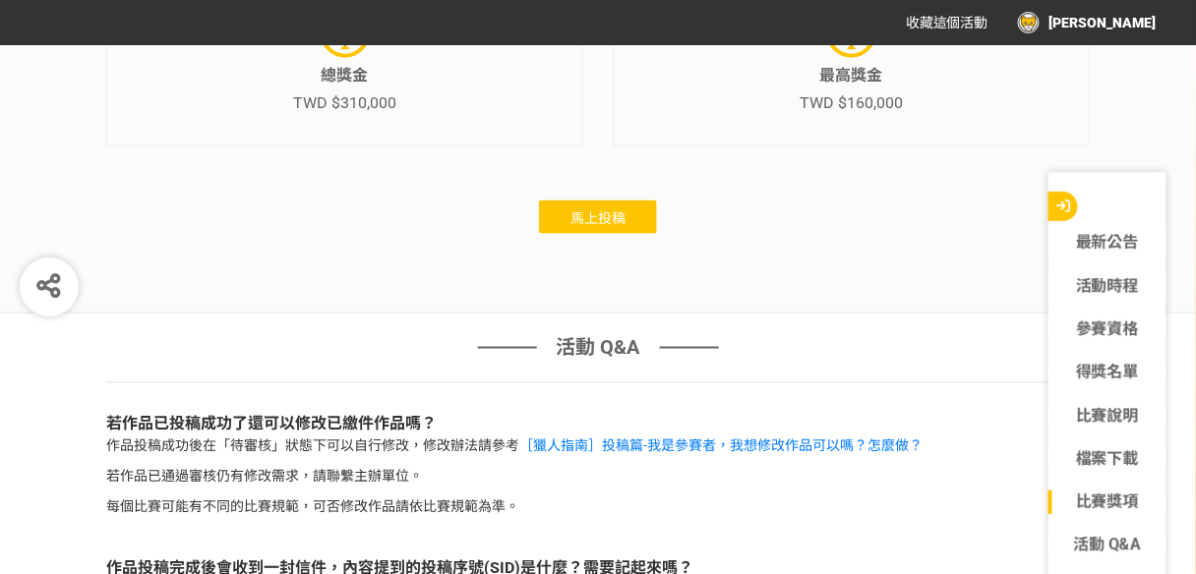
scroll to position [5916, 0]
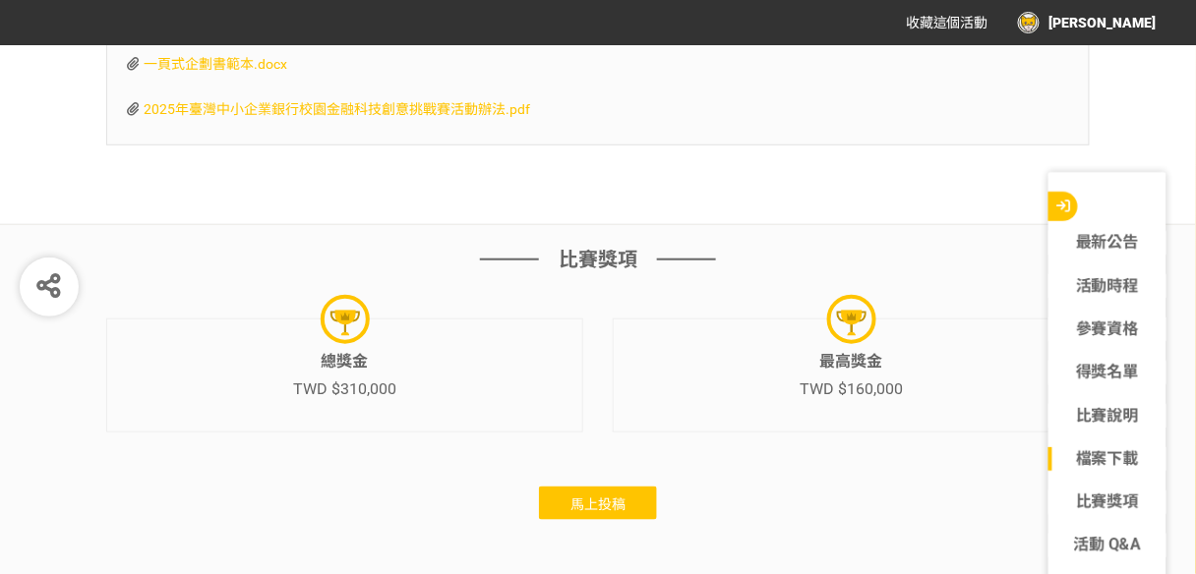
click at [625, 488] on button "馬上投稿" at bounding box center [598, 503] width 118 height 33
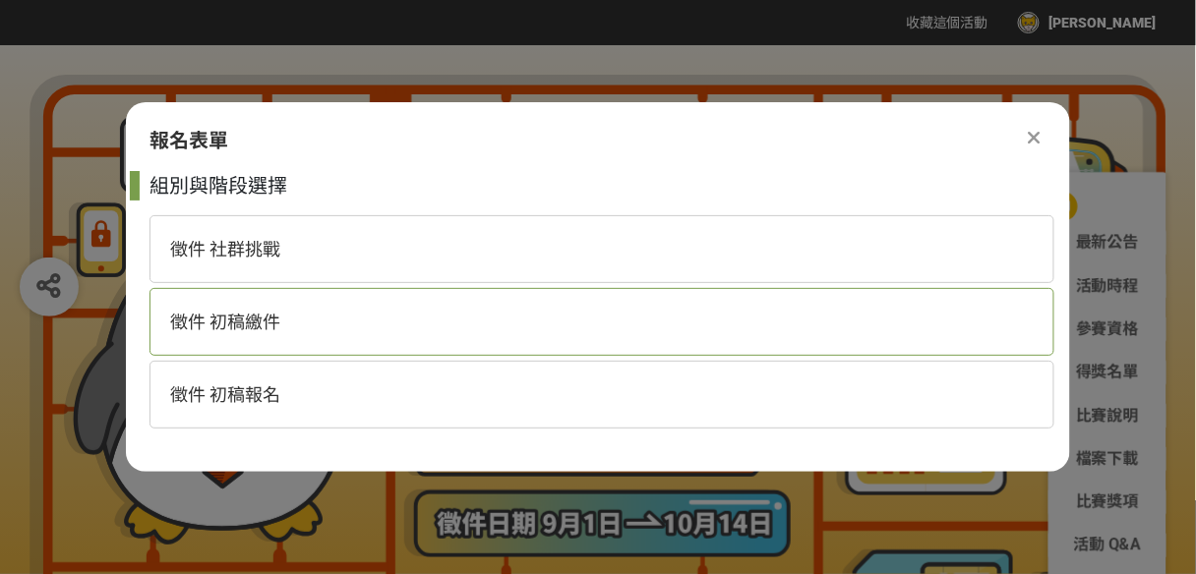
click at [414, 323] on div "徵件 初稿繳件" at bounding box center [601, 322] width 905 height 68
select select "185368:185627"
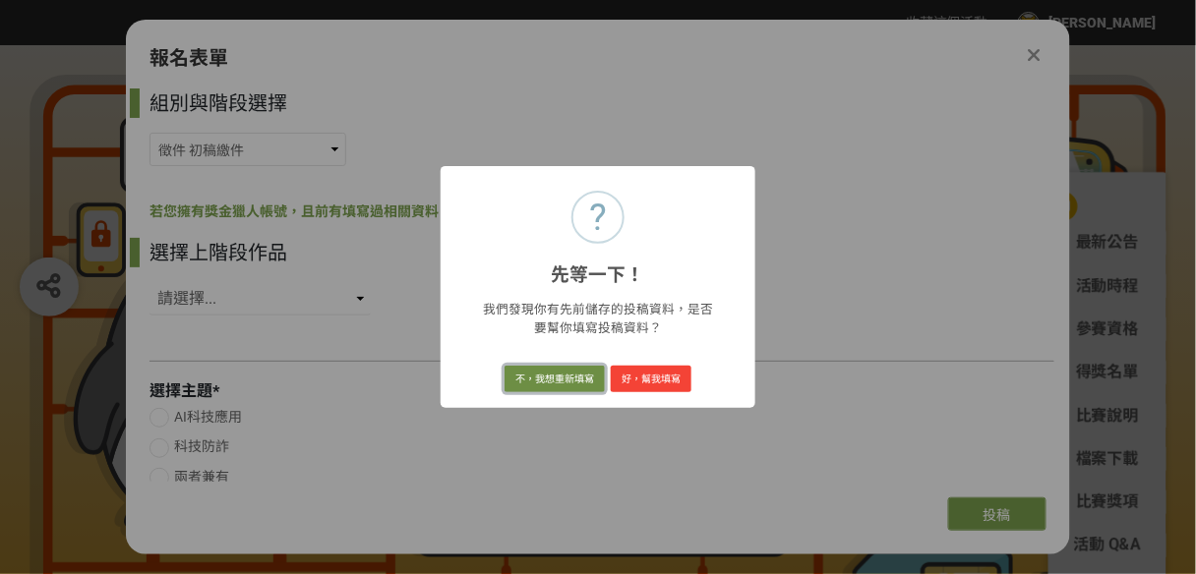
click at [572, 383] on button "不，我想重新填寫" at bounding box center [554, 380] width 100 height 28
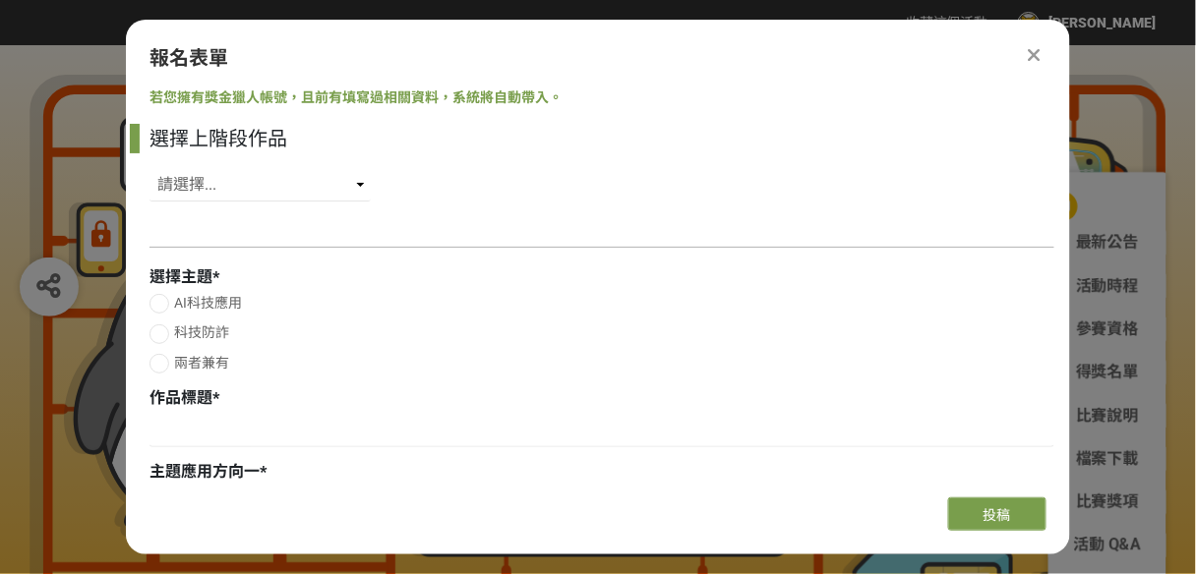
scroll to position [157, 0]
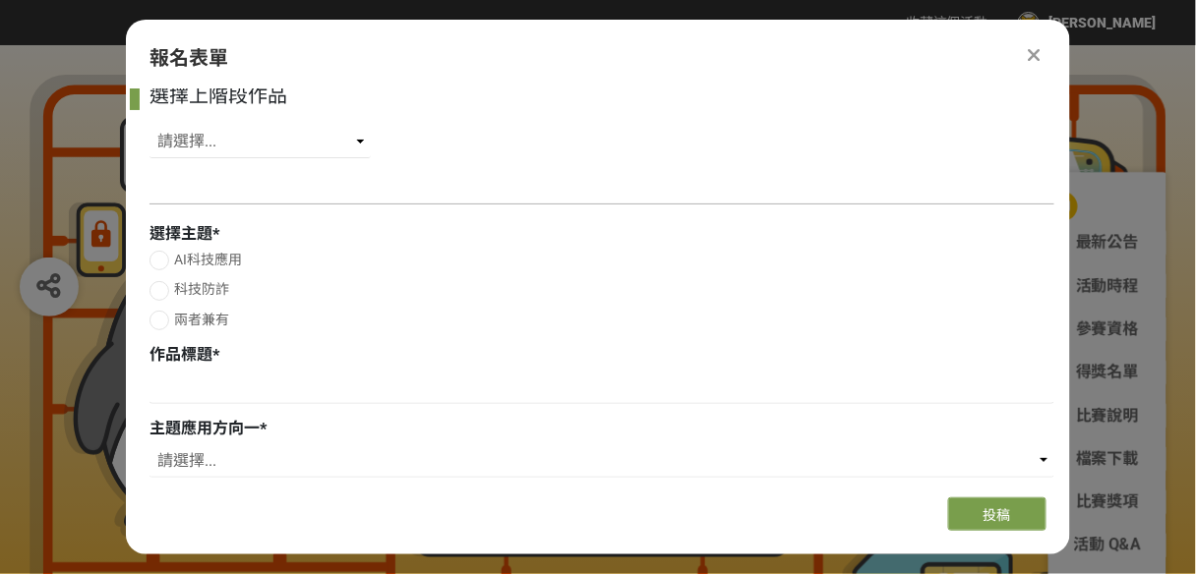
click at [213, 312] on span "兩者兼有" at bounding box center [201, 320] width 55 height 16
click at [163, 314] on input "兩者兼有" at bounding box center [156, 320] width 13 height 13
radio input "false"
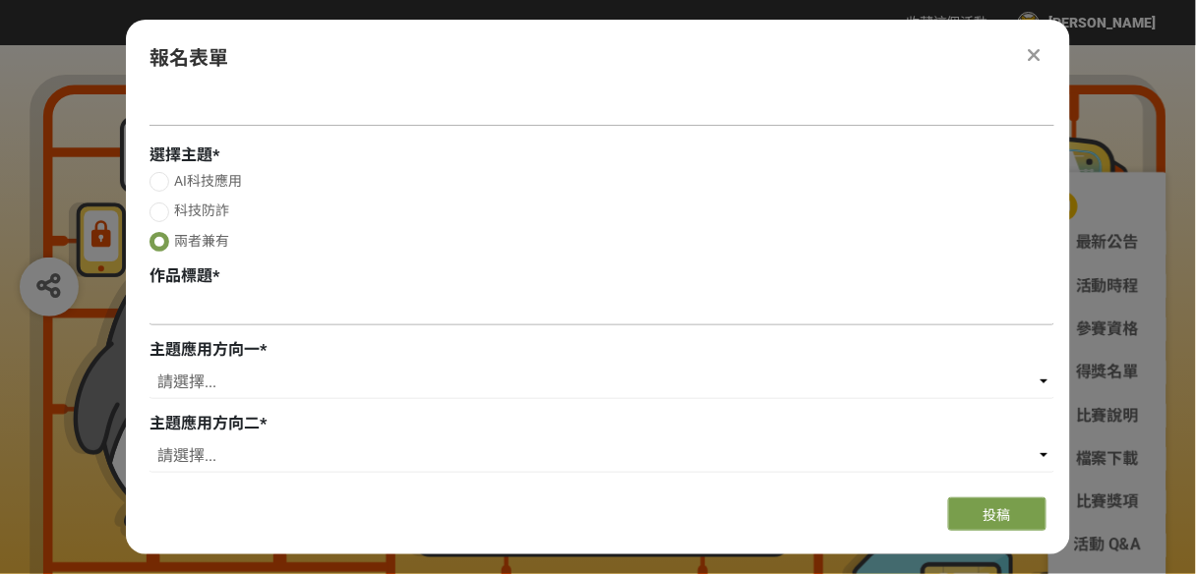
click at [212, 311] on input at bounding box center [601, 308] width 905 height 33
type input "B"
type input "如"
paste input "誰在打給你？"
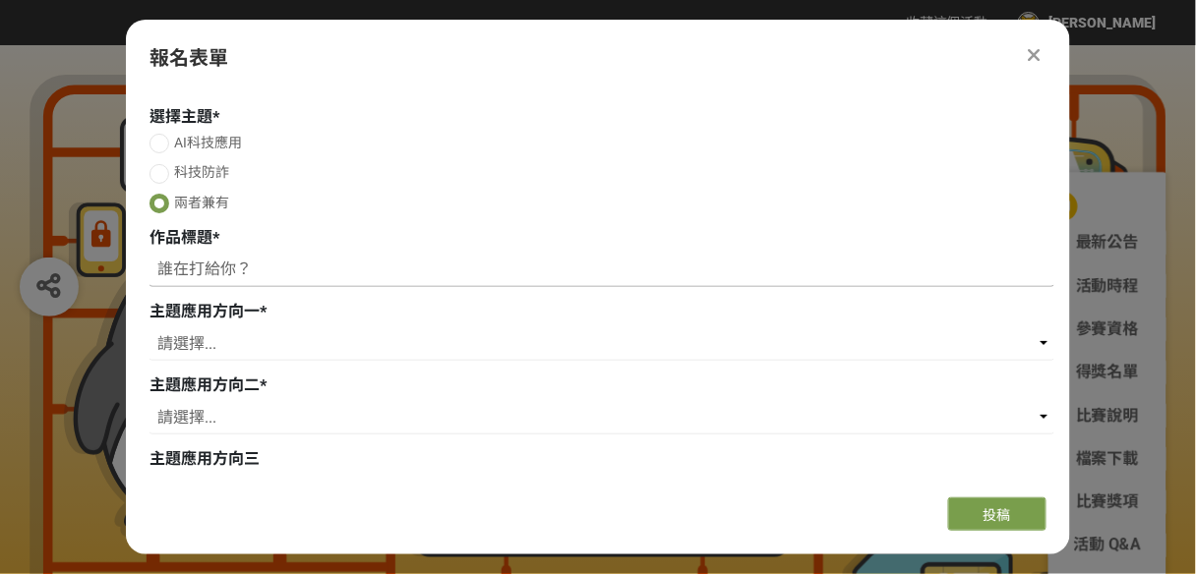
scroll to position [393, 0]
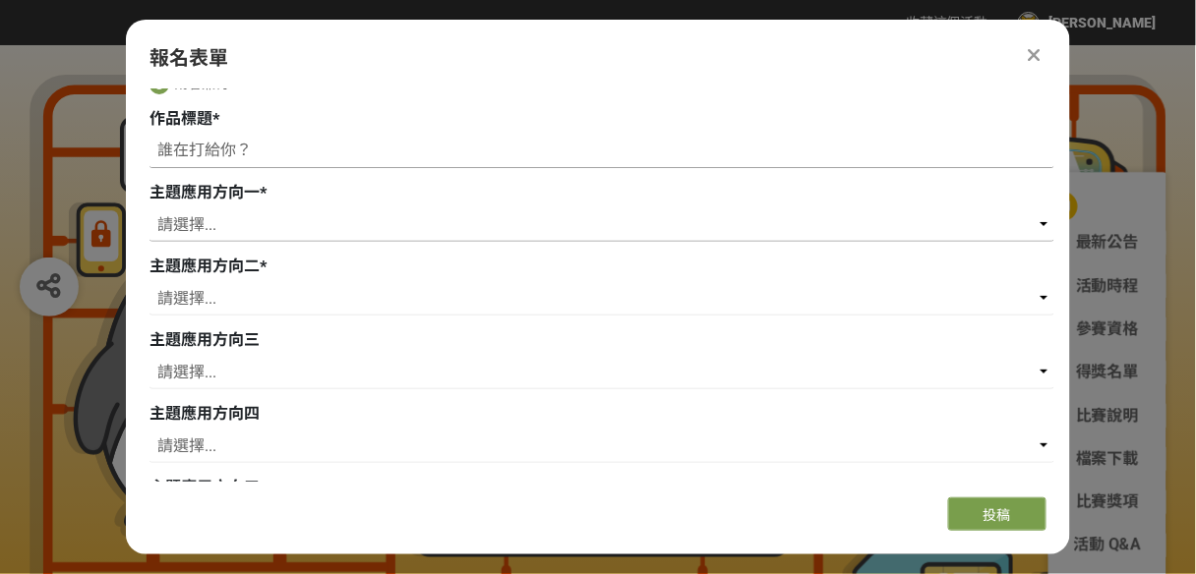
type input "誰在打給你？"
click at [268, 232] on select "請選擇... 存款 個人金融 企業金融 外匯 理財 電子支付 個人網路銀行 企業網路銀行 行動銀行APP 風控法遵 信用卡 內部管理 流程優化 內部訓練 保險…" at bounding box center [601, 224] width 905 height 33
select select "防詐機制"
click at [149, 208] on select "請選擇... 存款 個人金融 企業金融 外匯 理財 電子支付 個人網路銀行 企業網路銀行 行動銀行APP 風控法遵 信用卡 內部管理 流程優化 內部訓練 保險…" at bounding box center [601, 224] width 905 height 33
click at [225, 292] on select "請選擇... 存款 個人金融 企業金融 外匯 理財 電子支付 個人網路銀行 企業網路銀行 行動銀行APP 風控法遵 信用卡 內部管理 流程優化 內部訓練 保險…" at bounding box center [601, 298] width 905 height 33
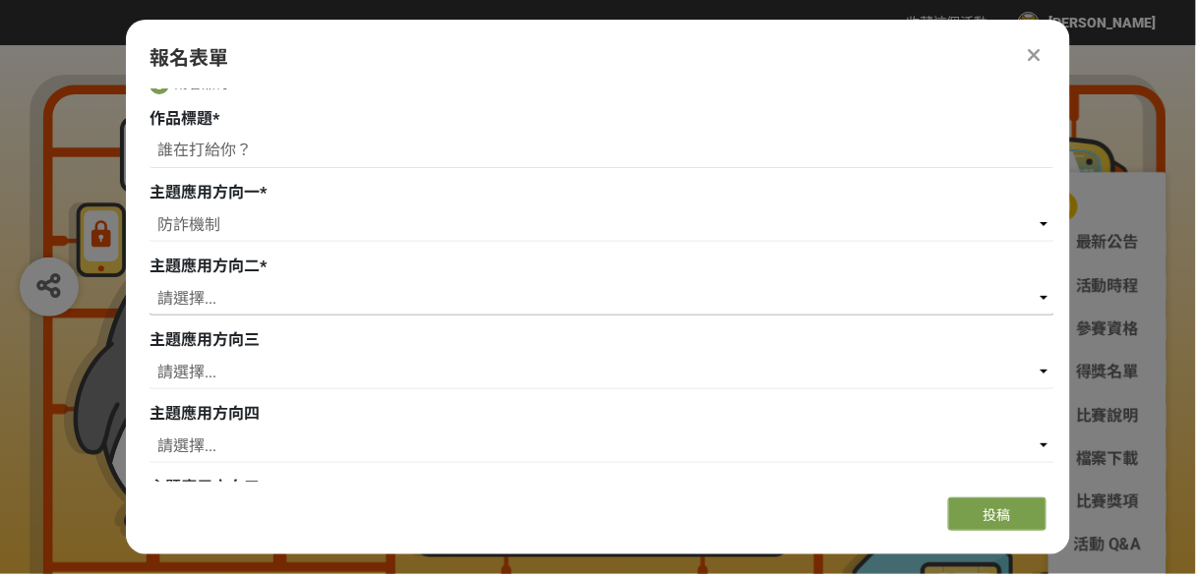
select select "數據整合"
click at [149, 282] on select "請選擇... 存款 個人金融 企業金融 外匯 理財 電子支付 個人網路銀行 企業網路銀行 行動銀行APP 風控法遵 信用卡 內部管理 流程優化 內部訓練 保險…" at bounding box center [601, 298] width 905 height 33
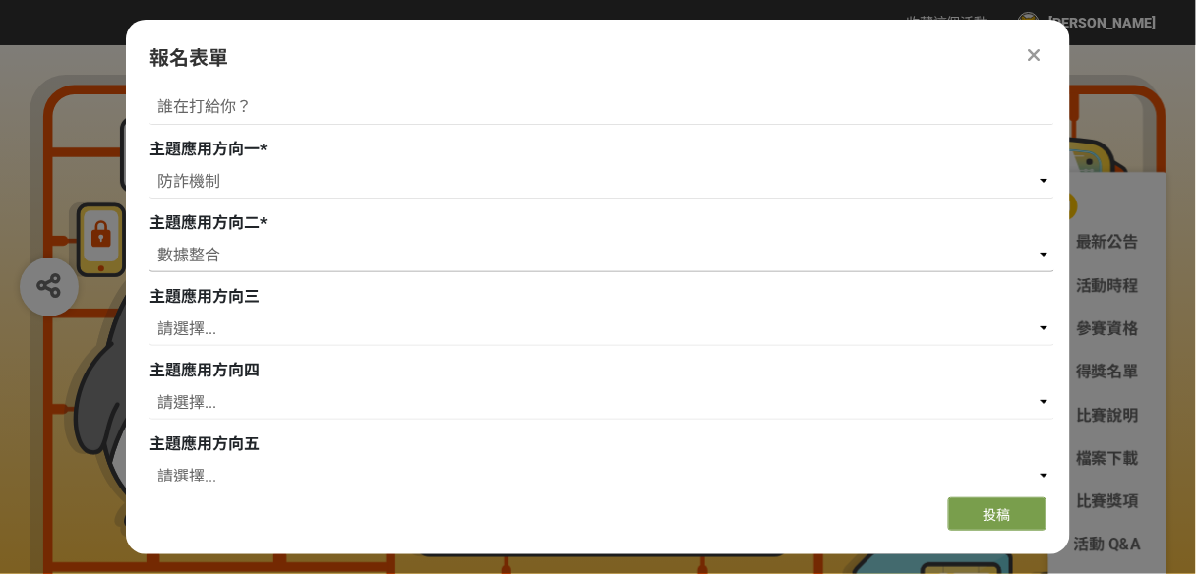
scroll to position [551, 0]
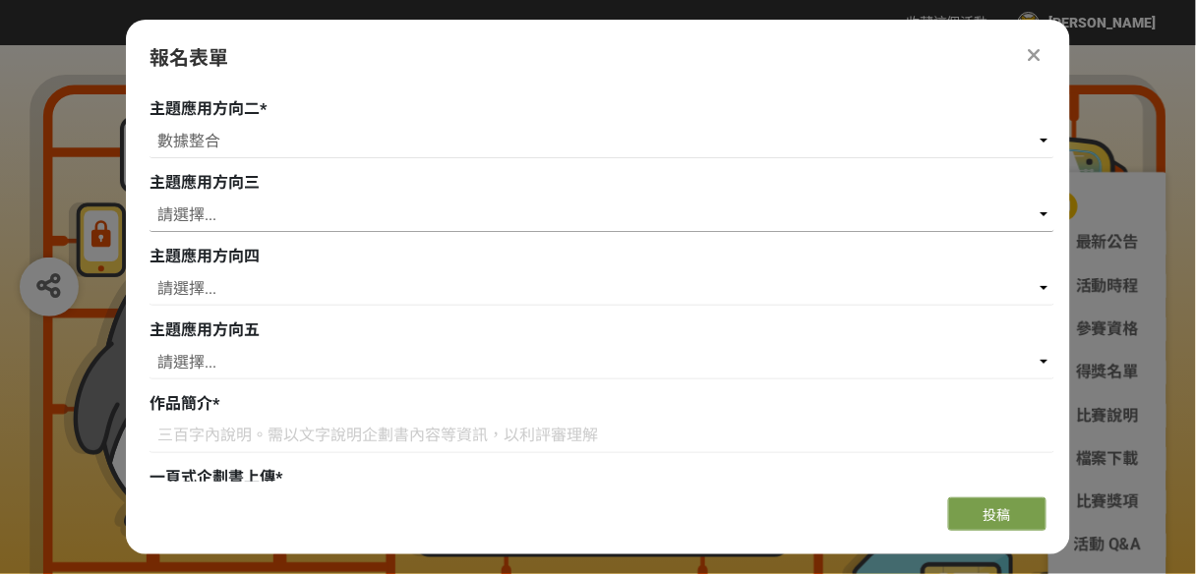
click at [229, 206] on select "請選擇... 存款 個人金融 企業金融 外匯 理財 電子支付 個人網路銀行 企業網路銀行 行動銀行APP 風控法遵 信用卡 內部管理 流程優化 內部訓練 保險…" at bounding box center [601, 215] width 905 height 33
select select "個人金融"
click at [149, 199] on select "請選擇... 存款 個人金融 企業金融 外匯 理財 電子支付 個人網路銀行 企業網路銀行 行動銀行APP 風控法遵 信用卡 內部管理 流程優化 內部訓練 保險…" at bounding box center [601, 215] width 905 height 33
click at [242, 284] on select "請選擇... 存款 個人金融 企業金融 外匯 理財 電子支付 個人網路銀行 企業網路銀行 行動銀行APP 風控法遵 信用卡 內部管理 流程優化 內部訓練 保險…" at bounding box center [601, 288] width 905 height 33
select select "跨平台數位通路"
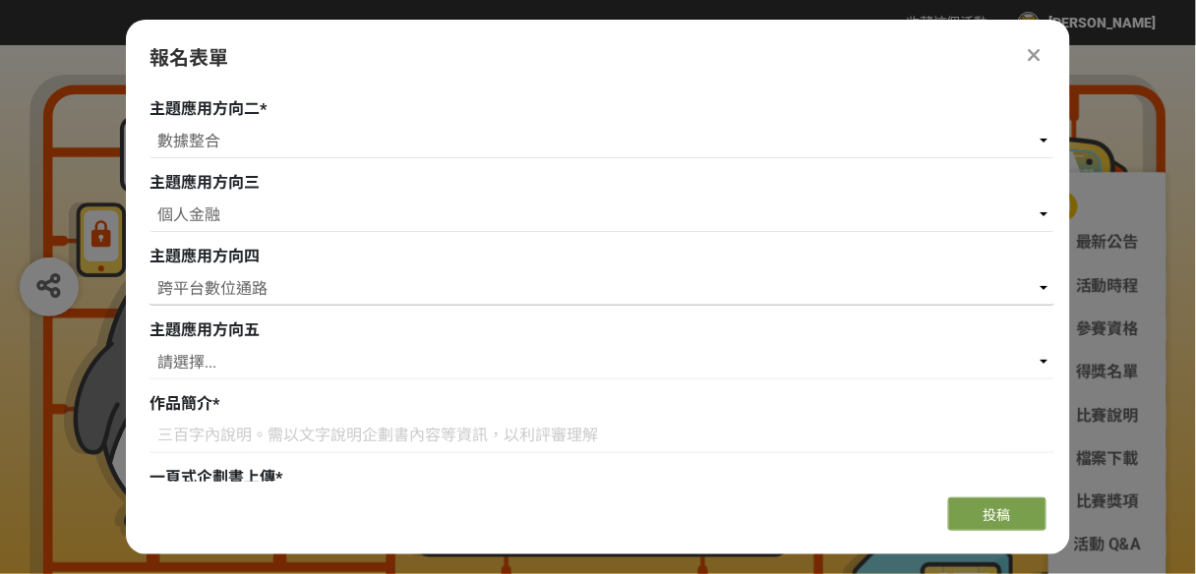
click at [149, 272] on select "請選擇... 存款 個人金融 企業金融 外匯 理財 電子支付 個人網路銀行 企業網路銀行 行動銀行APP 風控法遵 信用卡 內部管理 流程優化 內部訓練 保險…" at bounding box center [601, 288] width 905 height 33
click at [239, 366] on select "請選擇... 存款 個人金融 企業金融 外匯 理財 電子支付 個人網路銀行 企業網路銀行 行動銀行APP 風控法遵 信用卡 內部管理 流程優化 內部訓練 保險…" at bounding box center [601, 362] width 905 height 33
select select "cms:formUnit:otherOption:57cd2cfaaad2c6b2f0281a2dfaefa188"
click at [149, 346] on select "請選擇... 存款 個人金融 企業金融 外匯 理財 電子支付 個人網路銀行 企業網路銀行 行動銀行APP 風控法遵 信用卡 內部管理 流程優化 內部訓練 保險…" at bounding box center [601, 362] width 905 height 33
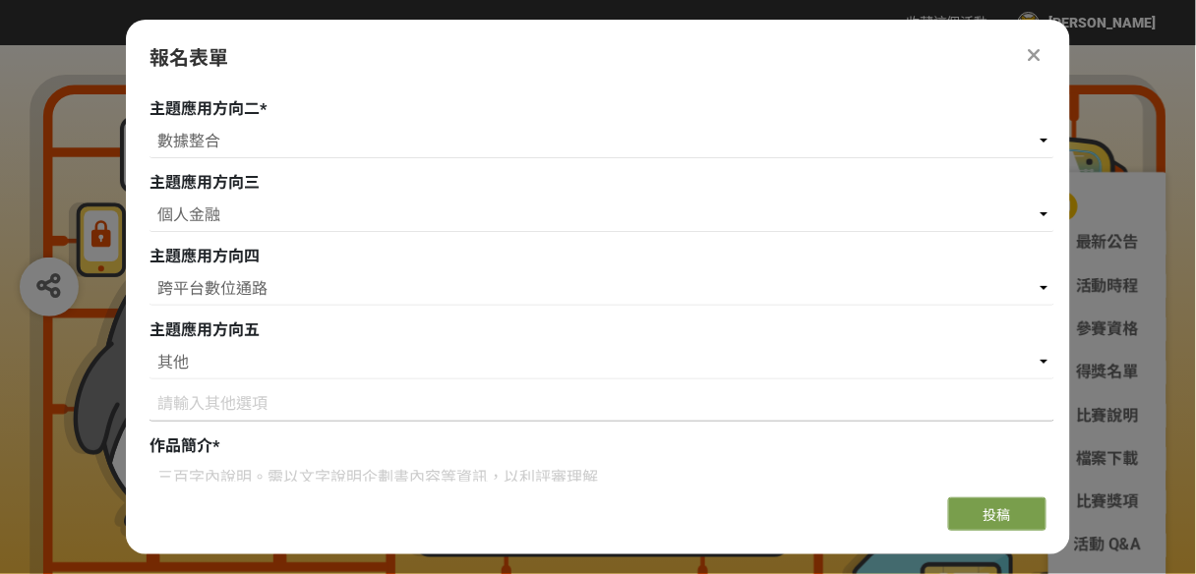
click at [219, 409] on input at bounding box center [601, 404] width 905 height 33
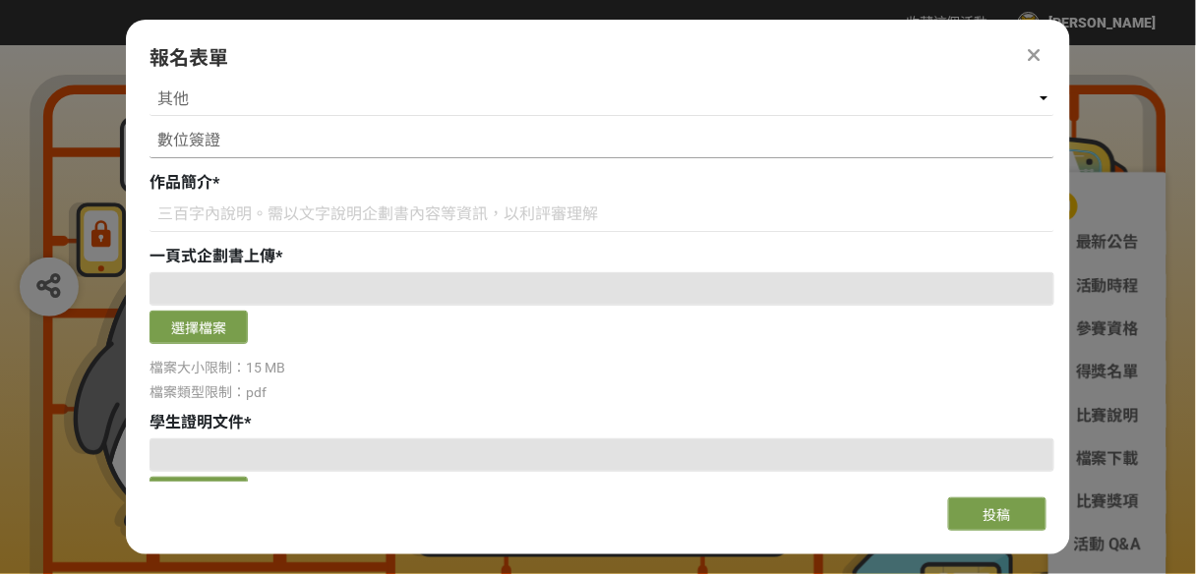
scroll to position [787, 0]
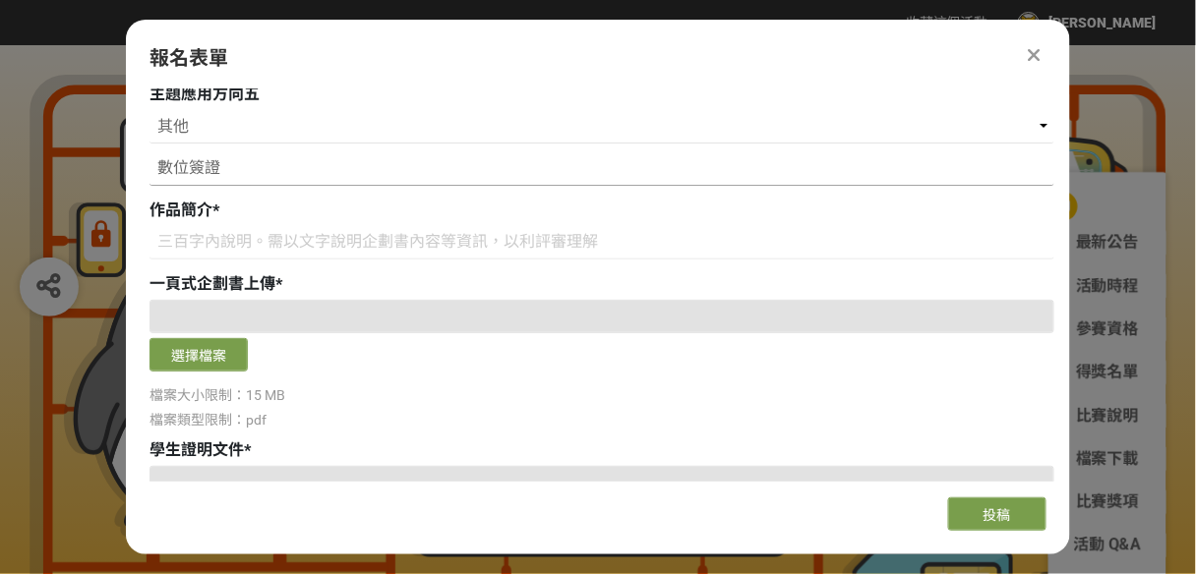
type input "數位簽證"
click at [281, 247] on input at bounding box center [601, 242] width 905 height 33
paste input "利用區塊鏈去中心化身份認證技術，為每個合法電話號碼建立可驗證身份，讓民眾和金融機構能即時確認來電真偽。系統結合數位簽章與可驗證憑證，提升防詐騙能力，使用者可一…"
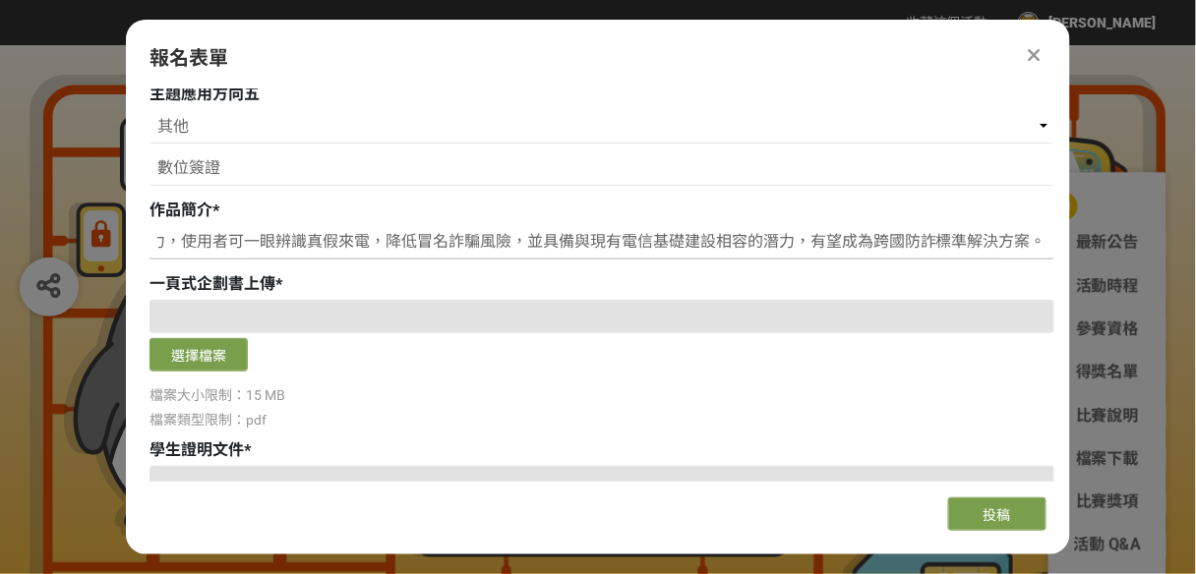
scroll to position [865, 0]
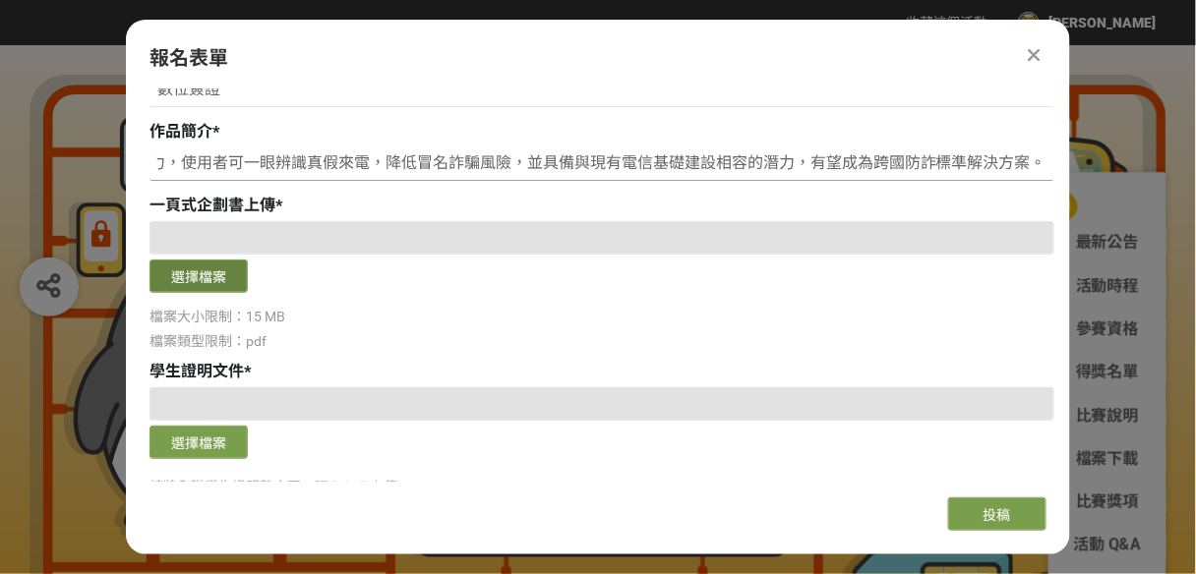
type input "利用區塊鏈去中心化身份認證技術，為每個合法電話號碼建立可驗證身份，讓民眾和金融機構能即時確認來電真偽。系統結合數位簽章與可驗證憑證，提升防詐騙能力，使用者可一…"
click at [214, 282] on button "選擇檔案" at bounding box center [198, 276] width 98 height 33
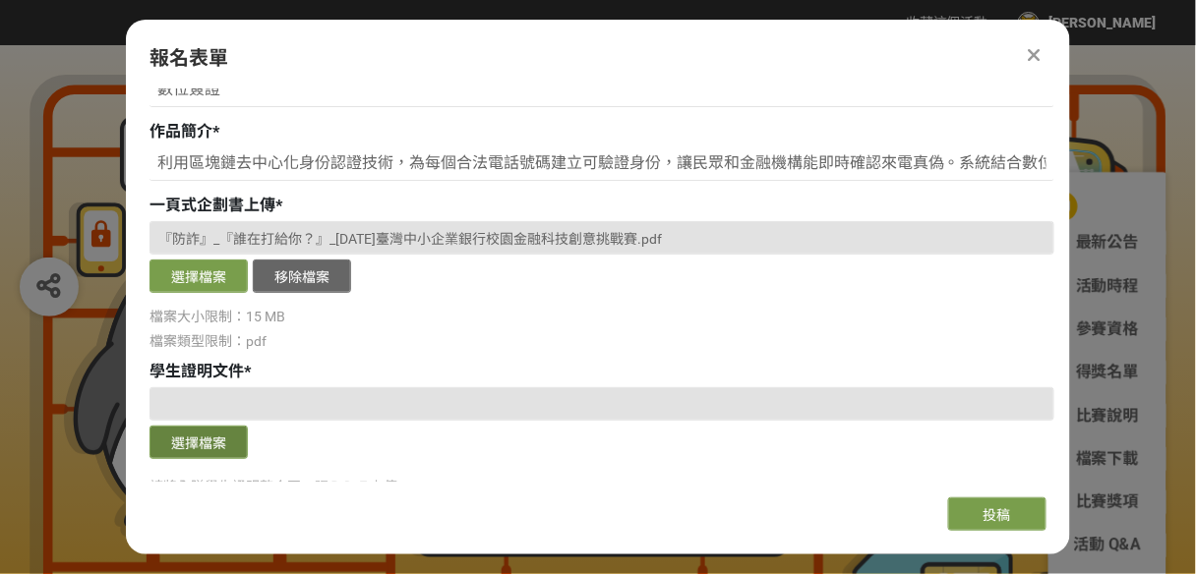
click at [211, 450] on button "選擇檔案" at bounding box center [198, 442] width 98 height 33
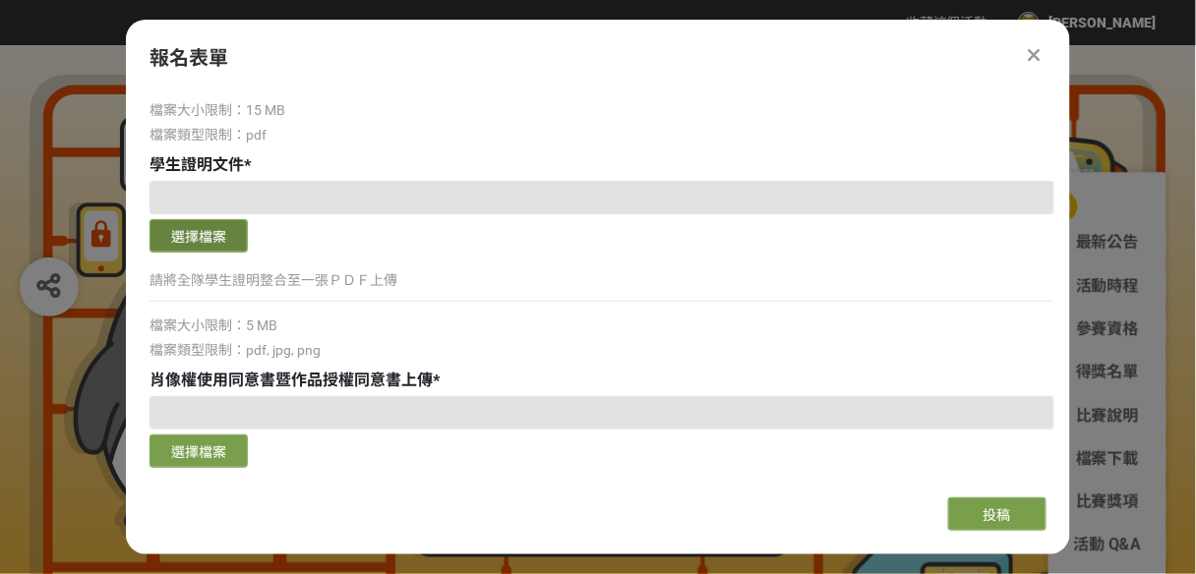
scroll to position [1101, 0]
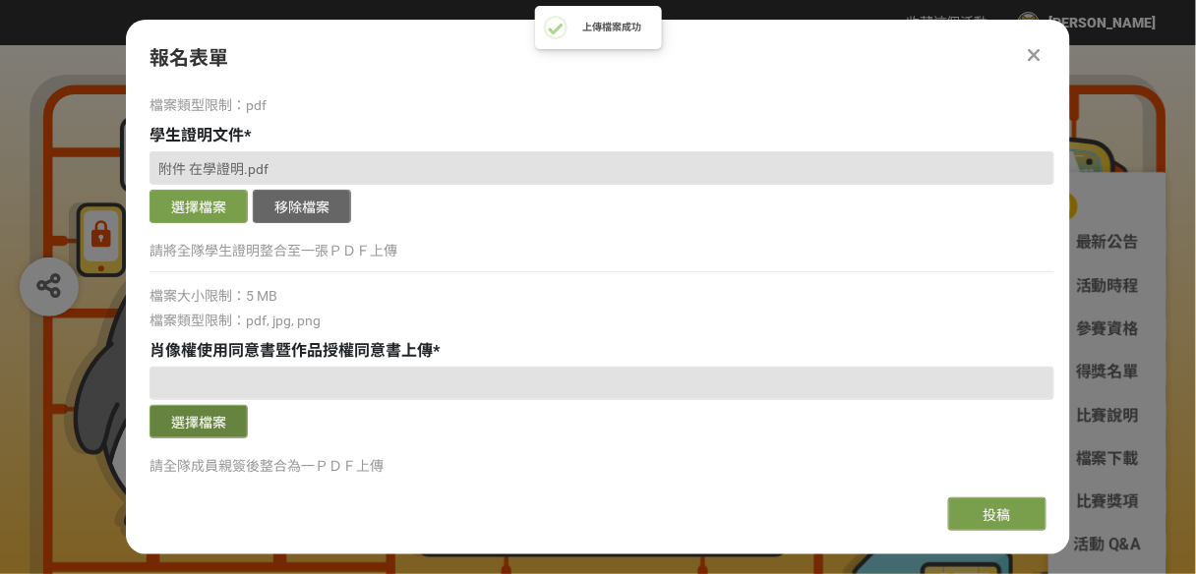
click at [210, 421] on button "選擇檔案" at bounding box center [198, 421] width 98 height 33
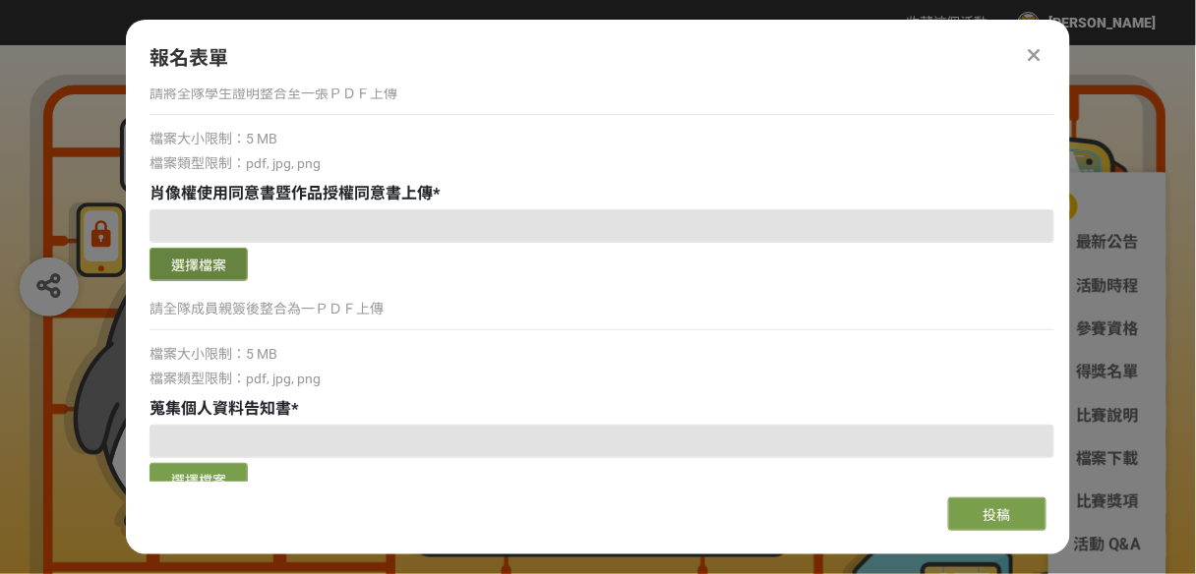
scroll to position [1337, 0]
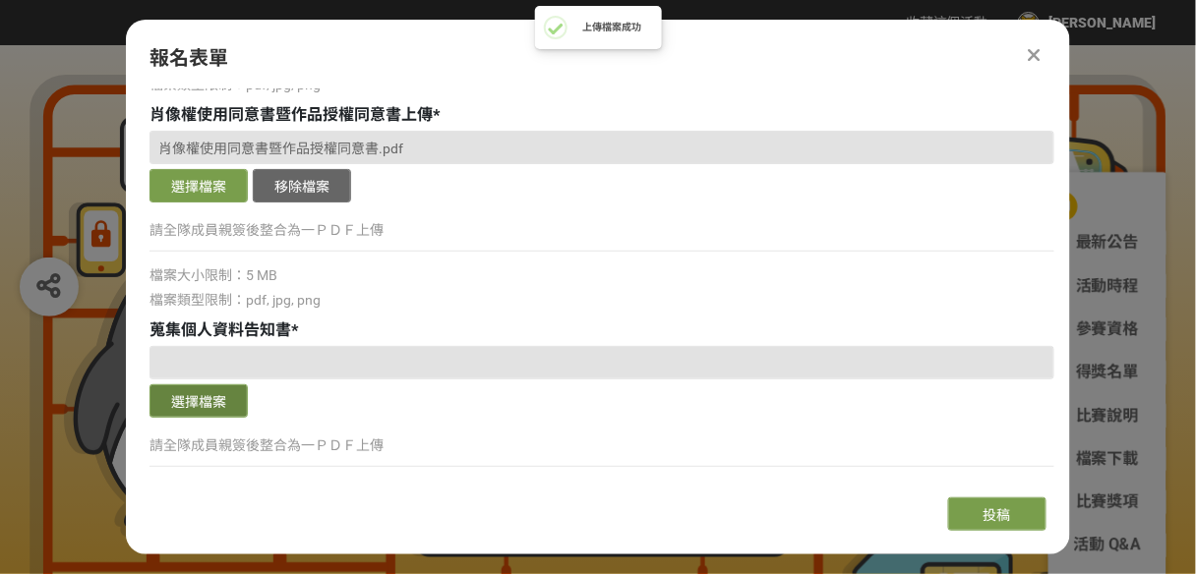
click at [192, 401] on button "選擇檔案" at bounding box center [198, 400] width 98 height 33
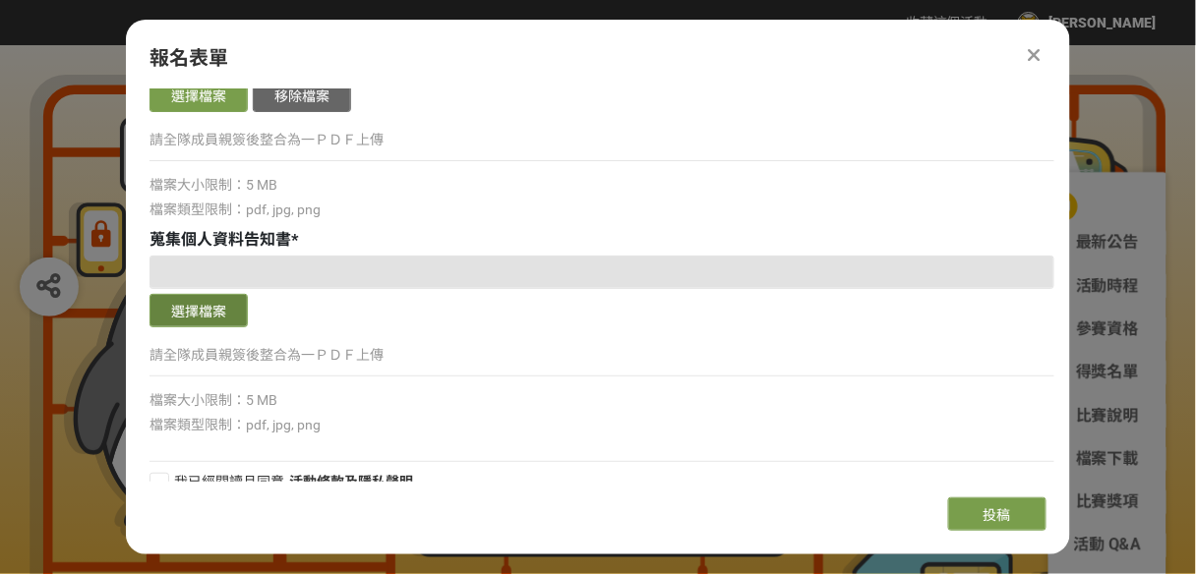
scroll to position [1453, 0]
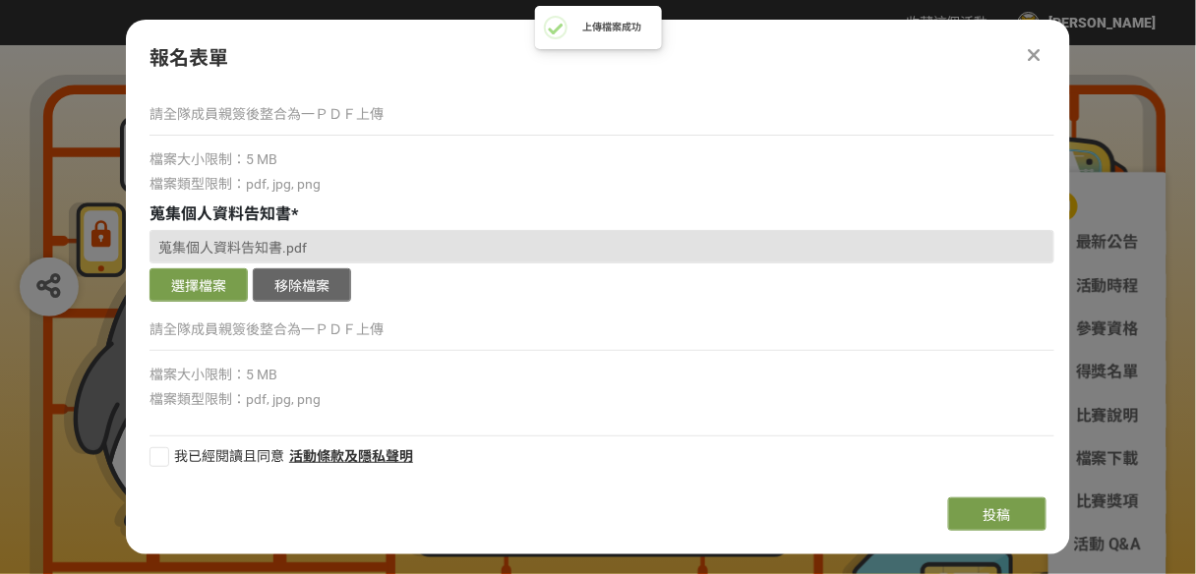
click at [162, 448] on div at bounding box center [159, 457] width 20 height 20
checkbox input "true"
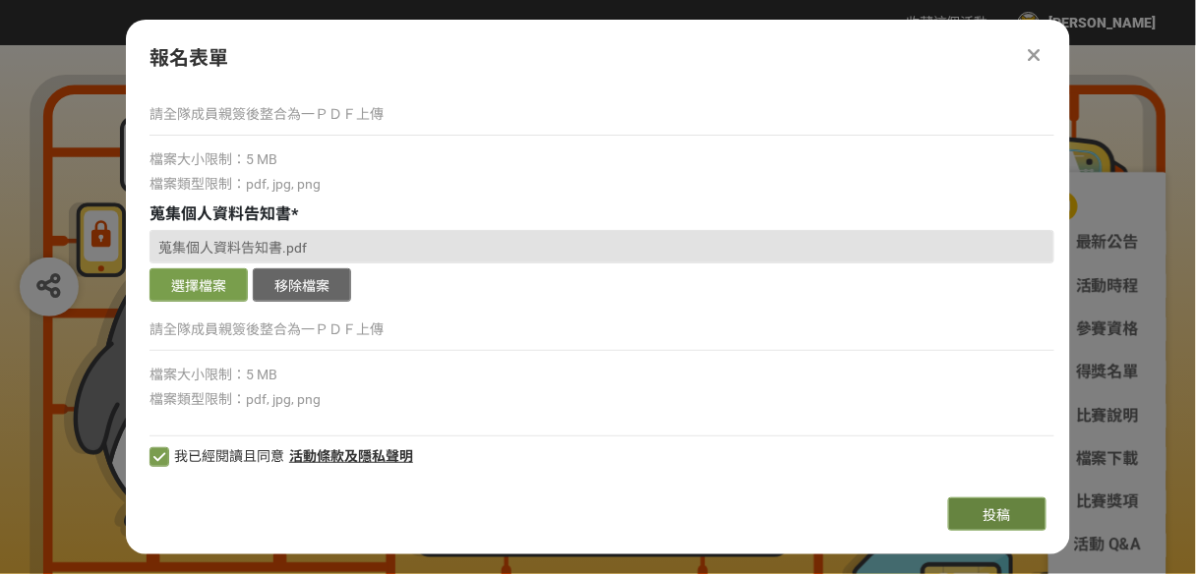
click at [952, 510] on button "投稿" at bounding box center [997, 514] width 98 height 33
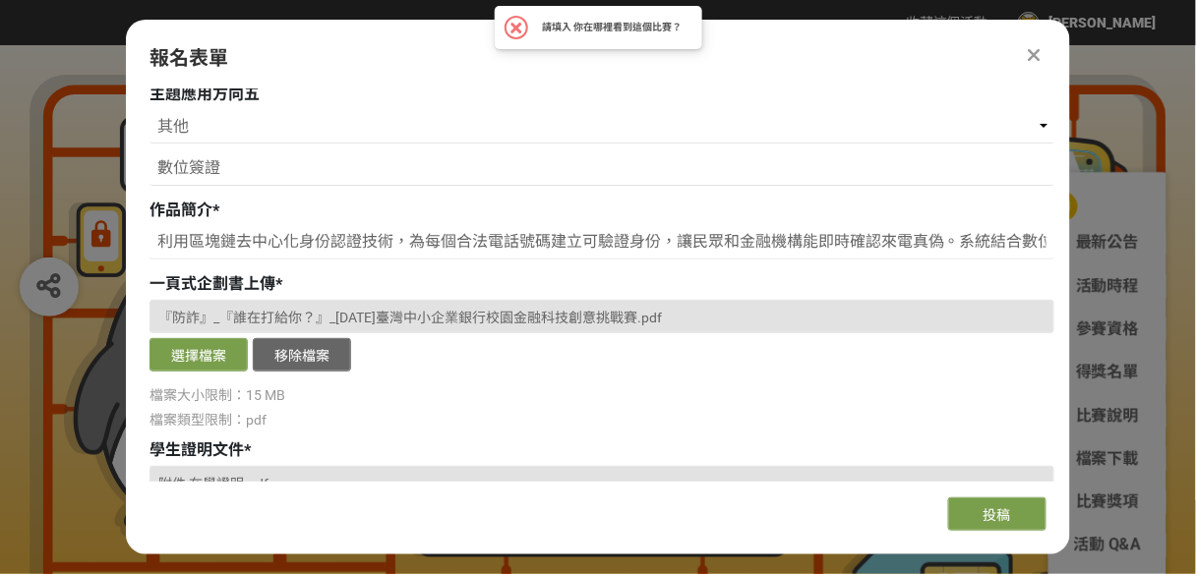
scroll to position [745, 0]
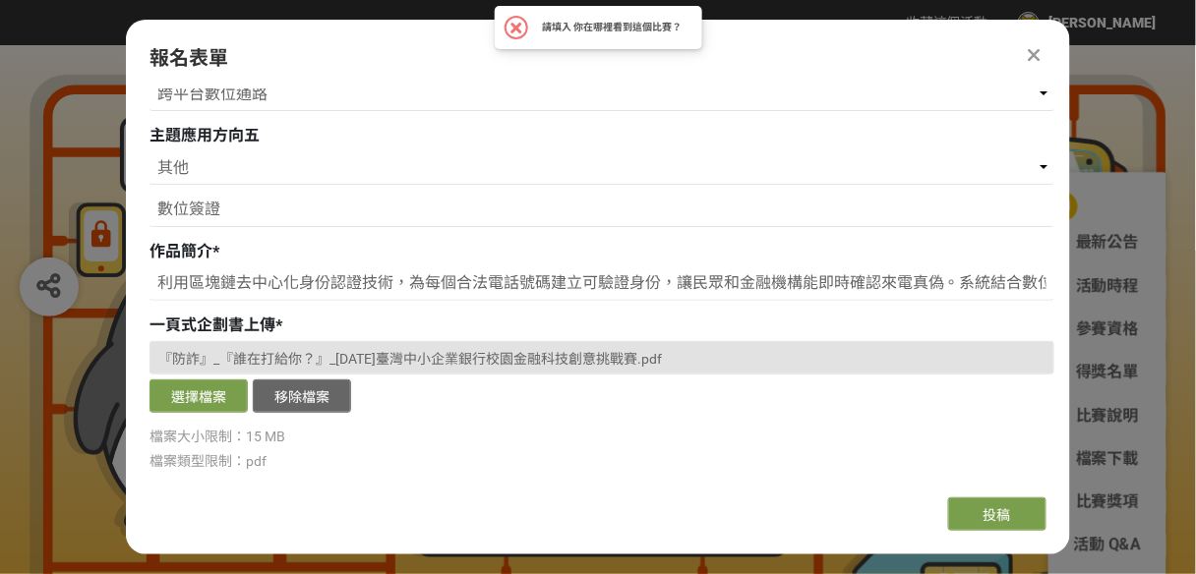
click at [636, 22] on h2 "請填入 你在哪裡看到這個比賽？" at bounding box center [613, 28] width 140 height 12
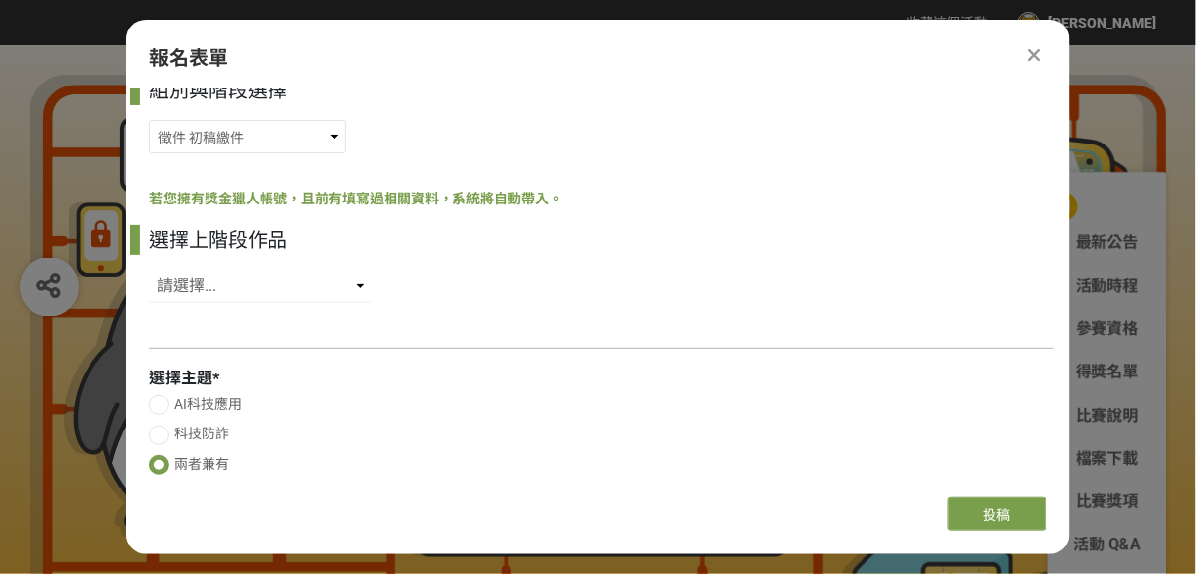
scroll to position [0, 0]
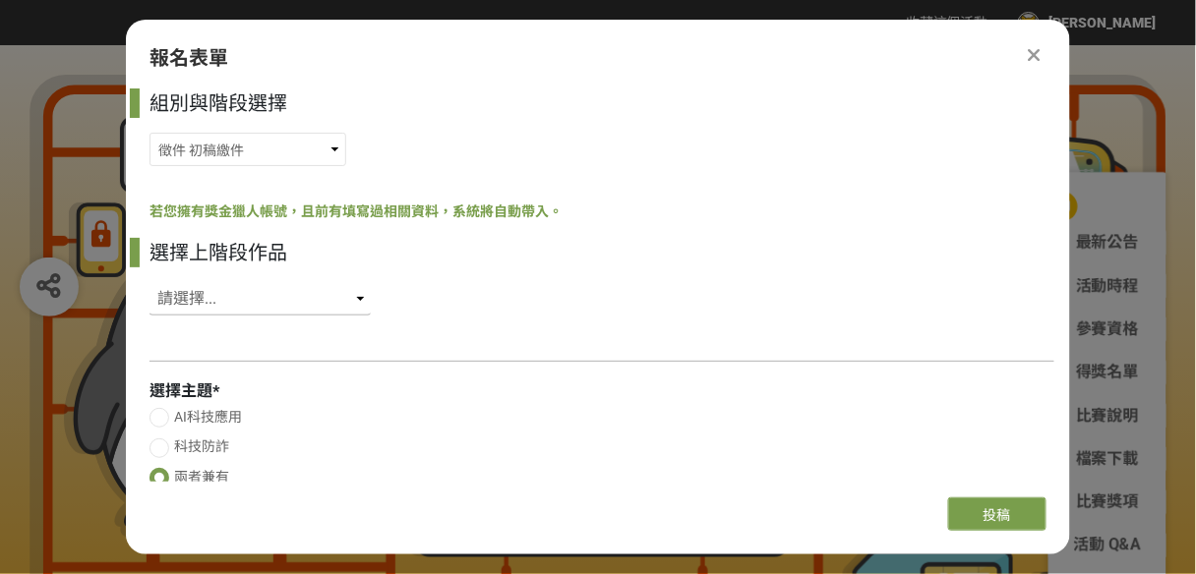
click at [360, 294] on select "請選擇... SID: 350379, 標題: (未知標題)" at bounding box center [259, 298] width 221 height 33
select select "350379"
click at [149, 282] on select "請選擇... SID: 350379, 標題: (未知標題)" at bounding box center [259, 298] width 221 height 33
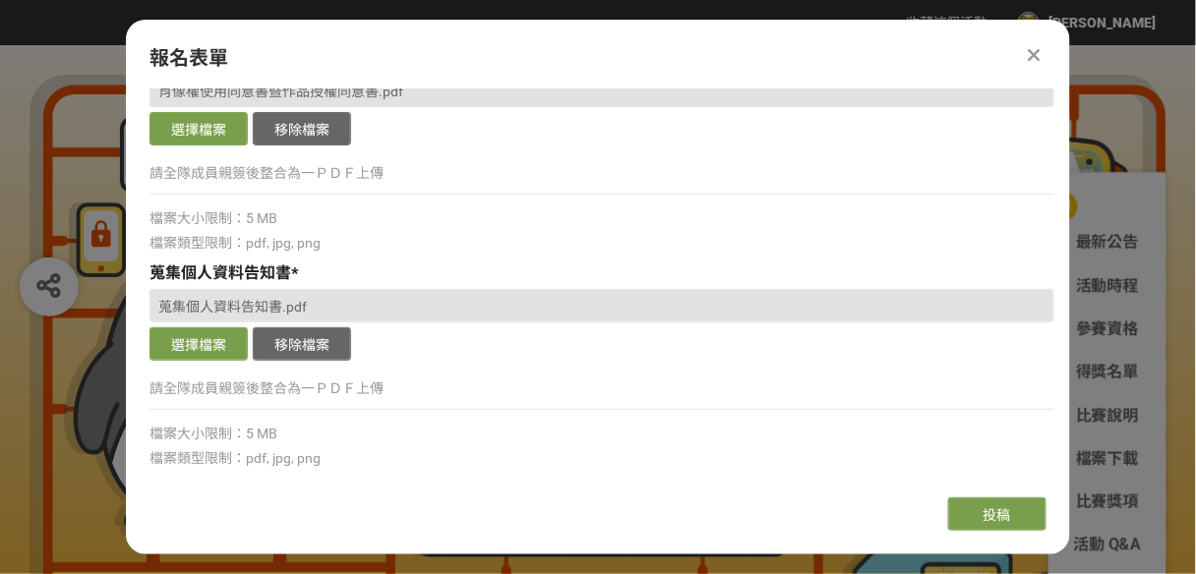
scroll to position [1453, 0]
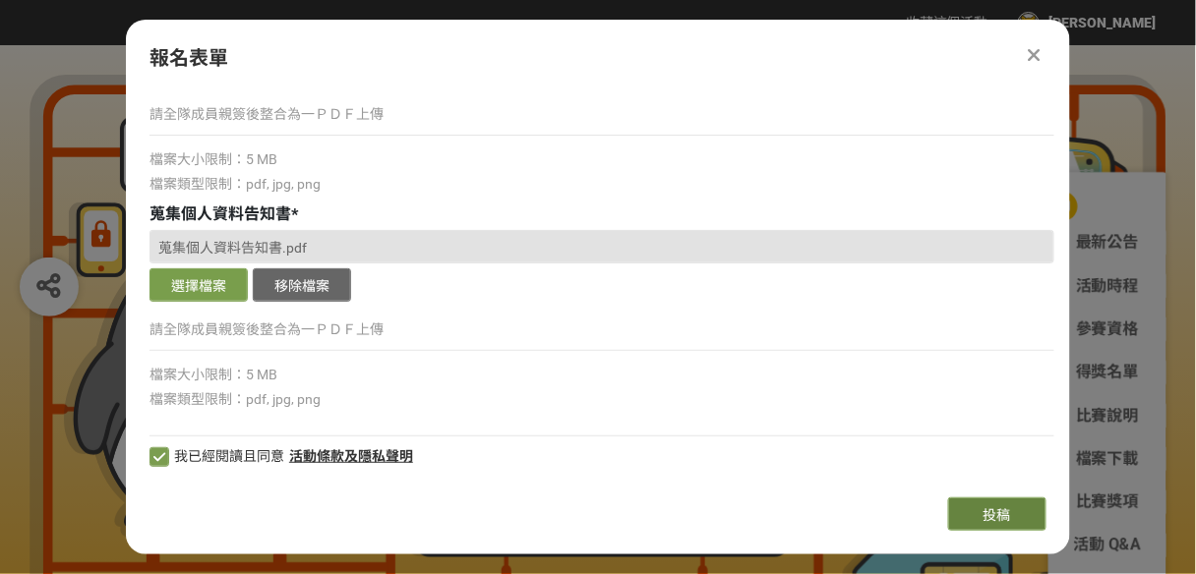
click at [952, 509] on button "投稿" at bounding box center [997, 514] width 98 height 33
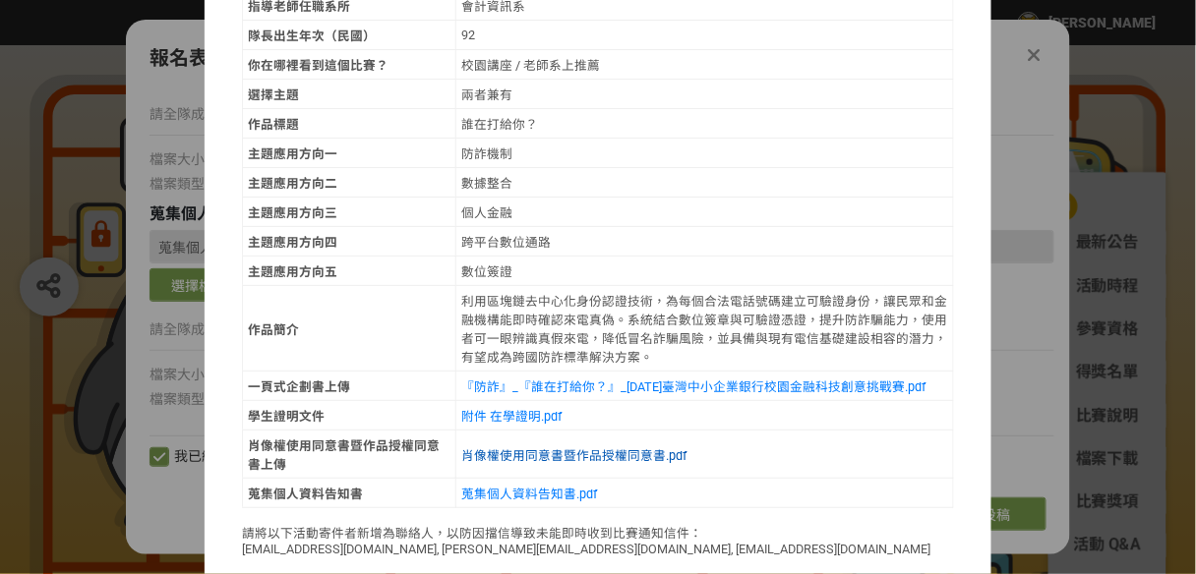
scroll to position [970, 0]
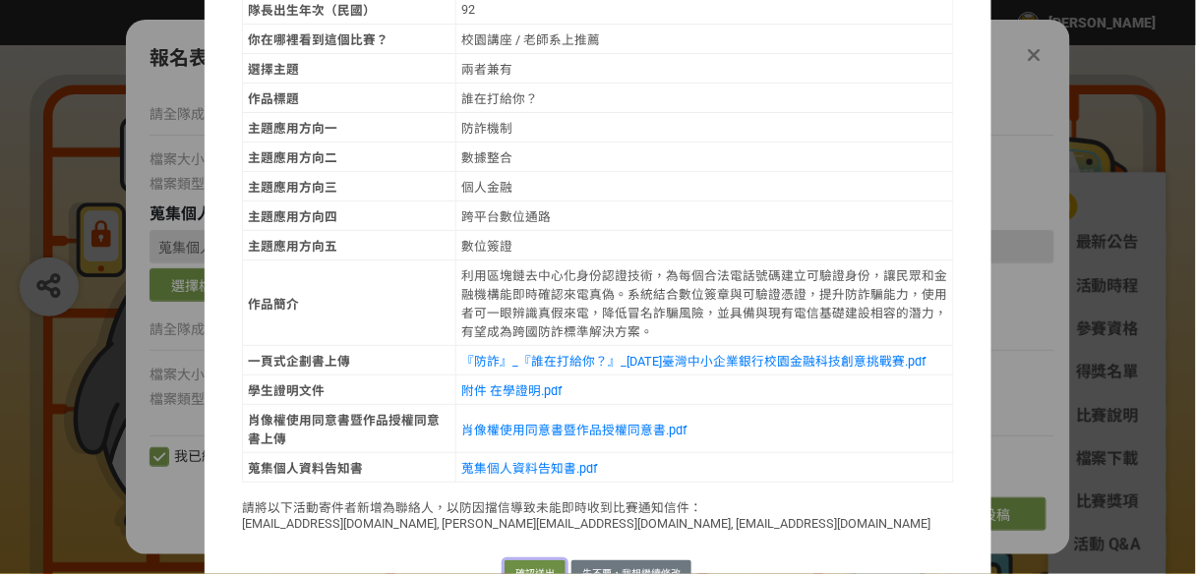
click at [537, 561] on button "確認送出" at bounding box center [534, 575] width 61 height 28
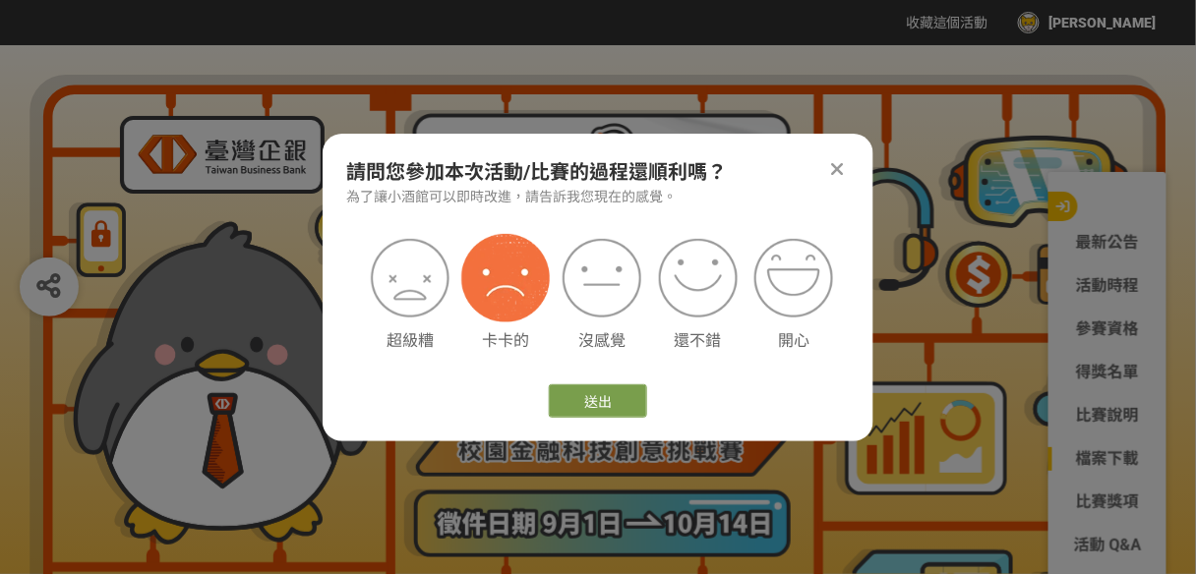
click at [517, 292] on img at bounding box center [505, 278] width 89 height 89
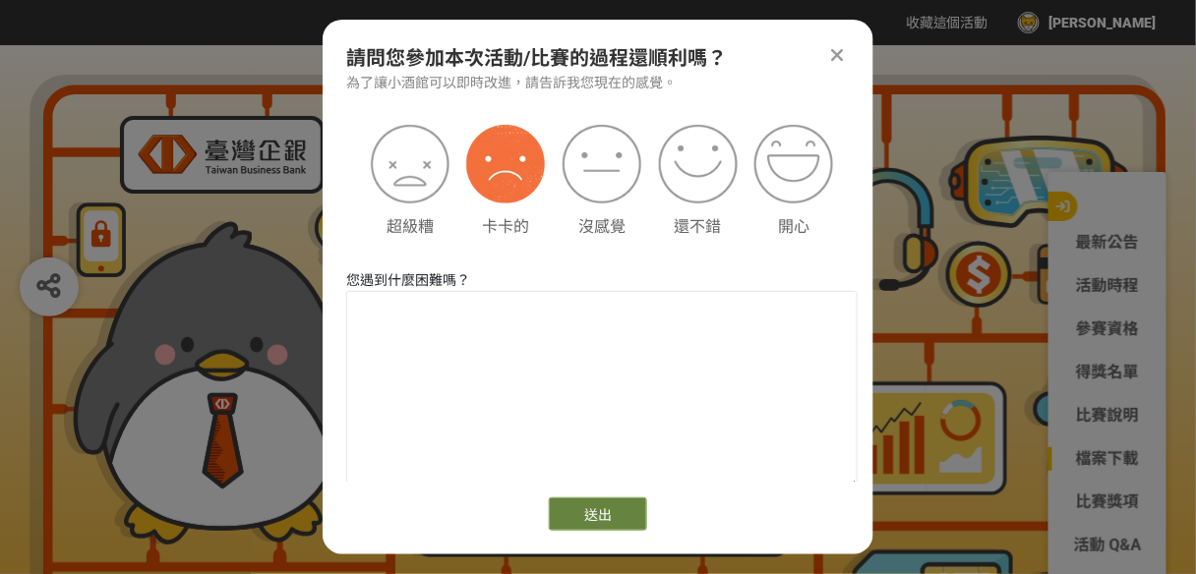
click at [601, 506] on button "送出" at bounding box center [598, 514] width 98 height 33
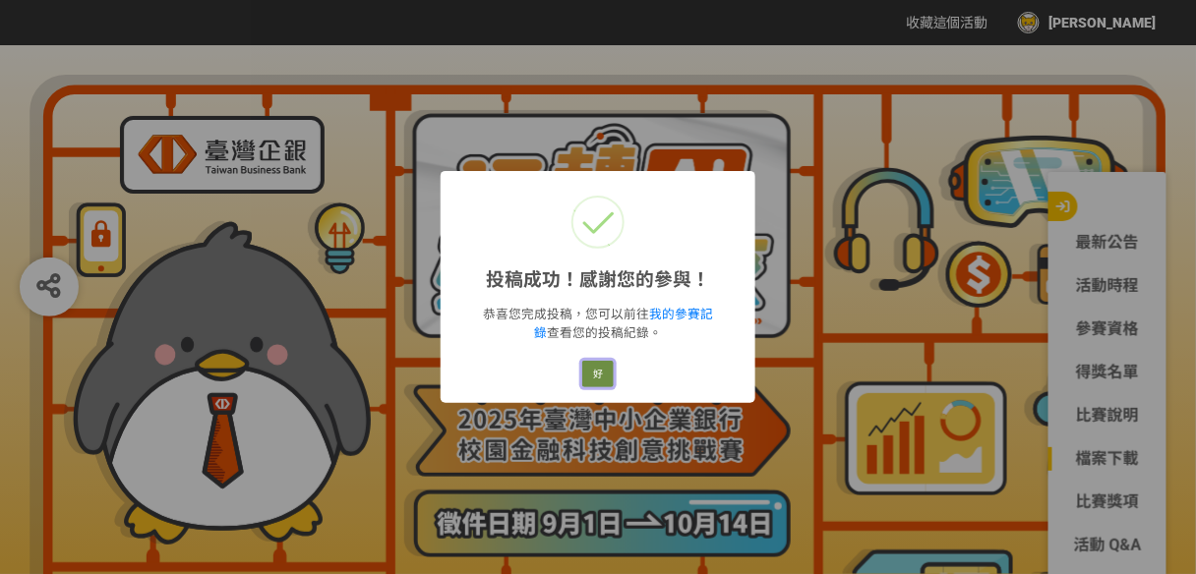
click at [594, 376] on button "好" at bounding box center [597, 375] width 31 height 28
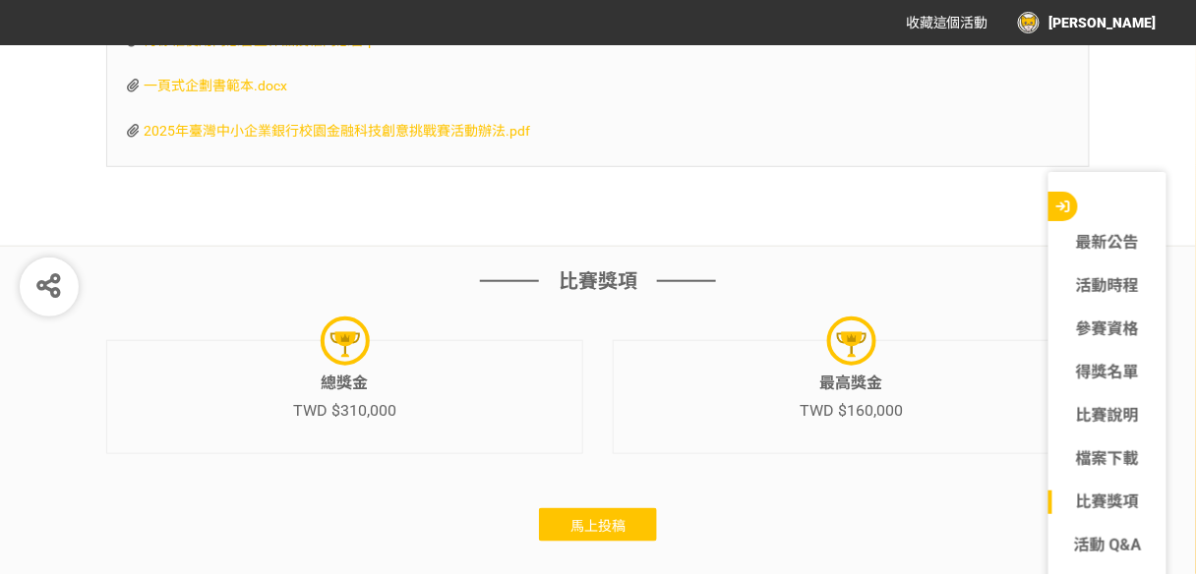
scroll to position [6057, 0]
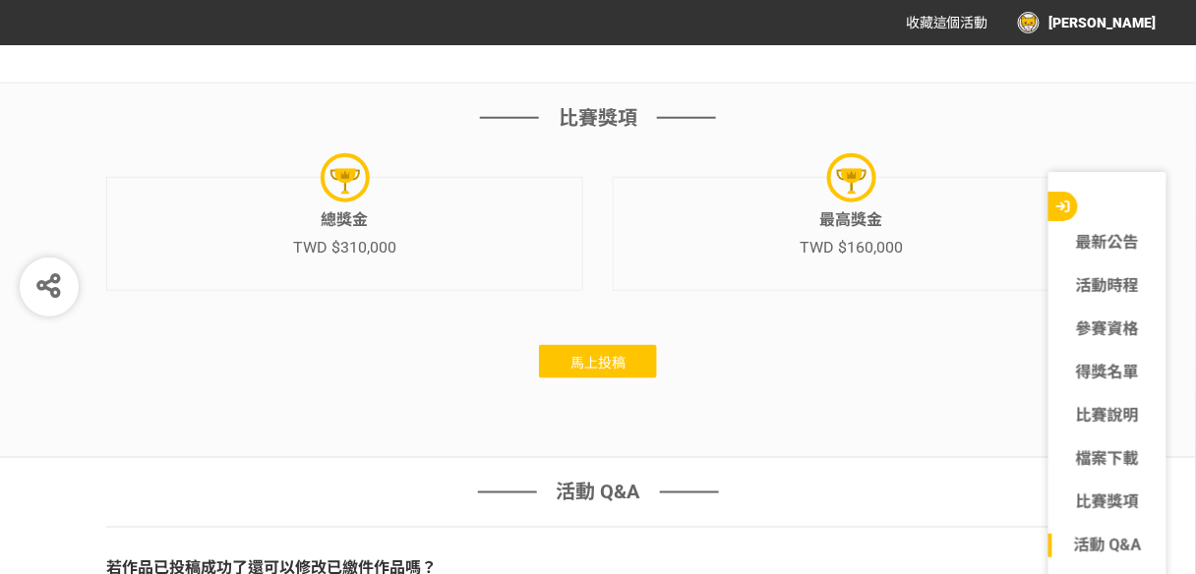
click at [605, 357] on span "馬上投稿" at bounding box center [597, 363] width 55 height 16
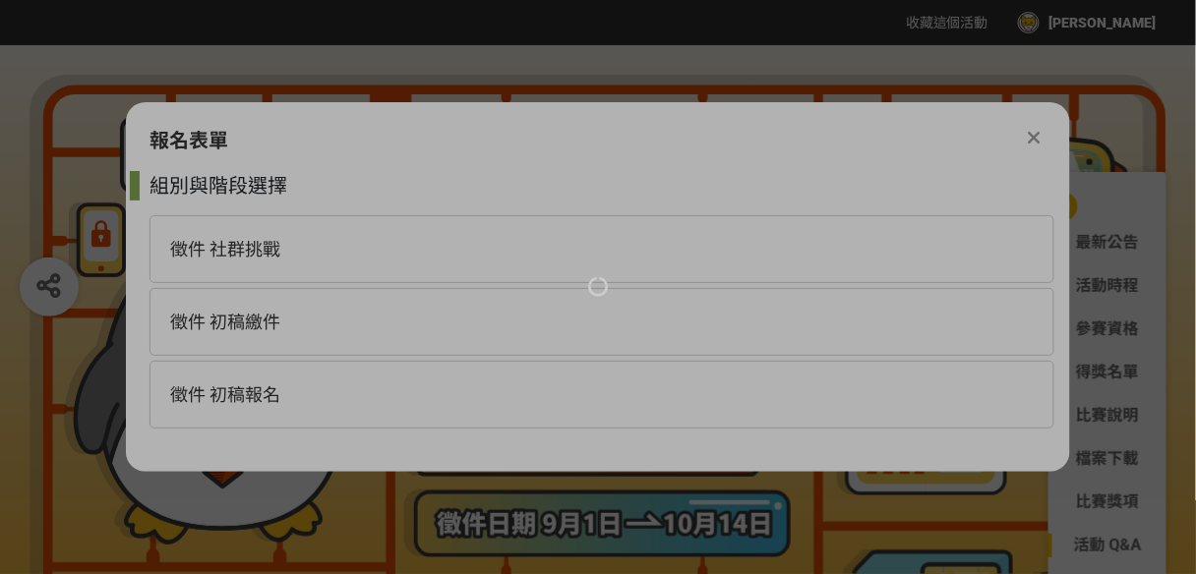
scroll to position [0, 0]
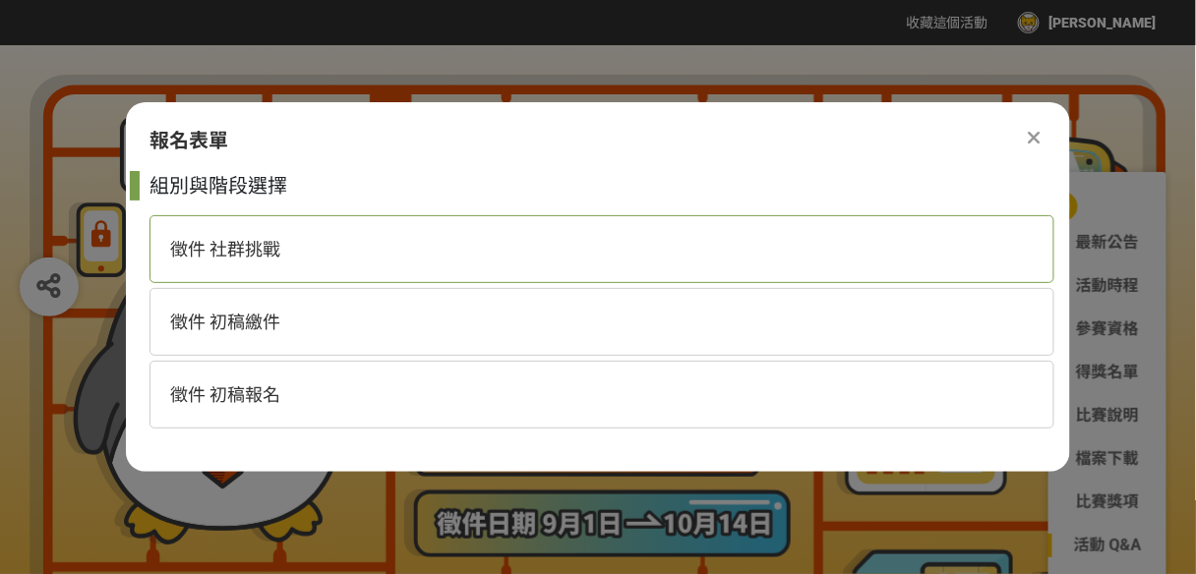
click at [255, 252] on span "徵件 社群挑戰" at bounding box center [225, 249] width 110 height 21
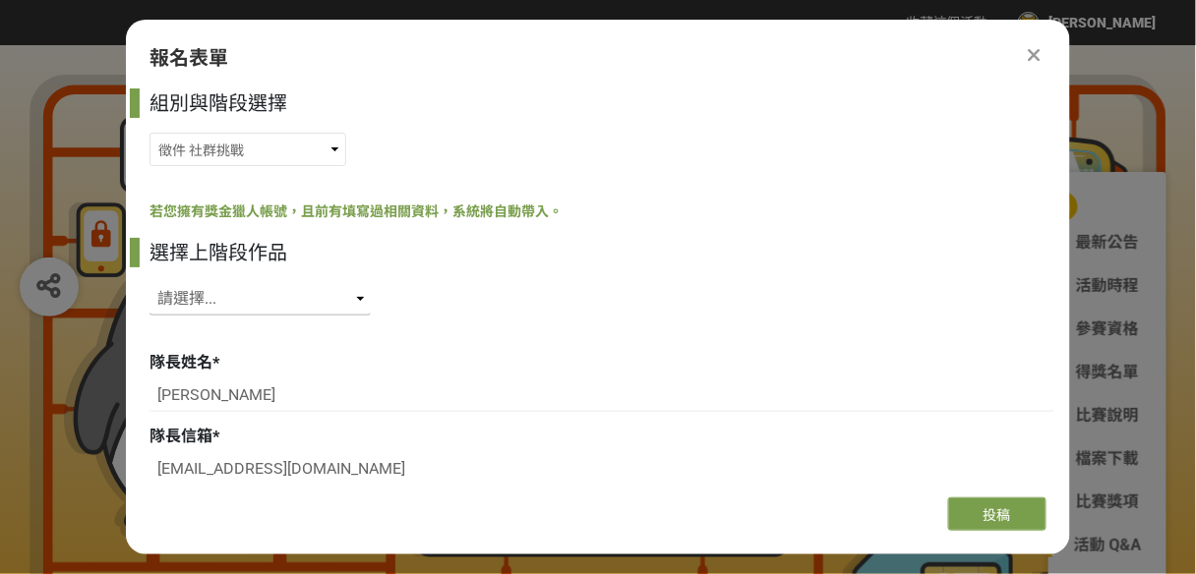
click at [323, 301] on select "請選擇... SID: 350379, 標題: (未知標題)" at bounding box center [259, 298] width 221 height 33
select select "350379"
click at [149, 282] on select "請選擇... SID: 350379, 標題: (未知標題)" at bounding box center [259, 298] width 221 height 33
type input "國立台北商業大學"
type input "會計資訊系"
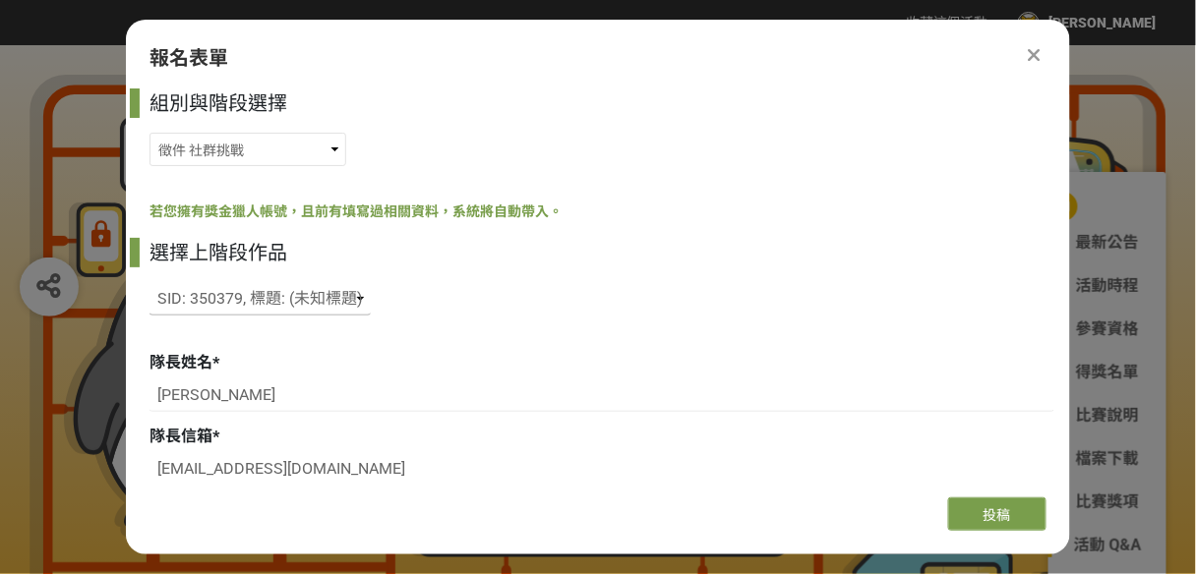
type input "胡宜暄"
type input "11141072@ntub.edu.tw"
type input "92"
type input "國立台北商業大學"
type input "會計資訊系"
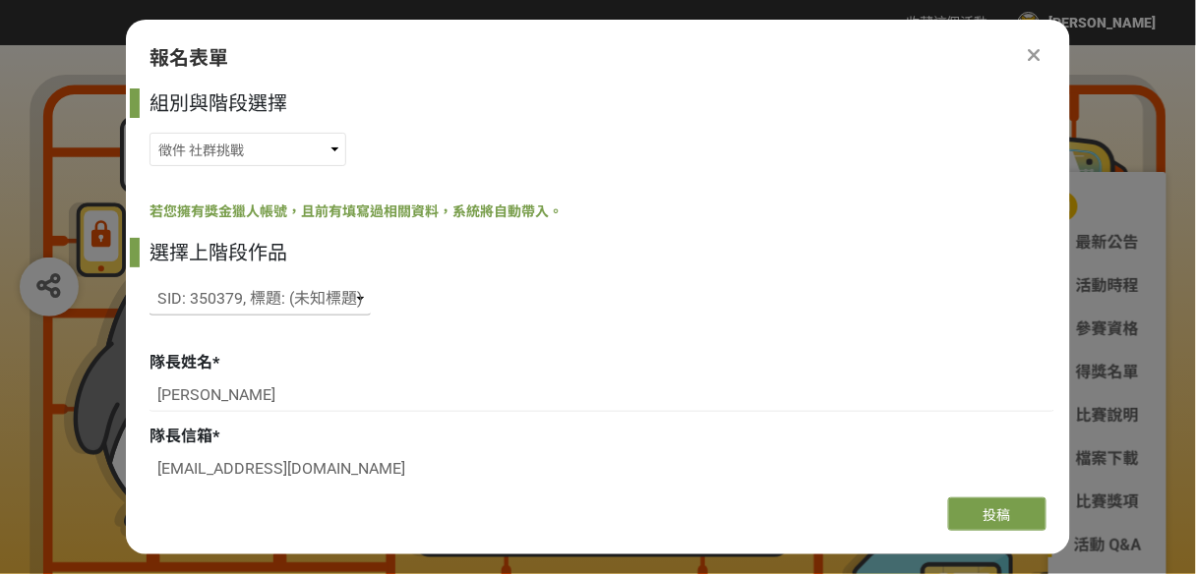
type input "0965459212"
type input "藍苡珊"
type input "11141084@ntub.edu.tw"
type input "0977796869"
type input "92"
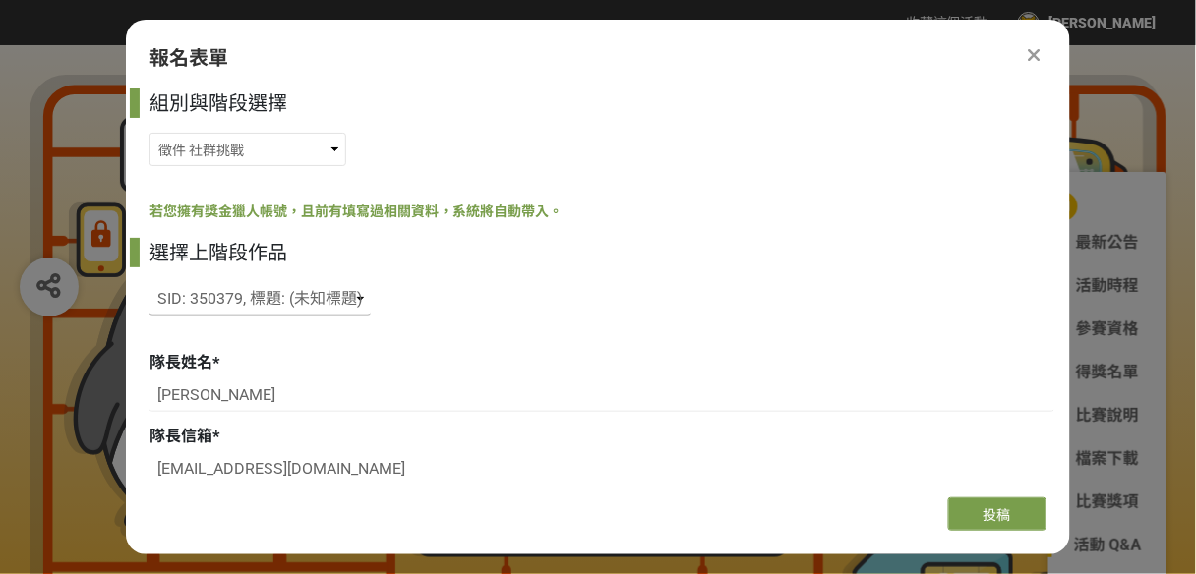
type input "國立台北商業大學"
type input "會計資訊系"
radio input "true"
type input "92"
select select "校園講座 / 老師系上推薦"
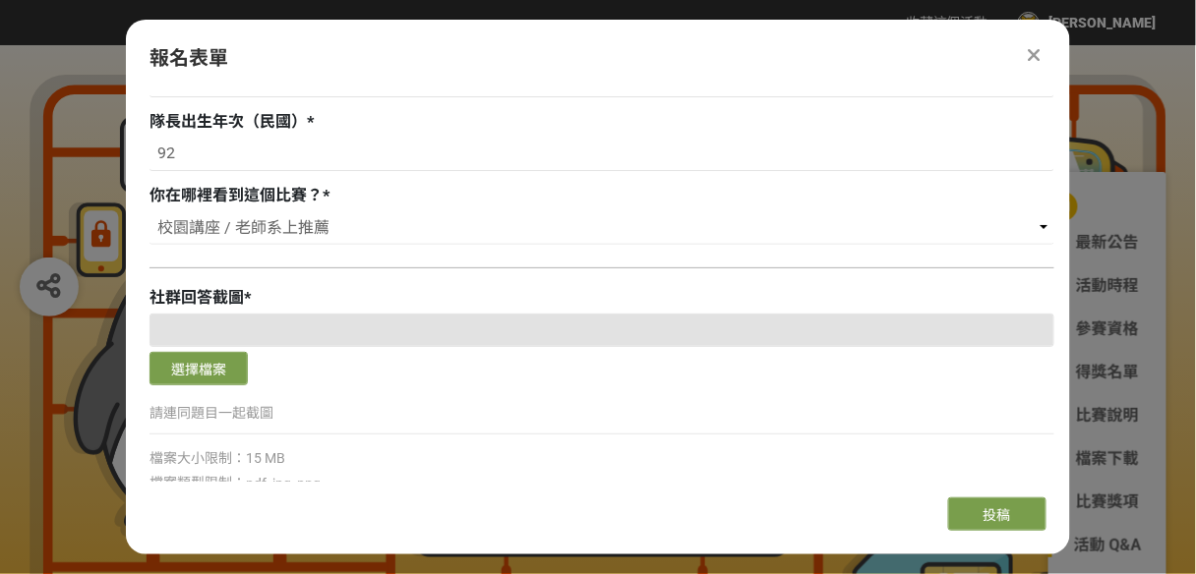
scroll to position [2456, 0]
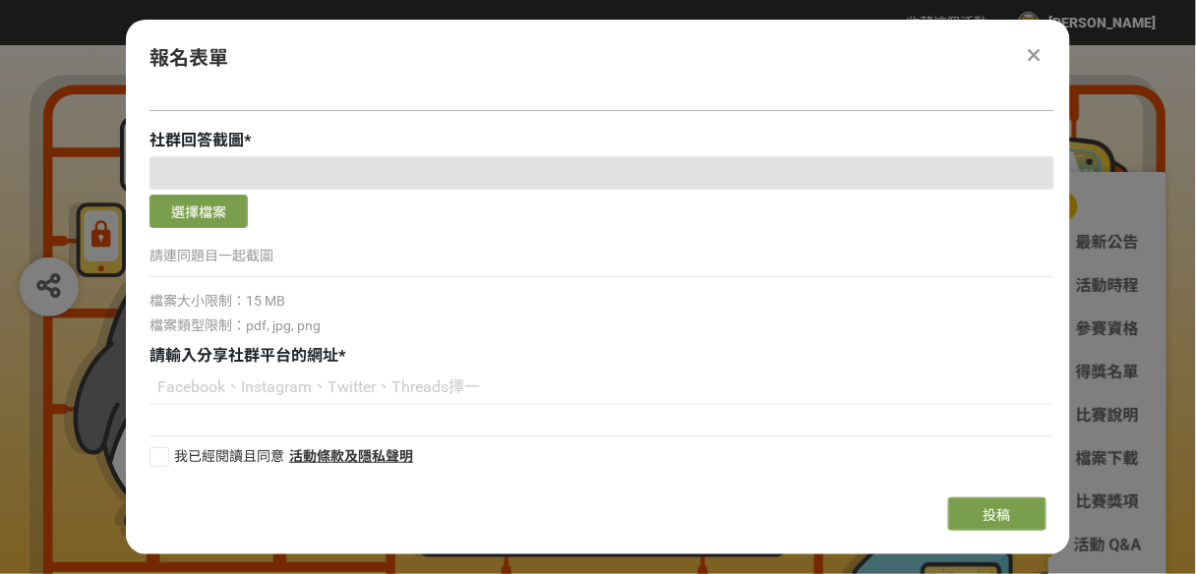
click at [1040, 58] on icon at bounding box center [1035, 55] width 13 height 20
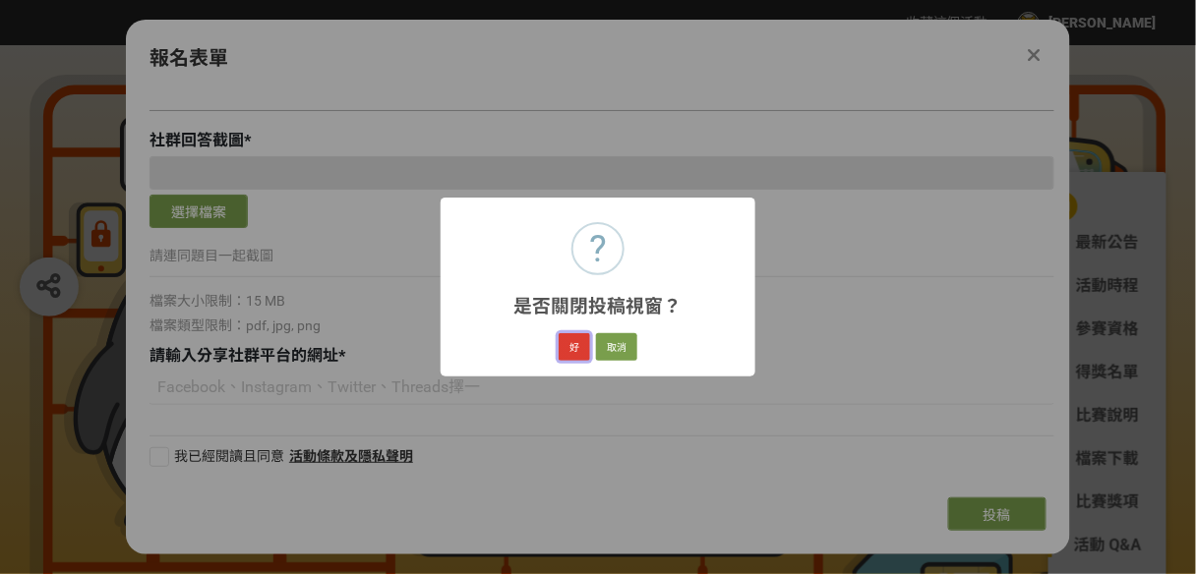
click at [582, 346] on button "好" at bounding box center [574, 347] width 31 height 28
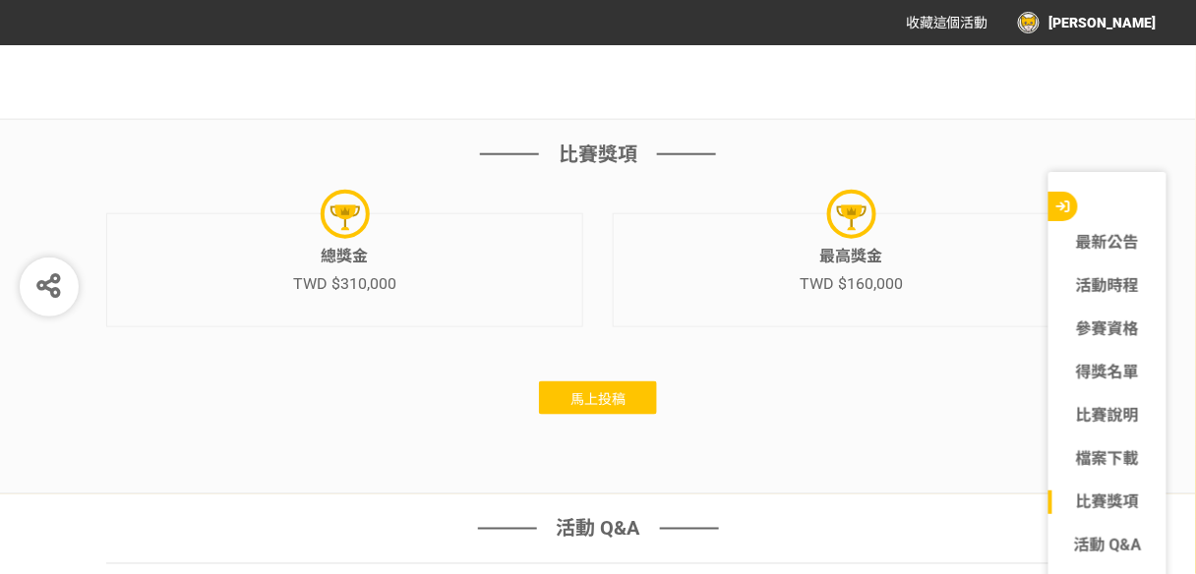
scroll to position [6057, 0]
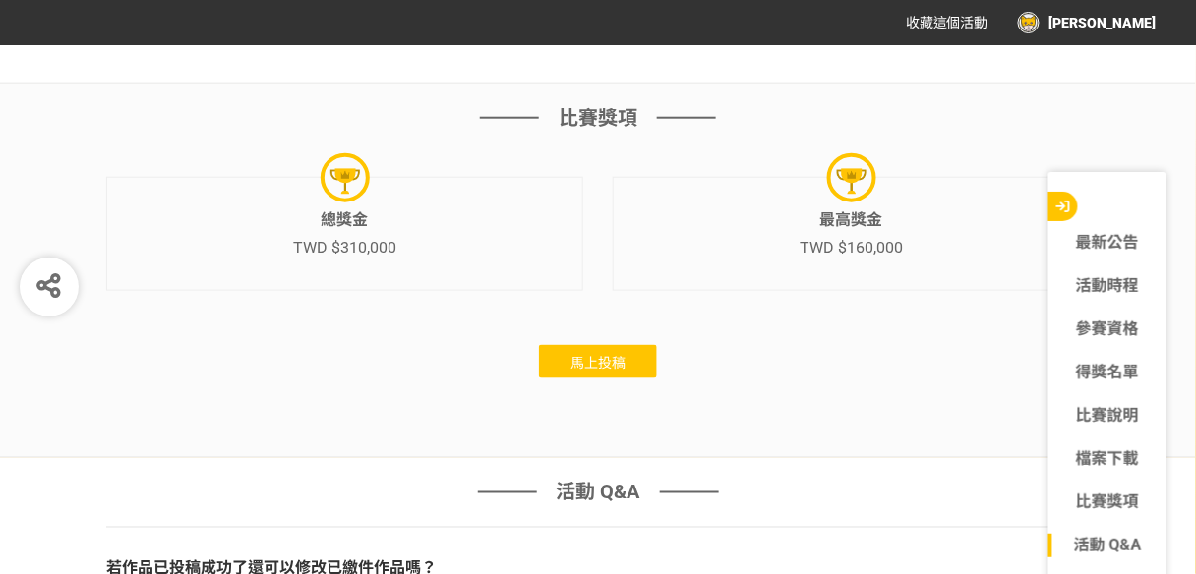
click at [592, 355] on span "馬上投稿" at bounding box center [597, 363] width 55 height 16
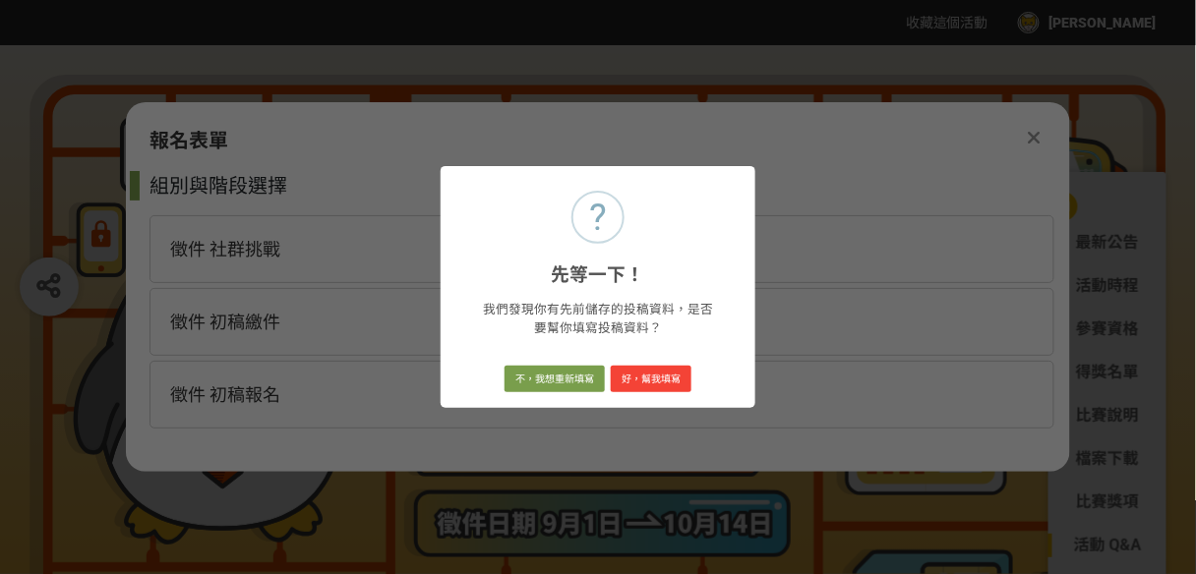
scroll to position [0, 0]
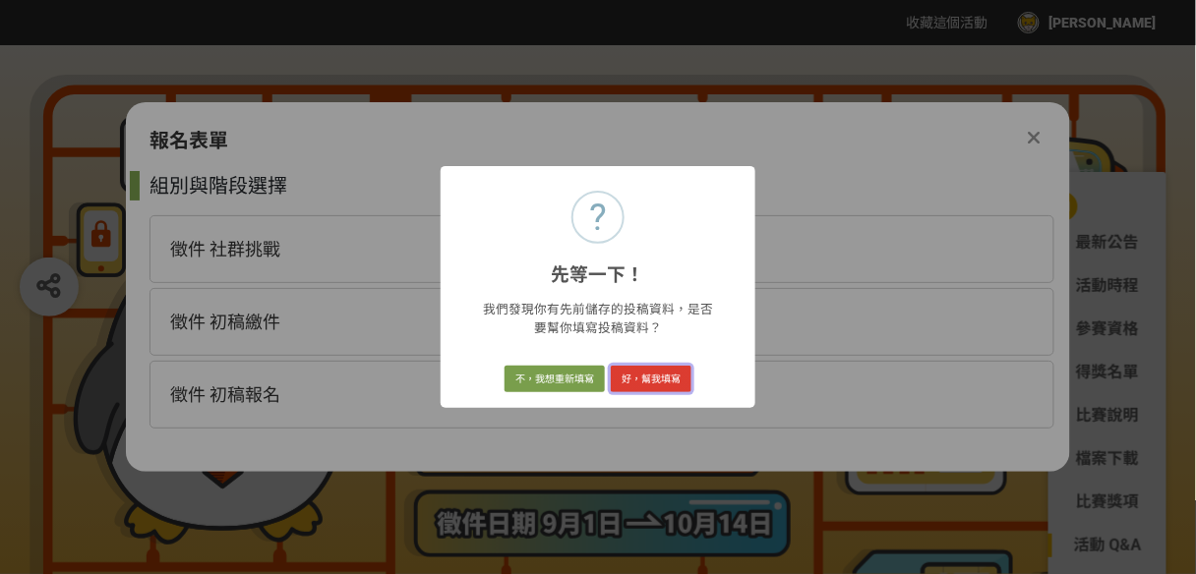
click at [666, 377] on button "好，幫我填寫" at bounding box center [651, 380] width 81 height 28
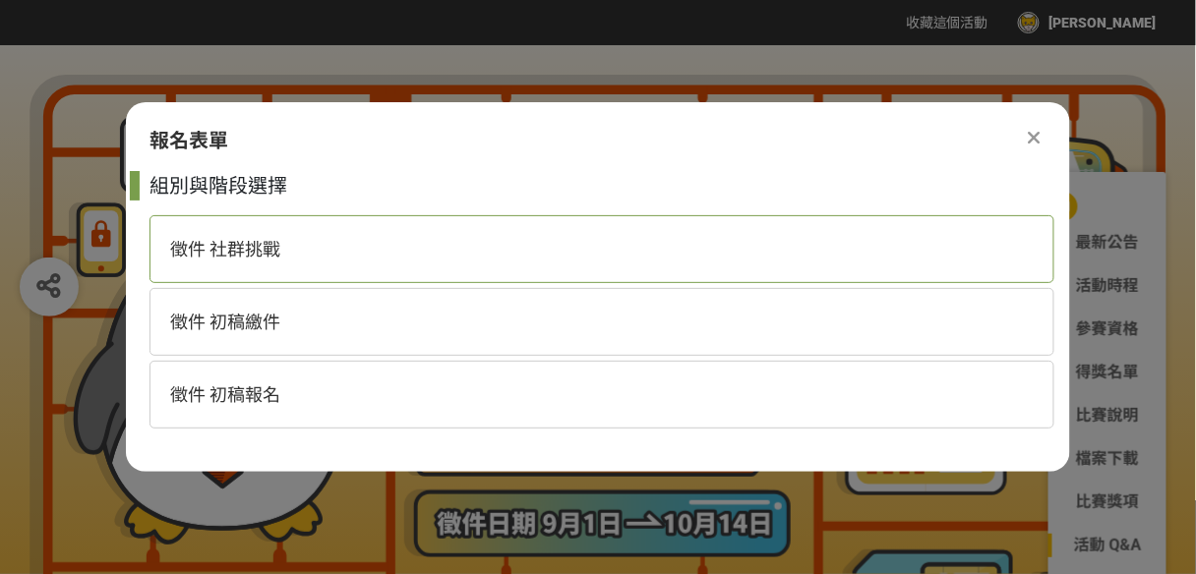
click at [322, 249] on div "徵件 社群挑戰" at bounding box center [601, 249] width 905 height 68
select select "校園講座 / 老師系上推薦"
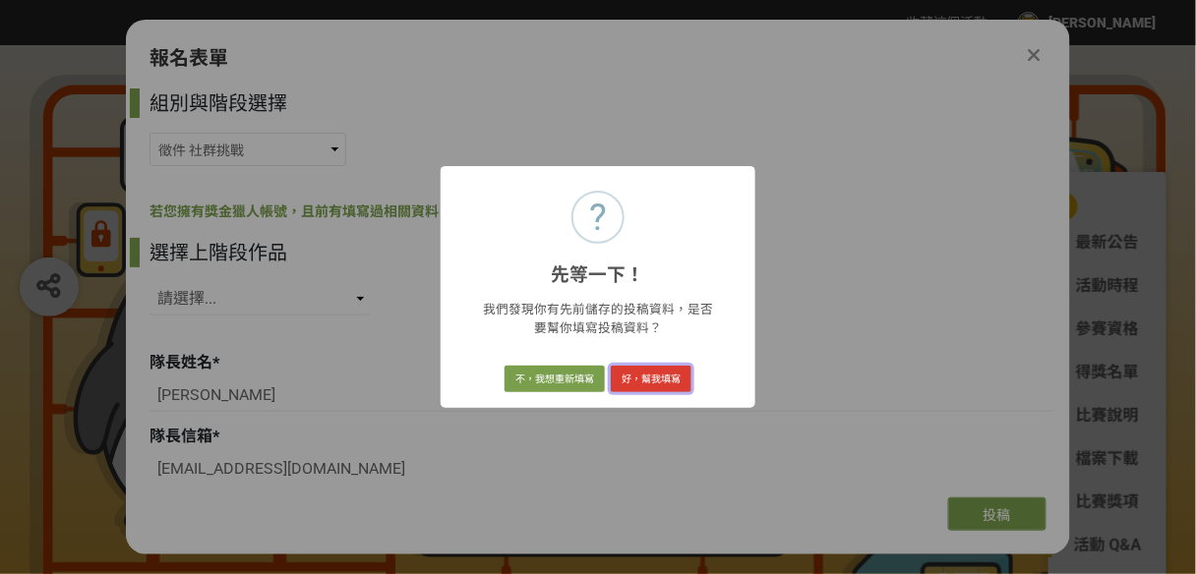
click at [647, 382] on button "好，幫我填寫" at bounding box center [651, 380] width 81 height 28
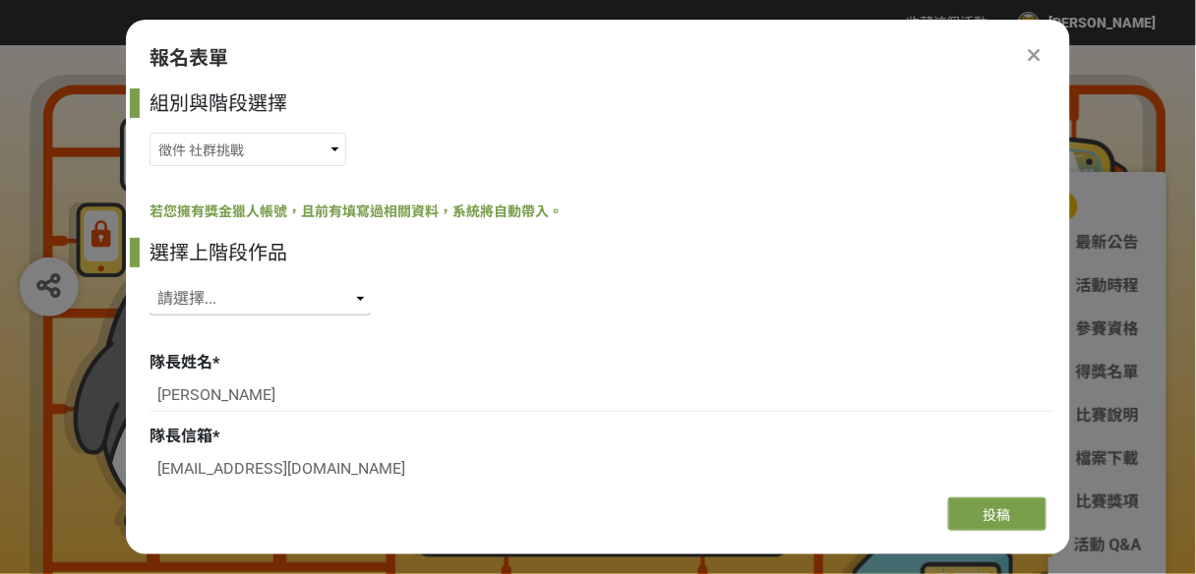
click at [351, 305] on select "請選擇... SID: 350379, 標題: (未知標題)" at bounding box center [259, 298] width 221 height 33
select select "350379"
click at [149, 282] on select "請選擇... SID: 350379, 標題: (未知標題)" at bounding box center [259, 298] width 221 height 33
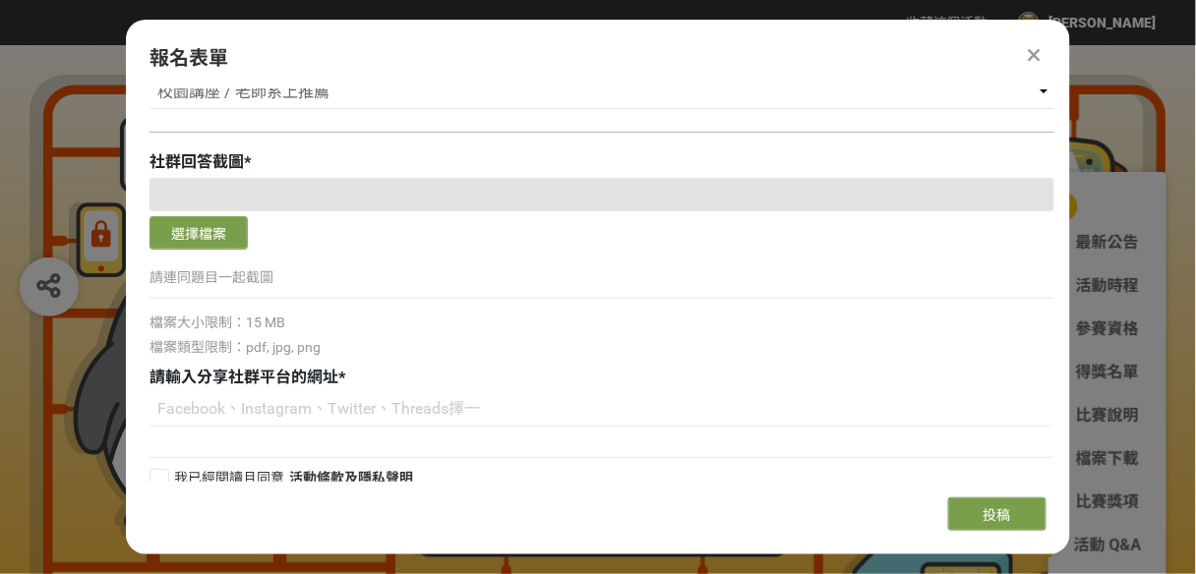
scroll to position [2439, 0]
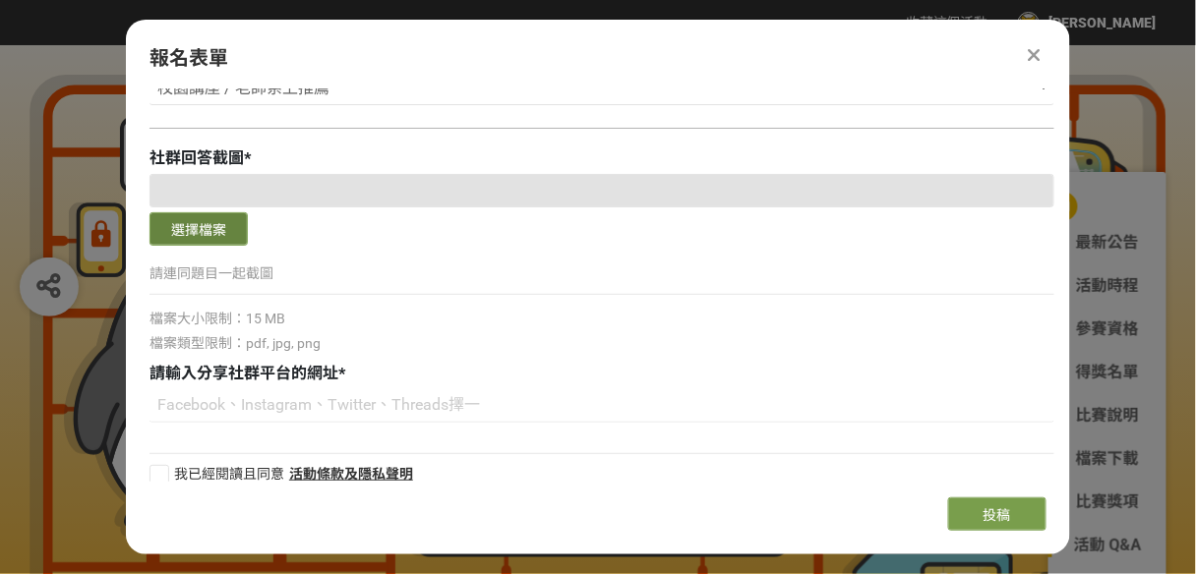
click at [194, 236] on button "選擇檔案" at bounding box center [198, 228] width 98 height 33
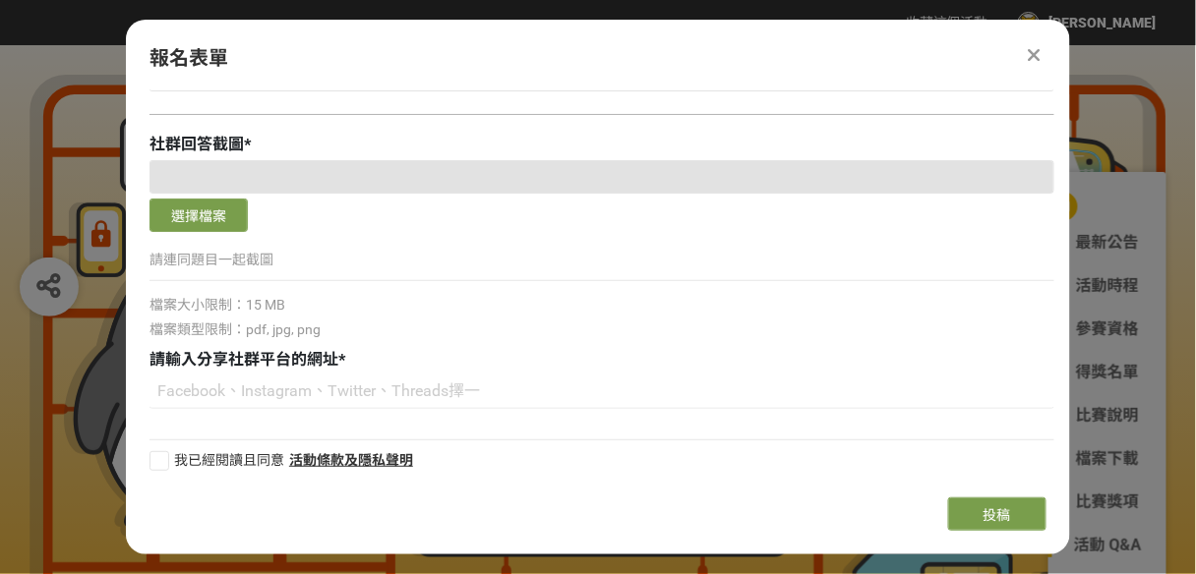
scroll to position [2456, 0]
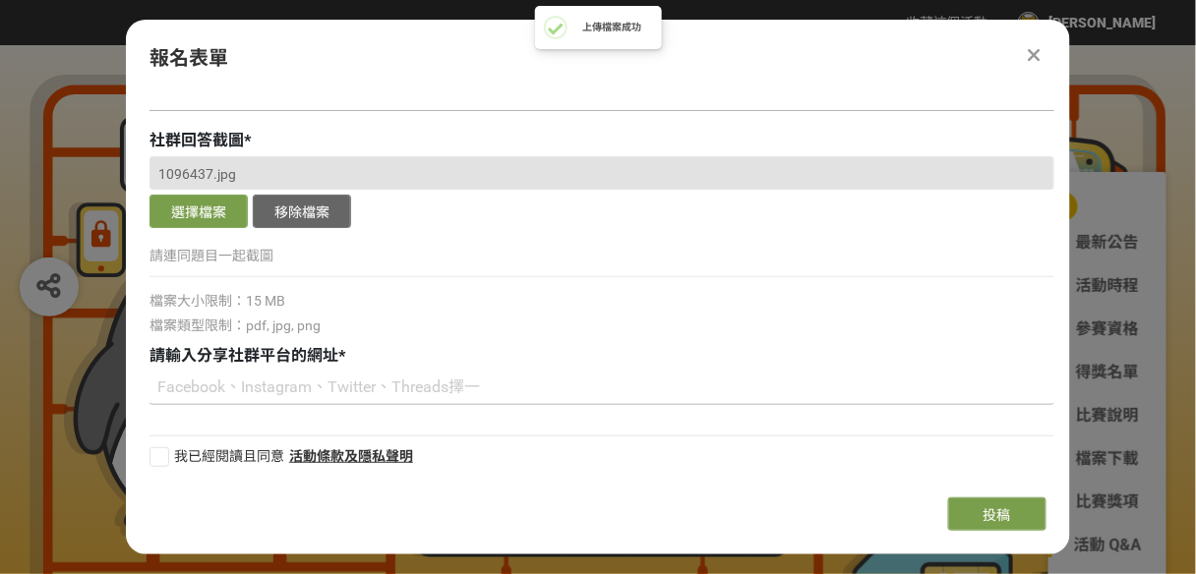
click at [287, 382] on input at bounding box center [601, 388] width 905 height 33
type input "Instagram"
click at [157, 454] on div at bounding box center [159, 457] width 20 height 20
checkbox input "true"
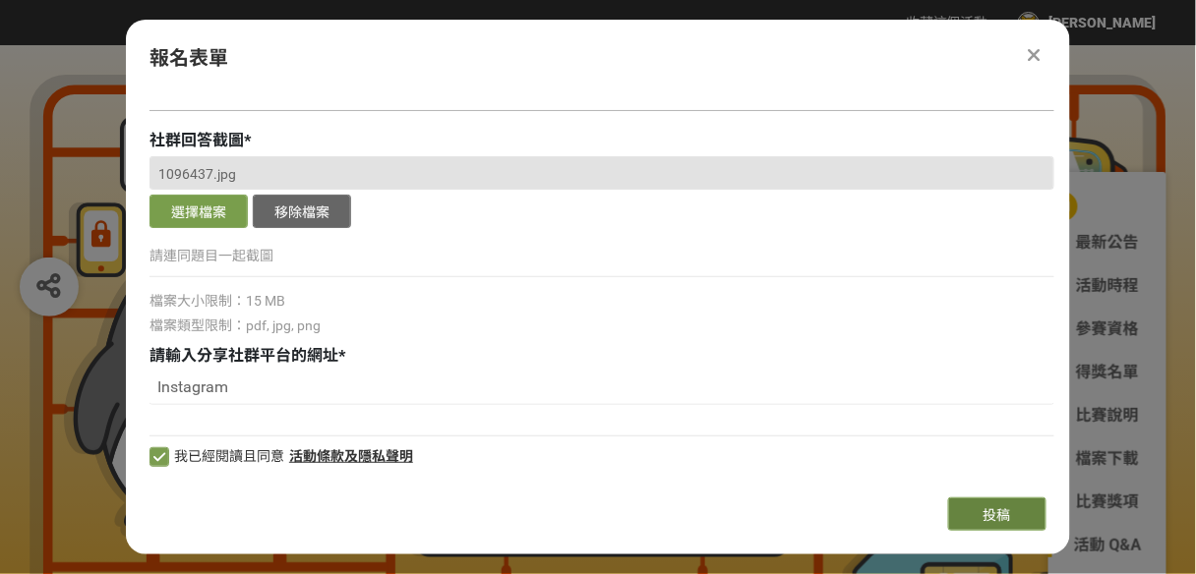
click at [996, 517] on span "投稿" at bounding box center [997, 515] width 28 height 16
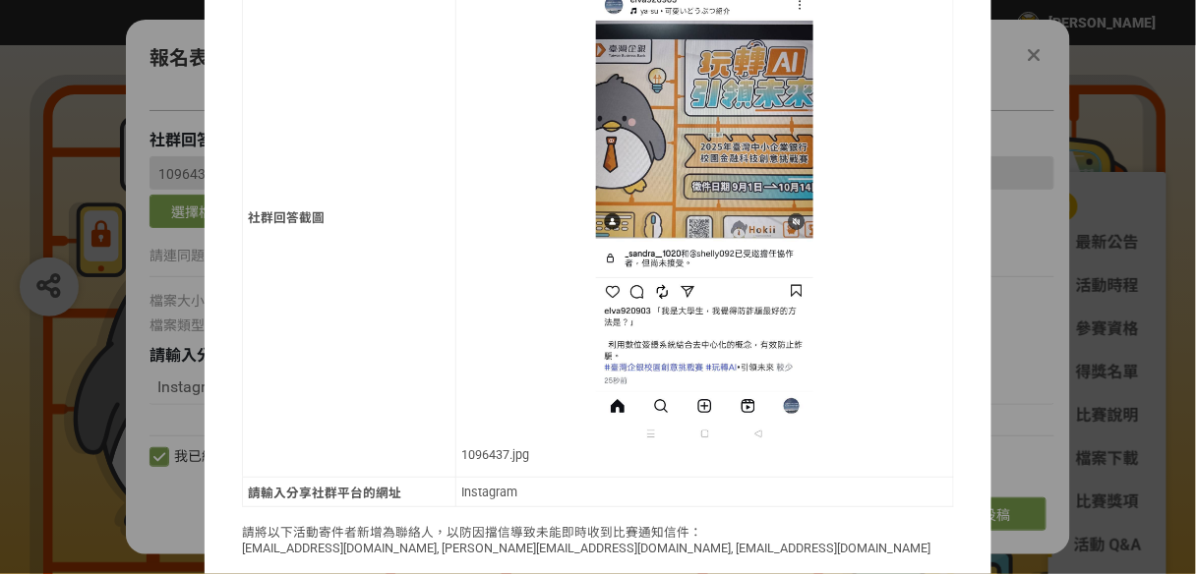
scroll to position [1102, 0]
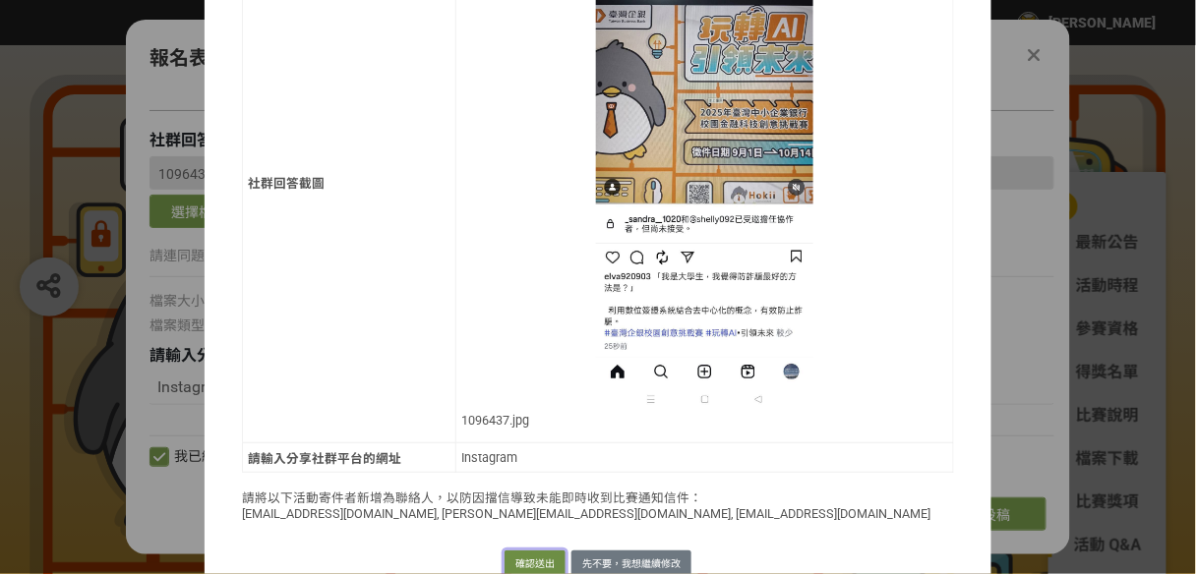
click at [526, 551] on button "確認送出" at bounding box center [534, 565] width 61 height 28
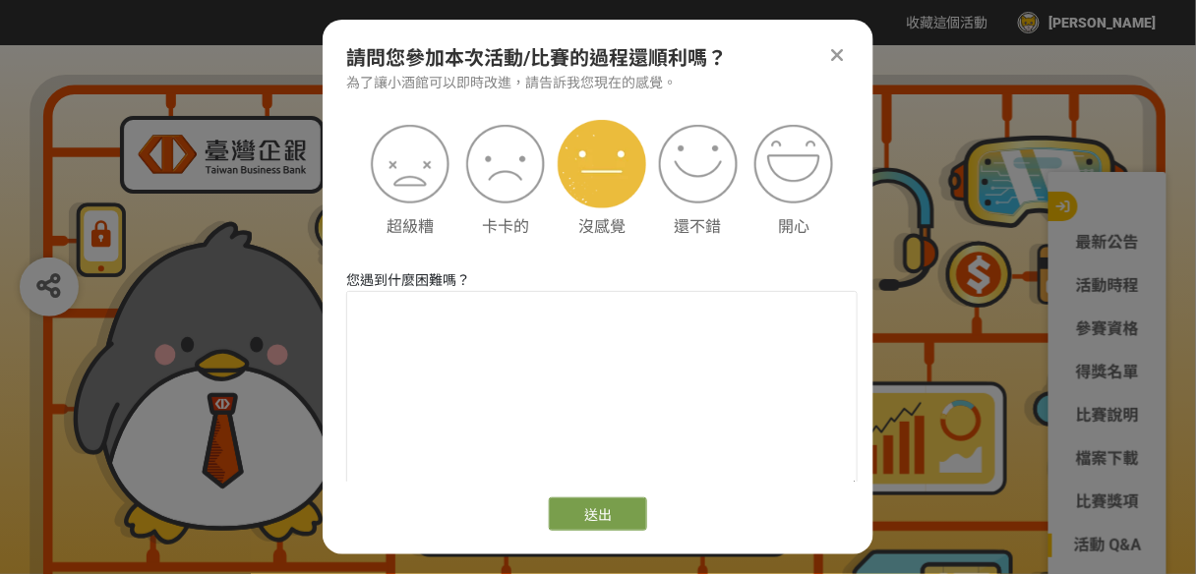
click at [615, 189] on img at bounding box center [602, 164] width 89 height 89
click at [604, 512] on button "送出" at bounding box center [598, 514] width 98 height 33
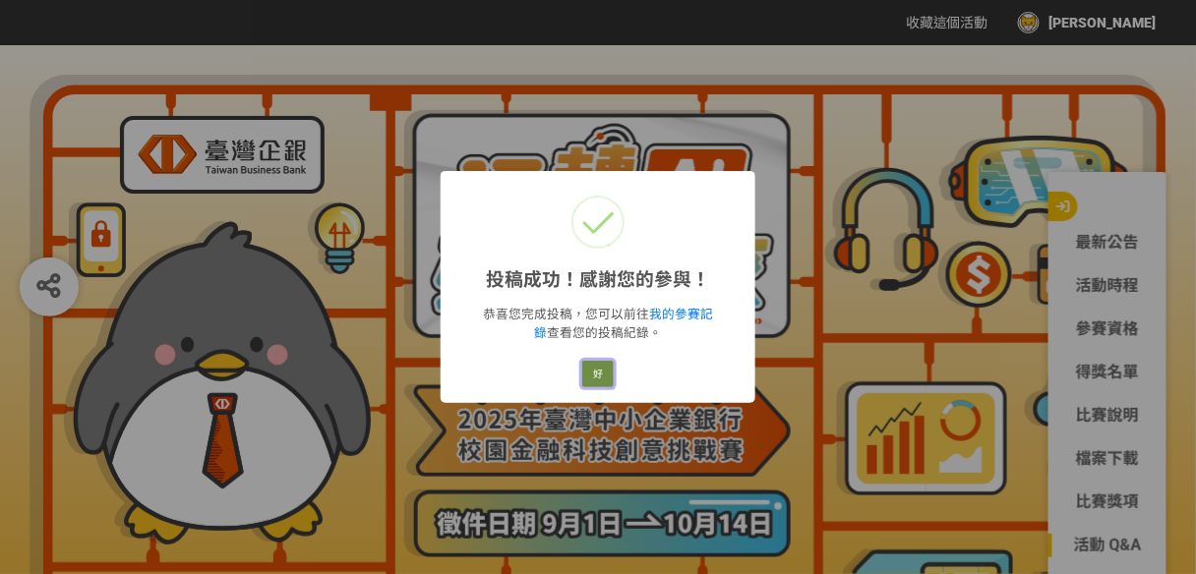
click at [603, 366] on button "好" at bounding box center [597, 375] width 31 height 28
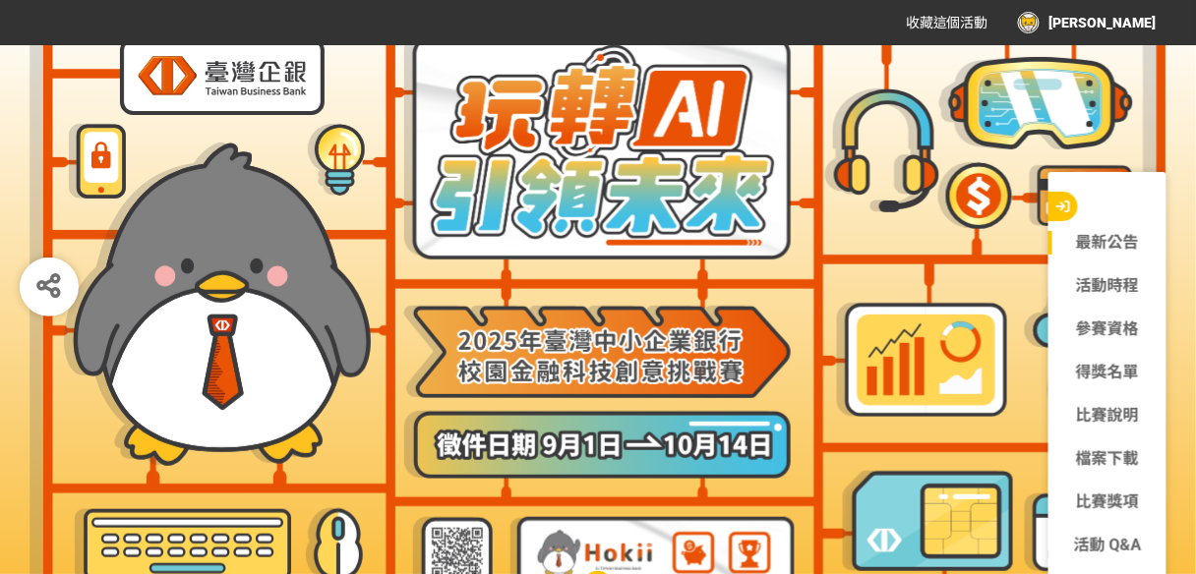
scroll to position [0, 0]
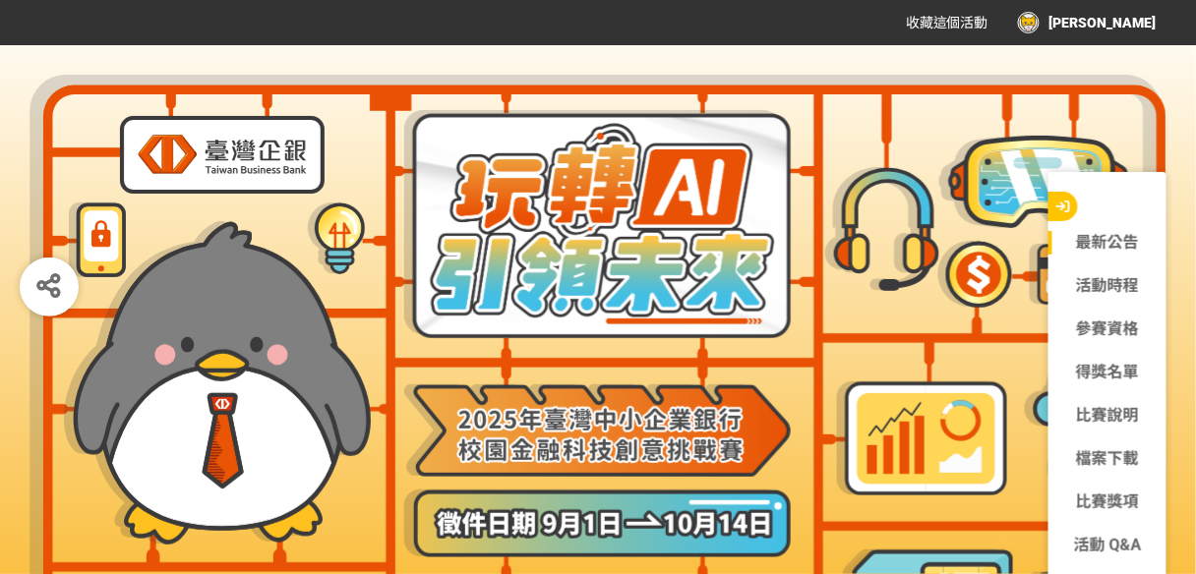
click at [1108, 16] on div "[PERSON_NAME]" at bounding box center [1087, 23] width 139 height 22
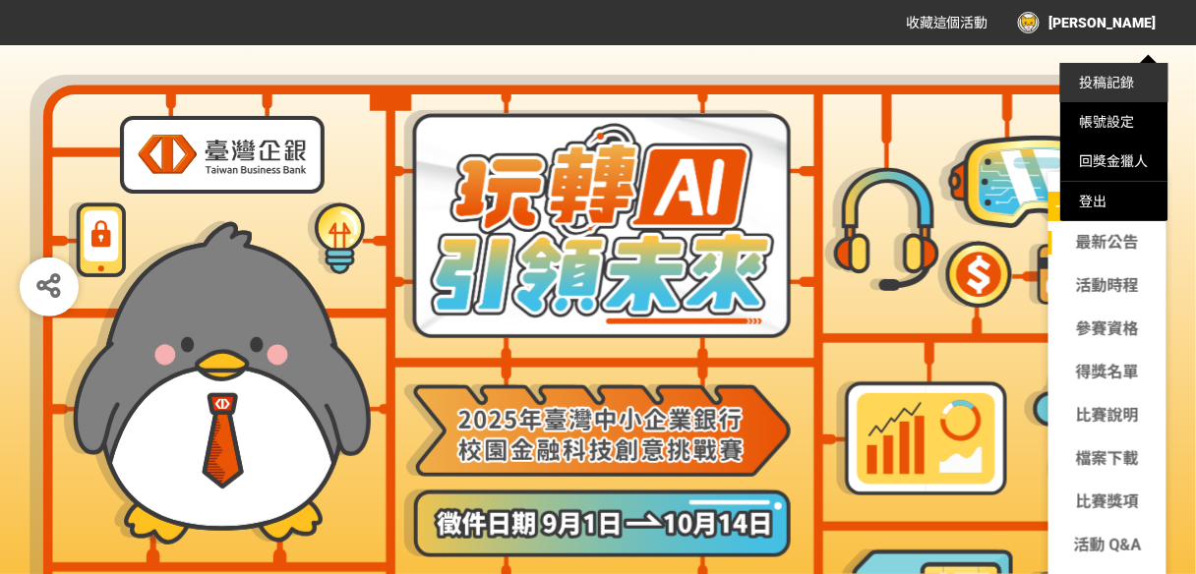
click at [1115, 79] on link "投稿記錄" at bounding box center [1107, 83] width 55 height 16
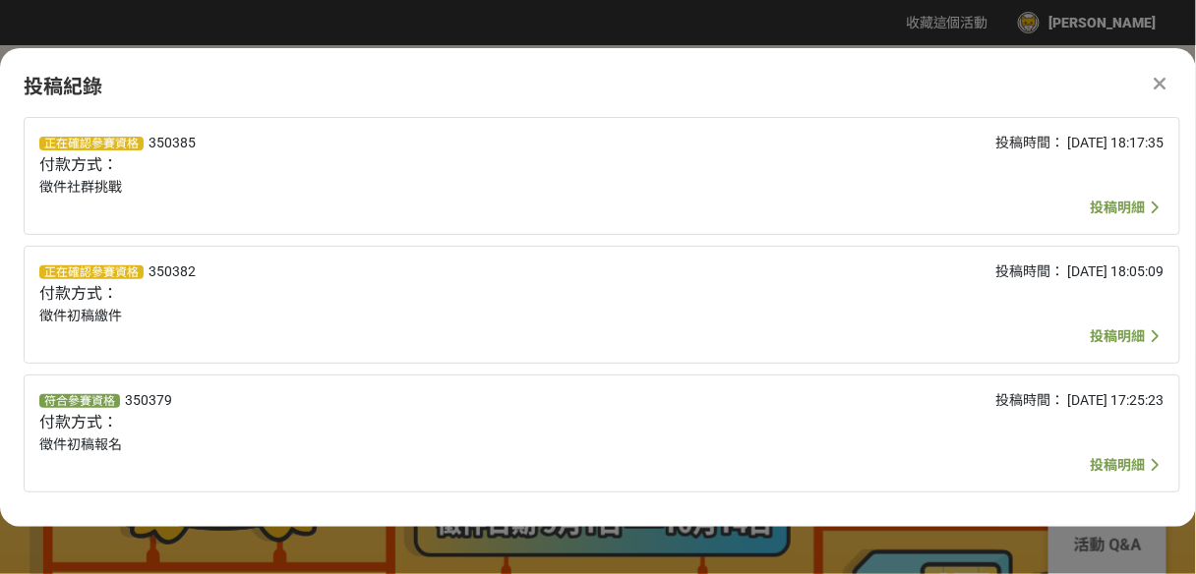
click at [1169, 81] on div at bounding box center [1161, 84] width 24 height 24
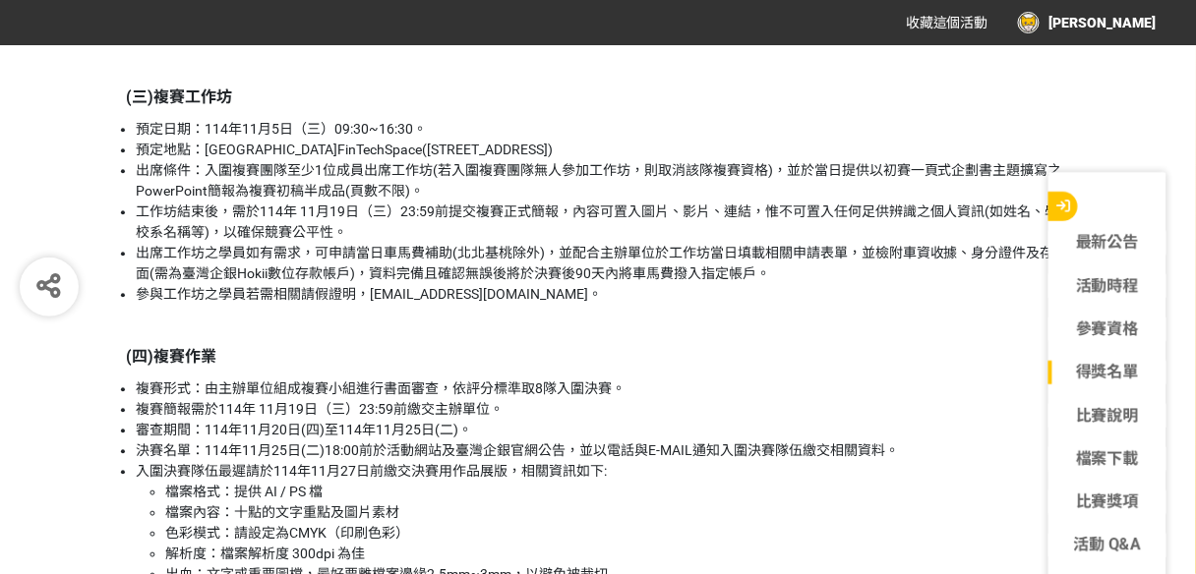
scroll to position [2989, 0]
